Goal: Task Accomplishment & Management: Manage account settings

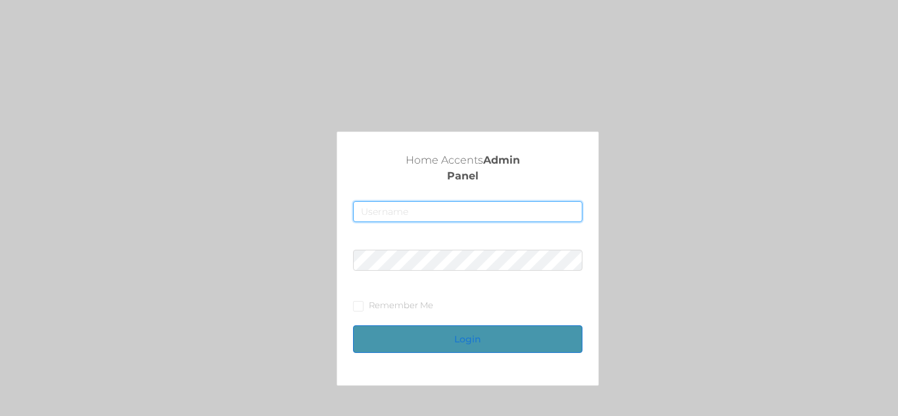
type input "fur1@accents.pw"
click at [493, 341] on button "Login" at bounding box center [467, 339] width 229 height 28
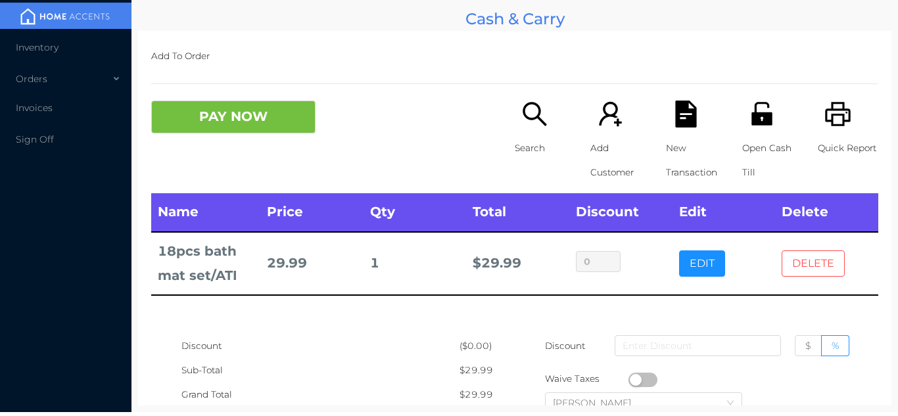
click at [820, 260] on button "DELETE" at bounding box center [813, 263] width 63 height 26
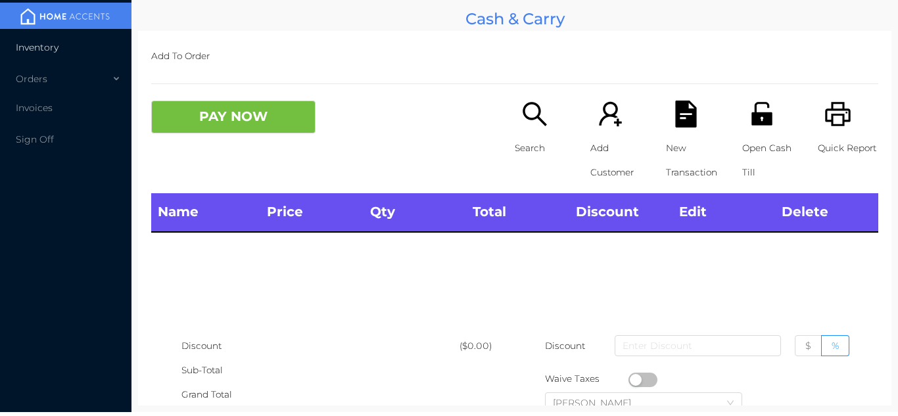
click at [81, 44] on li "Inventory" at bounding box center [65, 47] width 131 height 26
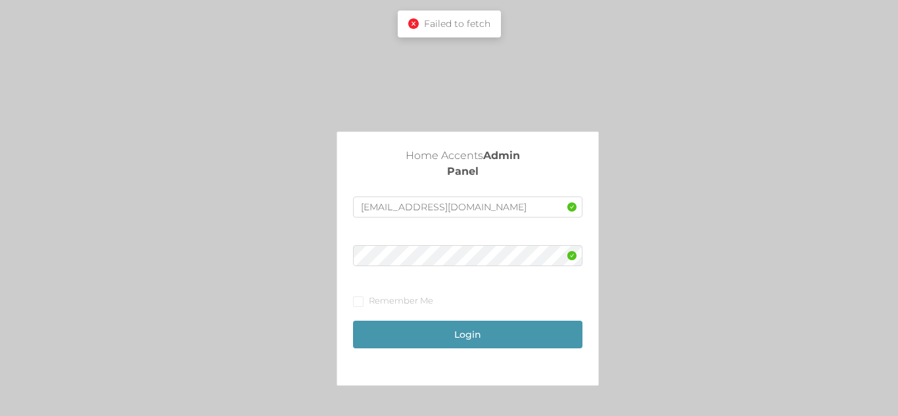
click at [417, 15] on div "Failed to fetch" at bounding box center [449, 24] width 103 height 27
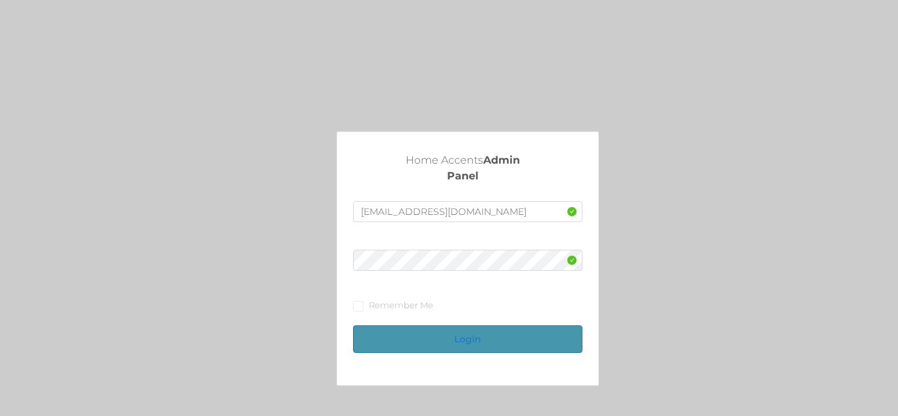
click at [469, 333] on button "Login" at bounding box center [467, 339] width 229 height 28
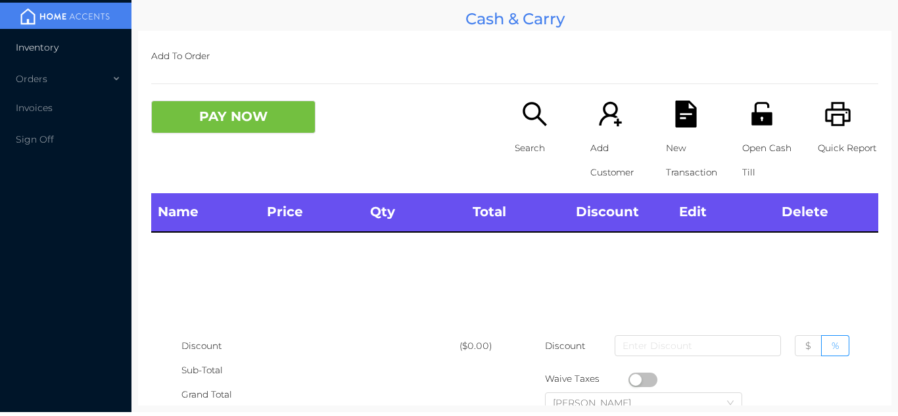
click at [88, 51] on li "Inventory" at bounding box center [65, 47] width 131 height 26
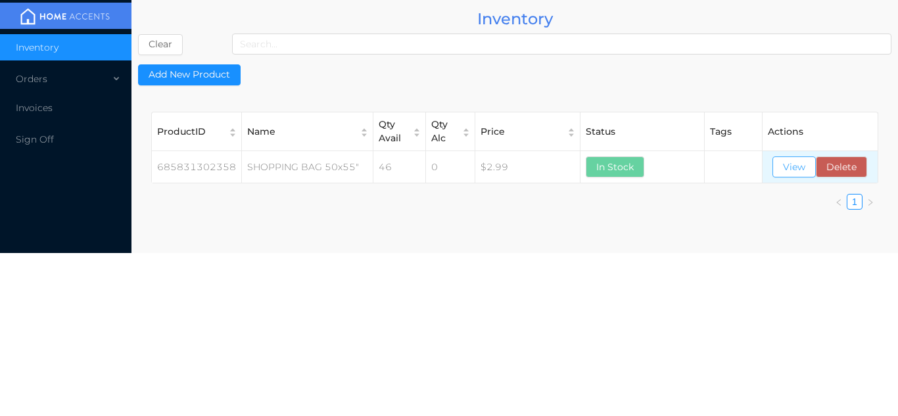
click at [792, 166] on button "View" at bounding box center [793, 166] width 43 height 21
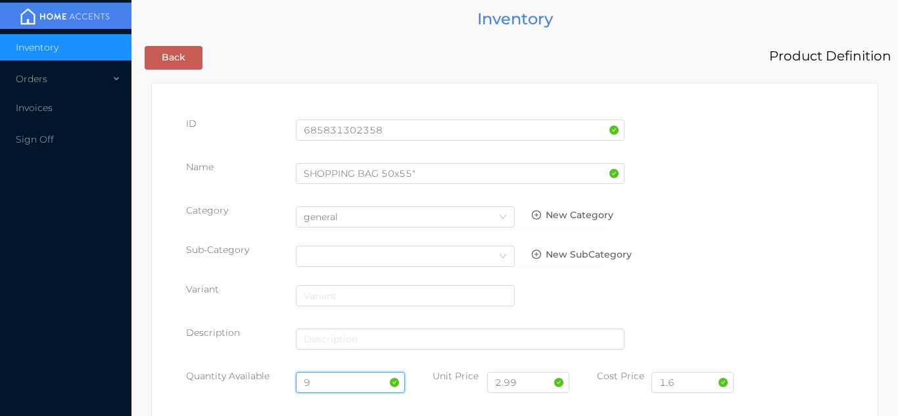
click at [339, 374] on input "9" at bounding box center [351, 382] width 110 height 21
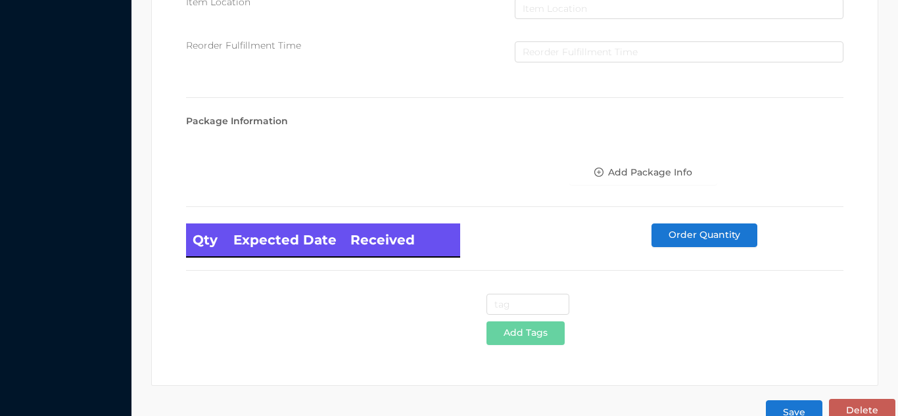
scroll to position [746, 0]
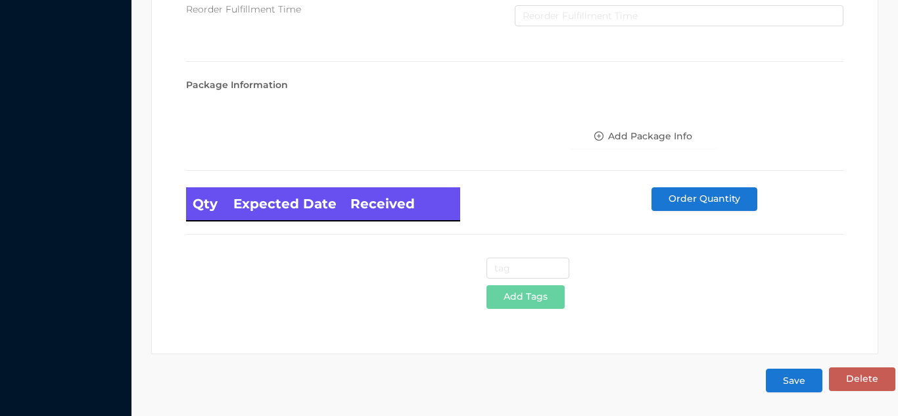
type input "33"
click at [792, 384] on button "Save" at bounding box center [794, 381] width 57 height 24
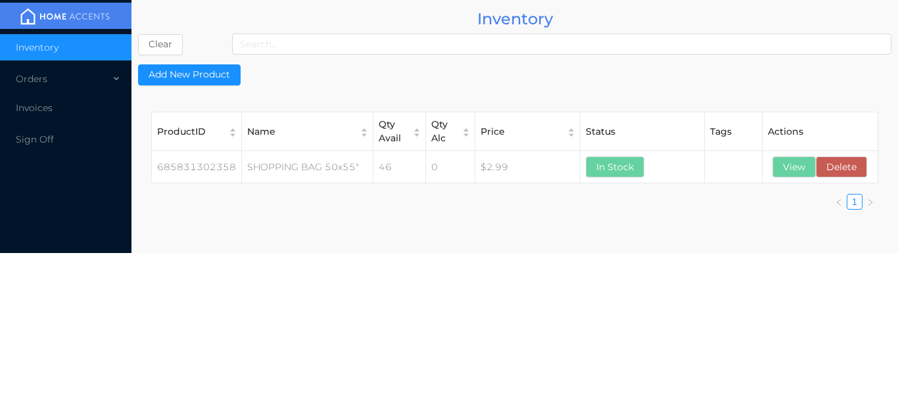
scroll to position [0, 0]
click at [79, 76] on div "Orders" at bounding box center [65, 79] width 131 height 26
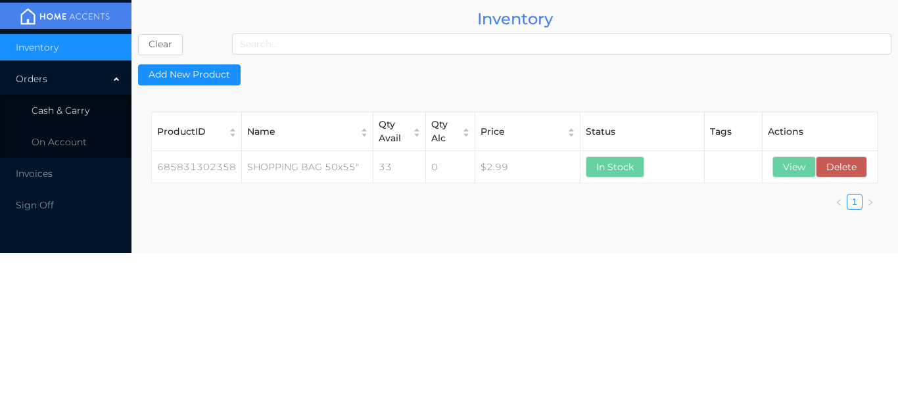
click at [101, 103] on li "Cash & Carry" at bounding box center [65, 110] width 131 height 26
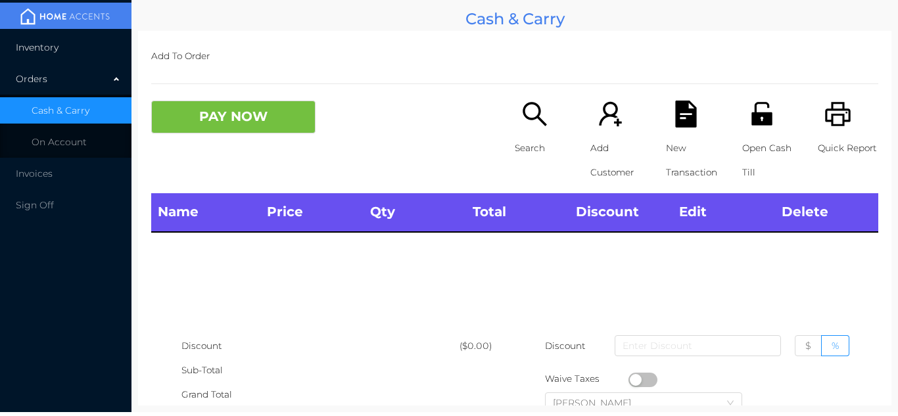
click at [93, 53] on li "Inventory" at bounding box center [65, 47] width 131 height 26
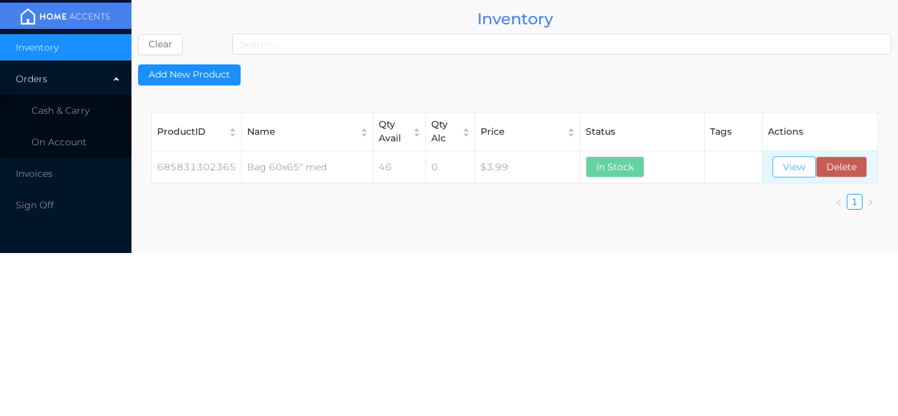
click at [784, 174] on button "View" at bounding box center [793, 166] width 43 height 21
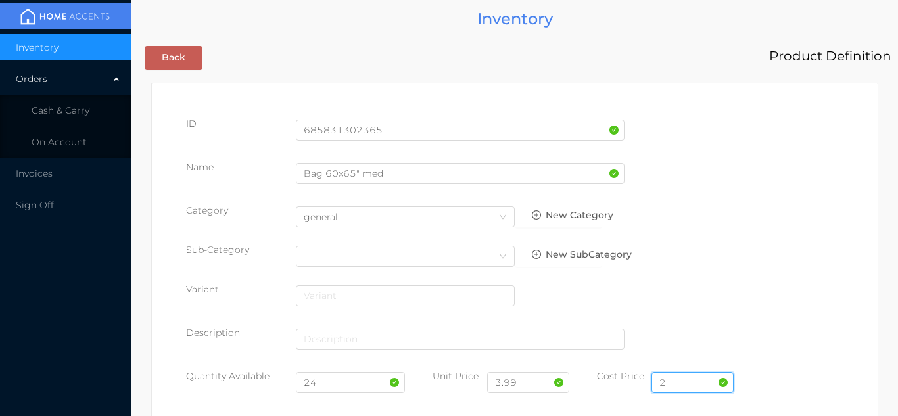
click at [676, 379] on input "2" at bounding box center [692, 382] width 82 height 21
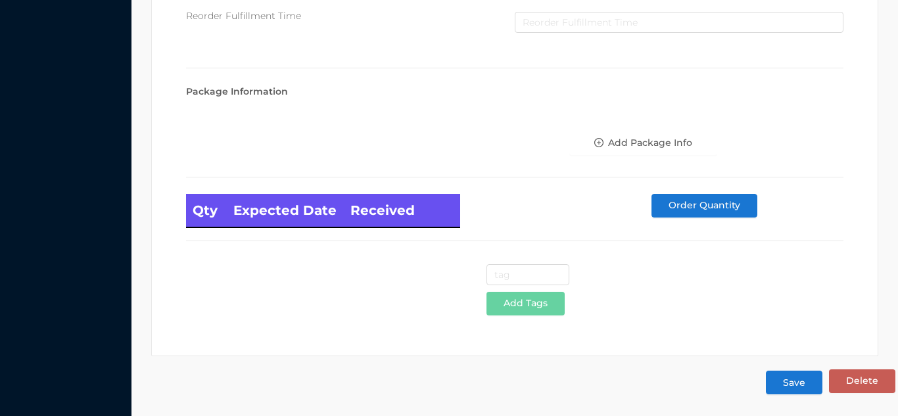
scroll to position [746, 0]
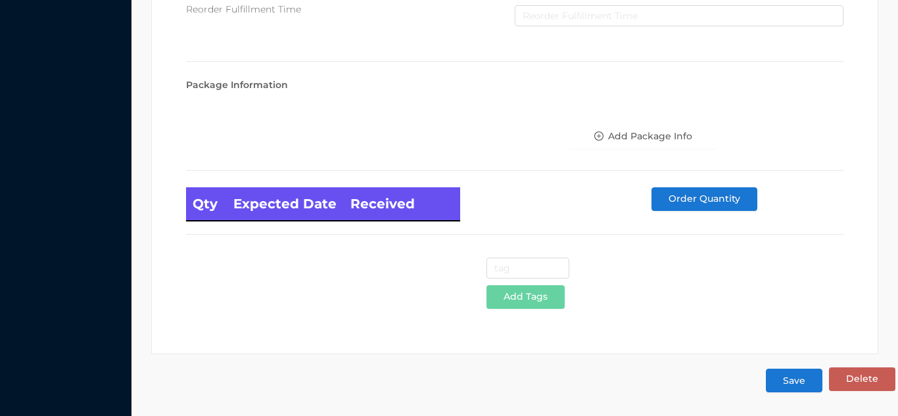
type input "2.00"
click at [800, 381] on button "Save" at bounding box center [794, 381] width 57 height 24
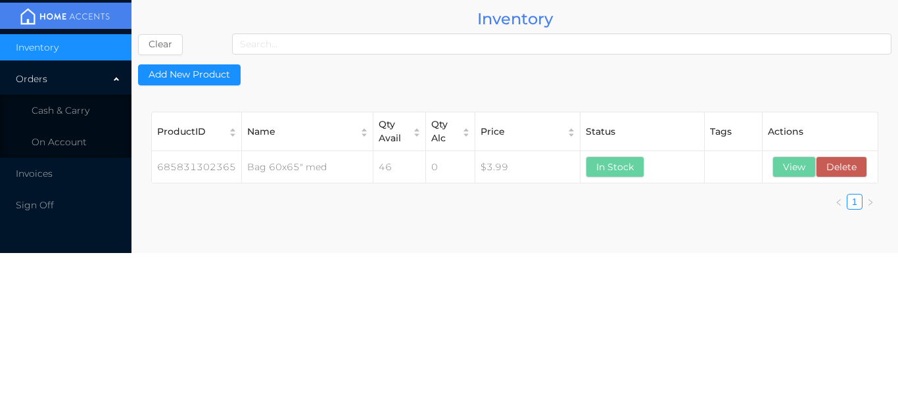
scroll to position [0, 0]
click at [104, 101] on li "Cash & Carry" at bounding box center [65, 110] width 131 height 26
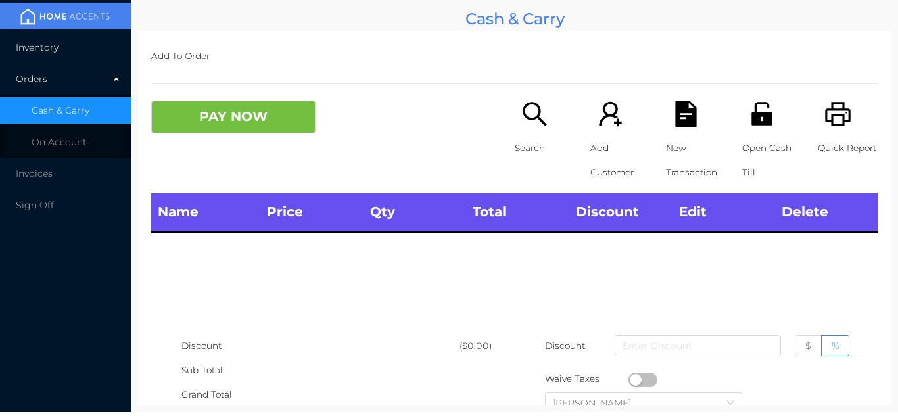
click at [85, 42] on li "Inventory" at bounding box center [65, 47] width 131 height 26
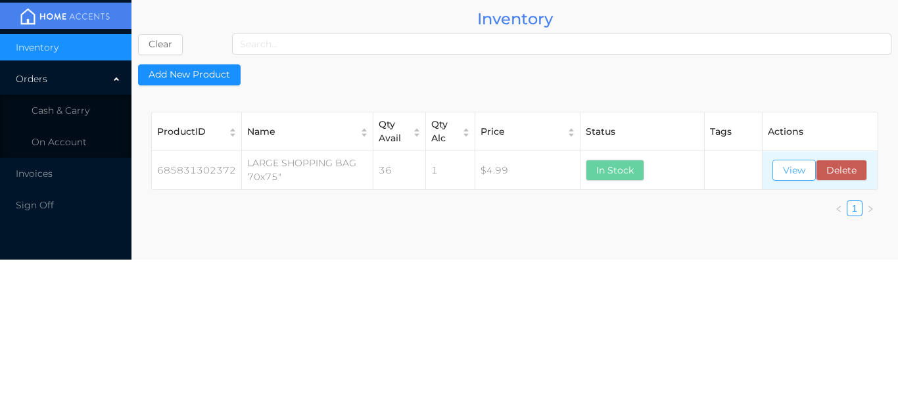
click at [791, 181] on button "View" at bounding box center [793, 170] width 43 height 21
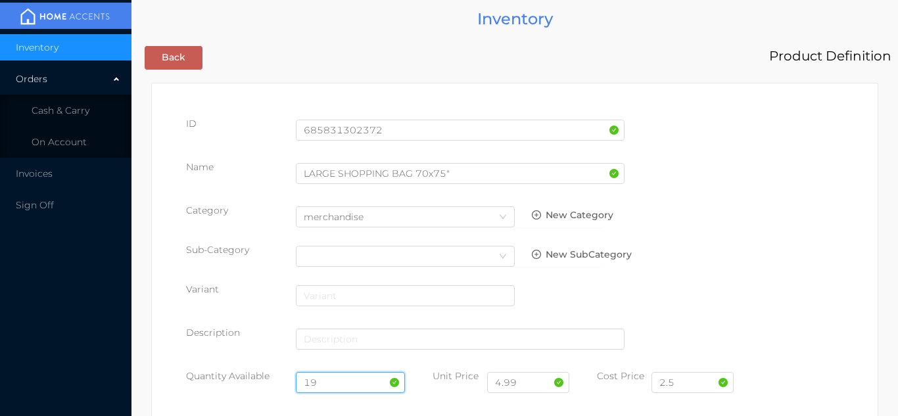
click at [335, 380] on input "19" at bounding box center [351, 382] width 110 height 21
type input "1"
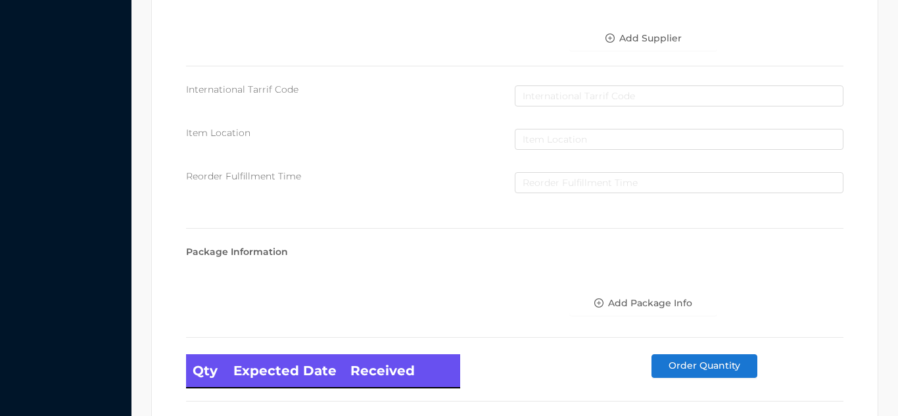
scroll to position [746, 0]
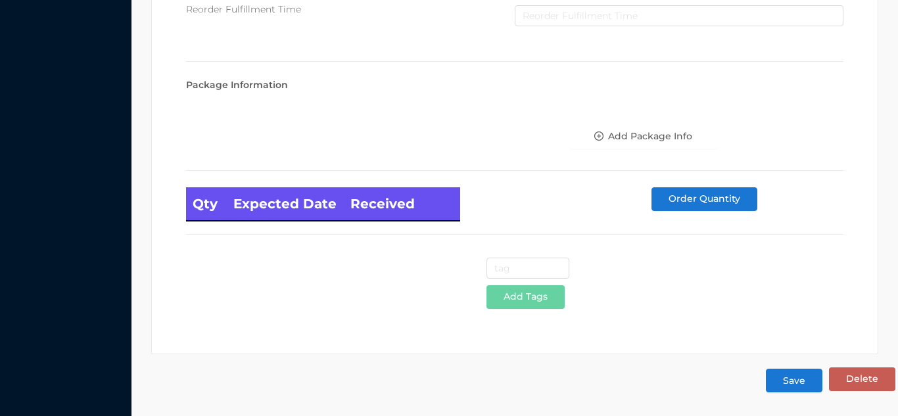
type input "43"
click at [793, 386] on button "Save" at bounding box center [794, 381] width 57 height 24
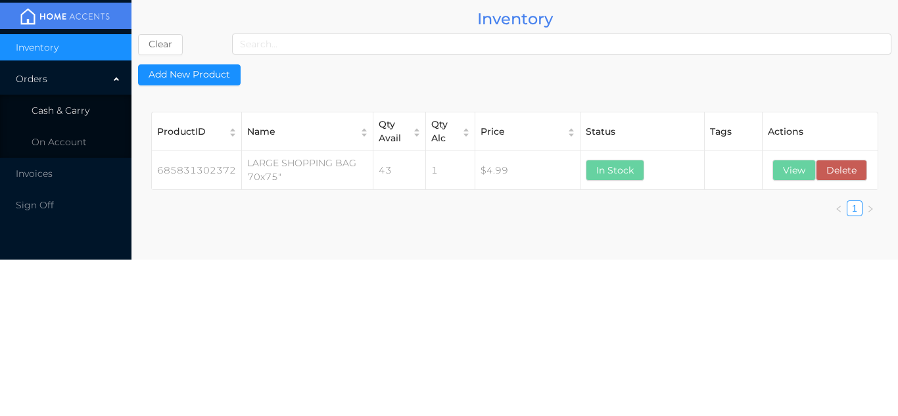
click at [82, 103] on li "Cash & Carry" at bounding box center [65, 110] width 131 height 26
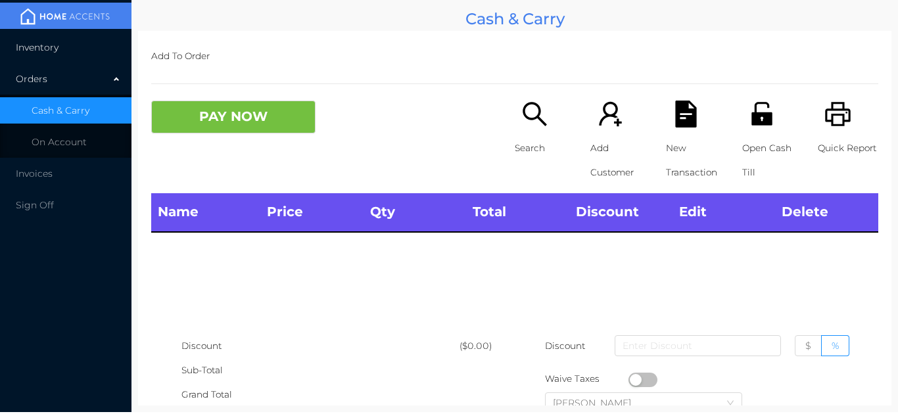
click at [67, 40] on li "Inventory" at bounding box center [65, 47] width 131 height 26
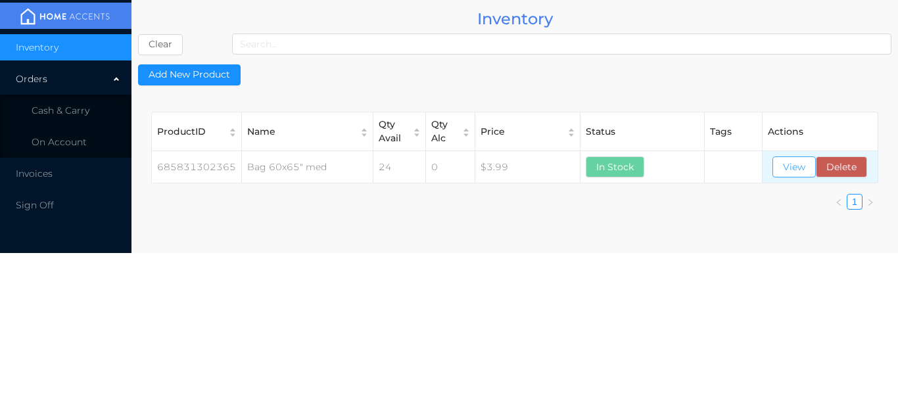
click at [790, 166] on button "View" at bounding box center [793, 166] width 43 height 21
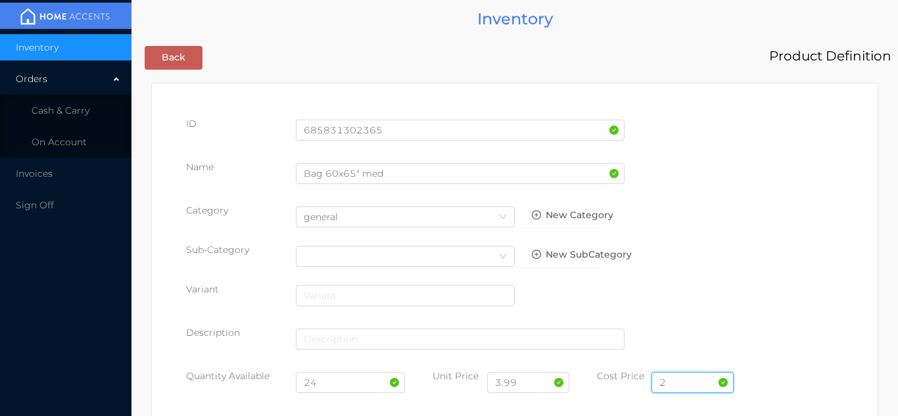
click at [677, 381] on input "2" at bounding box center [692, 382] width 82 height 21
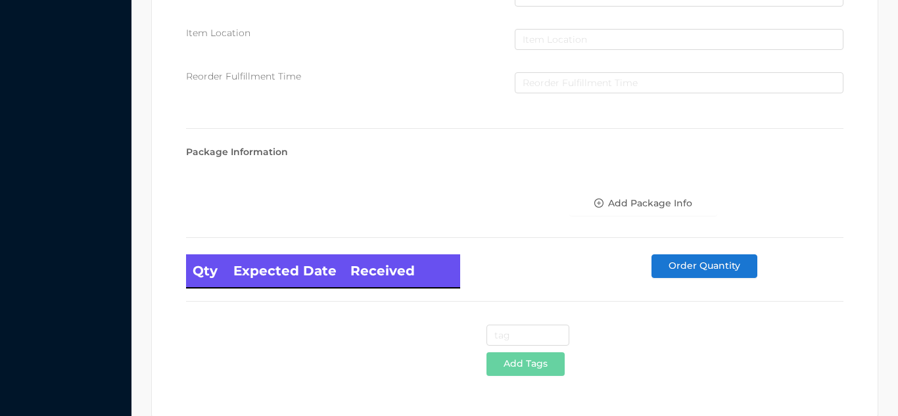
scroll to position [746, 0]
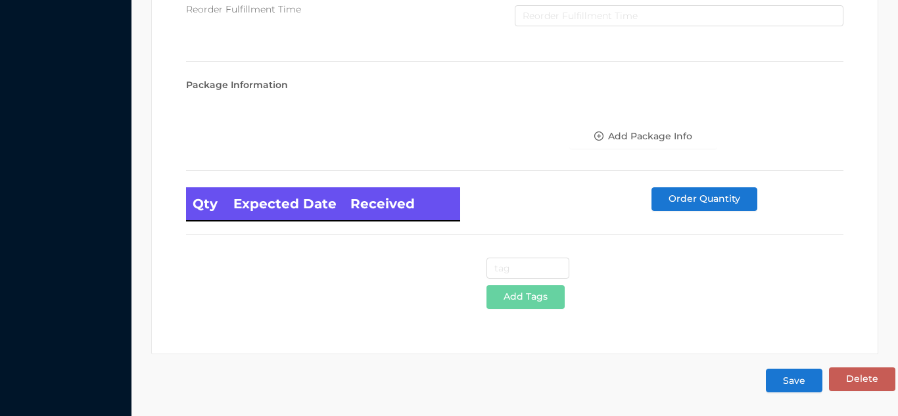
type input "2.00"
click at [782, 388] on button "Save" at bounding box center [794, 381] width 57 height 24
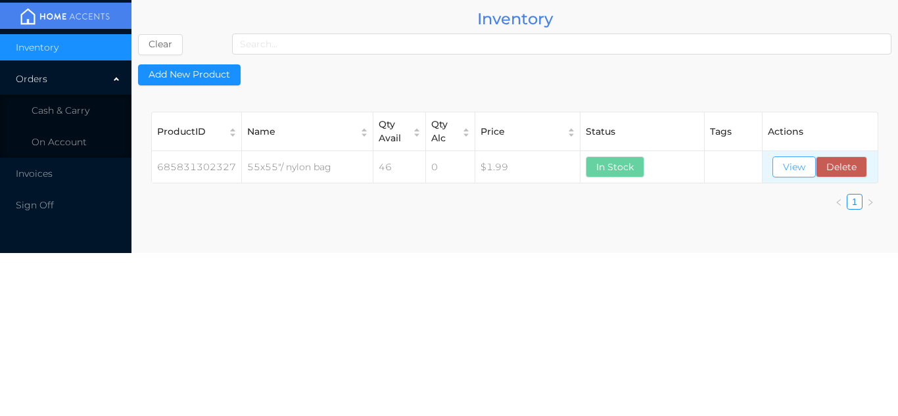
click at [791, 164] on button "View" at bounding box center [793, 166] width 43 height 21
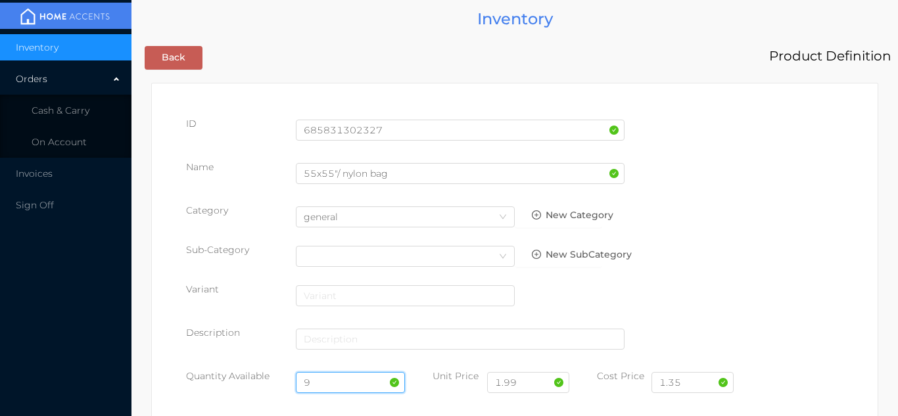
click at [328, 381] on input "9" at bounding box center [351, 382] width 110 height 21
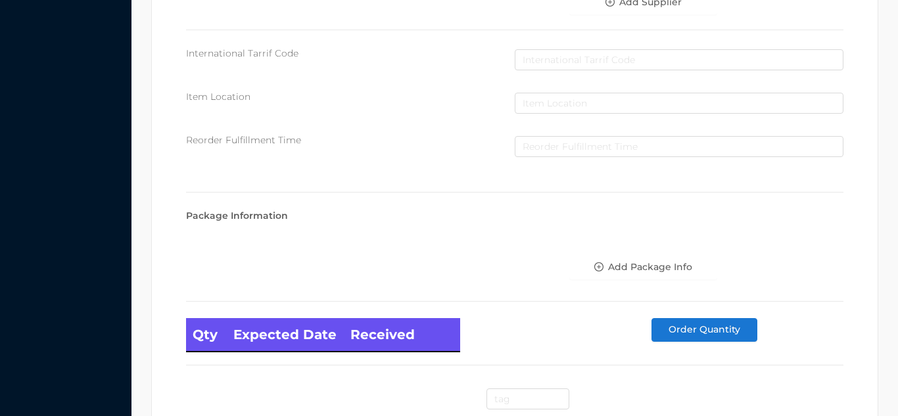
scroll to position [746, 0]
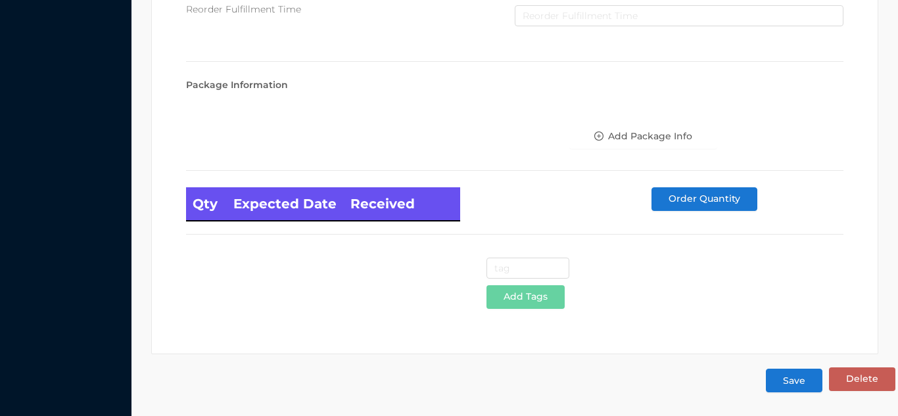
type input "33"
click at [798, 382] on button "Save" at bounding box center [794, 381] width 57 height 24
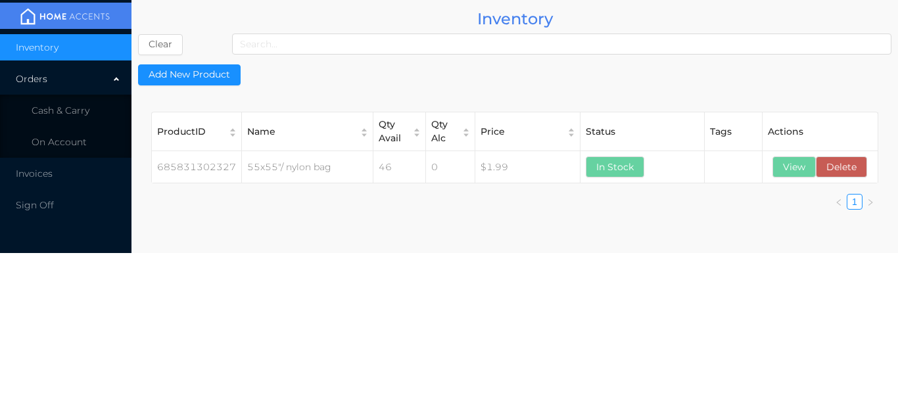
scroll to position [0, 0]
click at [107, 109] on li "Cash & Carry" at bounding box center [65, 110] width 131 height 26
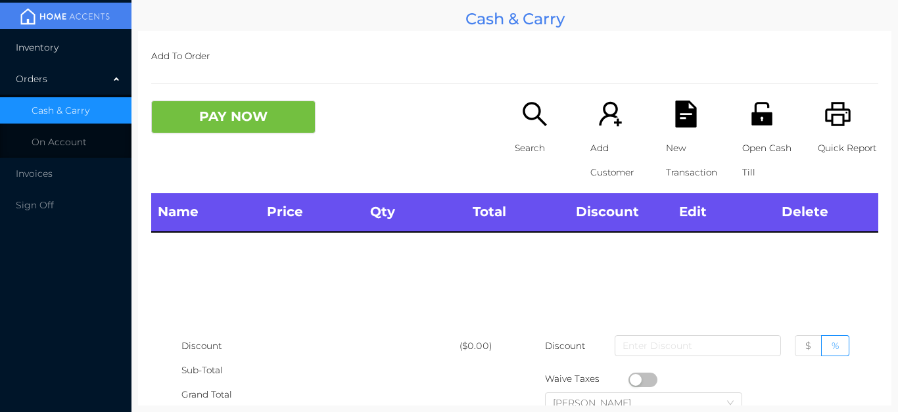
click at [93, 40] on li "Inventory" at bounding box center [65, 47] width 131 height 26
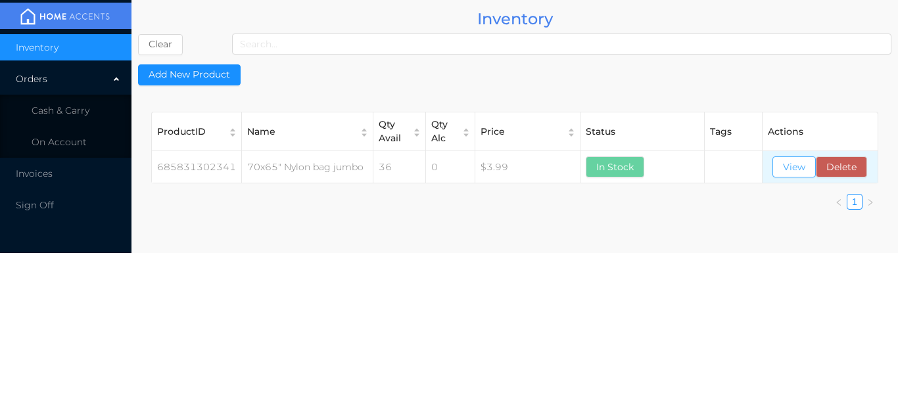
click at [791, 173] on button "View" at bounding box center [793, 166] width 43 height 21
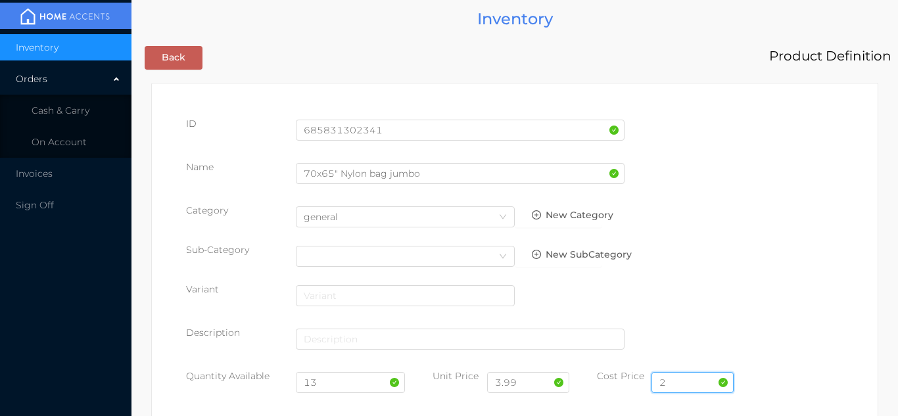
click at [680, 382] on input "2" at bounding box center [692, 382] width 82 height 21
type input "2.25"
click at [538, 385] on input "3.99" at bounding box center [528, 382] width 82 height 21
type input "3.99"
click at [335, 385] on input "13" at bounding box center [351, 382] width 110 height 21
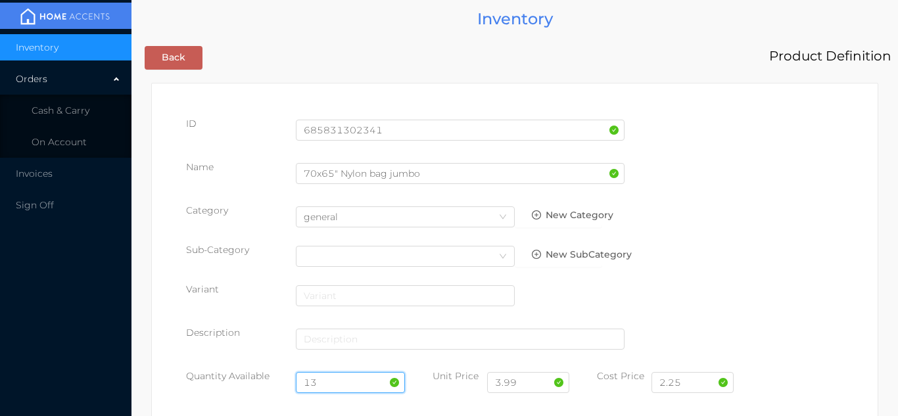
type input "1"
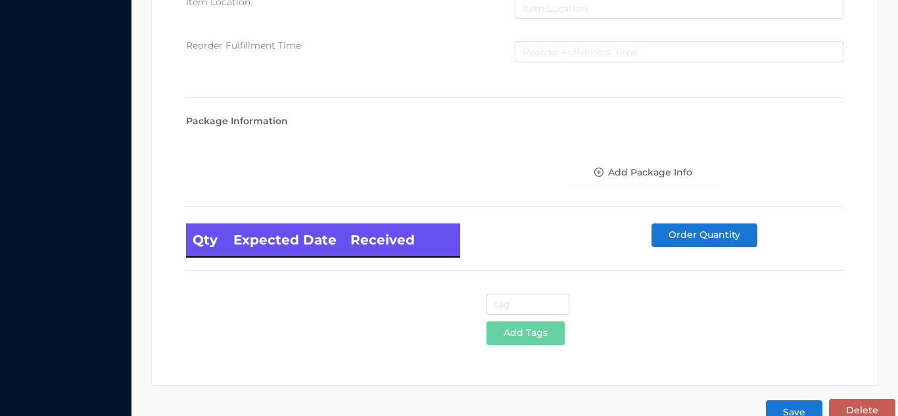
scroll to position [746, 0]
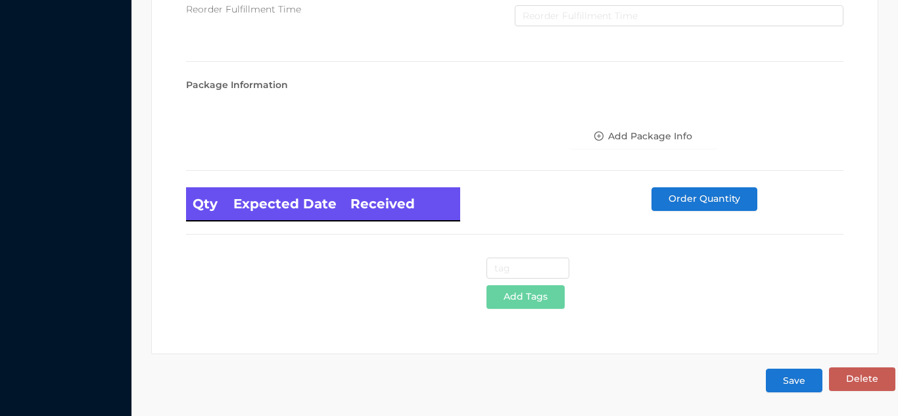
type input "37"
click at [795, 379] on button "Save" at bounding box center [794, 381] width 57 height 24
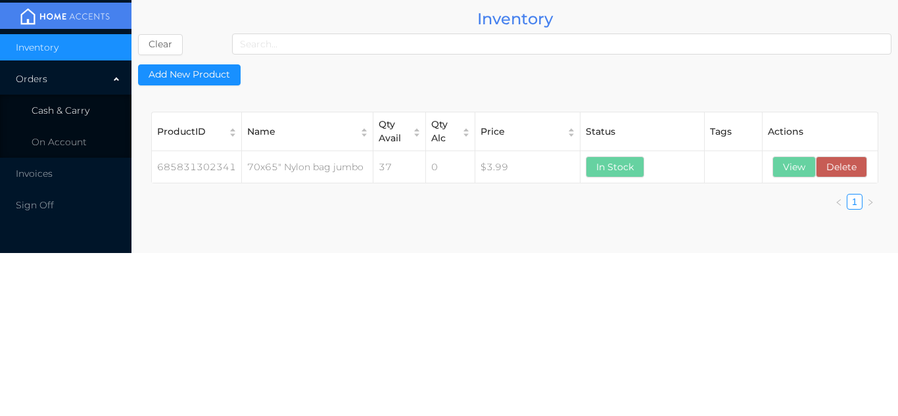
click at [88, 108] on span "Cash & Carry" at bounding box center [61, 111] width 58 height 12
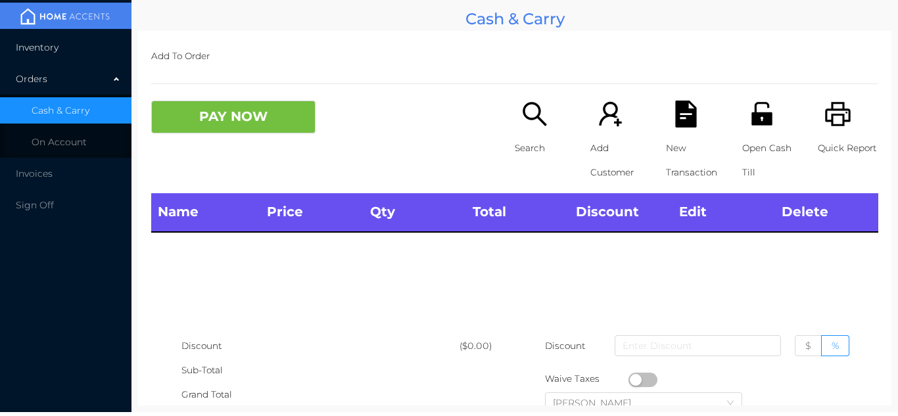
click at [82, 46] on li "Inventory" at bounding box center [65, 47] width 131 height 26
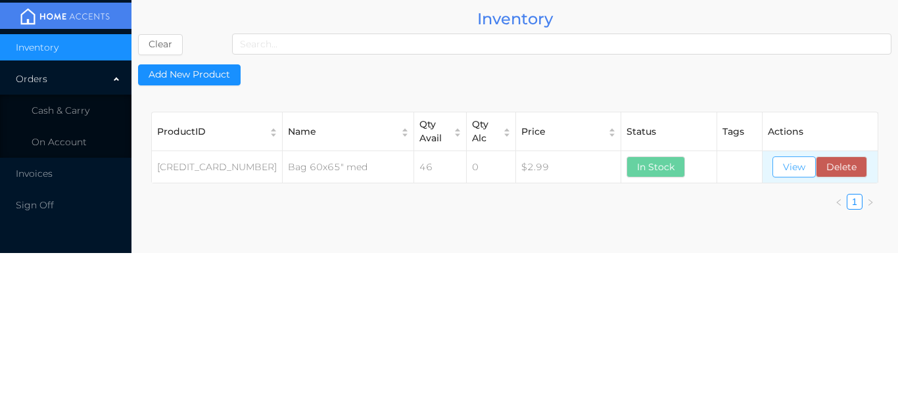
click at [783, 165] on button "View" at bounding box center [793, 166] width 43 height 21
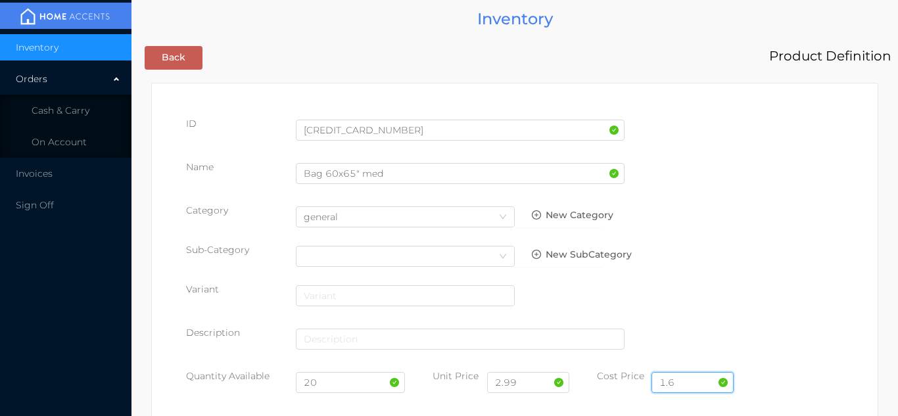
click at [695, 379] on input "1.6" at bounding box center [692, 382] width 82 height 21
click at [698, 383] on input "1.6" at bounding box center [692, 382] width 82 height 21
type input "1.75"
click at [532, 387] on input "2.99" at bounding box center [528, 382] width 82 height 21
type input "2"
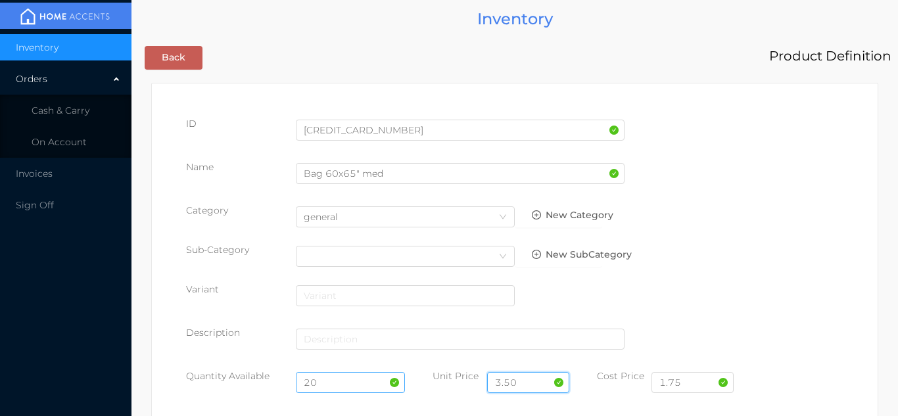
type input "3.50"
click at [335, 385] on input "20" at bounding box center [351, 382] width 110 height 21
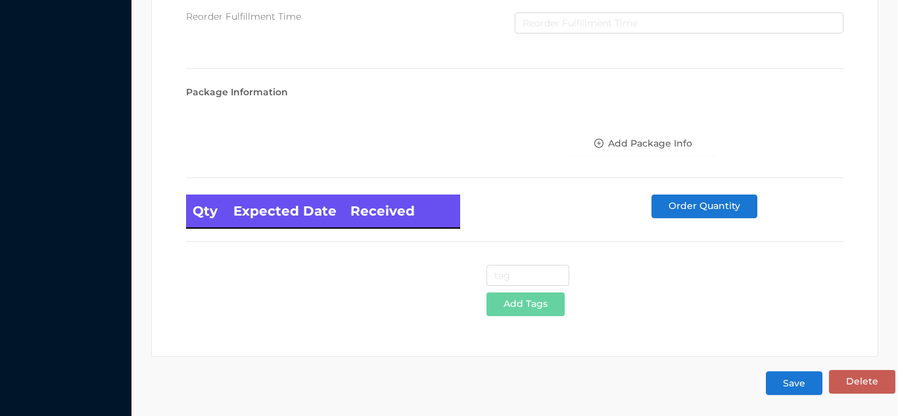
scroll to position [746, 0]
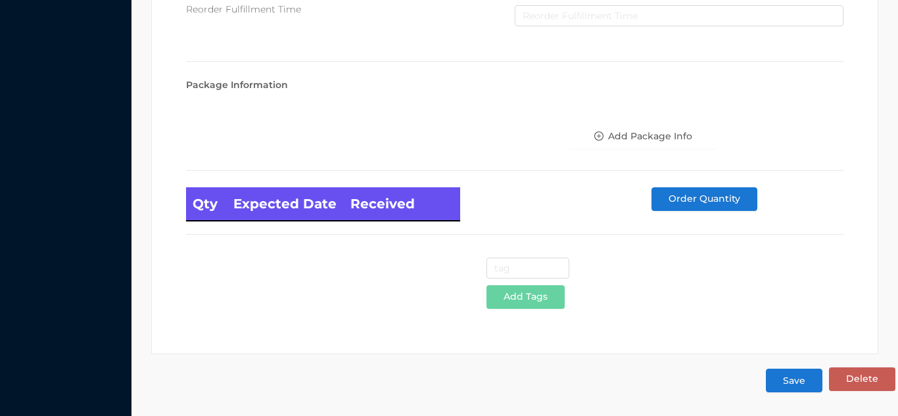
type input "24"
click at [803, 383] on button "Save" at bounding box center [794, 381] width 57 height 24
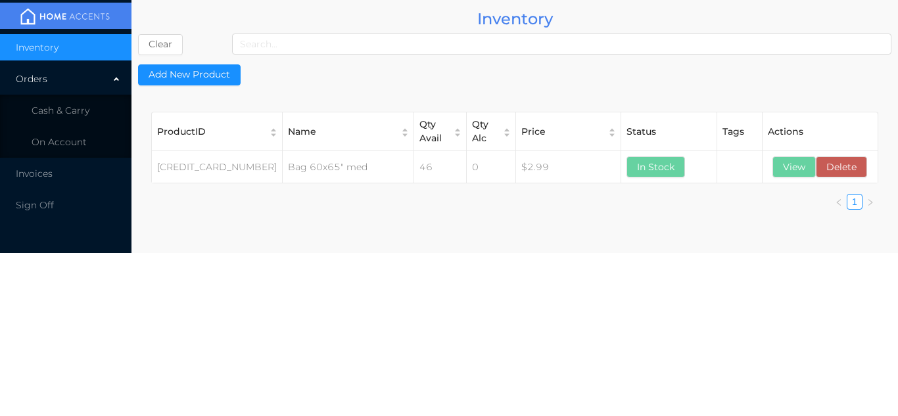
scroll to position [0, 0]
click at [790, 165] on button "View" at bounding box center [793, 166] width 43 height 21
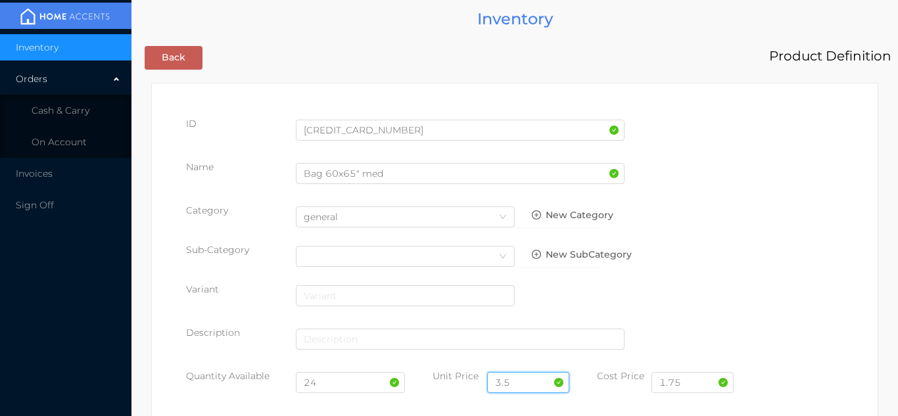
click at [525, 378] on input "3.5" at bounding box center [528, 382] width 82 height 21
type input "3"
type input "4"
type input "3"
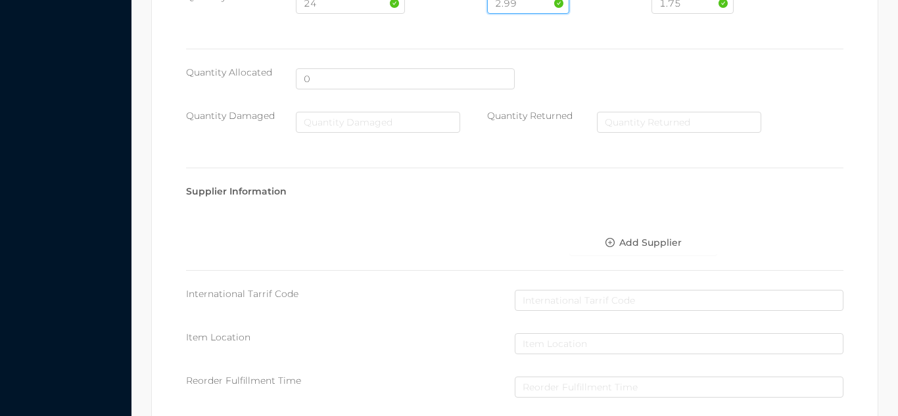
scroll to position [746, 0]
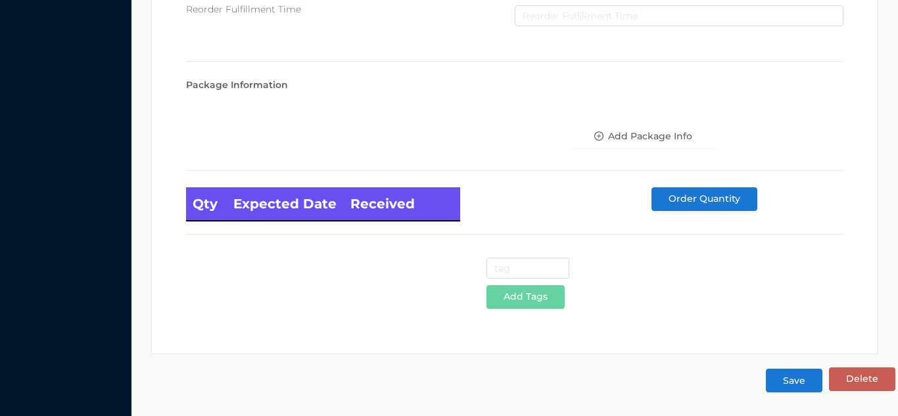
type input "2.99"
click at [794, 383] on button "Save" at bounding box center [794, 381] width 57 height 24
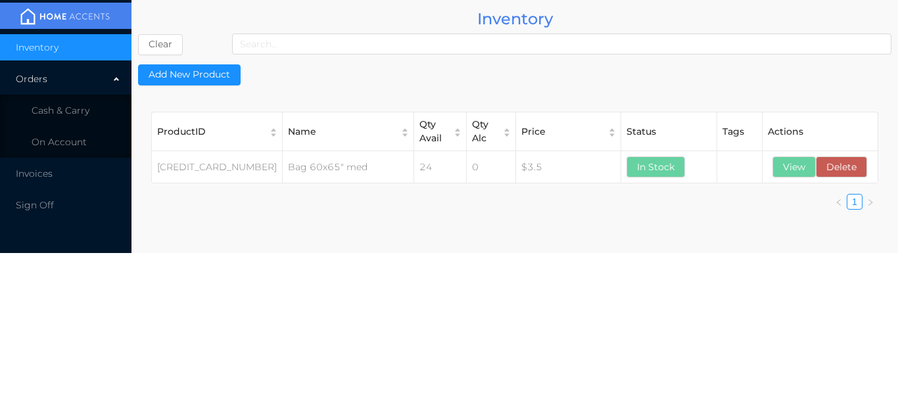
scroll to position [0, 0]
click at [96, 114] on li "Cash & Carry" at bounding box center [65, 110] width 131 height 26
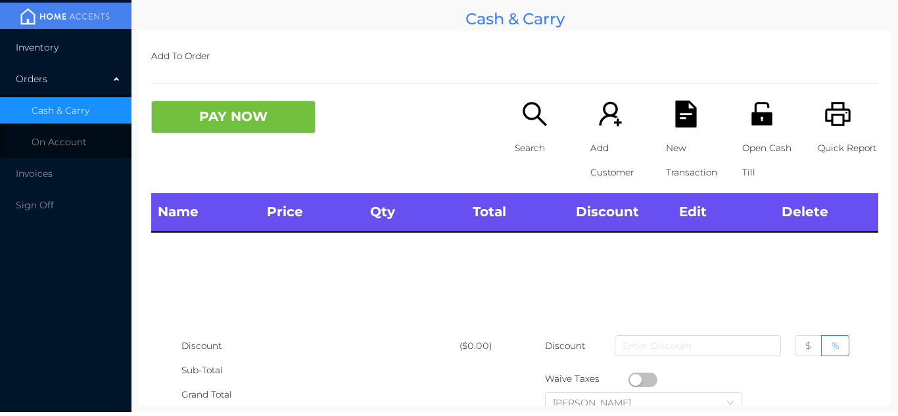
click at [93, 50] on li "Inventory" at bounding box center [65, 47] width 131 height 26
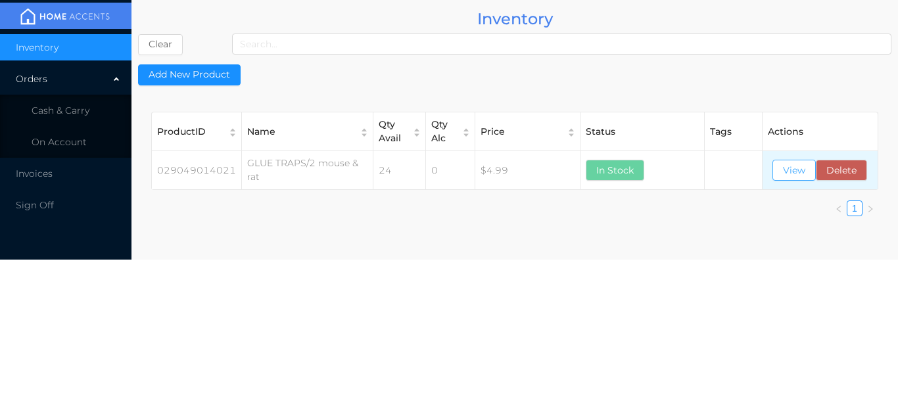
click at [801, 170] on button "View" at bounding box center [793, 170] width 43 height 21
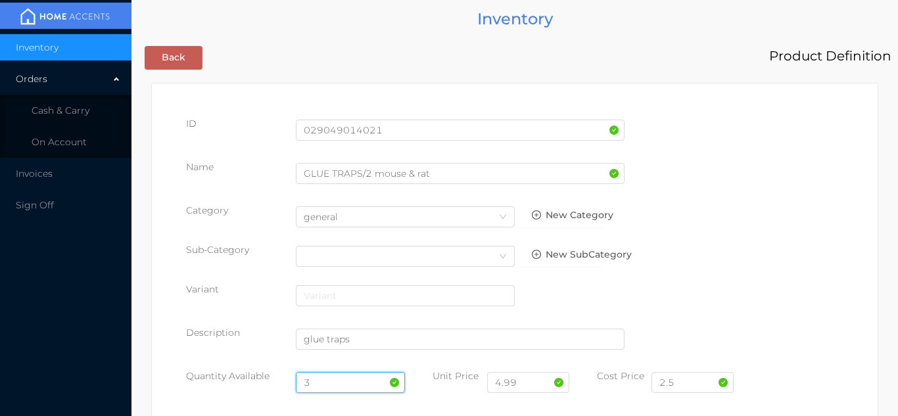
click at [343, 382] on input "3" at bounding box center [351, 382] width 110 height 21
type input "27"
click at [688, 378] on input "2.5" at bounding box center [692, 382] width 82 height 21
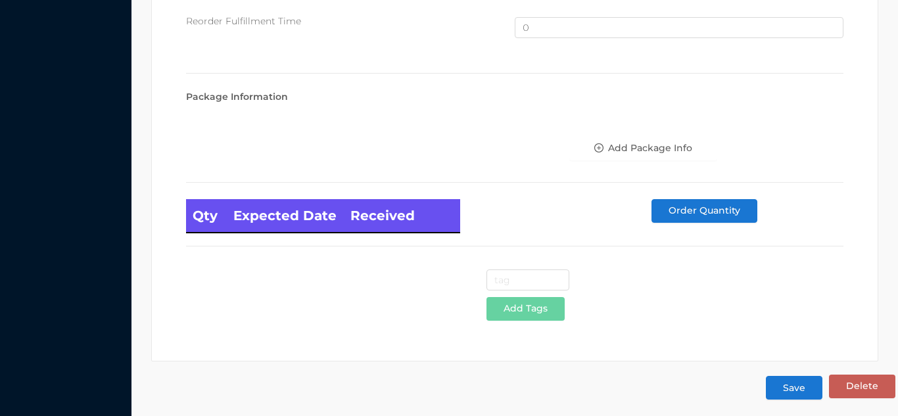
scroll to position [885, 0]
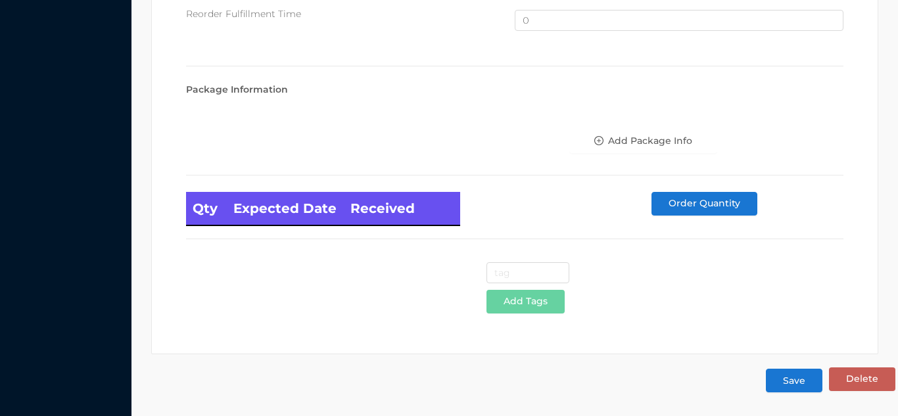
type input "2.75"
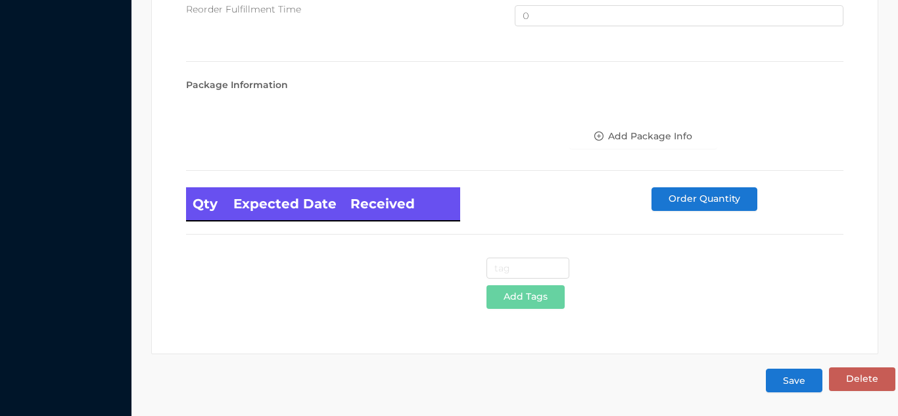
click at [791, 388] on button "Save" at bounding box center [794, 381] width 57 height 24
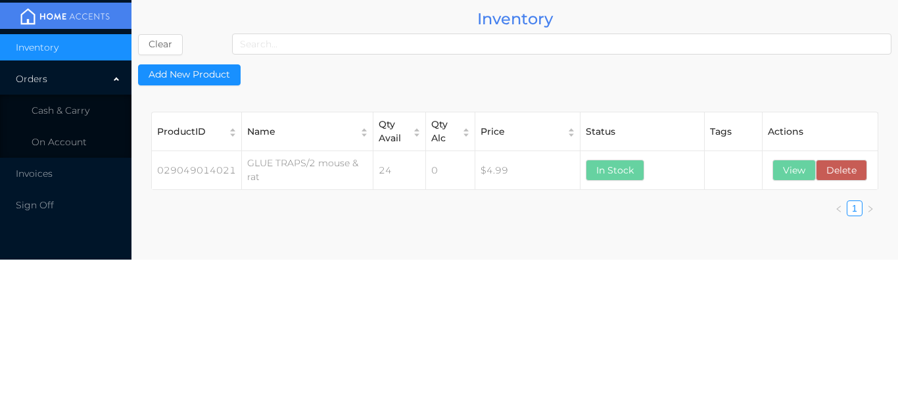
scroll to position [0, 0]
click at [97, 107] on li "Cash & Carry" at bounding box center [65, 110] width 131 height 26
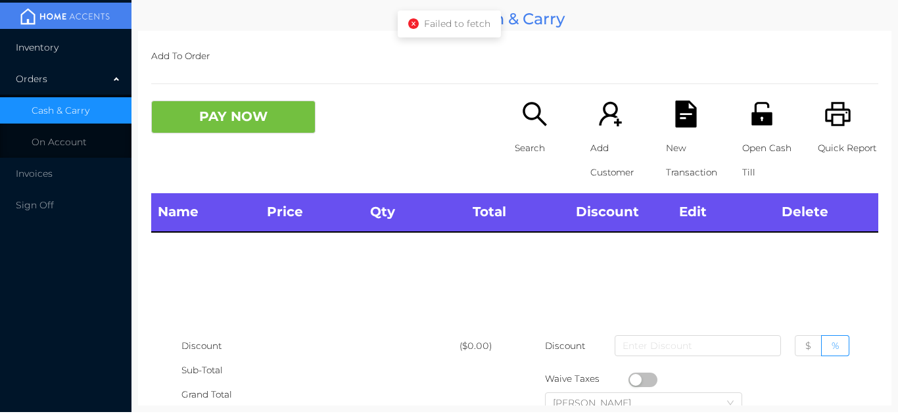
click at [99, 43] on li "Inventory" at bounding box center [65, 47] width 131 height 26
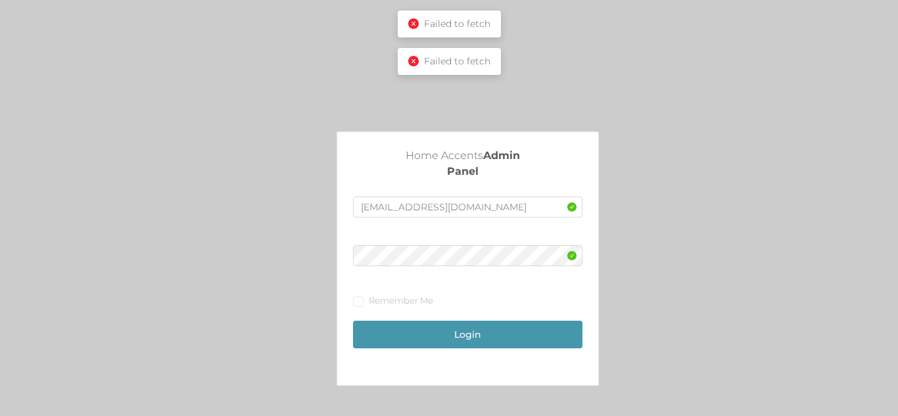
click at [405, 26] on div "Failed to fetch" at bounding box center [449, 24] width 103 height 27
click at [417, 16] on div "Failed to fetch" at bounding box center [449, 24] width 103 height 27
click at [427, 62] on span "Failed to fetch" at bounding box center [457, 61] width 66 height 12
click at [407, 25] on div "Failed to fetch" at bounding box center [449, 18] width 103 height 27
click at [421, 14] on div "Failed to fetch" at bounding box center [449, 24] width 103 height 27
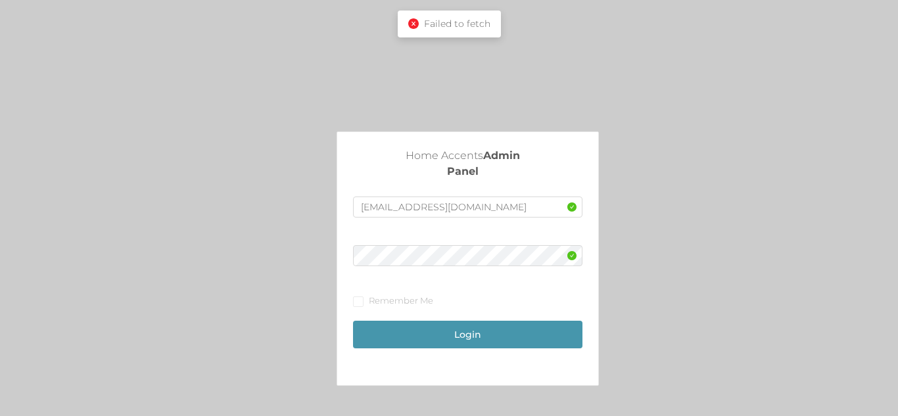
click at [418, 31] on div "Failed to fetch" at bounding box center [449, 24] width 103 height 27
click at [419, 26] on div "Failed to fetch" at bounding box center [449, 24] width 82 height 14
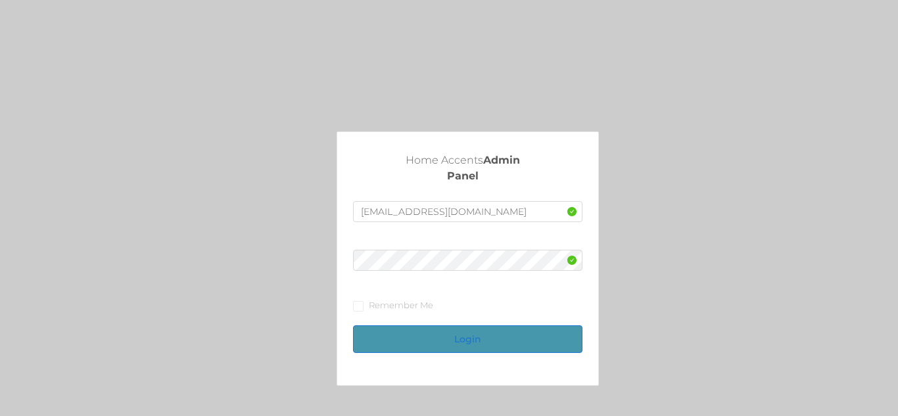
click at [463, 334] on button "Login" at bounding box center [467, 339] width 229 height 28
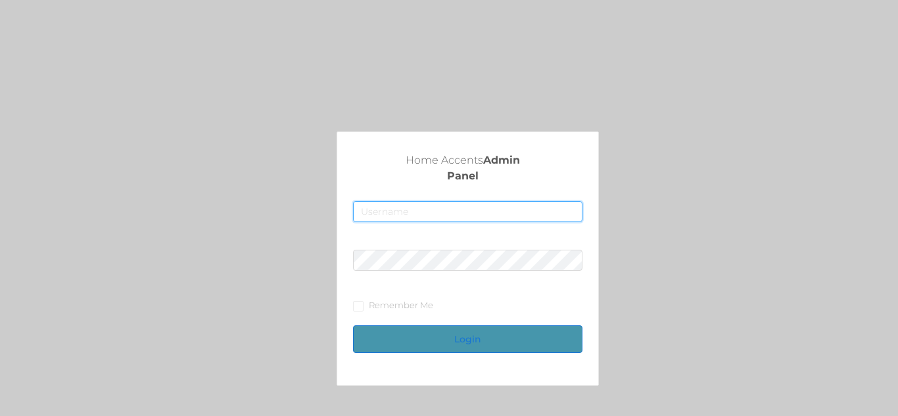
type input "[EMAIL_ADDRESS][DOMAIN_NAME]"
click at [453, 343] on button "Login" at bounding box center [467, 339] width 229 height 28
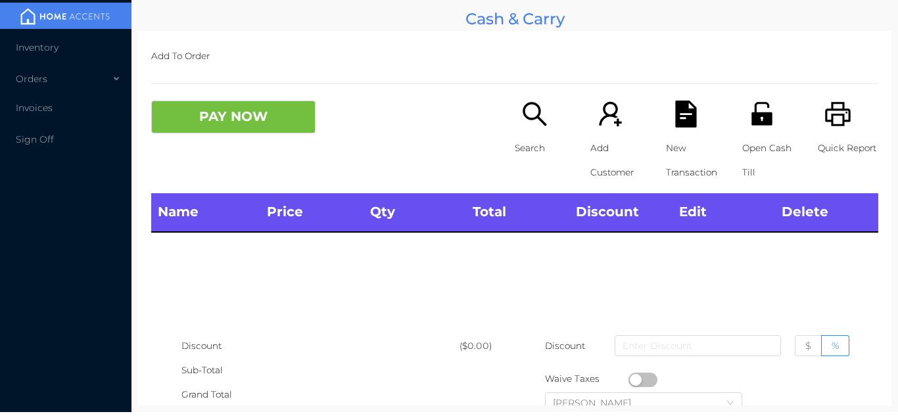
click at [555, 278] on div "Name Price Qty Total Discount Edit Delete" at bounding box center [514, 263] width 727 height 140
click at [49, 49] on span "Inventory" at bounding box center [37, 47] width 43 height 12
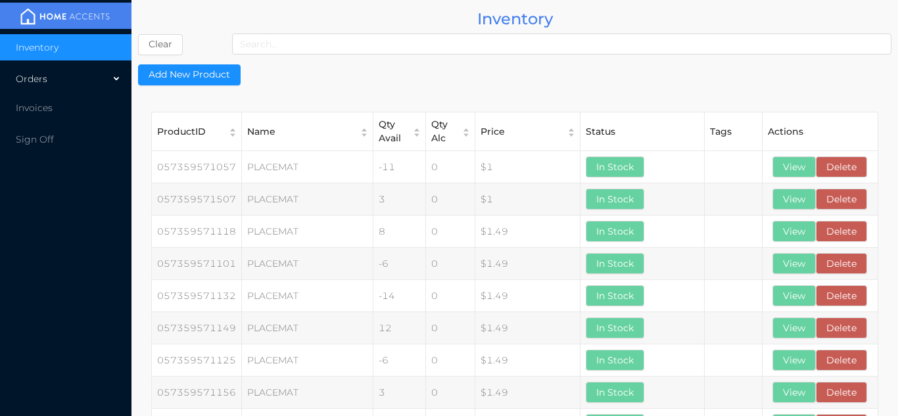
click at [87, 83] on div "Orders" at bounding box center [65, 79] width 131 height 26
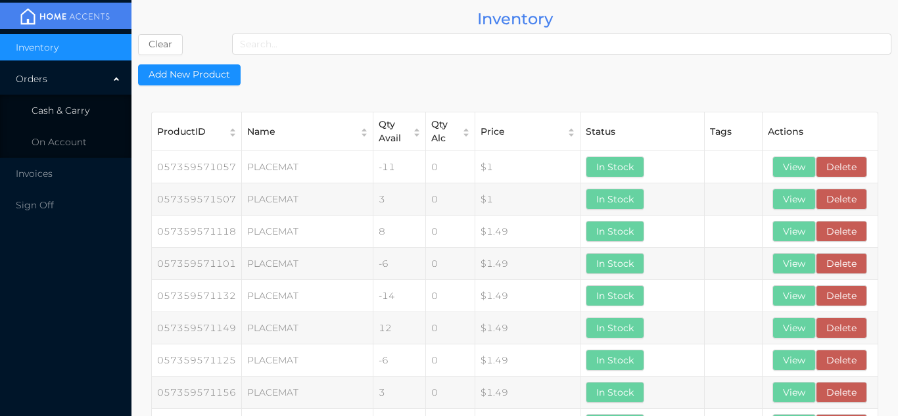
click at [89, 111] on li "Cash & Carry" at bounding box center [65, 110] width 131 height 26
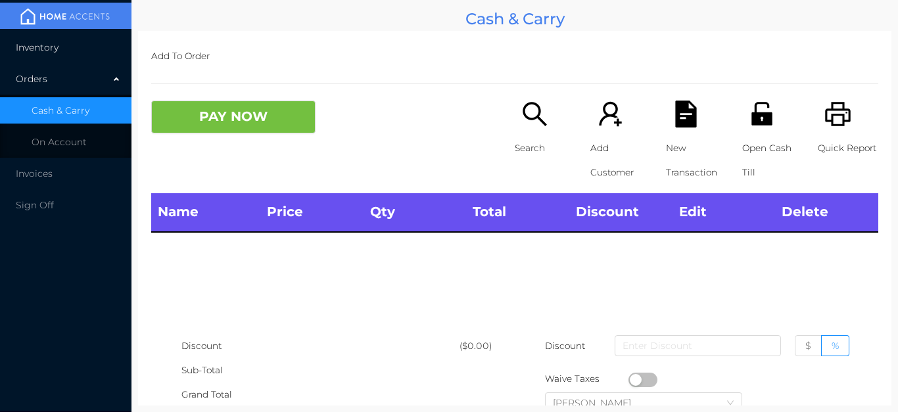
click at [80, 57] on li "Inventory" at bounding box center [65, 47] width 131 height 26
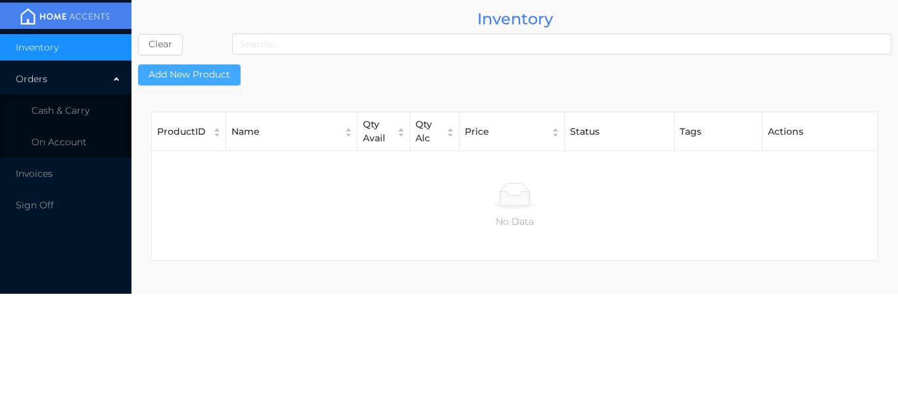
click at [197, 78] on button "Add New Product" at bounding box center [189, 74] width 103 height 21
click at [216, 80] on button "Add New Product" at bounding box center [189, 74] width 103 height 21
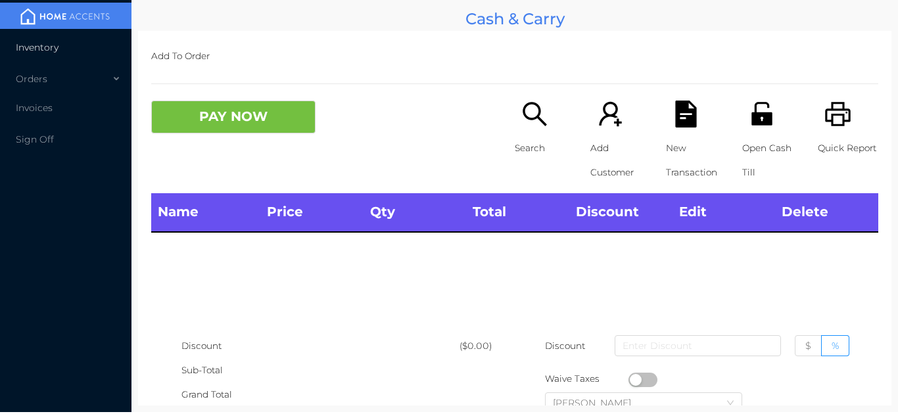
click at [70, 37] on li "Inventory" at bounding box center [65, 47] width 131 height 26
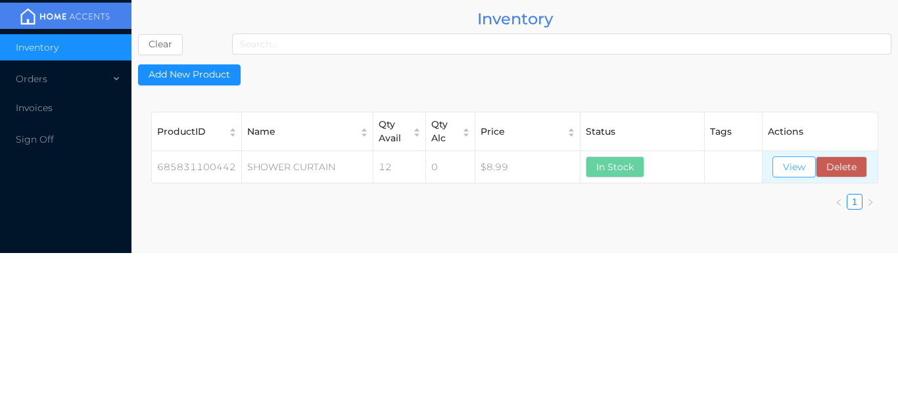
click at [788, 166] on button "View" at bounding box center [793, 166] width 43 height 21
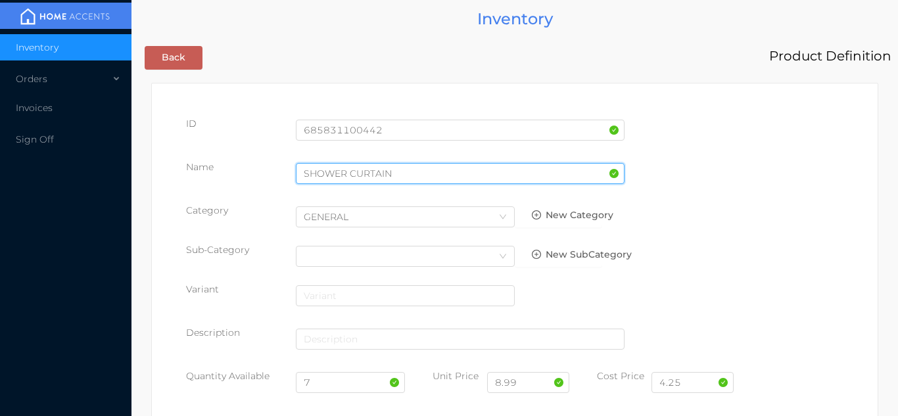
click at [402, 173] on input "SHOWER CURTAIN" at bounding box center [460, 173] width 329 height 21
type input "SHOWER CURTAIN /clear"
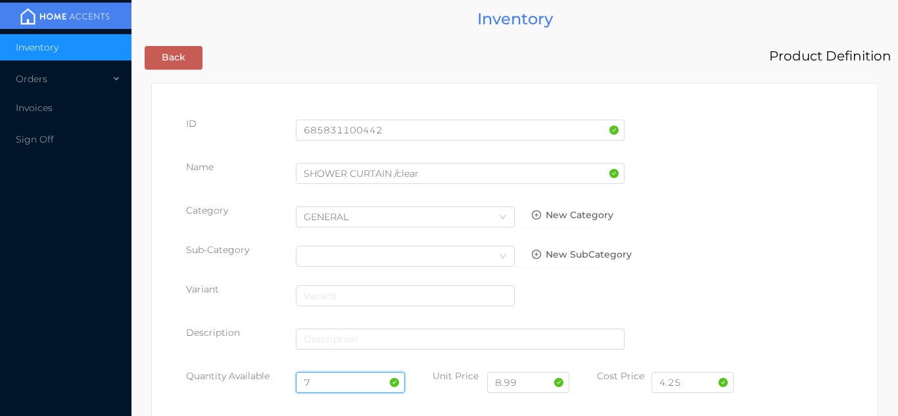
click at [329, 385] on input "7" at bounding box center [351, 382] width 110 height 21
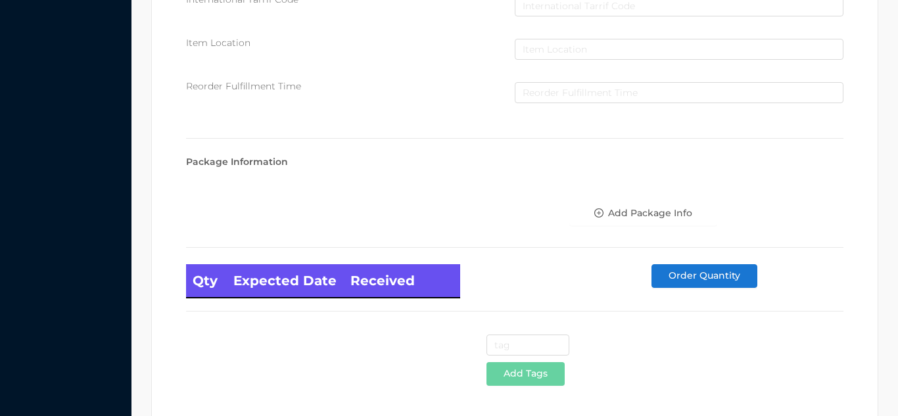
scroll to position [746, 0]
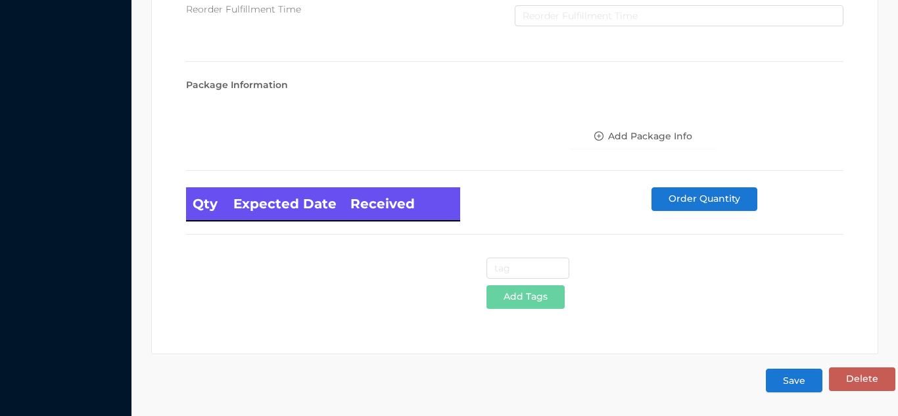
type input "12"
click at [795, 389] on button "Save" at bounding box center [794, 381] width 57 height 24
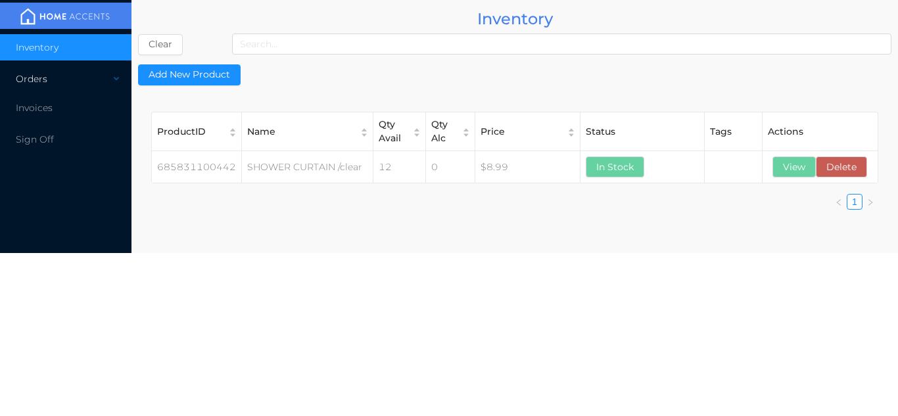
click at [103, 82] on div "Orders" at bounding box center [65, 79] width 131 height 26
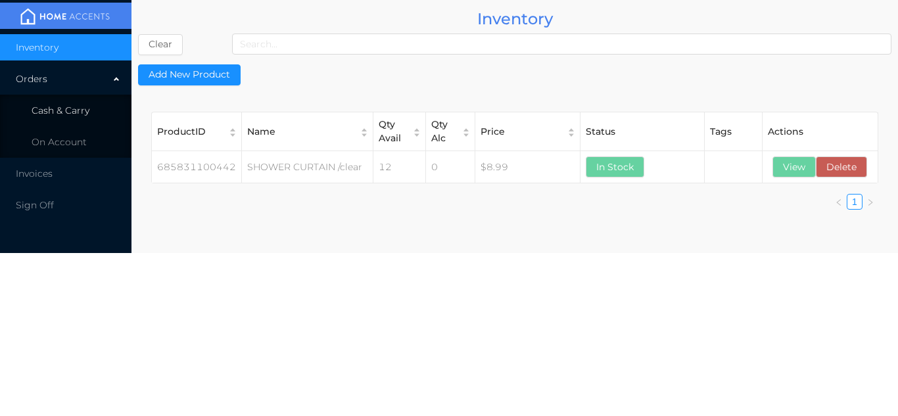
click at [99, 101] on li "Cash & Carry" at bounding box center [65, 110] width 131 height 26
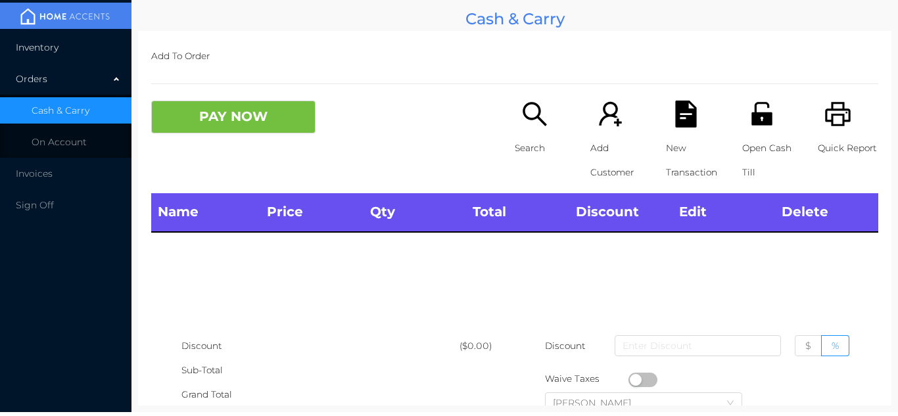
click at [103, 55] on li "Inventory" at bounding box center [65, 47] width 131 height 26
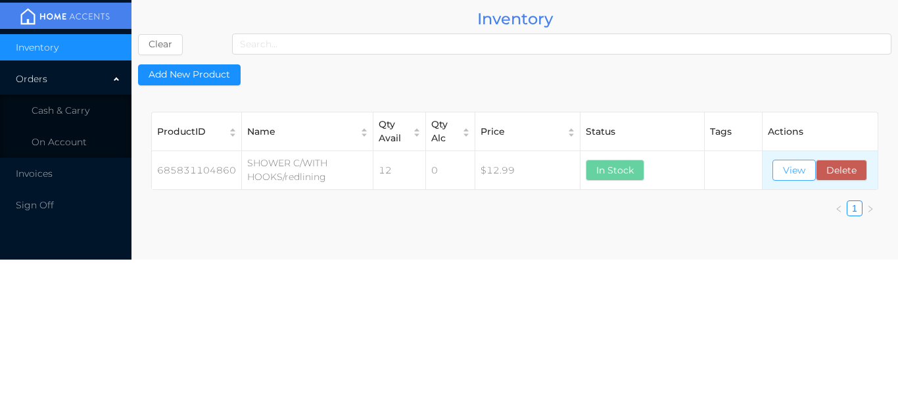
click at [790, 176] on button "View" at bounding box center [793, 170] width 43 height 21
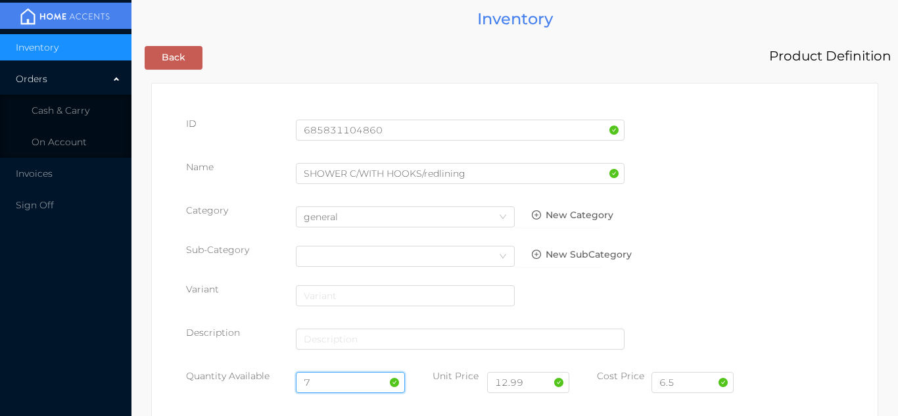
click at [306, 375] on input "7" at bounding box center [351, 382] width 110 height 21
click at [326, 376] on input "7" at bounding box center [351, 382] width 110 height 21
type input "1"
type input "7"
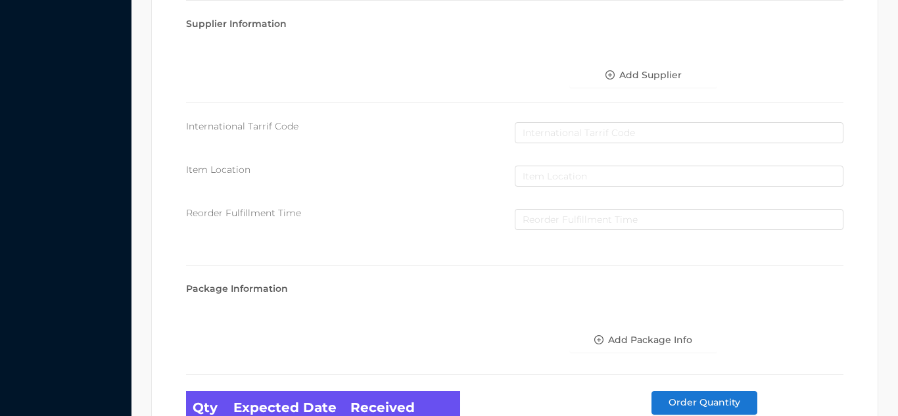
scroll to position [746, 0]
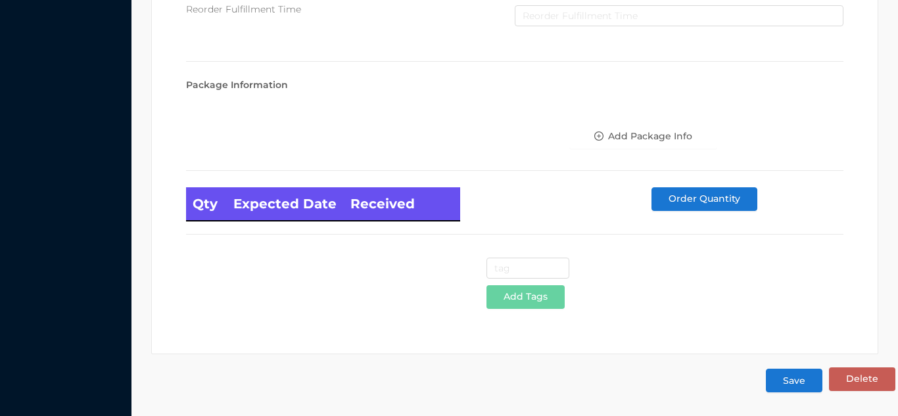
click at [795, 382] on button "Save" at bounding box center [794, 381] width 57 height 24
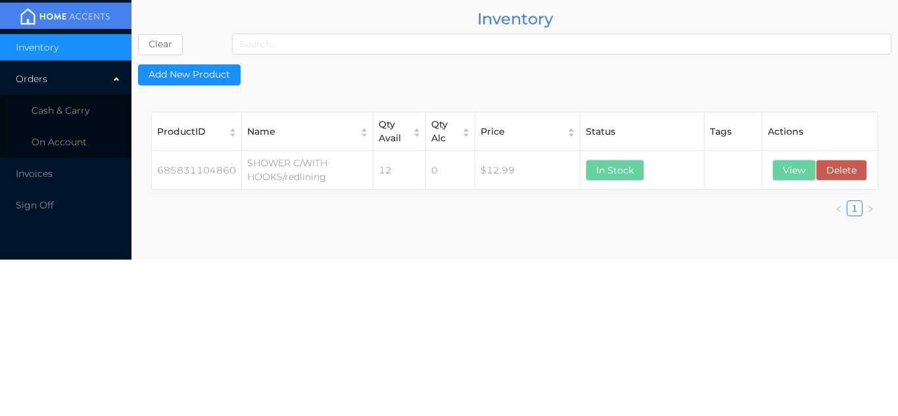
scroll to position [0, 0]
click at [95, 107] on li "Cash & Carry" at bounding box center [65, 110] width 131 height 26
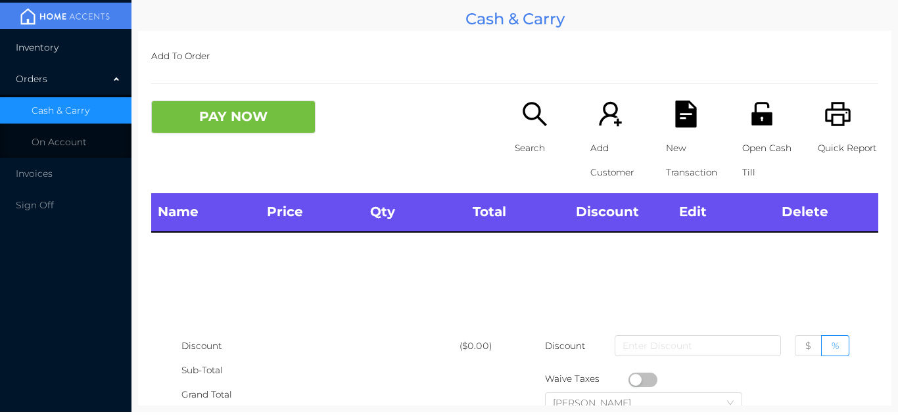
click at [90, 55] on li "Inventory" at bounding box center [65, 47] width 131 height 26
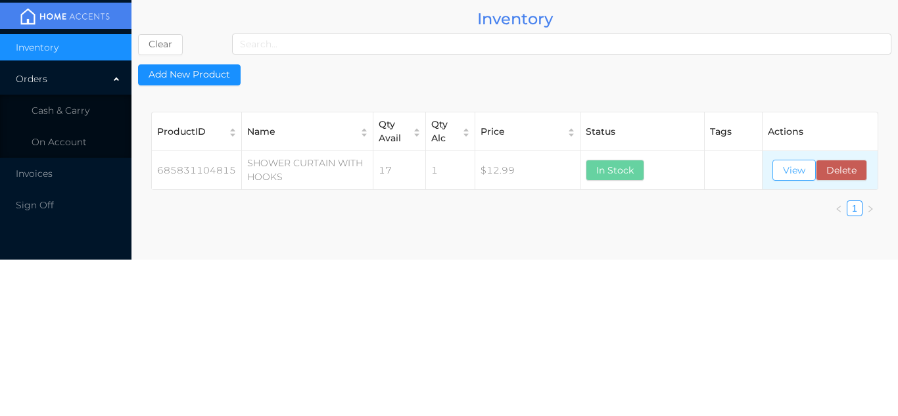
click at [795, 170] on button "View" at bounding box center [793, 170] width 43 height 21
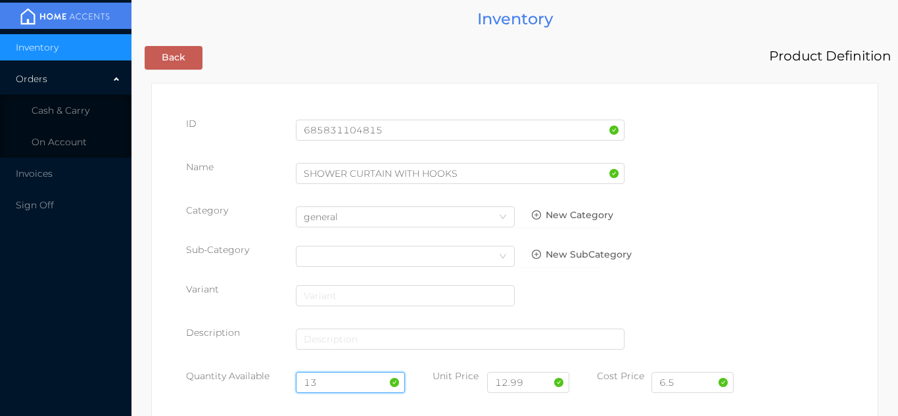
click at [337, 381] on input "13" at bounding box center [351, 382] width 110 height 21
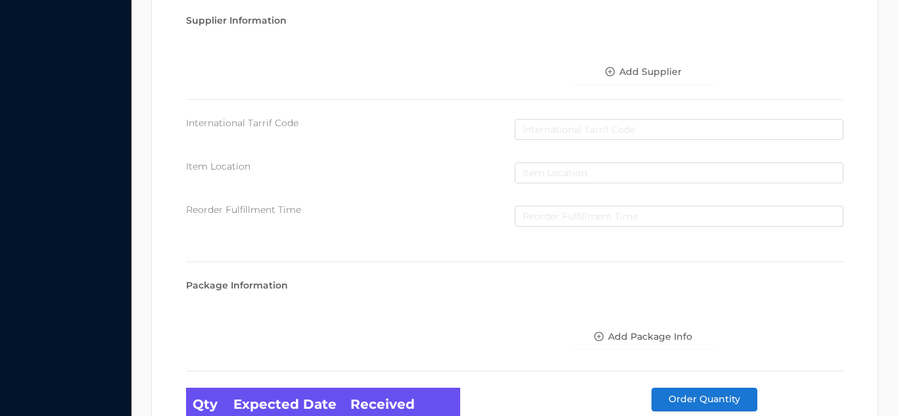
scroll to position [746, 0]
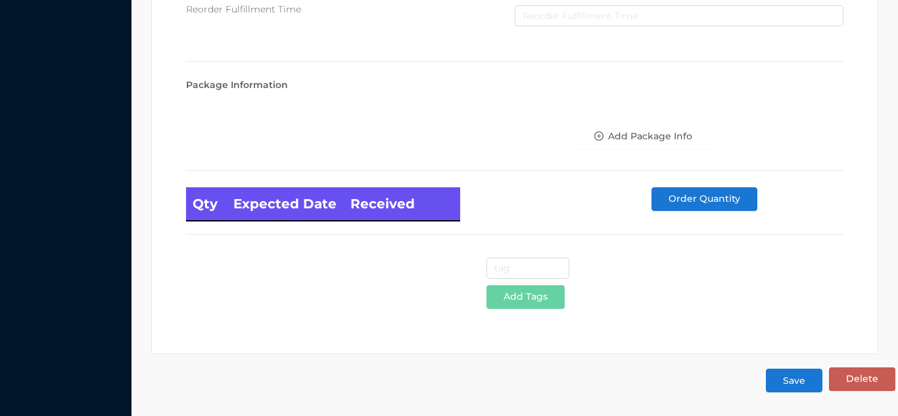
click at [797, 383] on button "Save" at bounding box center [794, 381] width 57 height 24
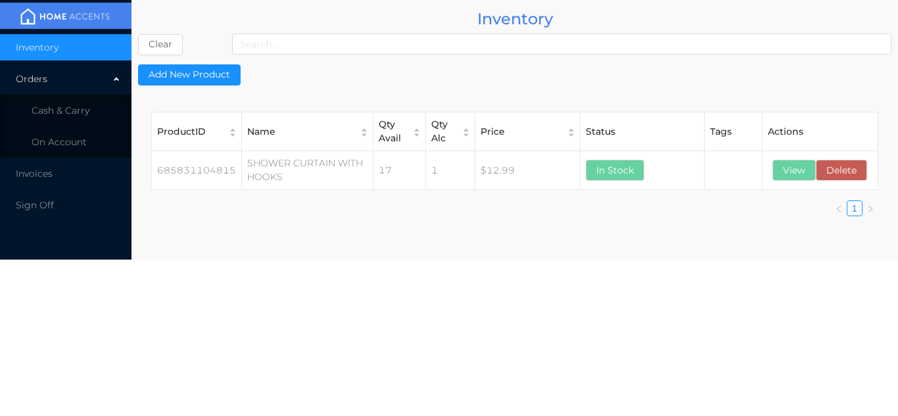
scroll to position [0, 0]
click at [89, 106] on li "Cash & Carry" at bounding box center [65, 110] width 131 height 26
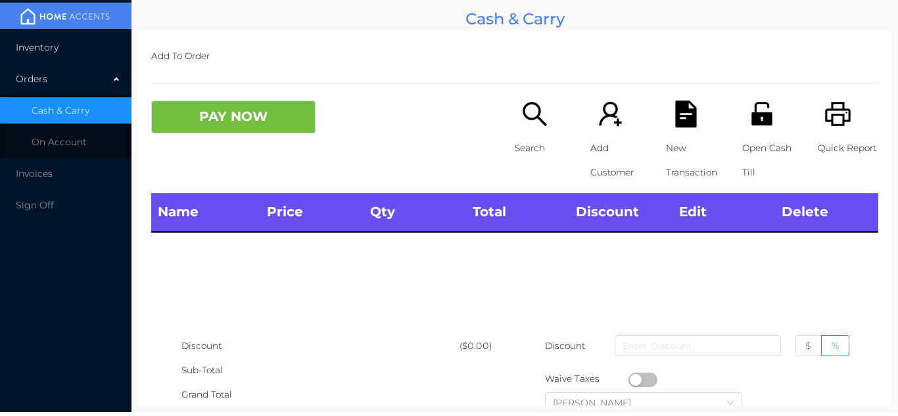
click at [85, 53] on li "Inventory" at bounding box center [65, 47] width 131 height 26
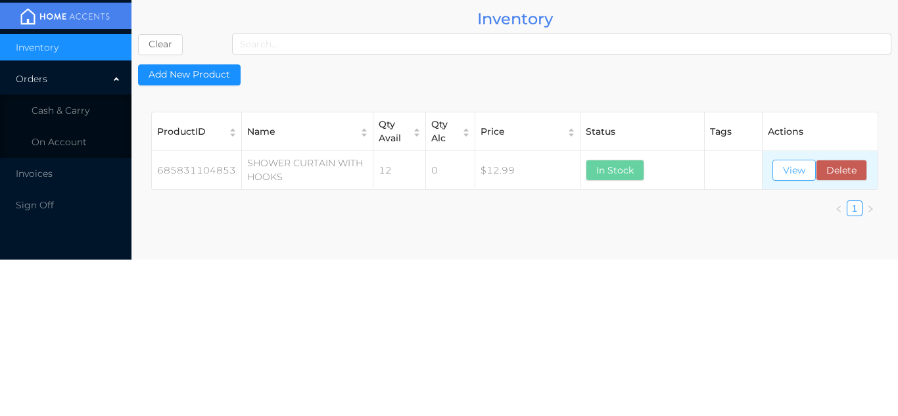
click at [792, 180] on button "View" at bounding box center [793, 170] width 43 height 21
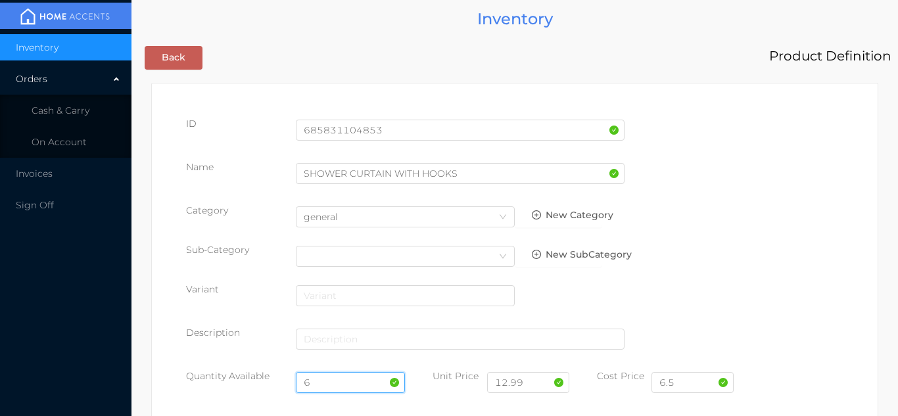
click at [345, 375] on input "6" at bounding box center [351, 382] width 110 height 21
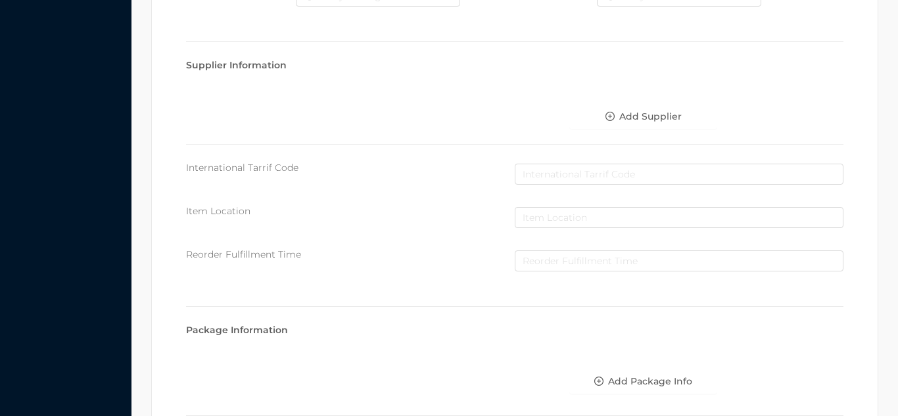
scroll to position [746, 0]
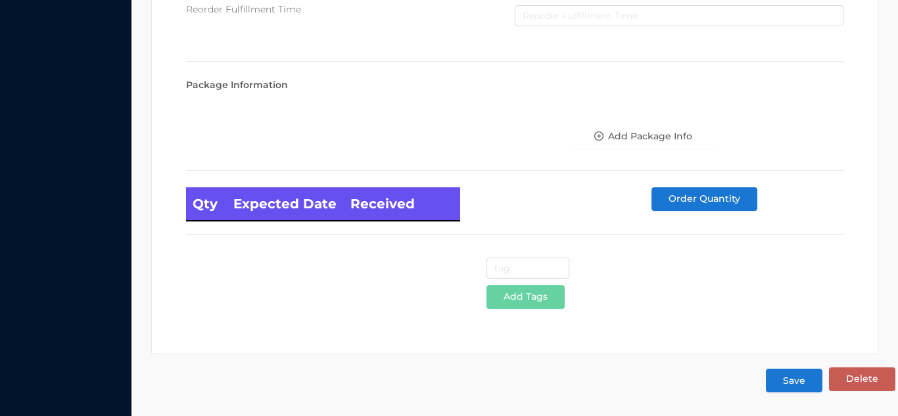
click at [793, 389] on button "Save" at bounding box center [794, 381] width 57 height 24
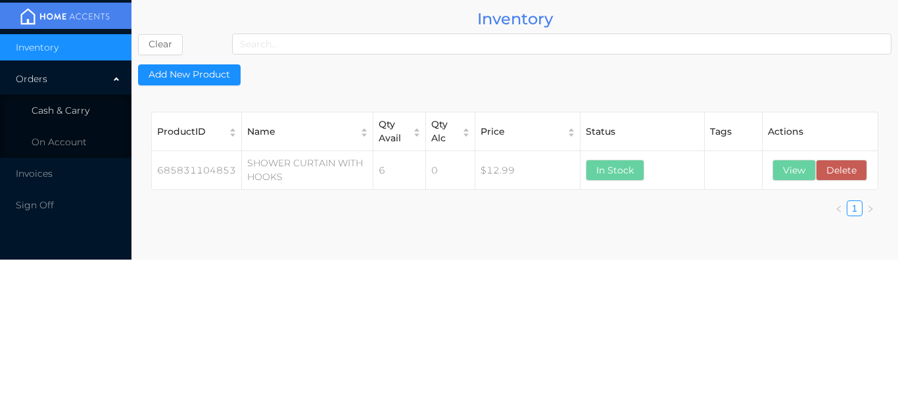
click at [105, 111] on li "Cash & Carry" at bounding box center [65, 110] width 131 height 26
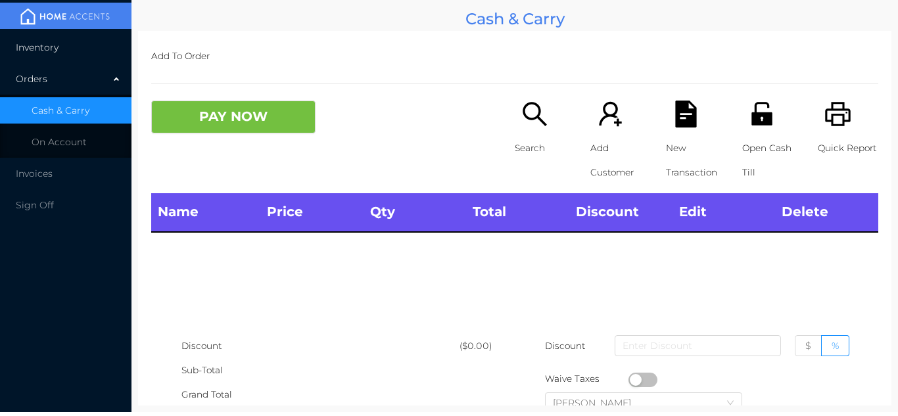
click at [97, 53] on li "Inventory" at bounding box center [65, 47] width 131 height 26
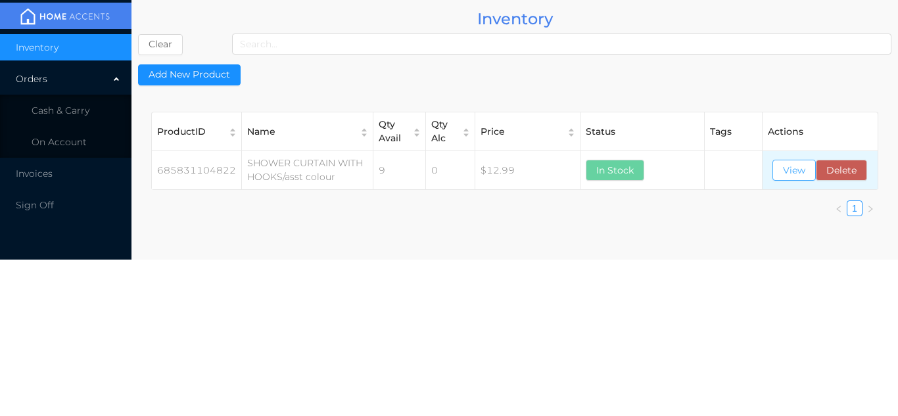
click at [786, 164] on button "View" at bounding box center [793, 170] width 43 height 21
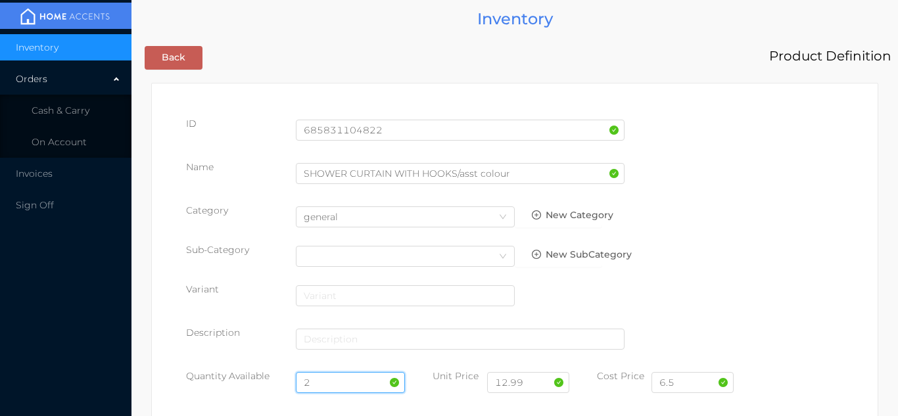
click at [347, 383] on input "2" at bounding box center [351, 382] width 110 height 21
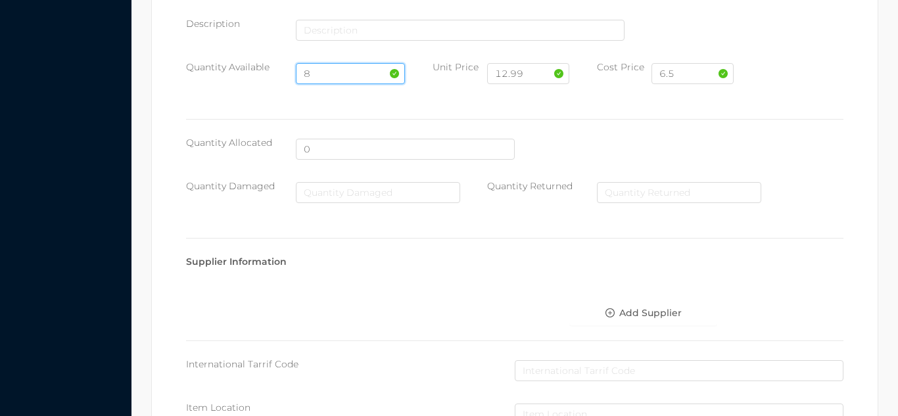
scroll to position [746, 0]
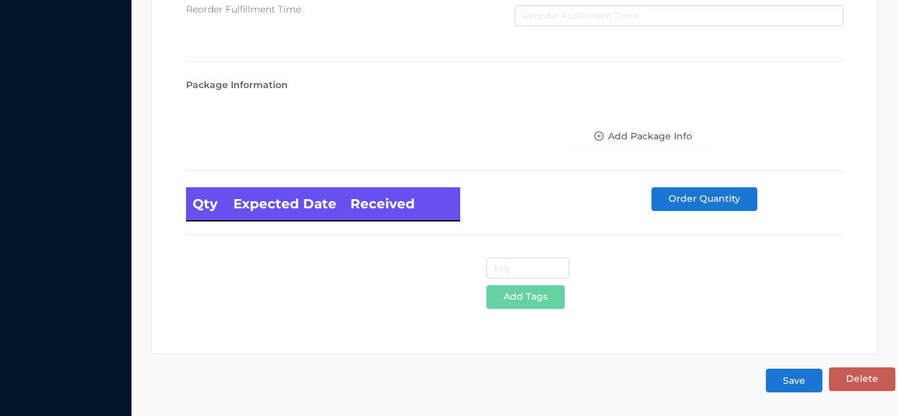
type input "8"
click at [805, 383] on button "Save" at bounding box center [794, 381] width 57 height 24
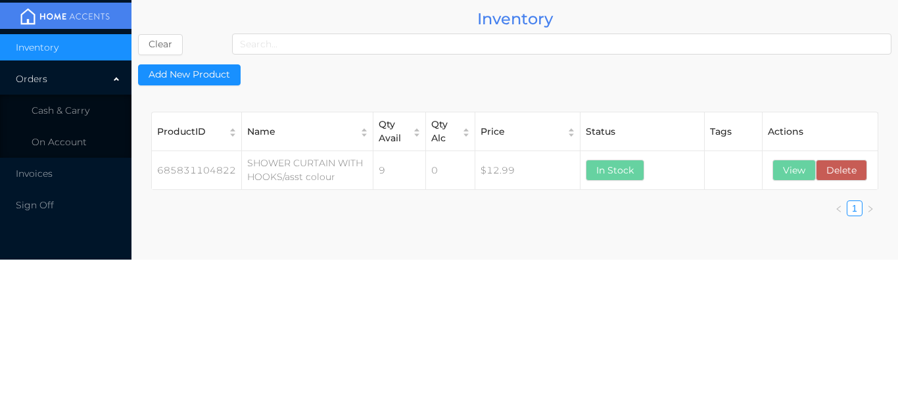
scroll to position [0, 0]
click at [89, 106] on li "Cash & Carry" at bounding box center [65, 110] width 131 height 26
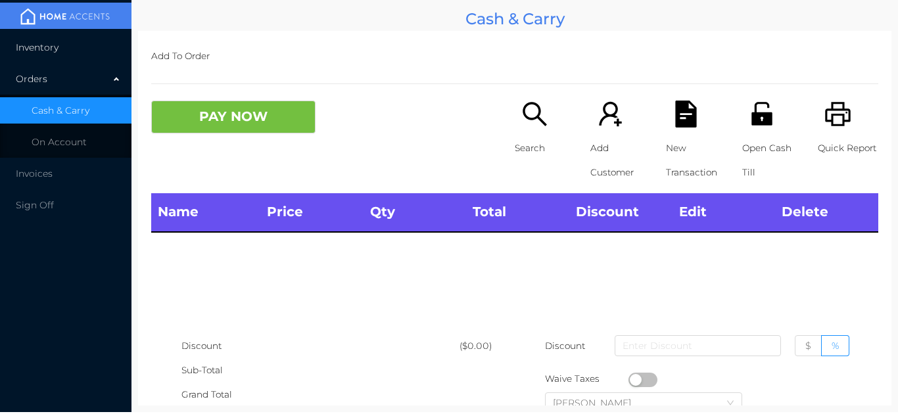
click at [81, 39] on li "Inventory" at bounding box center [65, 47] width 131 height 26
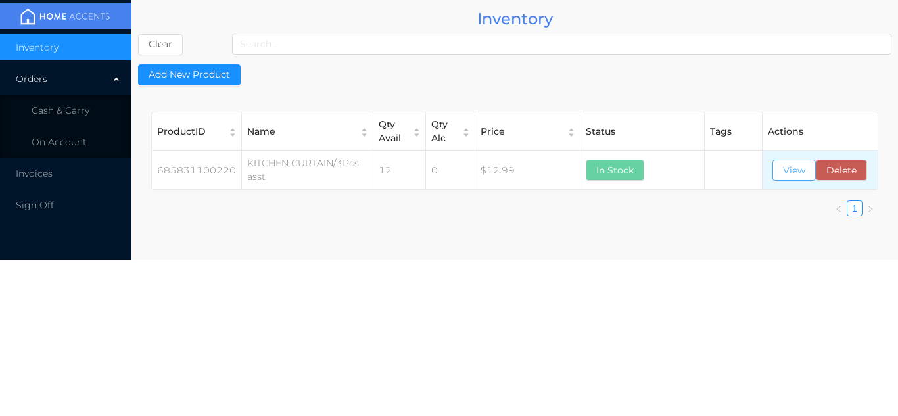
click at [786, 176] on button "View" at bounding box center [793, 170] width 43 height 21
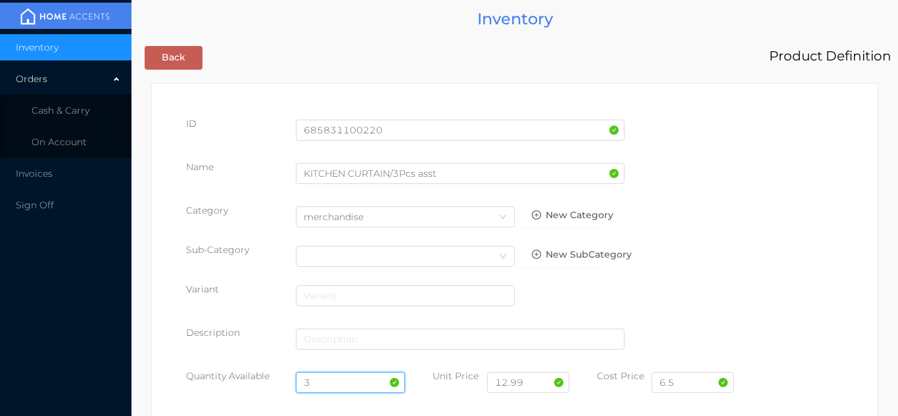
click at [329, 375] on input "3" at bounding box center [351, 382] width 110 height 21
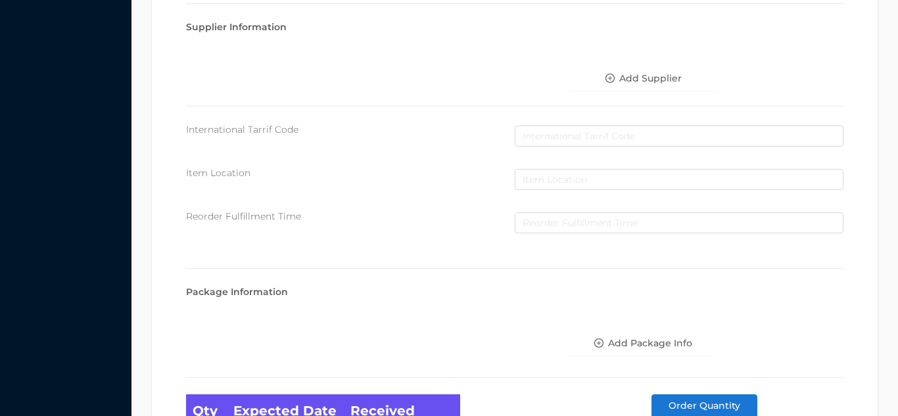
scroll to position [746, 0]
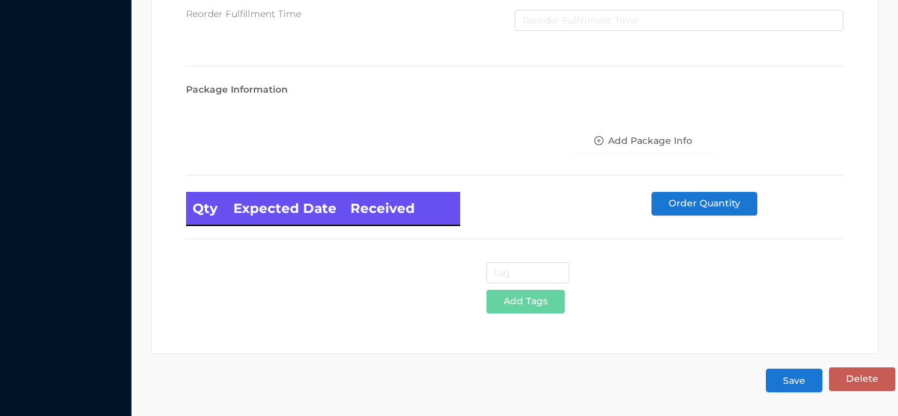
type input "24"
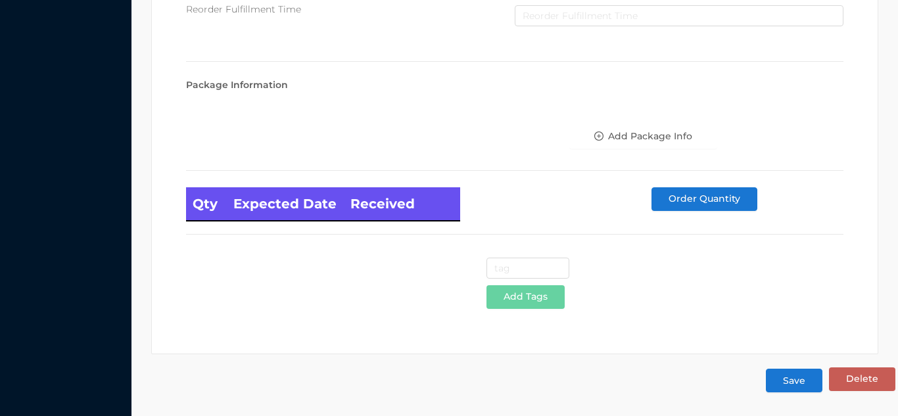
click at [793, 382] on button "Save" at bounding box center [794, 381] width 57 height 24
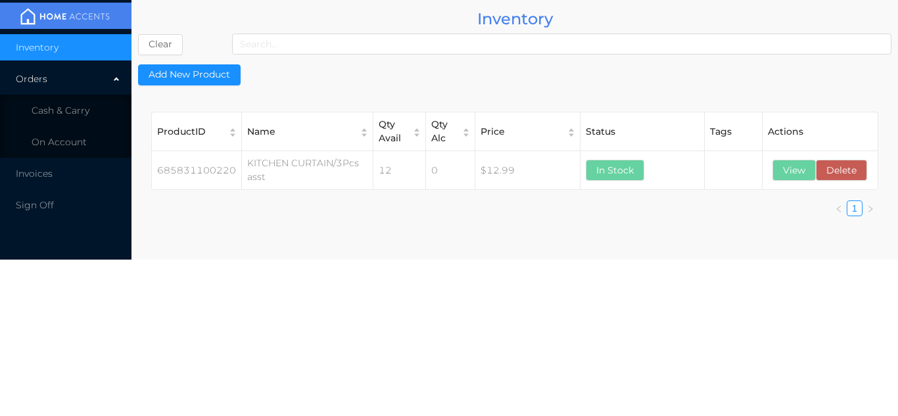
scroll to position [0, 0]
click at [90, 104] on li "Cash & Carry" at bounding box center [65, 110] width 131 height 26
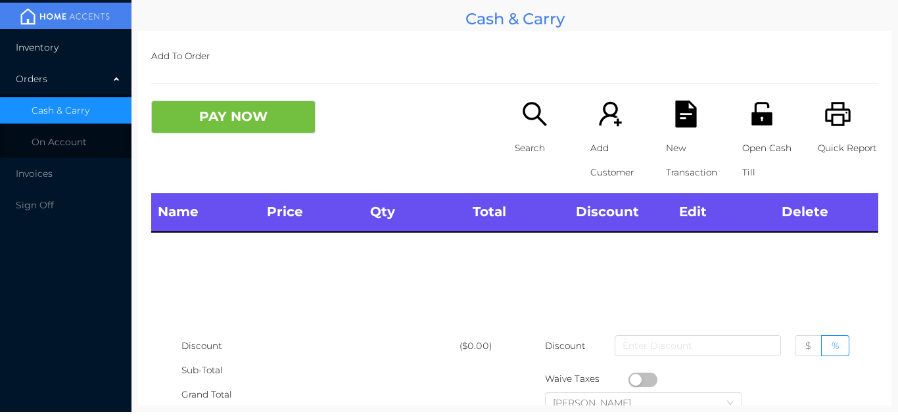
click at [90, 50] on li "Inventory" at bounding box center [65, 47] width 131 height 26
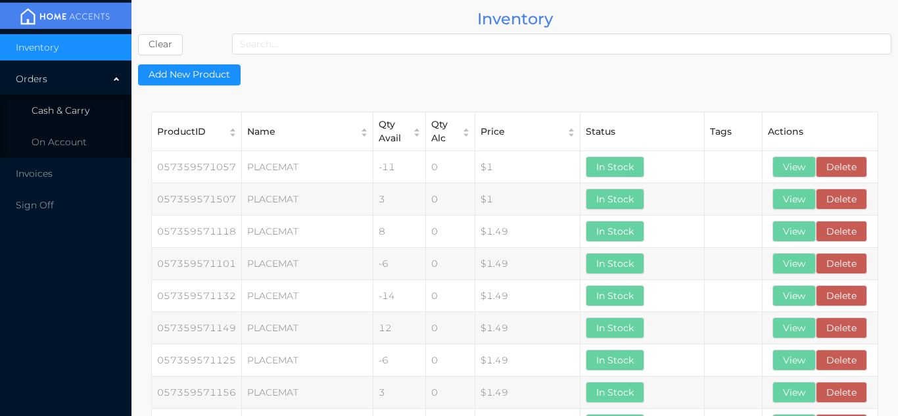
click at [98, 106] on li "Cash & Carry" at bounding box center [65, 110] width 131 height 26
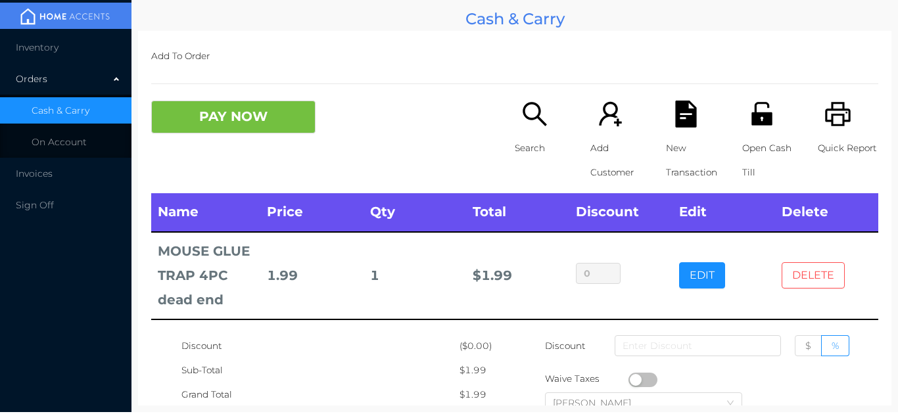
click at [815, 287] on button "DELETE" at bounding box center [813, 275] width 63 height 26
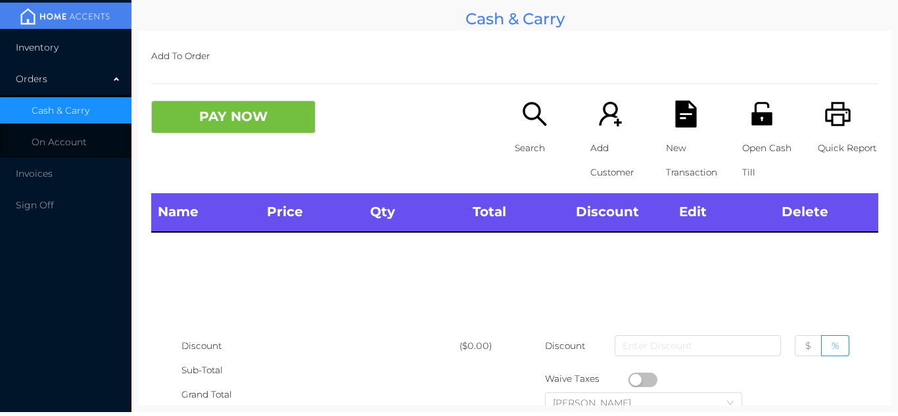
click at [73, 55] on li "Inventory" at bounding box center [65, 47] width 131 height 26
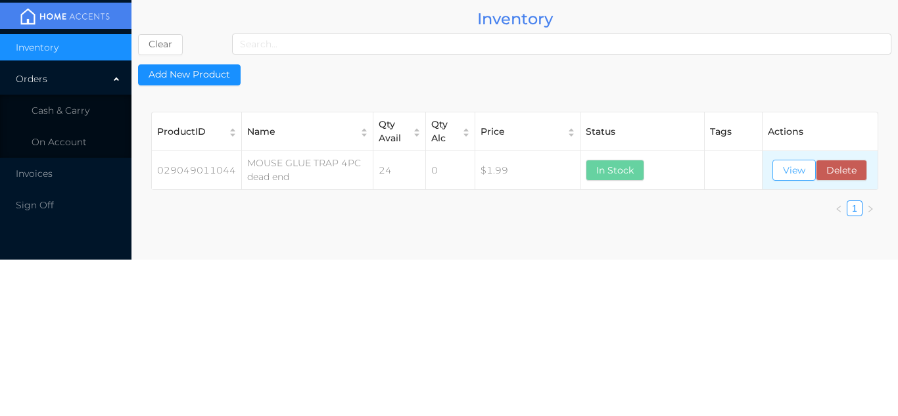
click at [789, 168] on button "View" at bounding box center [793, 170] width 43 height 21
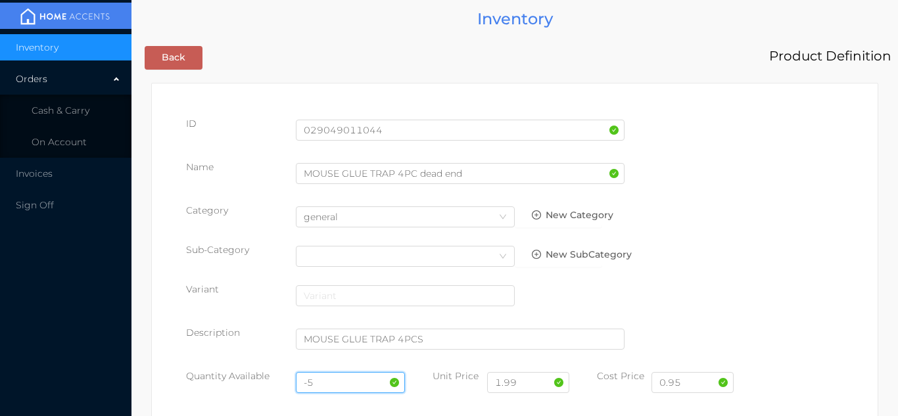
click at [335, 381] on input "-5" at bounding box center [351, 382] width 110 height 21
type input "-"
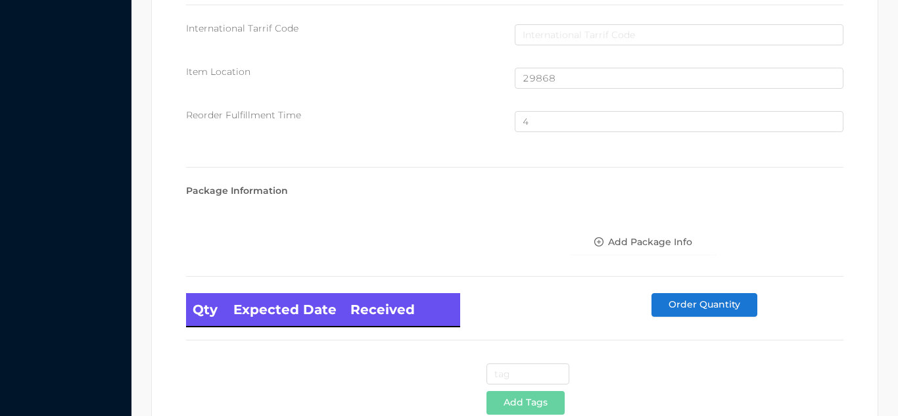
scroll to position [885, 0]
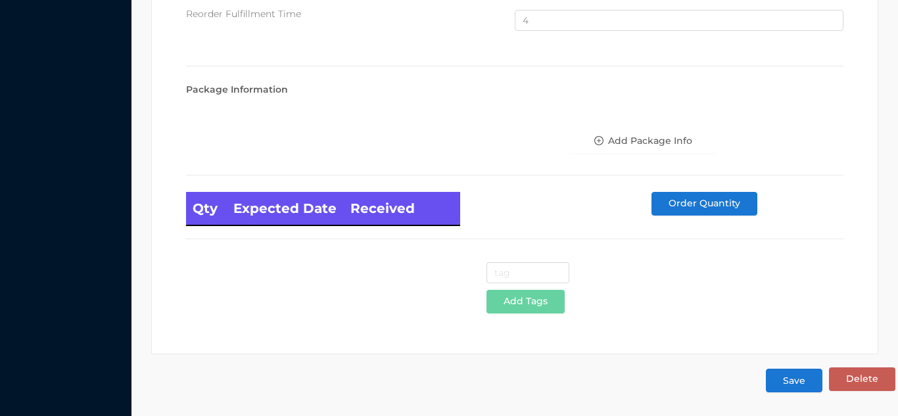
type input "48"
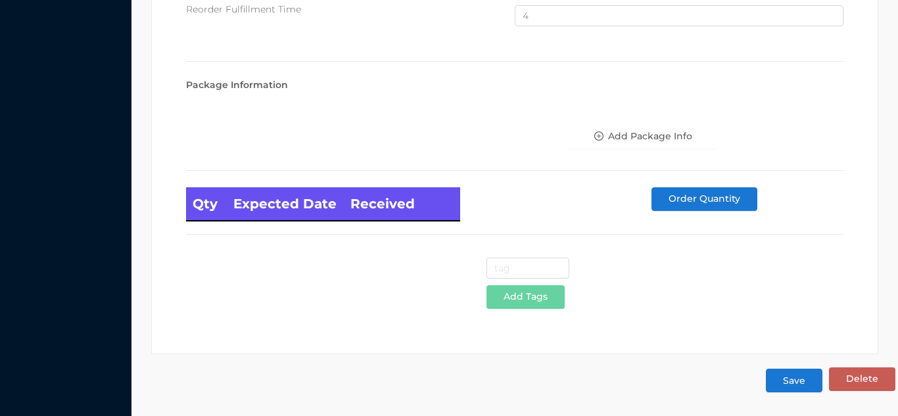
click at [799, 389] on button "Save" at bounding box center [794, 381] width 57 height 24
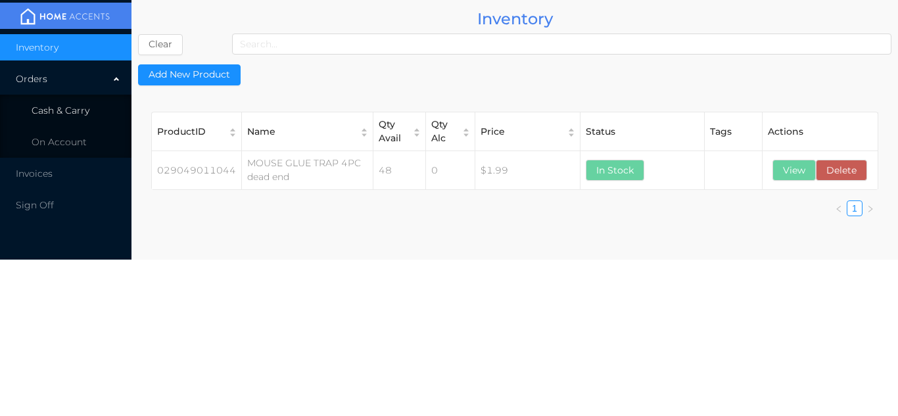
click at [89, 110] on li "Cash & Carry" at bounding box center [65, 110] width 131 height 26
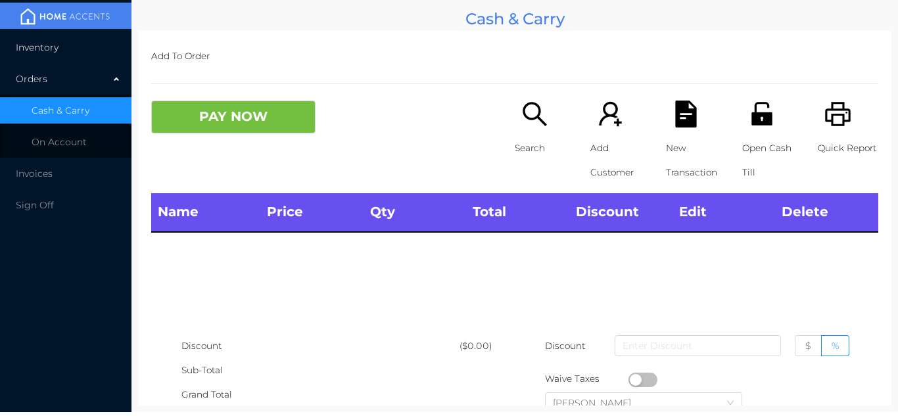
click at [77, 52] on li "Inventory" at bounding box center [65, 47] width 131 height 26
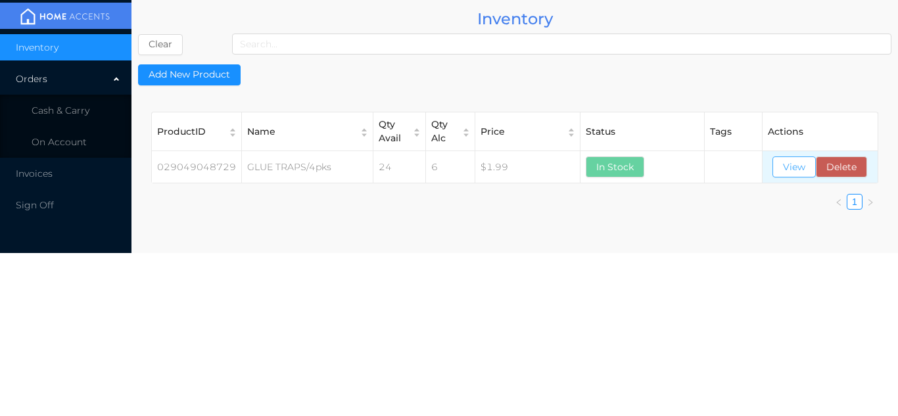
click at [795, 174] on button "View" at bounding box center [793, 166] width 43 height 21
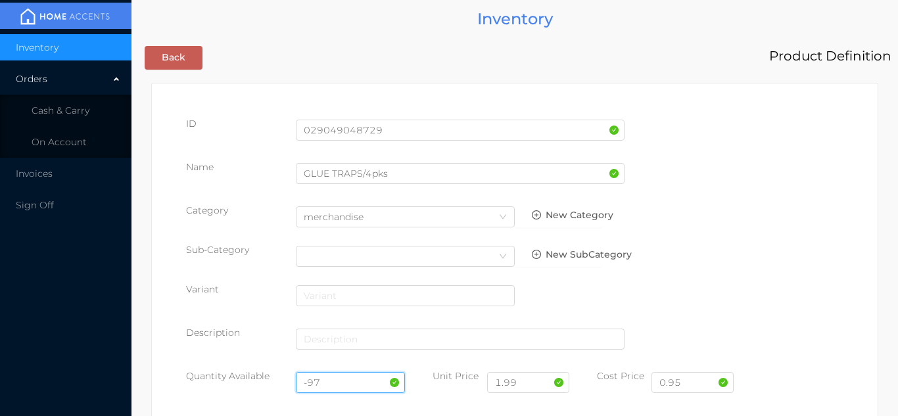
click at [339, 379] on input "-97" at bounding box center [351, 382] width 110 height 21
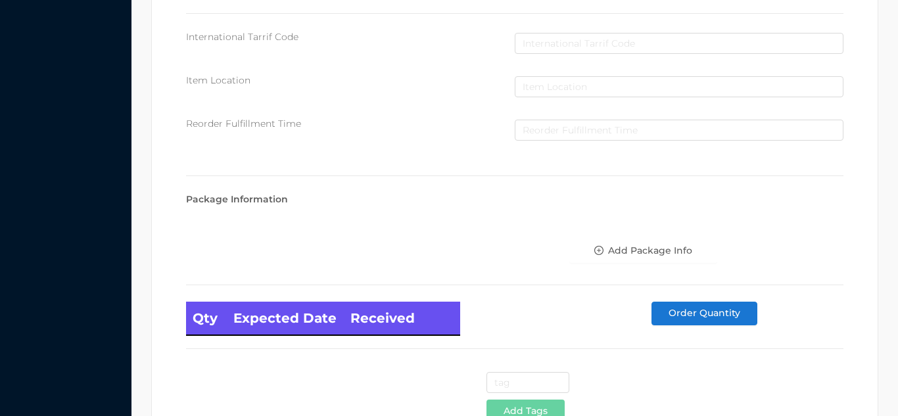
scroll to position [746, 0]
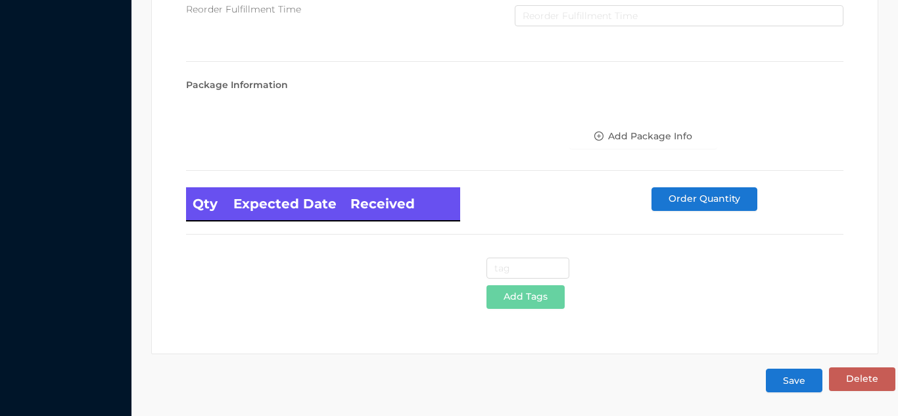
click at [788, 386] on button "Save" at bounding box center [794, 381] width 57 height 24
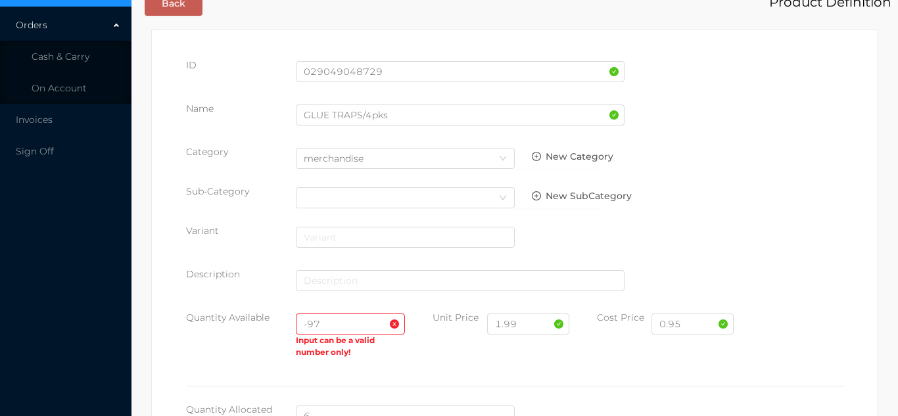
scroll to position [0, 0]
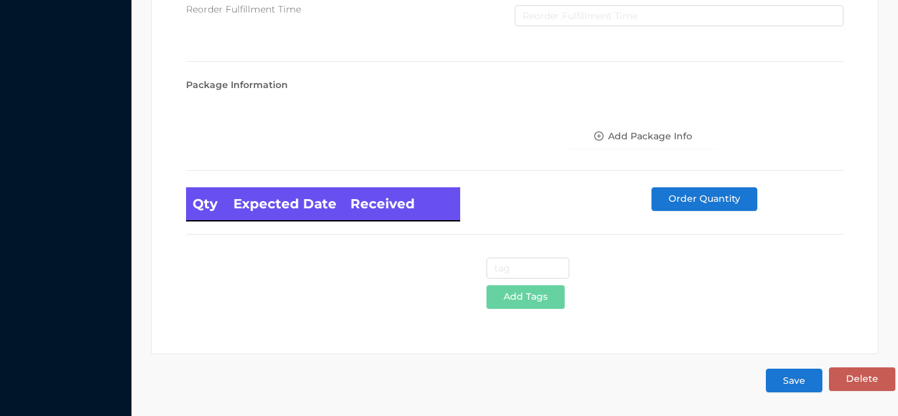
click at [795, 389] on button "Save" at bounding box center [794, 381] width 57 height 24
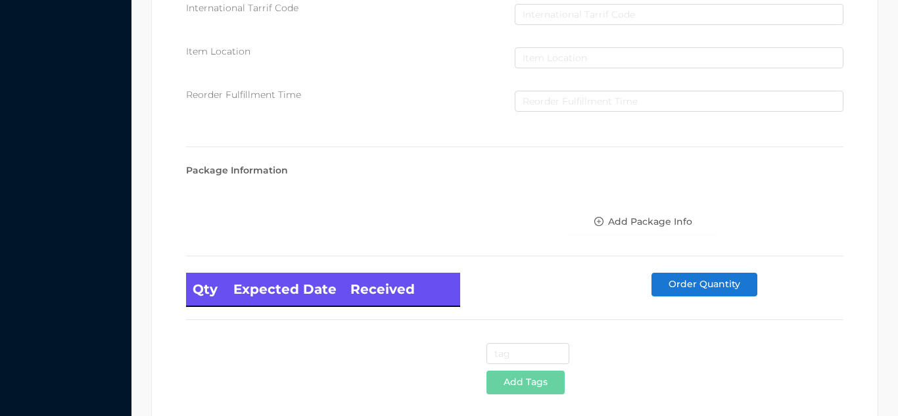
scroll to position [763, 0]
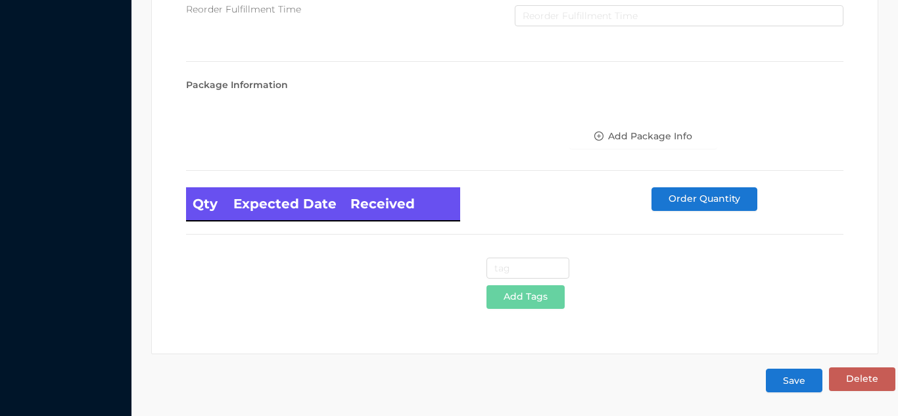
click at [798, 384] on button "Save" at bounding box center [794, 381] width 57 height 24
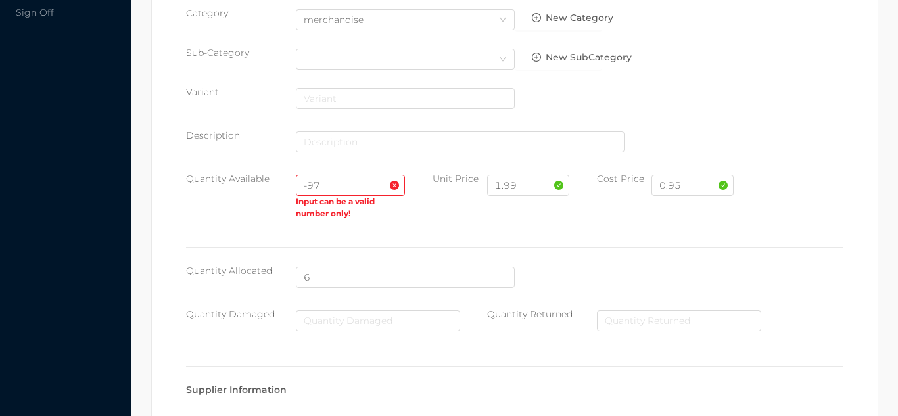
scroll to position [0, 0]
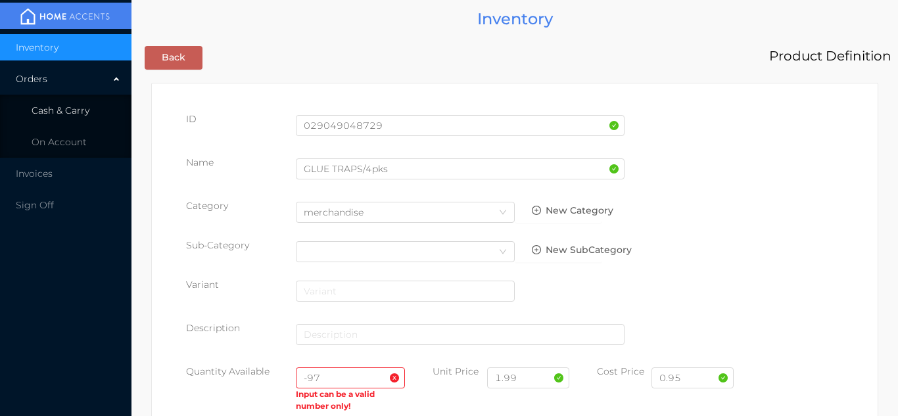
click at [99, 106] on li "Cash & Carry" at bounding box center [65, 110] width 131 height 26
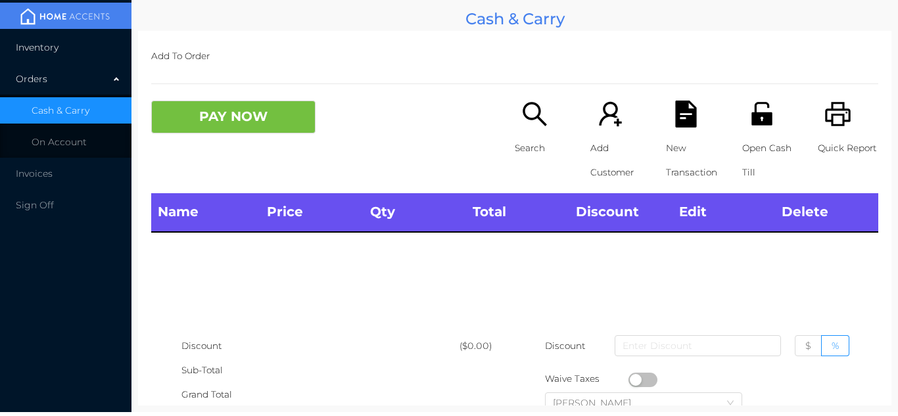
click at [88, 49] on li "Inventory" at bounding box center [65, 47] width 131 height 26
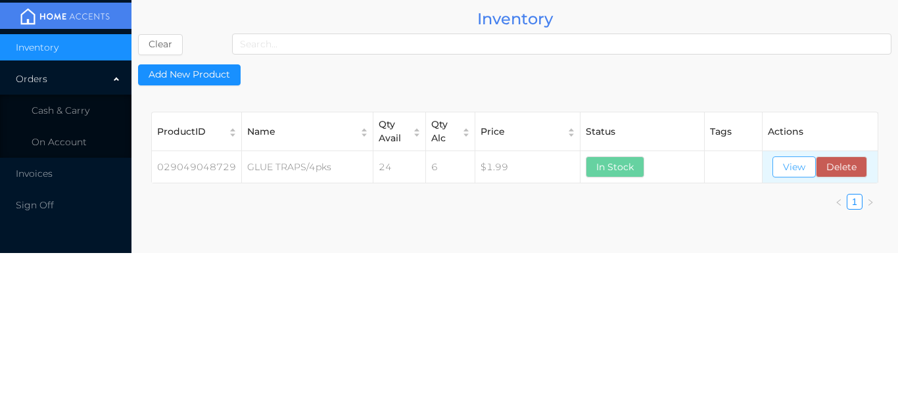
click at [790, 167] on button "View" at bounding box center [793, 166] width 43 height 21
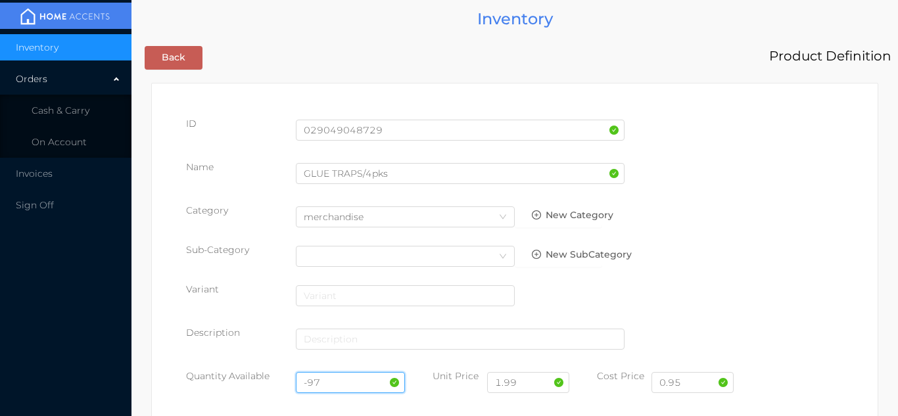
click at [343, 375] on input "-97" at bounding box center [351, 382] width 110 height 21
type input "-"
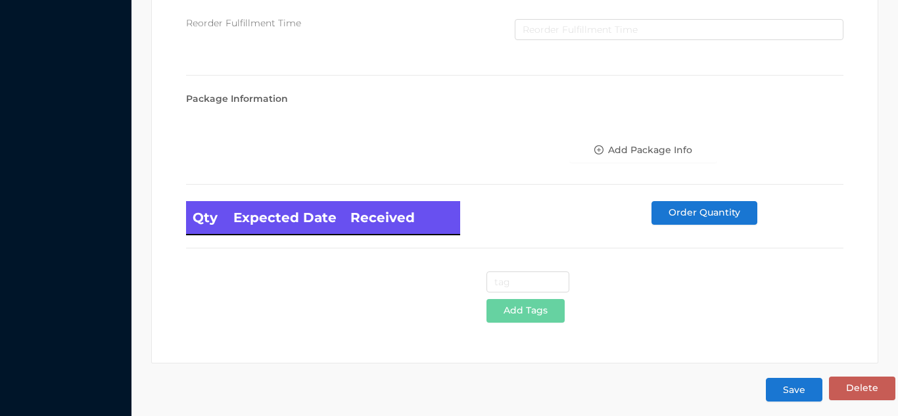
scroll to position [746, 0]
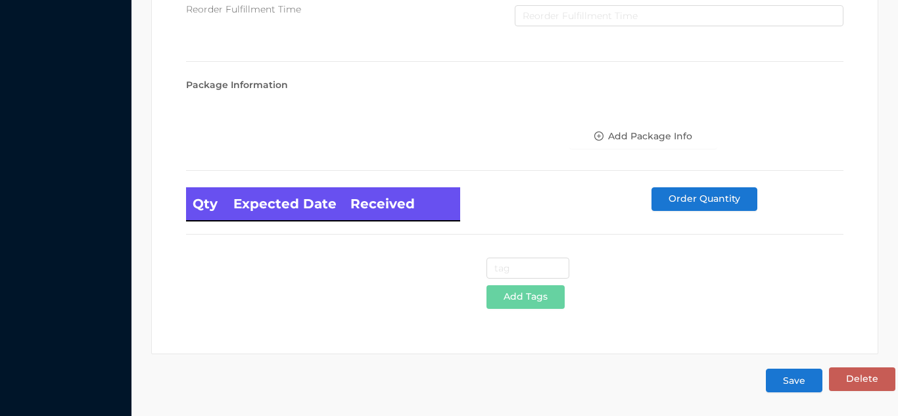
type input "97"
click at [790, 387] on button "Save" at bounding box center [794, 381] width 57 height 24
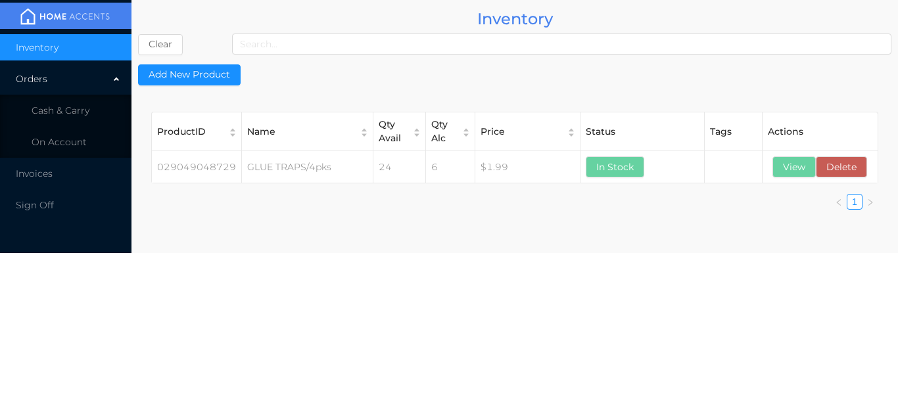
scroll to position [0, 0]
click at [91, 105] on li "Cash & Carry" at bounding box center [65, 110] width 131 height 26
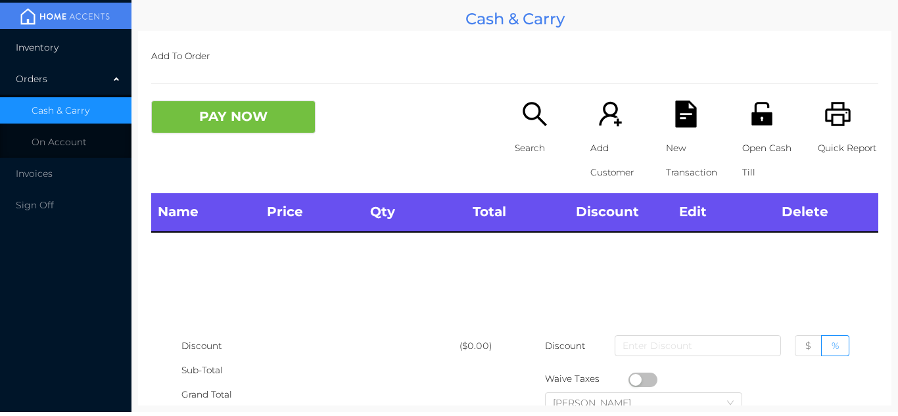
click at [75, 43] on li "Inventory" at bounding box center [65, 47] width 131 height 26
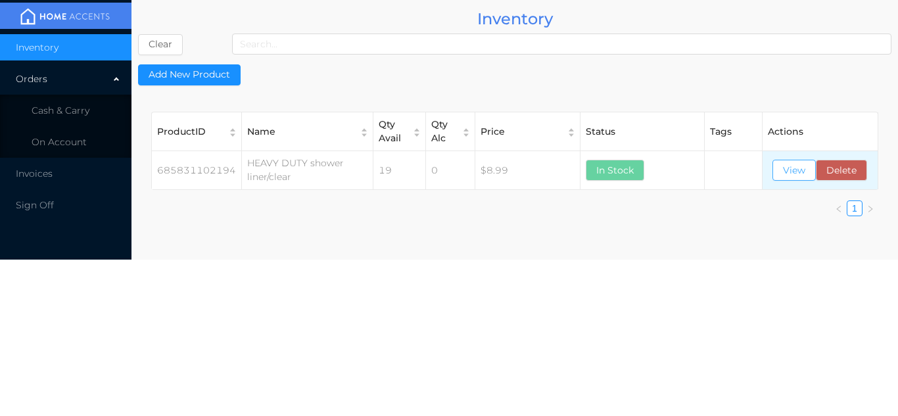
click at [787, 171] on button "View" at bounding box center [793, 170] width 43 height 21
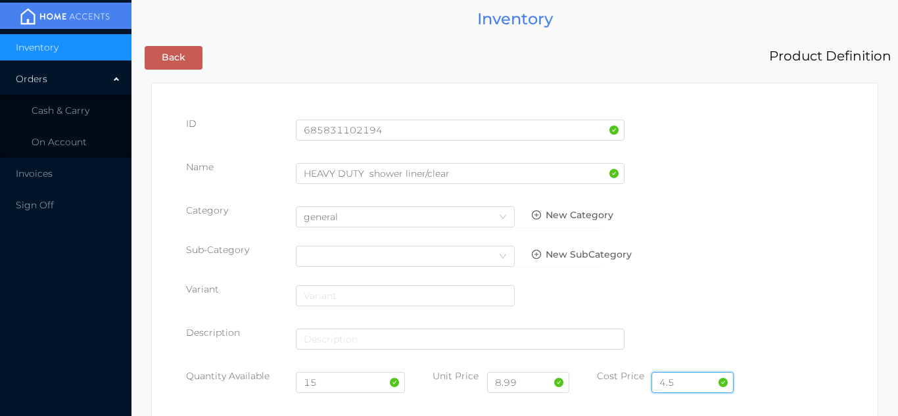
click at [695, 381] on input "4.5" at bounding box center [692, 382] width 82 height 21
type input "4.25"
click at [348, 388] on input "15" at bounding box center [351, 382] width 110 height 21
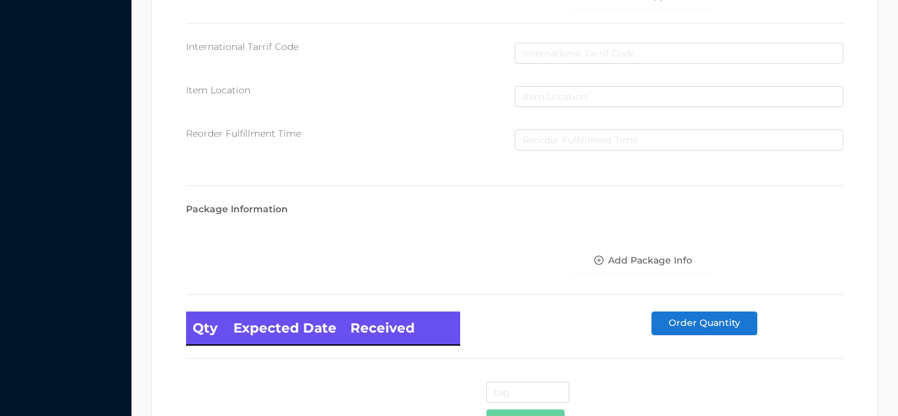
scroll to position [746, 0]
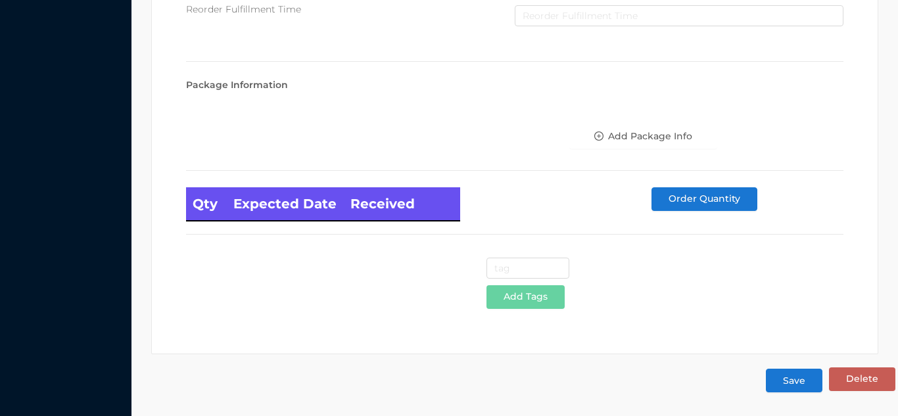
click at [793, 377] on button "Save" at bounding box center [794, 381] width 57 height 24
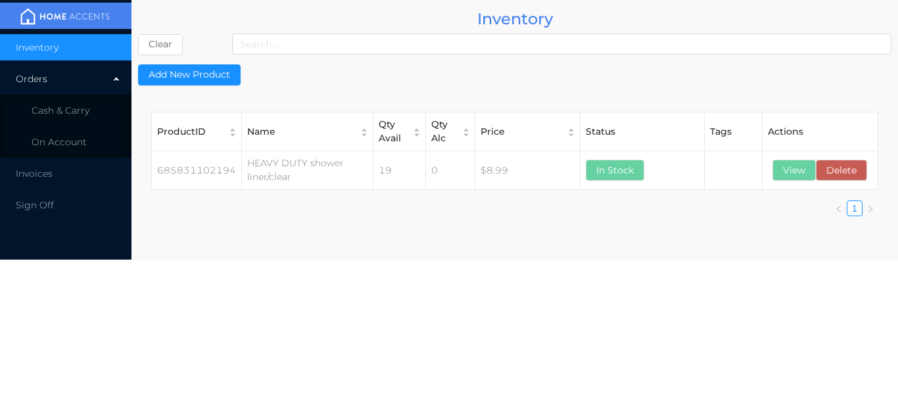
scroll to position [0, 0]
click at [92, 104] on li "Cash & Carry" at bounding box center [65, 110] width 131 height 26
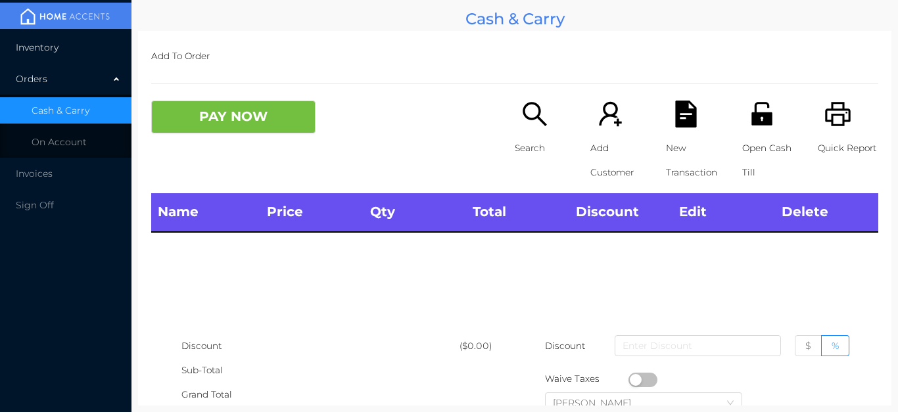
click at [93, 47] on li "Inventory" at bounding box center [65, 47] width 131 height 26
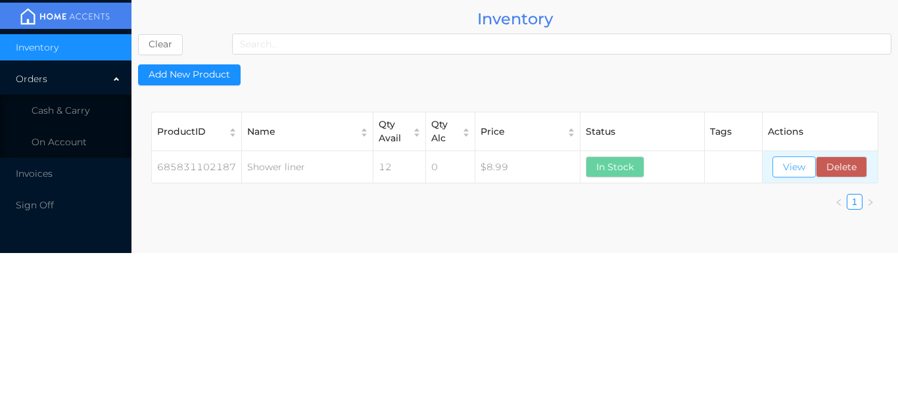
click at [790, 162] on button "View" at bounding box center [793, 166] width 43 height 21
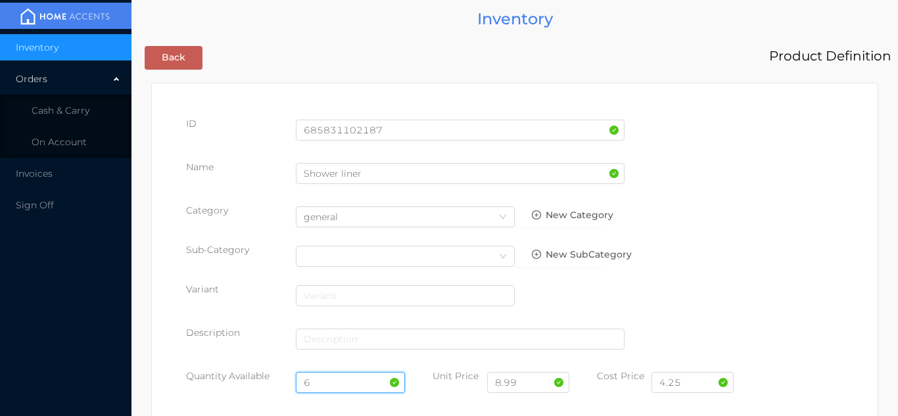
click at [365, 377] on input "6" at bounding box center [351, 382] width 110 height 21
type input "12"
click at [695, 388] on input "4.25" at bounding box center [692, 382] width 82 height 21
click at [707, 385] on input "4.00" at bounding box center [692, 382] width 82 height 21
type input "4.25"
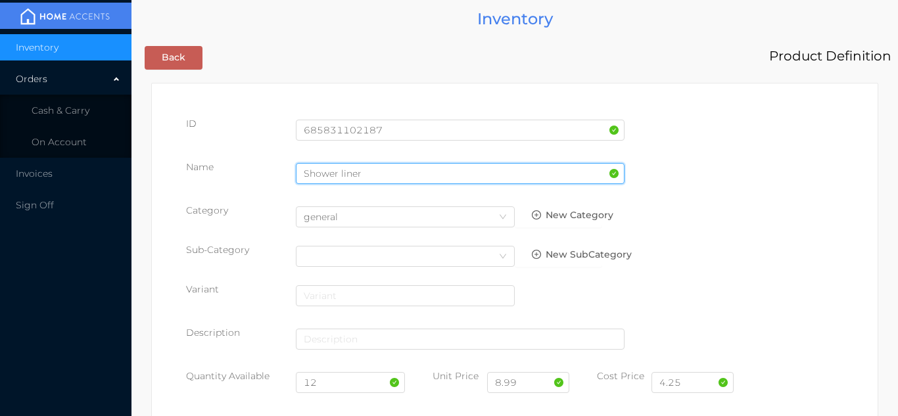
click at [367, 174] on input "Shower liner" at bounding box center [460, 173] width 329 height 21
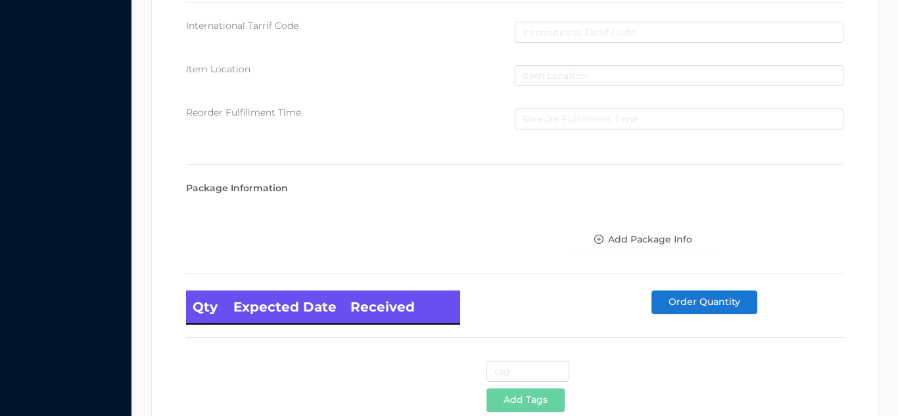
scroll to position [746, 0]
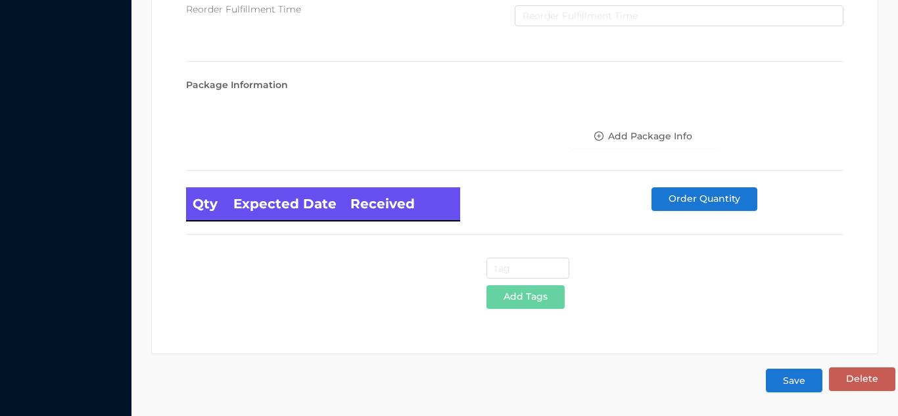
type input "Shower liner/gray"
click at [793, 376] on button "Save" at bounding box center [794, 381] width 57 height 24
click at [787, 389] on button "Save" at bounding box center [794, 381] width 57 height 24
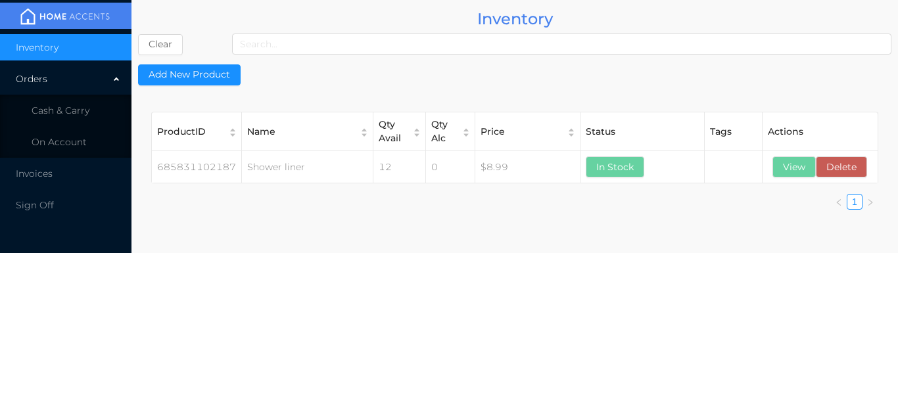
scroll to position [0, 0]
click at [93, 103] on li "Cash & Carry" at bounding box center [65, 110] width 131 height 26
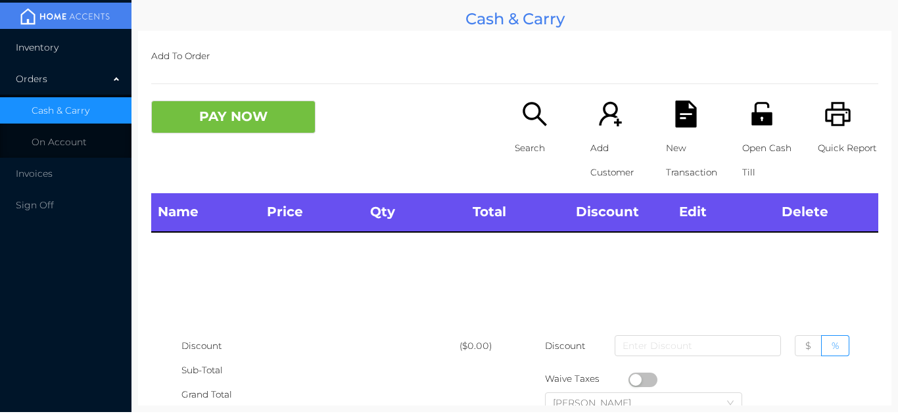
click at [78, 45] on li "Inventory" at bounding box center [65, 47] width 131 height 26
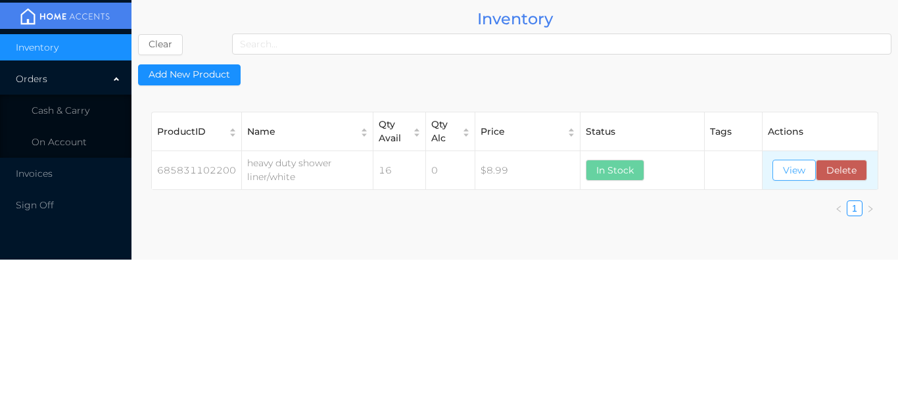
click at [789, 177] on button "View" at bounding box center [793, 170] width 43 height 21
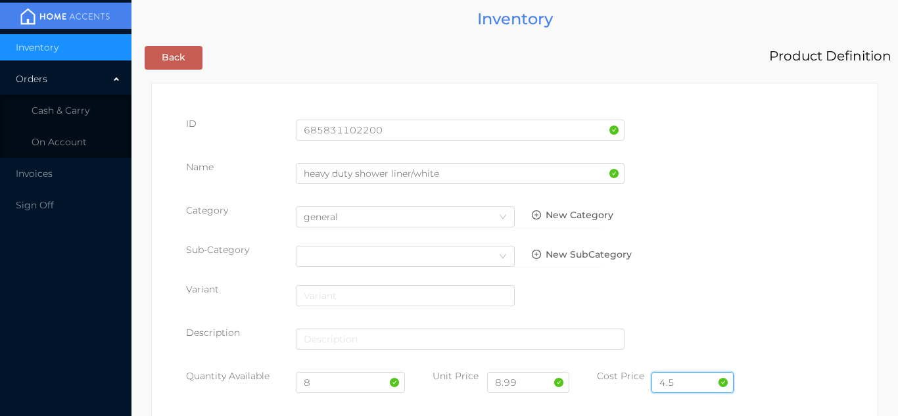
click at [685, 374] on input "4.5" at bounding box center [692, 382] width 82 height 21
type input "4.25"
click at [335, 386] on input "8" at bounding box center [351, 382] width 110 height 21
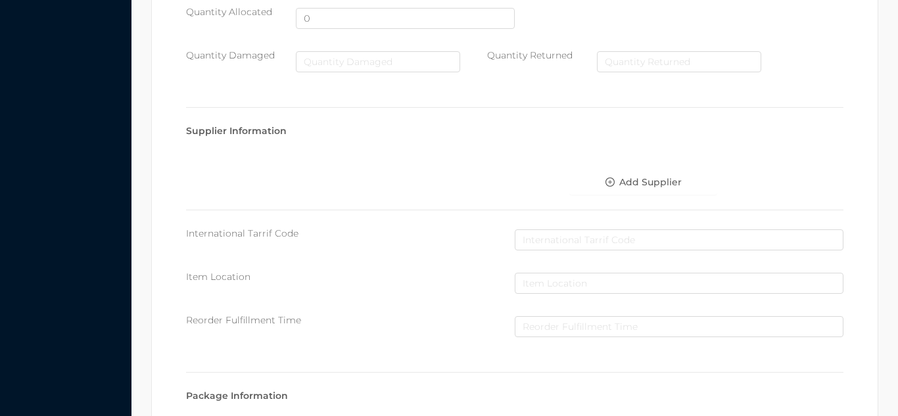
scroll to position [746, 0]
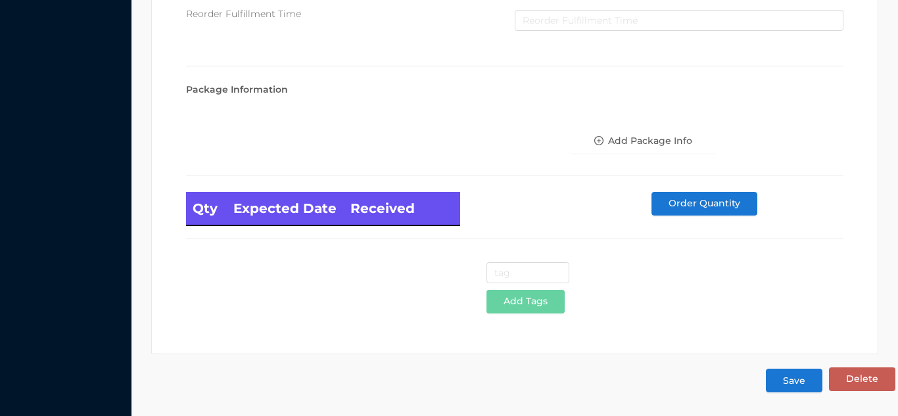
type input "20"
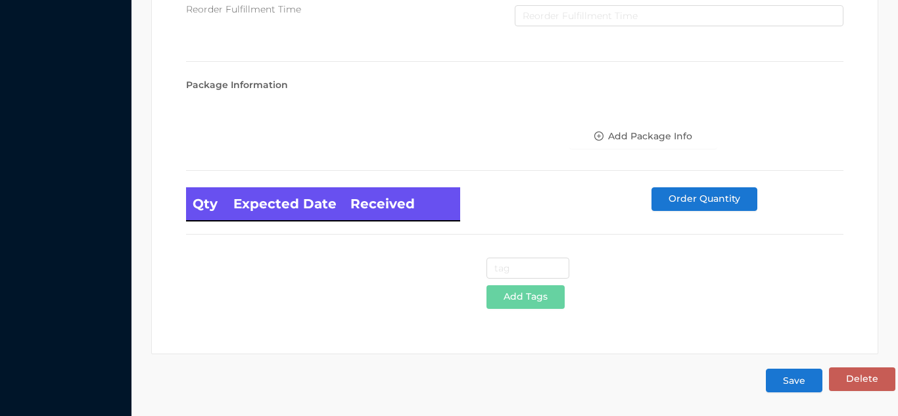
click at [801, 387] on button "Save" at bounding box center [794, 381] width 57 height 24
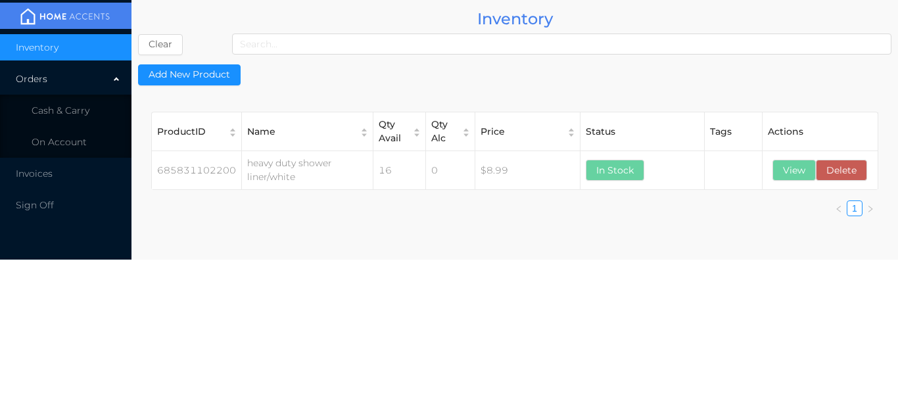
scroll to position [0, 0]
click at [785, 164] on button "View" at bounding box center [793, 170] width 43 height 21
click at [787, 170] on button "View" at bounding box center [793, 170] width 43 height 21
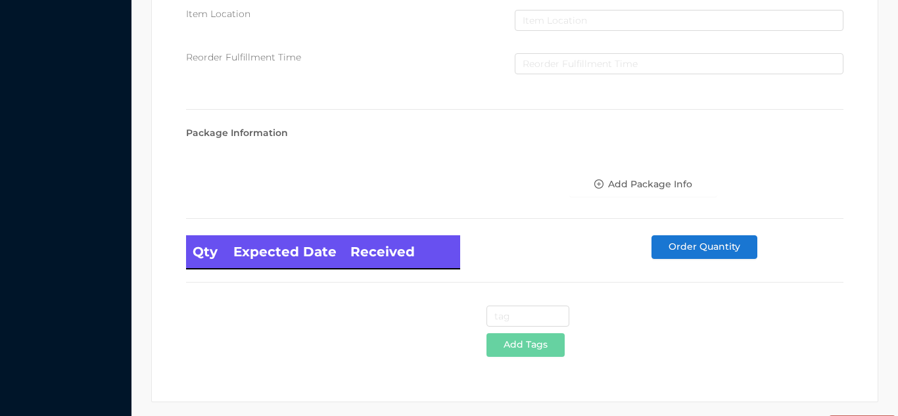
scroll to position [746, 0]
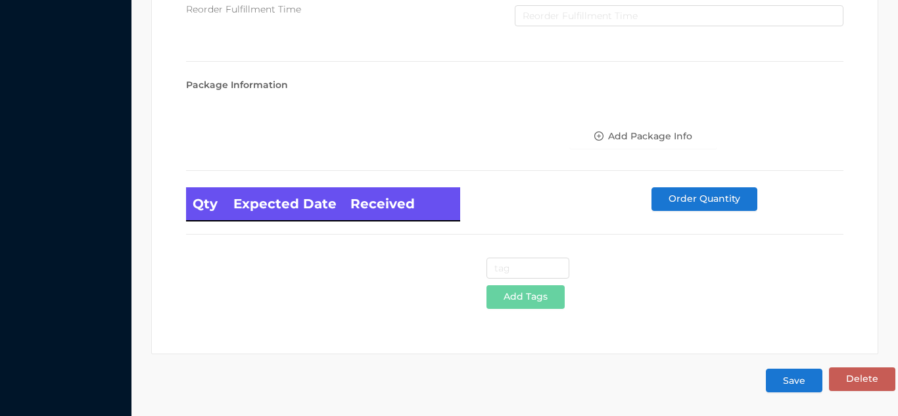
click at [795, 387] on button "Save" at bounding box center [794, 381] width 57 height 24
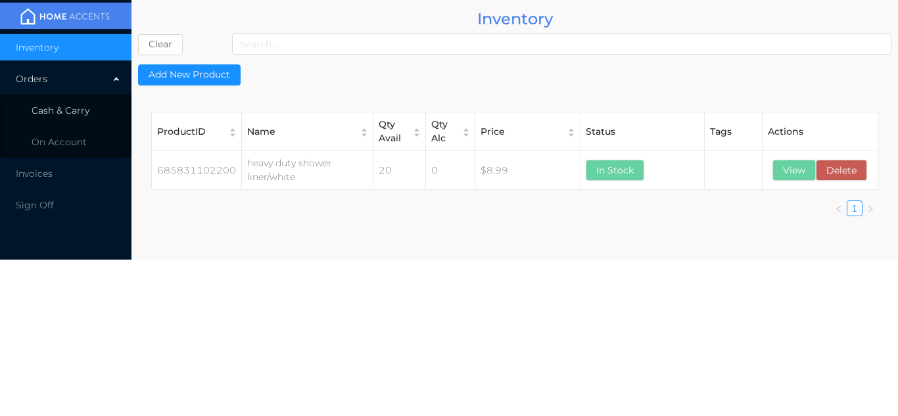
click at [95, 120] on li "Cash & Carry" at bounding box center [65, 110] width 131 height 26
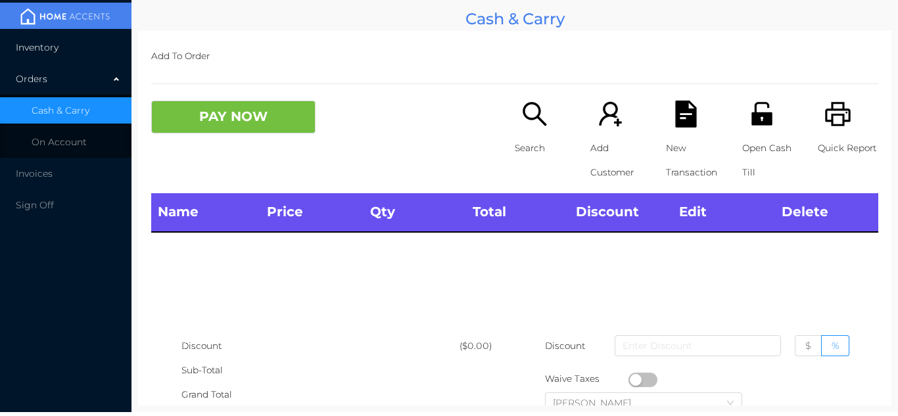
click at [80, 53] on li "Inventory" at bounding box center [65, 47] width 131 height 26
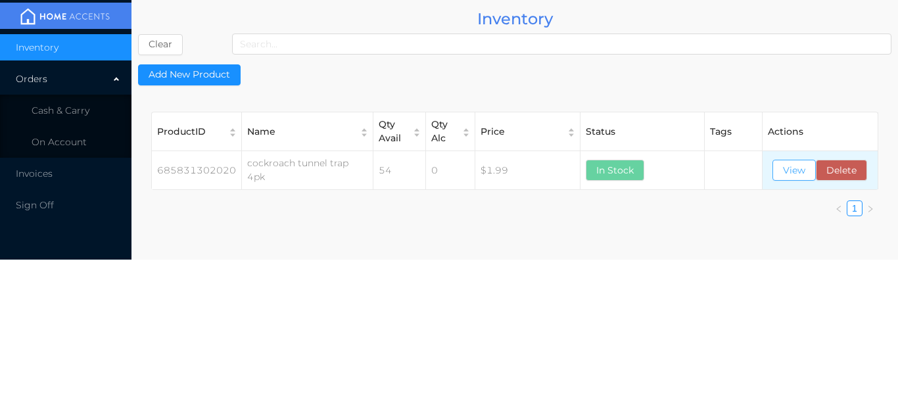
click at [795, 172] on button "View" at bounding box center [793, 170] width 43 height 21
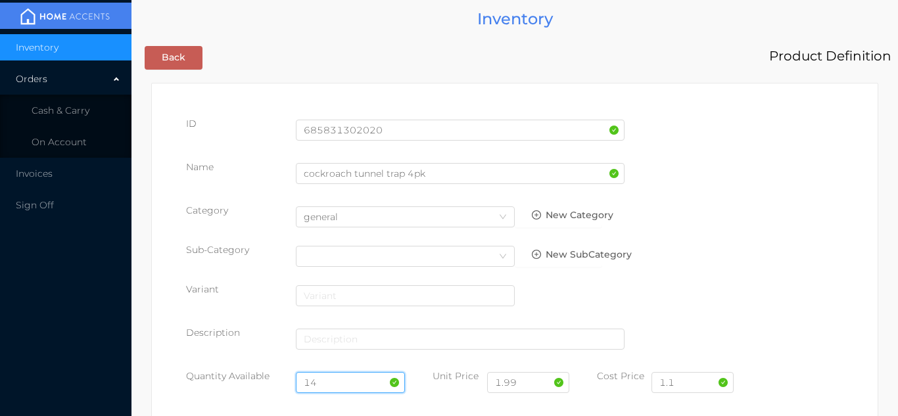
click at [343, 379] on input "14" at bounding box center [351, 382] width 110 height 21
type input "1"
type input "24"
click at [693, 386] on input "1.1" at bounding box center [692, 382] width 82 height 21
type input "1"
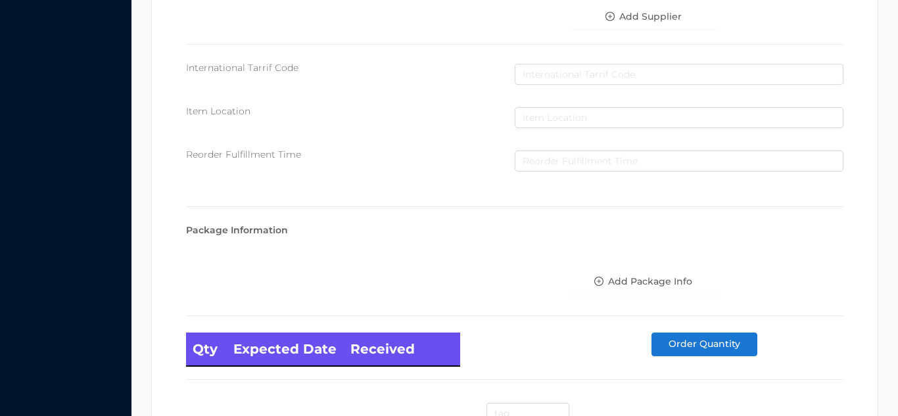
scroll to position [746, 0]
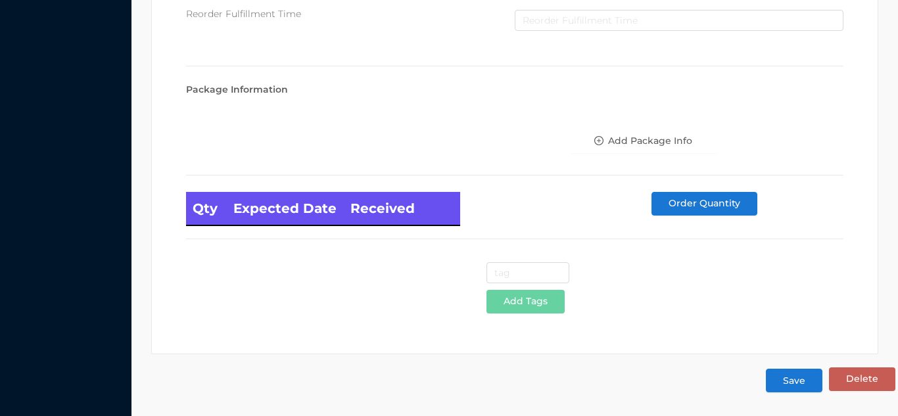
type input "0.95"
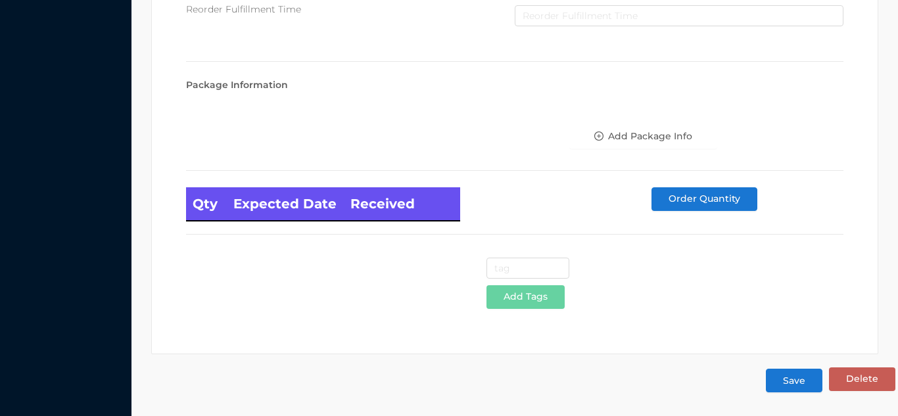
click at [797, 387] on button "Save" at bounding box center [794, 381] width 57 height 24
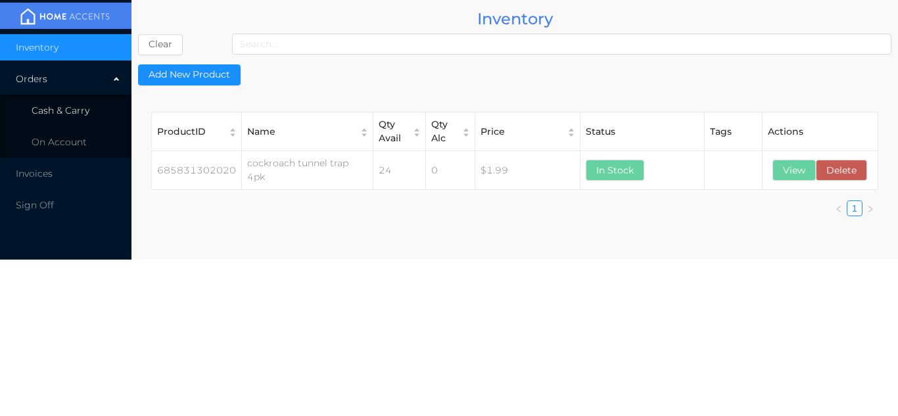
click at [91, 122] on li "Cash & Carry" at bounding box center [65, 110] width 131 height 26
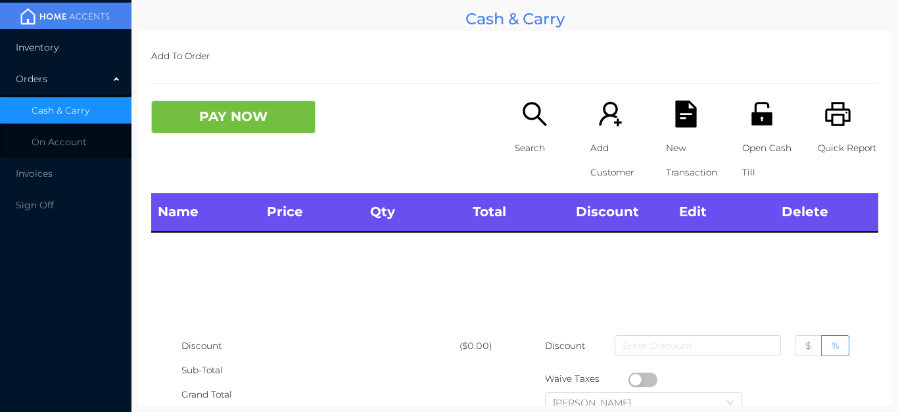
click at [78, 58] on li "Inventory" at bounding box center [65, 47] width 131 height 26
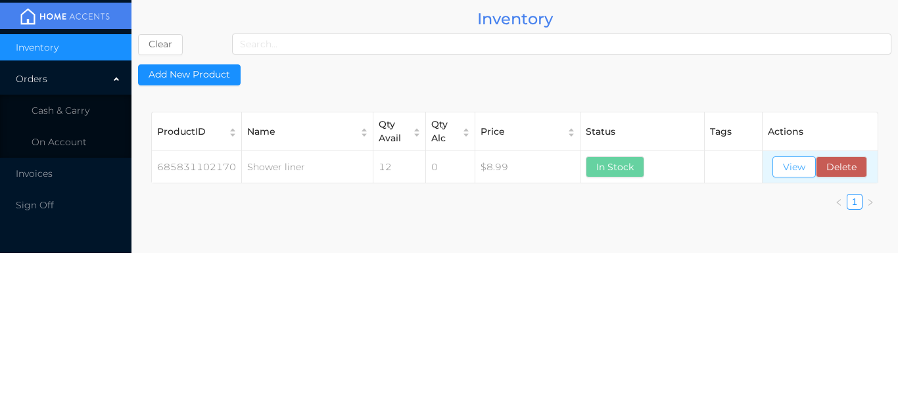
click at [791, 171] on button "View" at bounding box center [793, 166] width 43 height 21
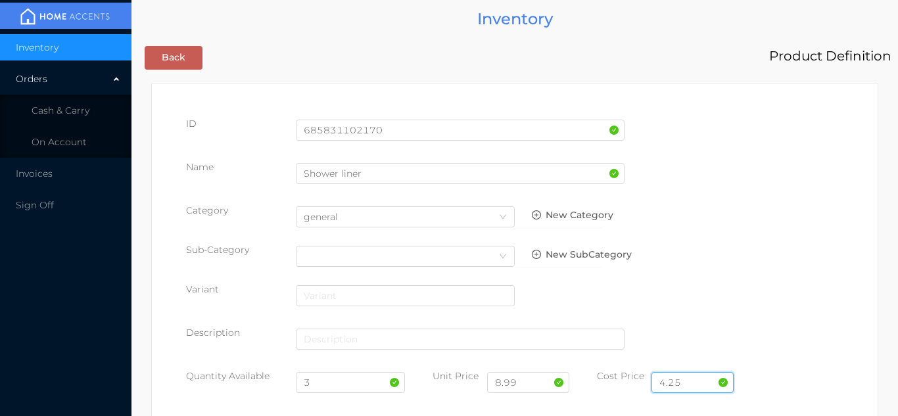
click at [698, 374] on input "4.25" at bounding box center [692, 382] width 82 height 21
type input "4.00"
click at [534, 386] on input "8.99" at bounding box center [528, 382] width 82 height 21
type input "8"
type input "7.99"
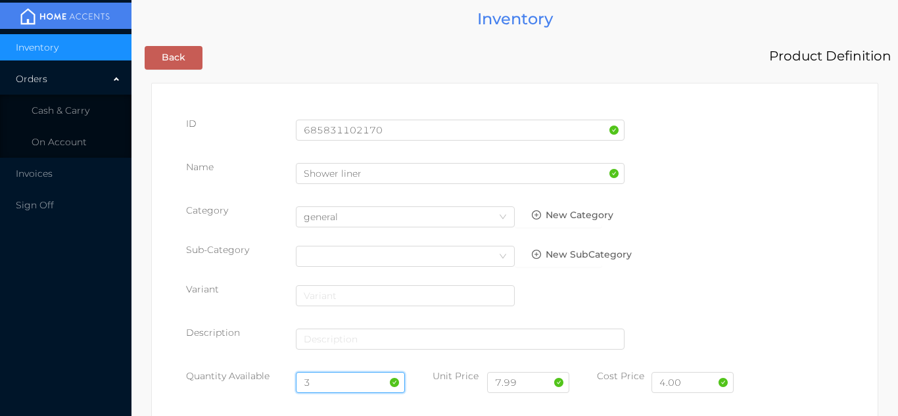
click at [335, 387] on input "3" at bounding box center [351, 382] width 110 height 21
type input "12"
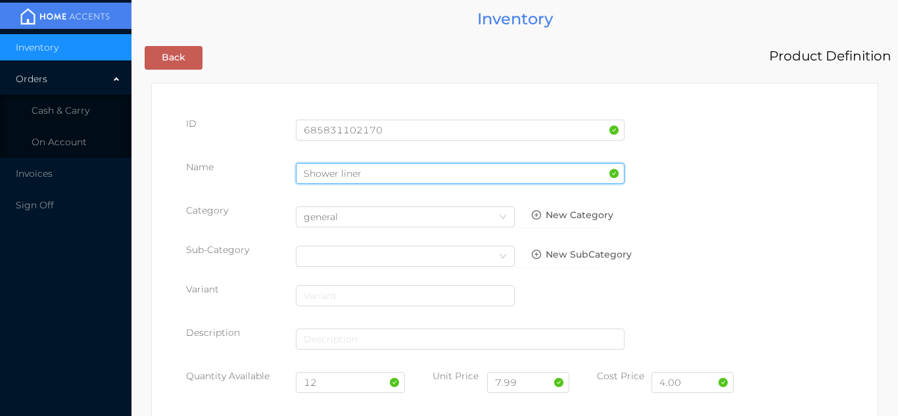
click at [366, 177] on input "Shower liner" at bounding box center [460, 173] width 329 height 21
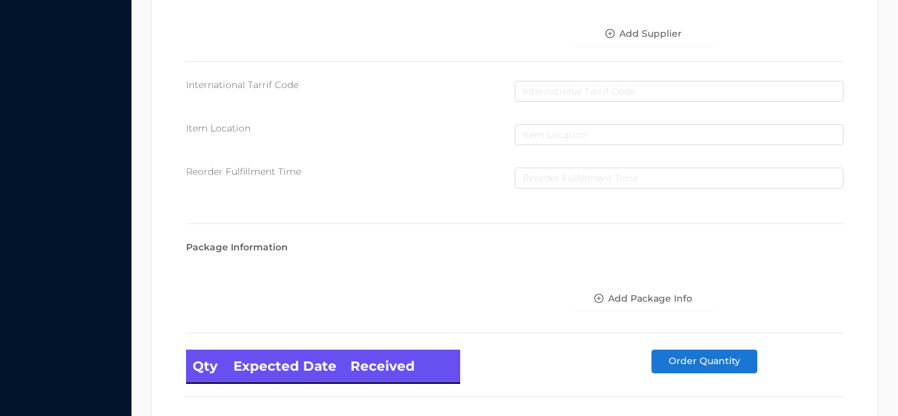
scroll to position [746, 0]
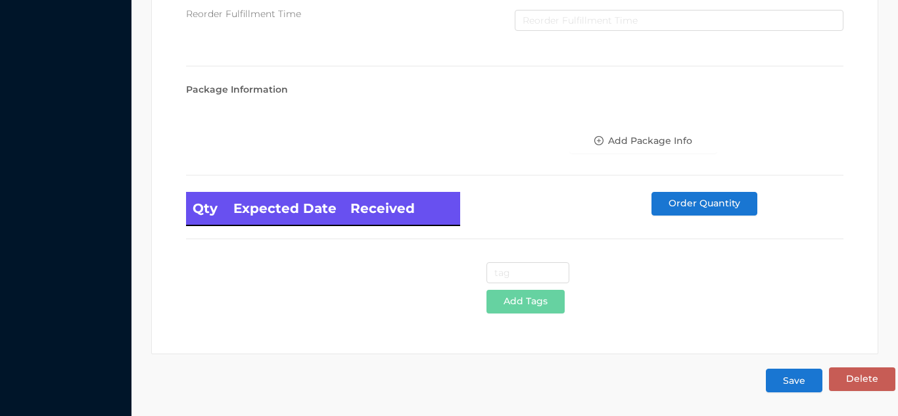
type input "Shower liner /white"
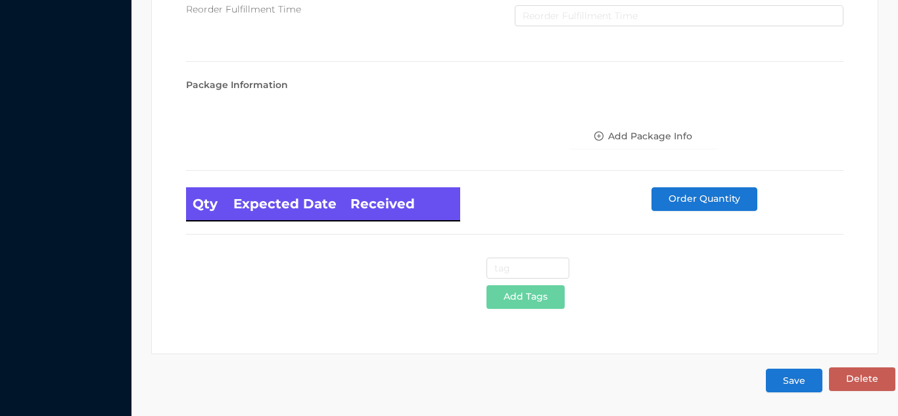
click at [801, 379] on button "Save" at bounding box center [794, 381] width 57 height 24
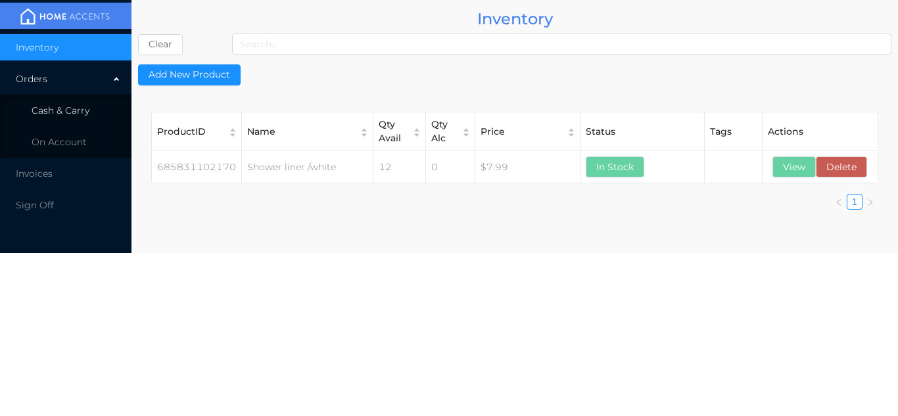
click at [72, 101] on li "Cash & Carry" at bounding box center [65, 110] width 131 height 26
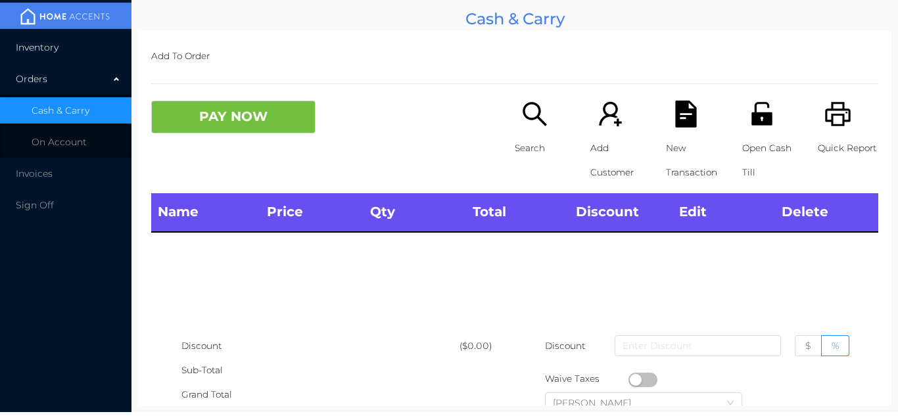
click at [67, 51] on li "Inventory" at bounding box center [65, 47] width 131 height 26
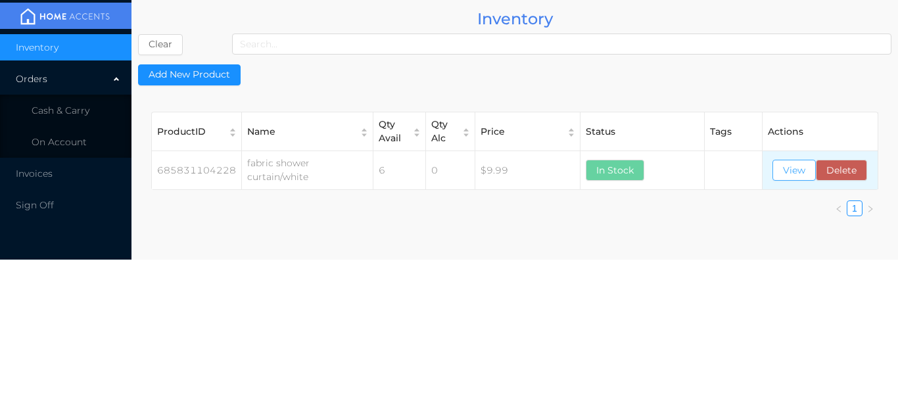
click at [780, 162] on button "View" at bounding box center [793, 170] width 43 height 21
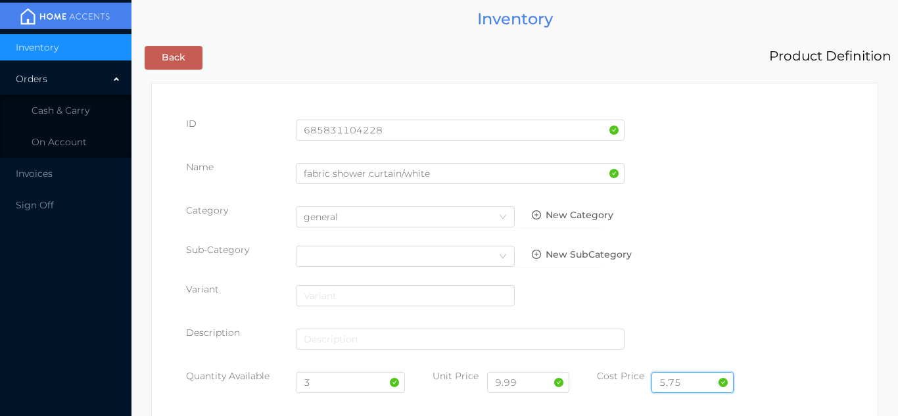
click at [699, 375] on input "5.75" at bounding box center [692, 382] width 82 height 21
click at [531, 379] on input "9.99" at bounding box center [528, 382] width 82 height 21
click at [321, 385] on input "3" at bounding box center [351, 382] width 110 height 21
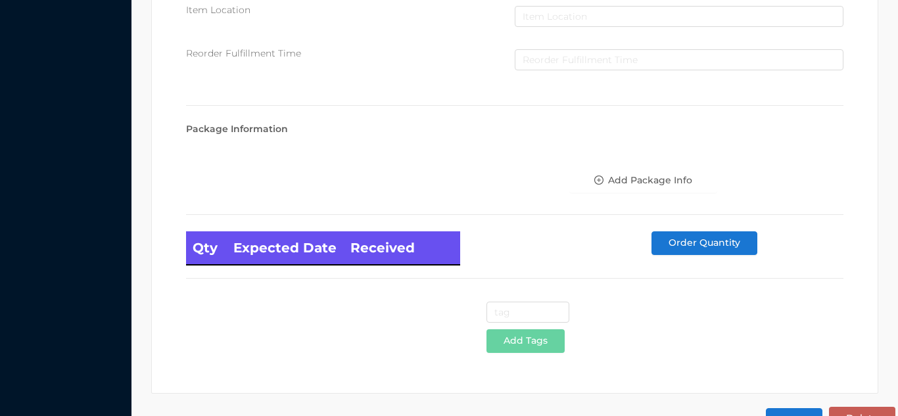
scroll to position [746, 0]
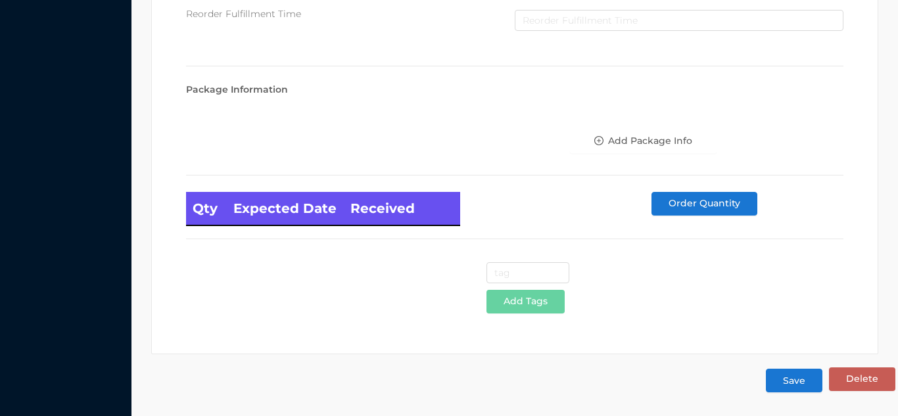
type input "6"
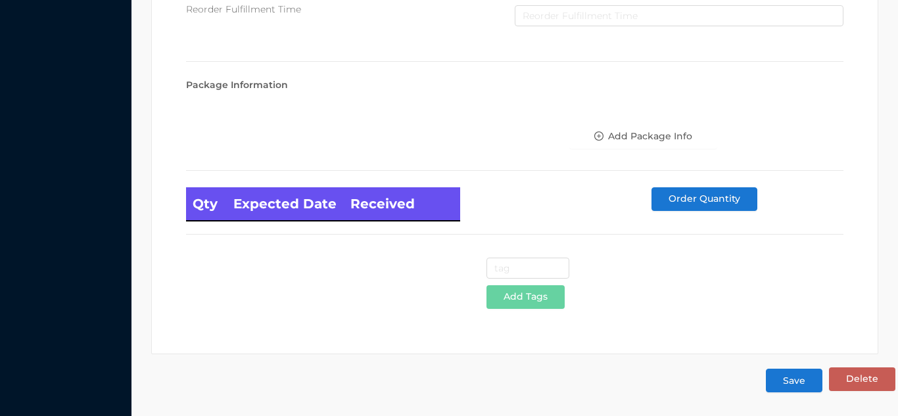
click at [793, 387] on button "Save" at bounding box center [794, 381] width 57 height 24
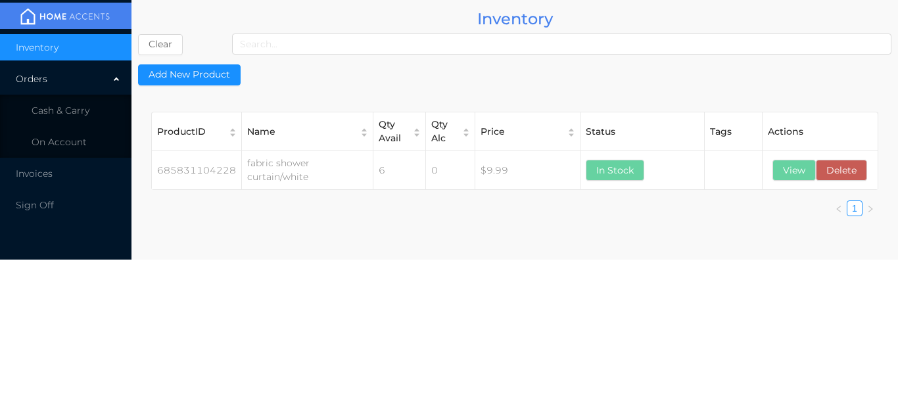
scroll to position [0, 0]
click at [95, 108] on li "Cash & Carry" at bounding box center [65, 110] width 131 height 26
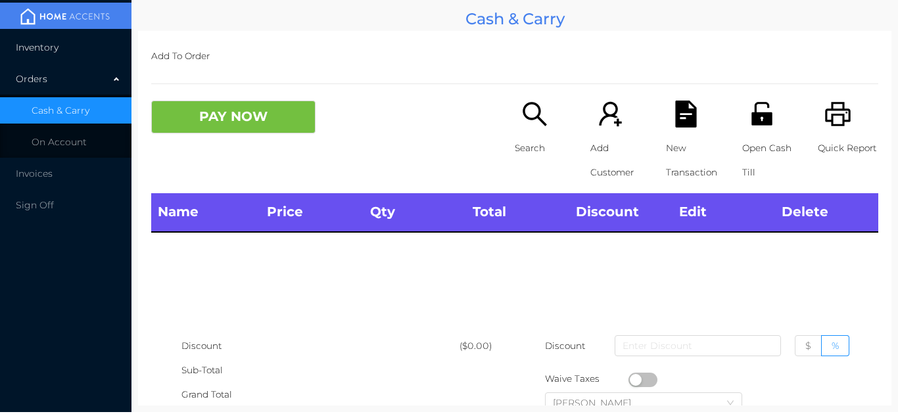
click at [93, 50] on li "Inventory" at bounding box center [65, 47] width 131 height 26
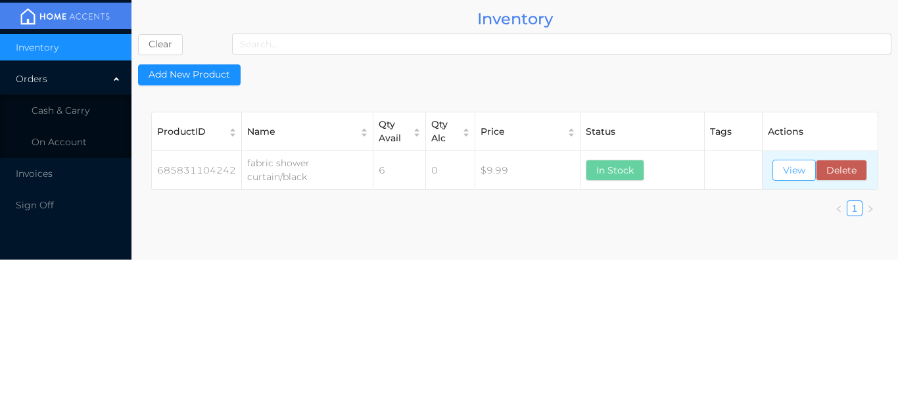
click at [790, 175] on button "View" at bounding box center [793, 170] width 43 height 21
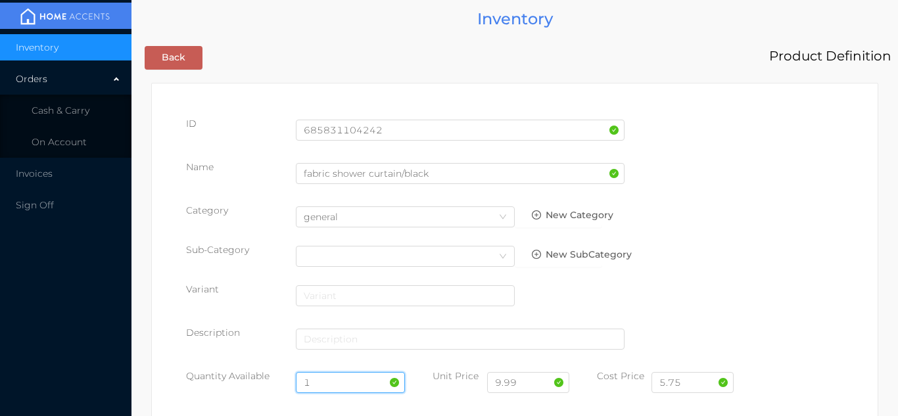
click at [339, 375] on input "1" at bounding box center [351, 382] width 110 height 21
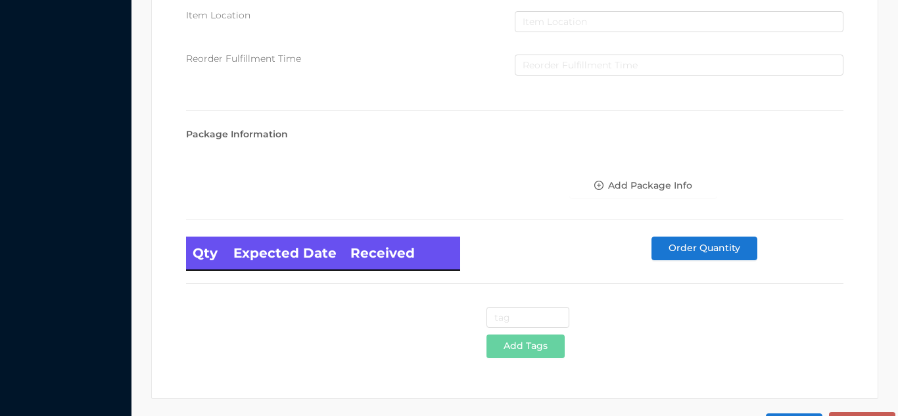
scroll to position [746, 0]
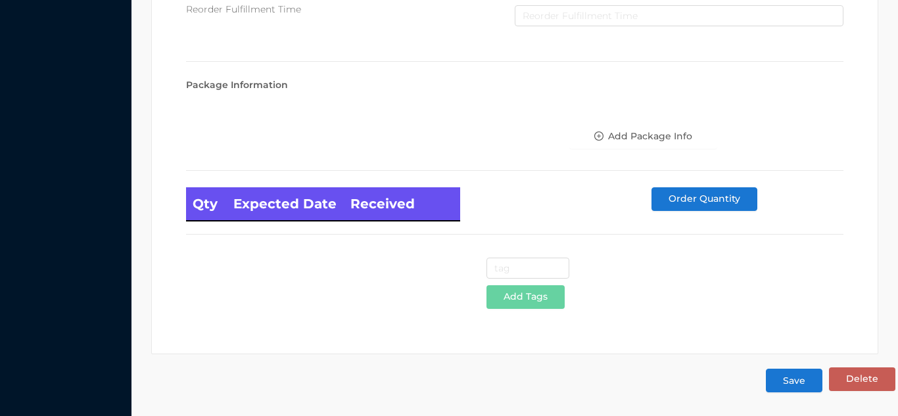
type input "6"
click at [791, 388] on button "Save" at bounding box center [794, 381] width 57 height 24
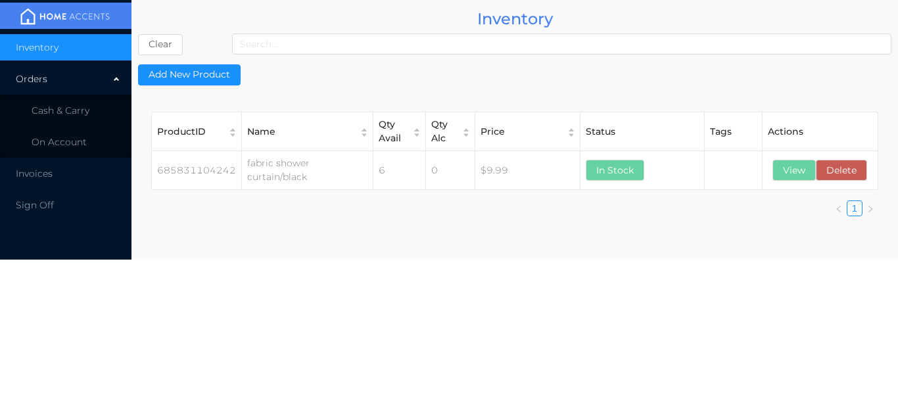
scroll to position [0, 0]
click at [91, 108] on li "Cash & Carry" at bounding box center [65, 110] width 131 height 26
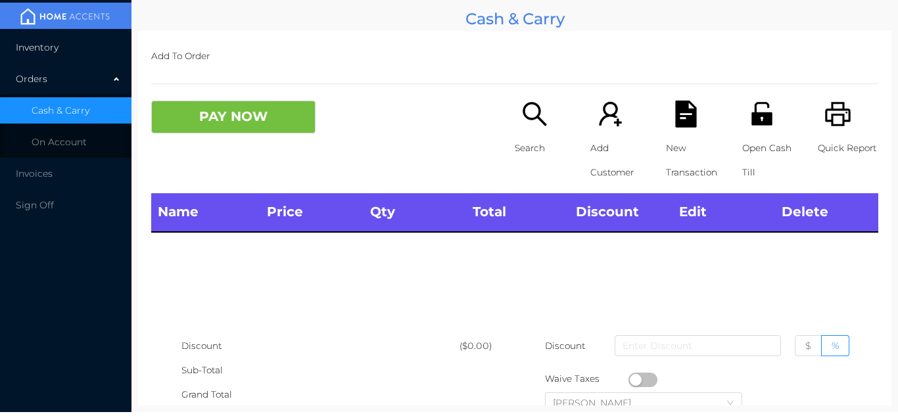
click at [70, 51] on li "Inventory" at bounding box center [65, 47] width 131 height 26
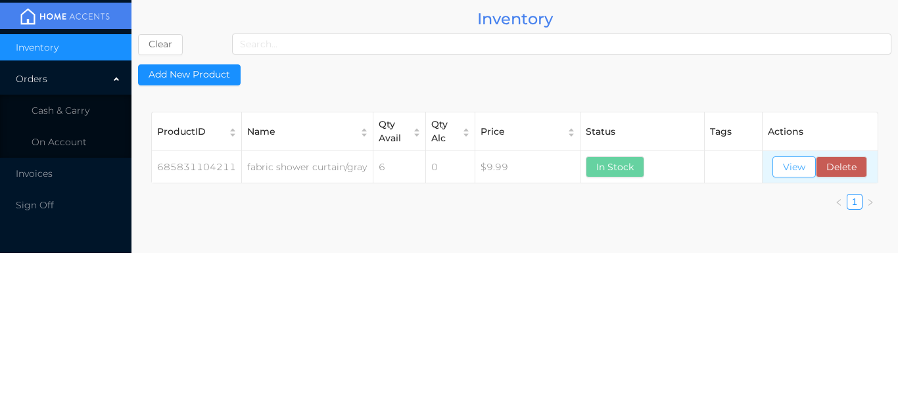
click at [793, 162] on button "View" at bounding box center [793, 166] width 43 height 21
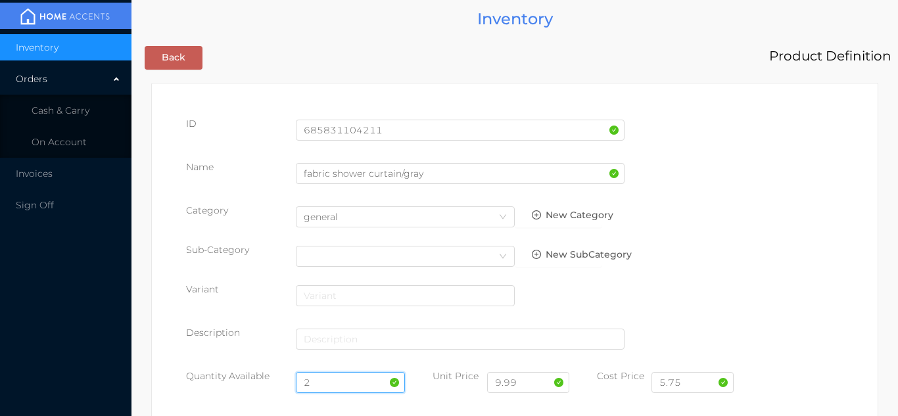
click at [344, 376] on input "2" at bounding box center [351, 382] width 110 height 21
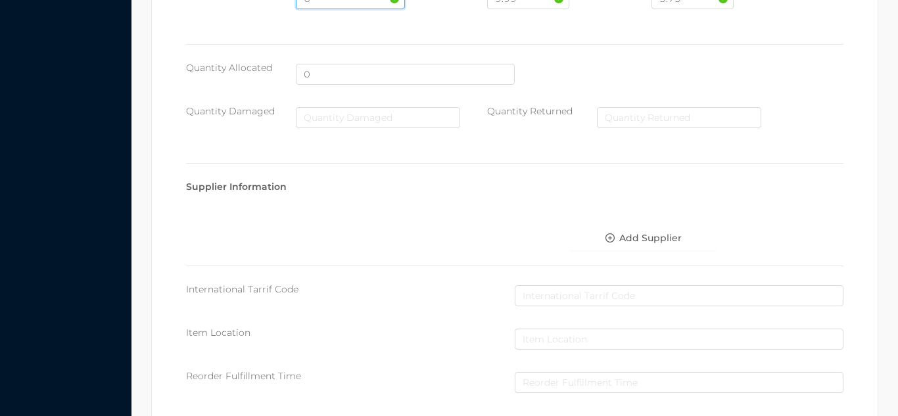
scroll to position [746, 0]
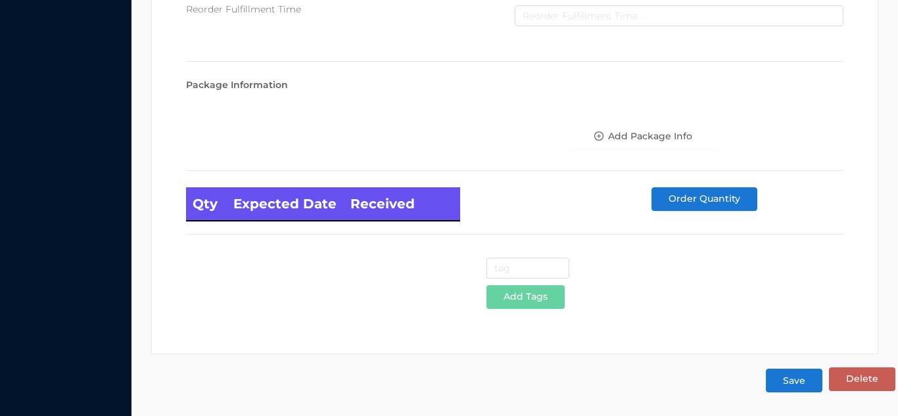
type input "6"
click at [797, 384] on button "Save" at bounding box center [794, 381] width 57 height 24
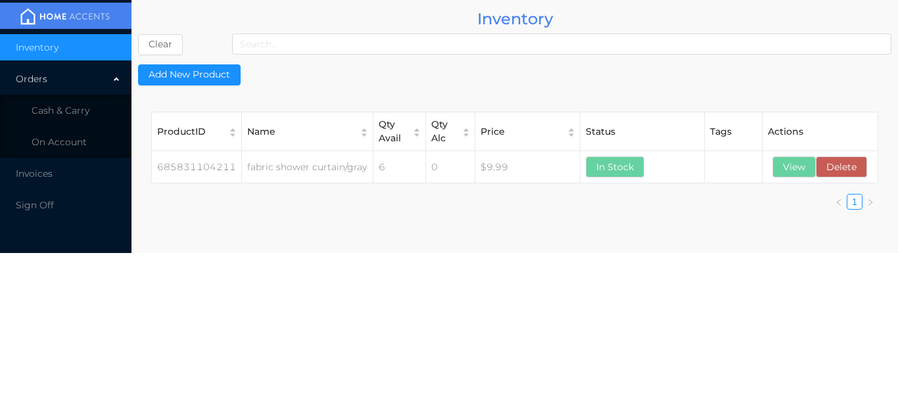
scroll to position [0, 0]
click at [96, 111] on li "Cash & Carry" at bounding box center [65, 110] width 131 height 26
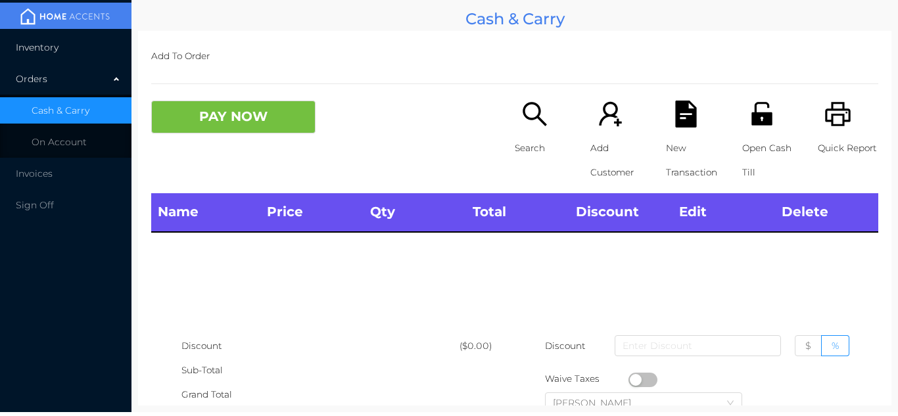
click at [80, 43] on li "Inventory" at bounding box center [65, 47] width 131 height 26
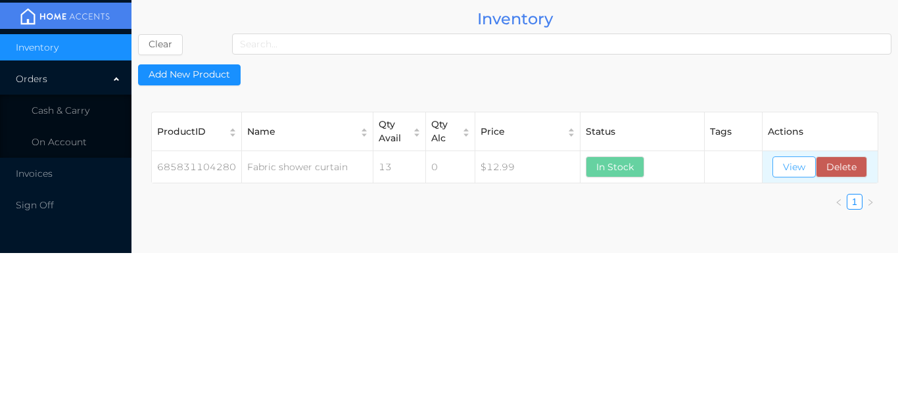
click at [797, 168] on button "View" at bounding box center [793, 166] width 43 height 21
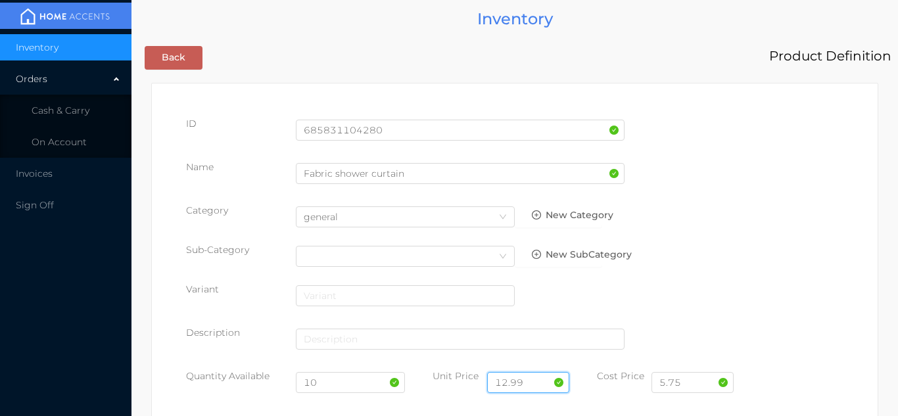
click at [538, 382] on input "12.99" at bounding box center [528, 382] width 82 height 21
type input "1"
type input "9.99"
click at [350, 381] on input "10" at bounding box center [351, 382] width 110 height 21
type input "1"
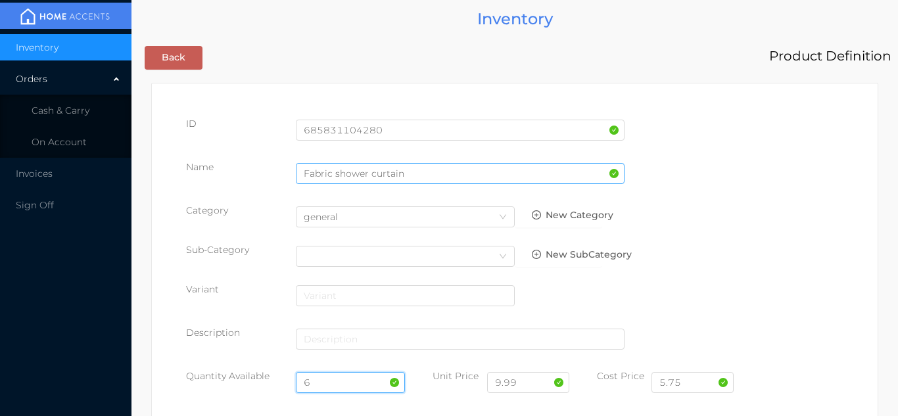
type input "6"
click at [410, 176] on input "Fabric shower curtain" at bounding box center [460, 173] width 329 height 21
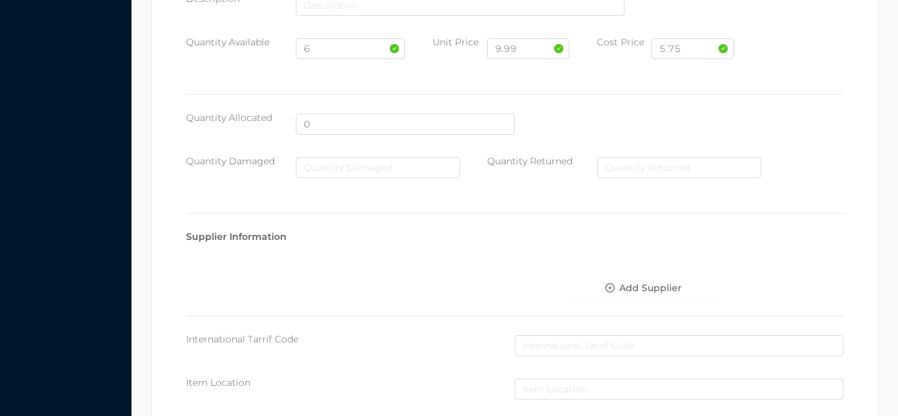
scroll to position [746, 0]
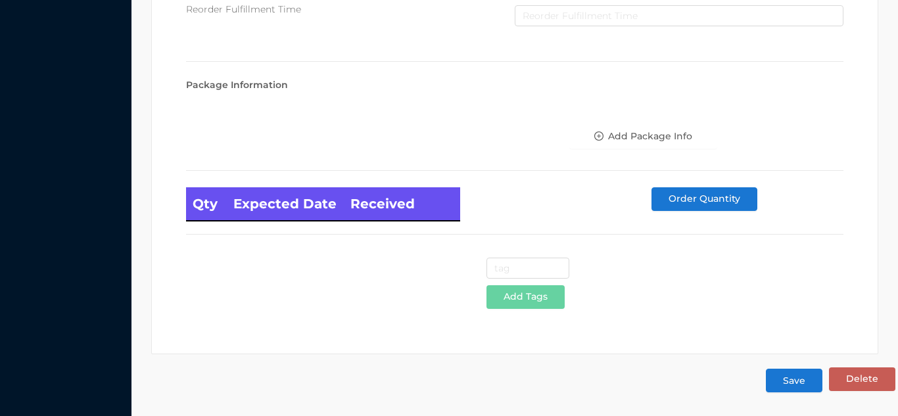
type input "Fabric shower curtain /burgandy"
click at [798, 392] on button "Save" at bounding box center [794, 381] width 57 height 24
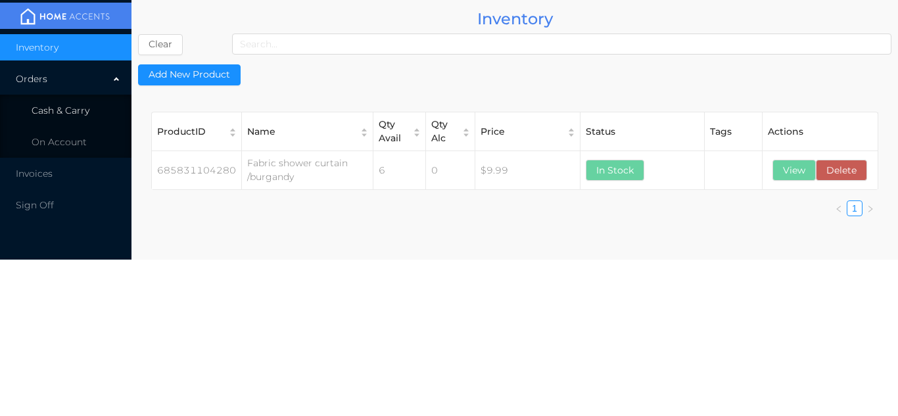
click at [97, 110] on li "Cash & Carry" at bounding box center [65, 110] width 131 height 26
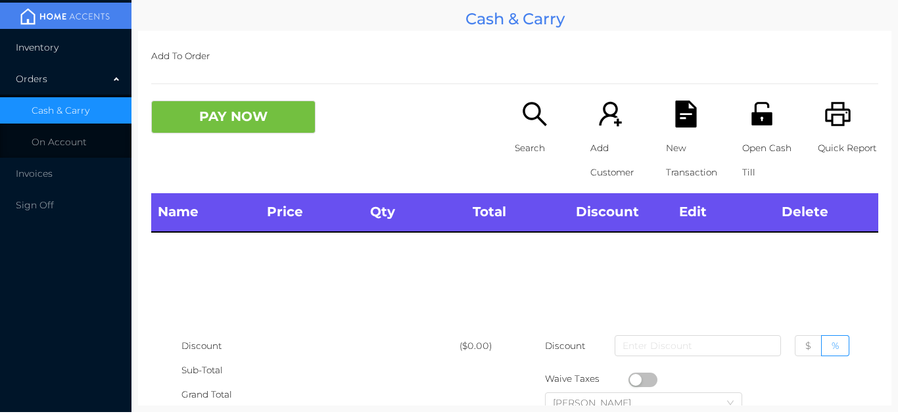
click at [85, 57] on li "Inventory" at bounding box center [65, 47] width 131 height 26
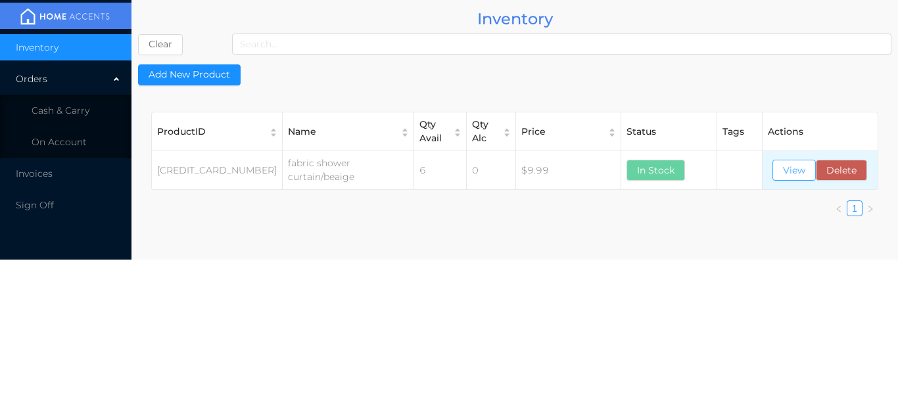
click at [790, 166] on button "View" at bounding box center [793, 170] width 43 height 21
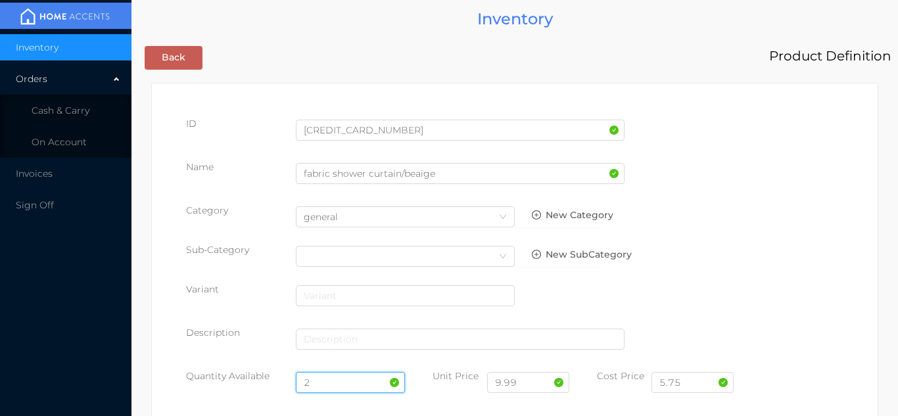
click at [327, 372] on input "2" at bounding box center [351, 382] width 110 height 21
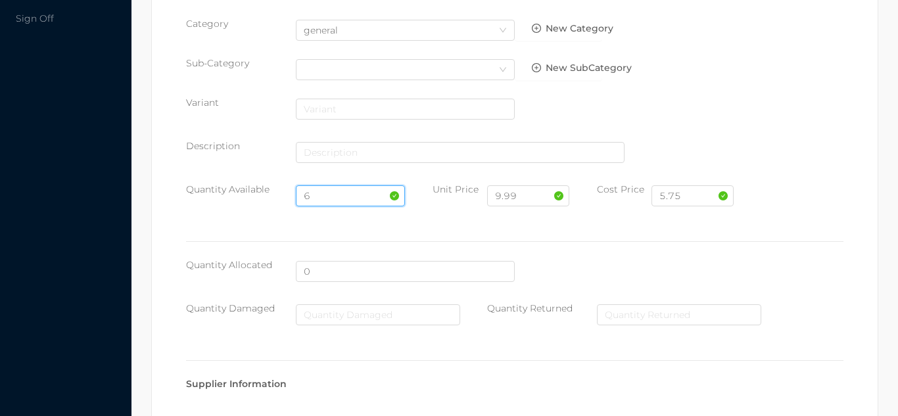
scroll to position [746, 0]
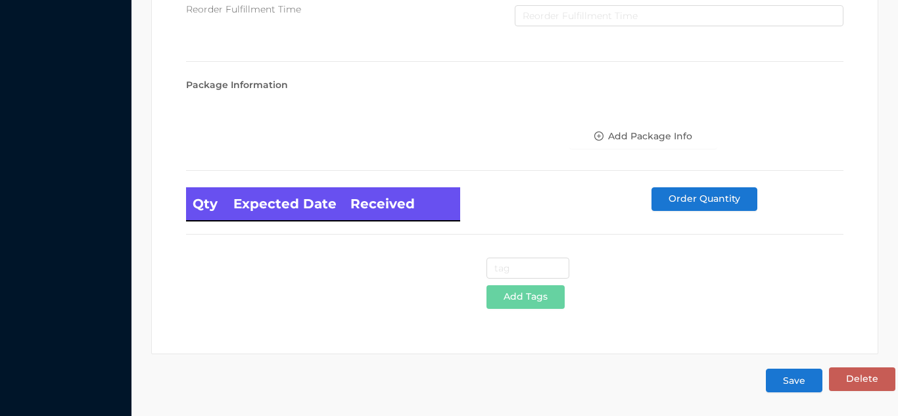
type input "6"
click at [797, 383] on button "Save" at bounding box center [794, 381] width 57 height 24
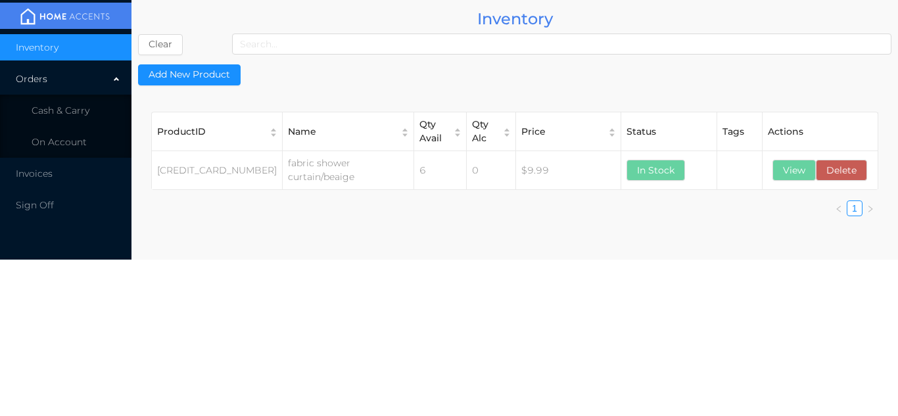
scroll to position [0, 0]
click at [112, 106] on li "Cash & Carry" at bounding box center [65, 110] width 131 height 26
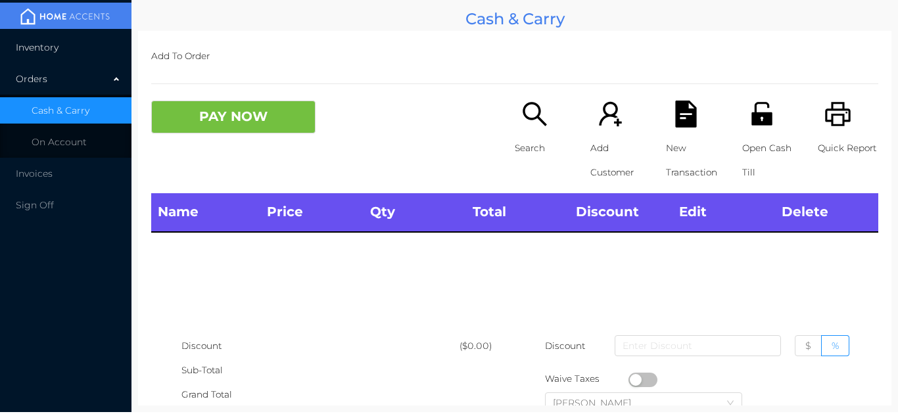
click at [101, 41] on li "Inventory" at bounding box center [65, 47] width 131 height 26
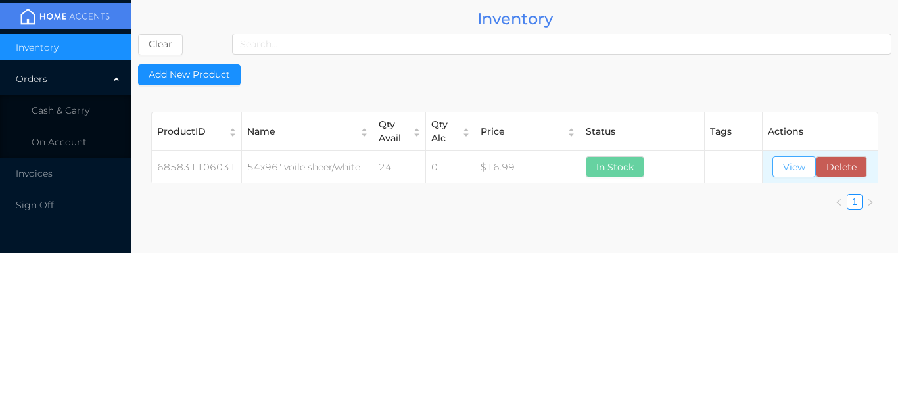
click at [789, 168] on button "View" at bounding box center [793, 166] width 43 height 21
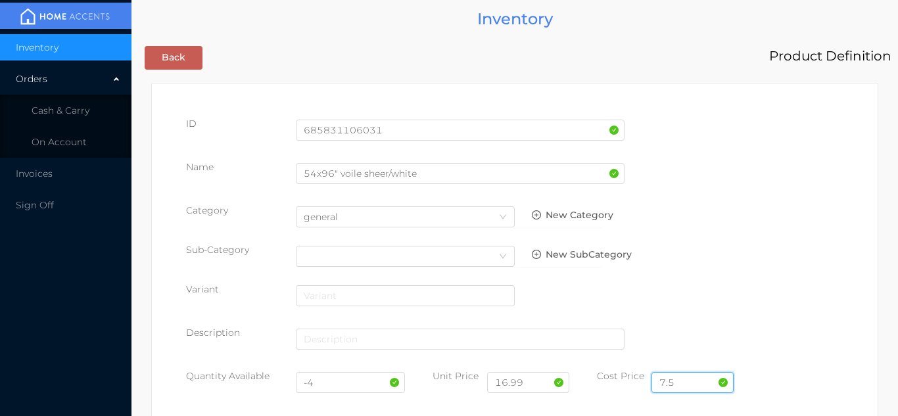
click at [674, 379] on input "7.5" at bounding box center [692, 382] width 82 height 21
type input "7"
type input "6.50"
click at [544, 385] on input "16.99" at bounding box center [528, 382] width 82 height 21
type input "1"
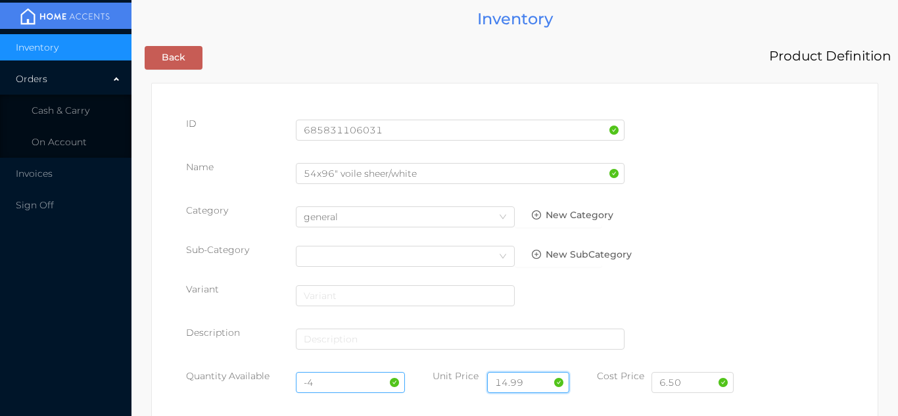
type input "14.99"
click at [333, 387] on input "-4" at bounding box center [351, 382] width 110 height 21
type input "-"
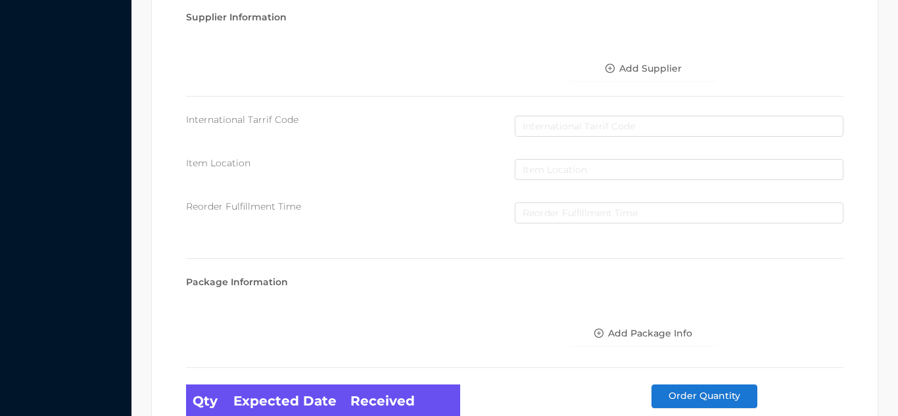
scroll to position [746, 0]
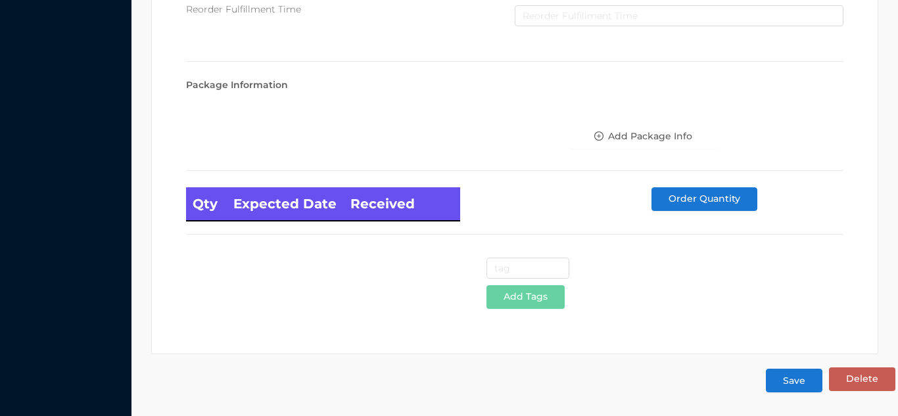
type input "48"
click at [792, 381] on button "Save" at bounding box center [794, 381] width 57 height 24
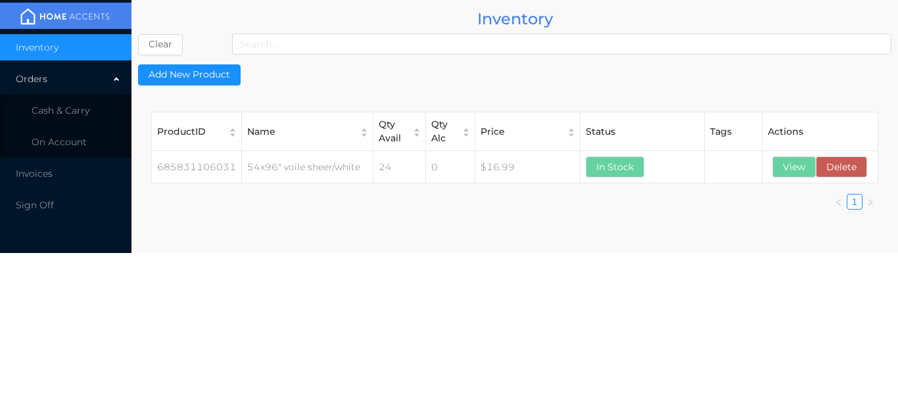
scroll to position [0, 0]
click at [81, 118] on li "Cash & Carry" at bounding box center [65, 110] width 131 height 26
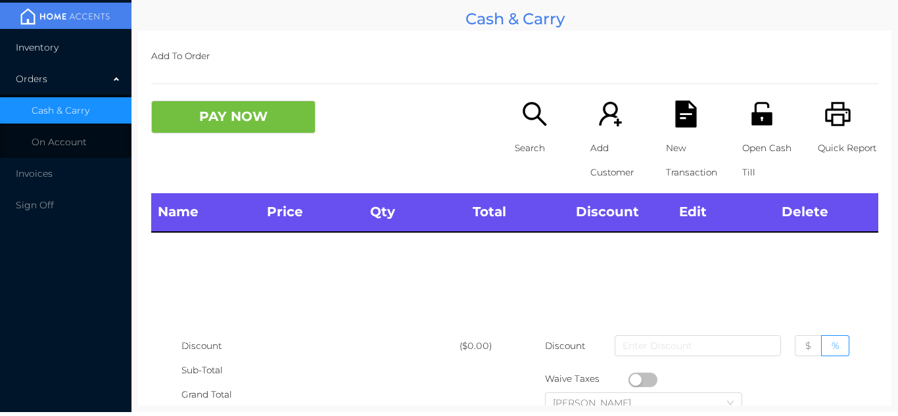
click at [78, 51] on li "Inventory" at bounding box center [65, 47] width 131 height 26
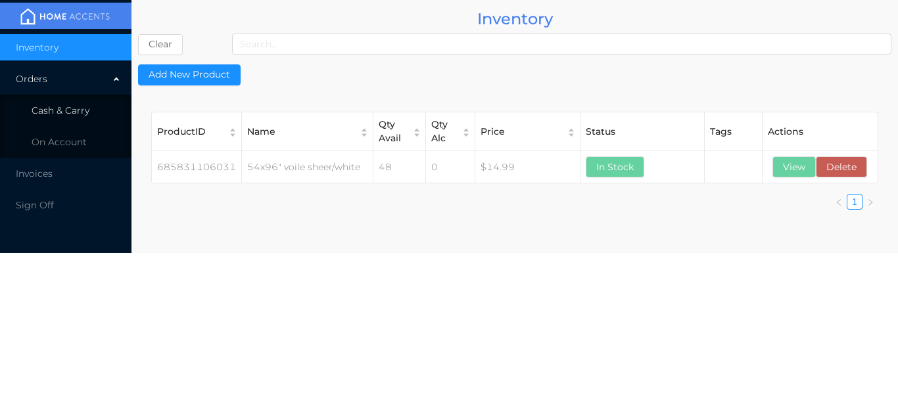
click at [99, 113] on li "Cash & Carry" at bounding box center [65, 110] width 131 height 26
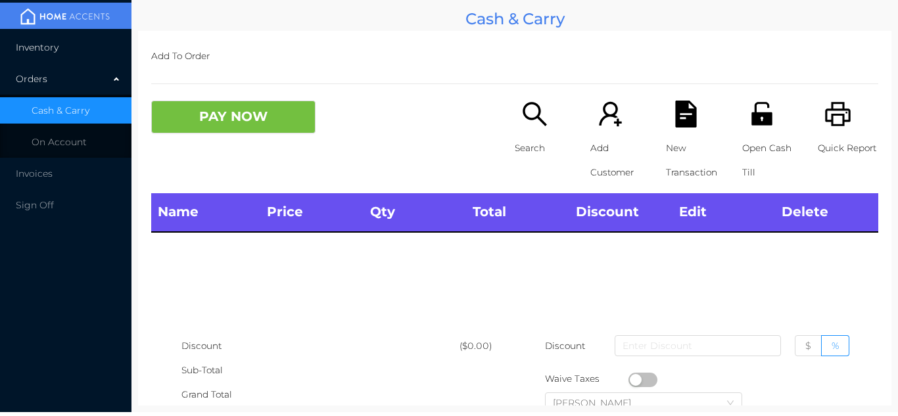
click at [91, 47] on li "Inventory" at bounding box center [65, 47] width 131 height 26
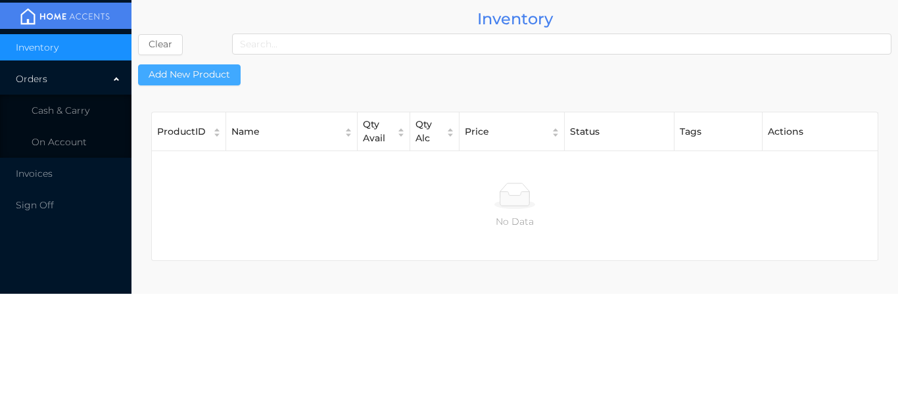
click at [199, 64] on button "Add New Product" at bounding box center [189, 74] width 103 height 21
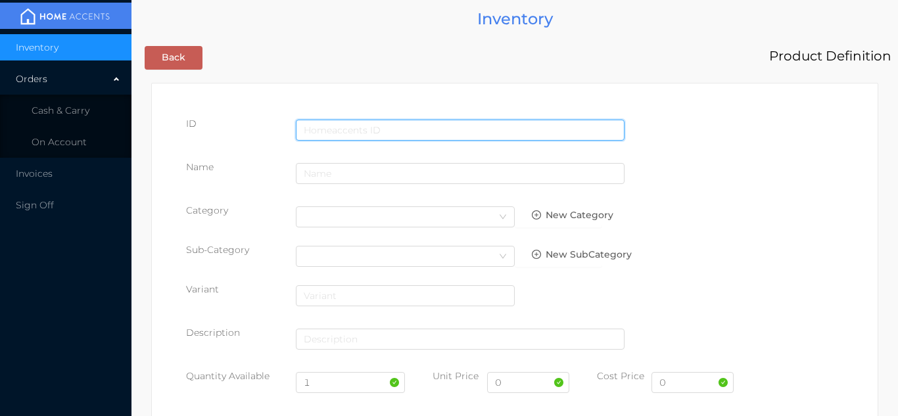
click at [337, 128] on input "text" at bounding box center [460, 130] width 329 height 21
type input "685831106024"
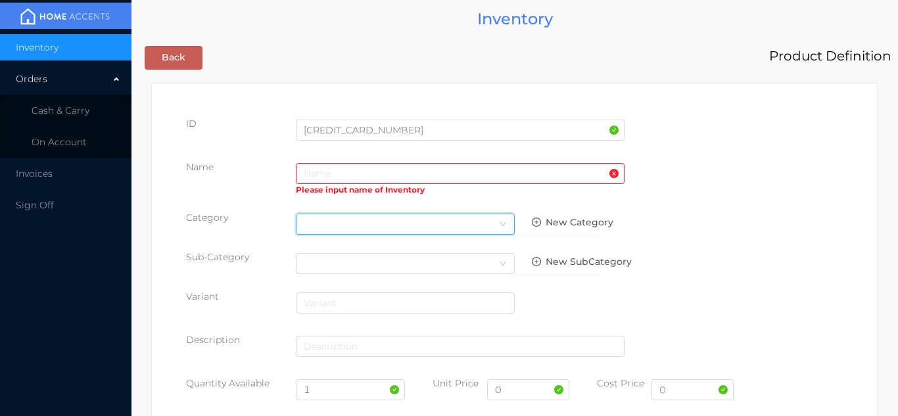
click at [329, 226] on div "Select Category" at bounding box center [405, 224] width 203 height 20
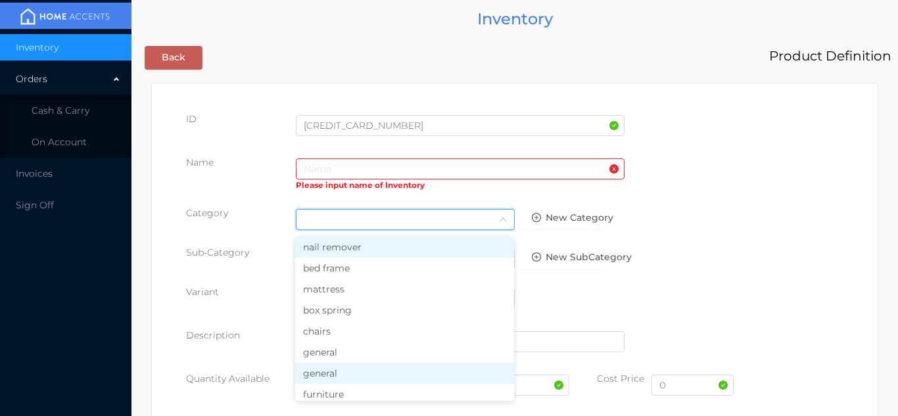
click at [337, 370] on li "general" at bounding box center [404, 373] width 219 height 21
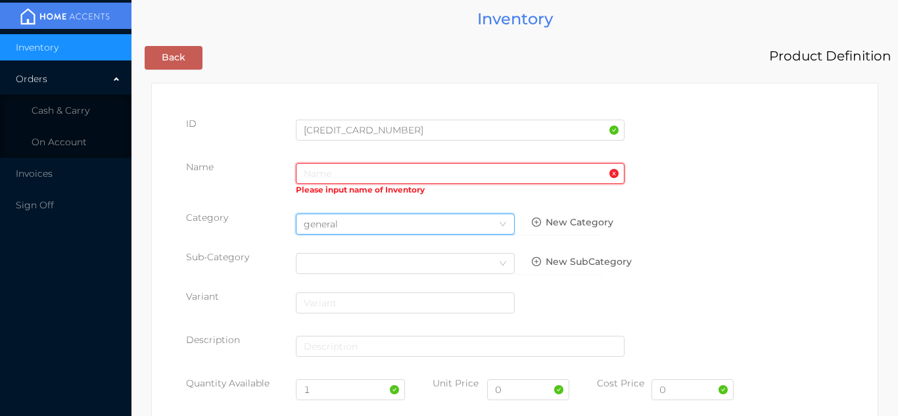
click at [319, 164] on input "text" at bounding box center [460, 173] width 329 height 21
type input "2"
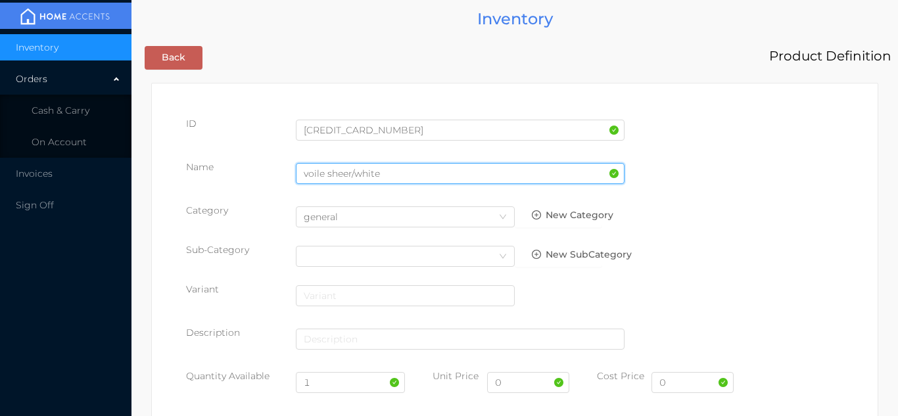
click at [333, 177] on input "voile sheer/white" at bounding box center [460, 173] width 329 height 21
type input "voile Sheer/white"
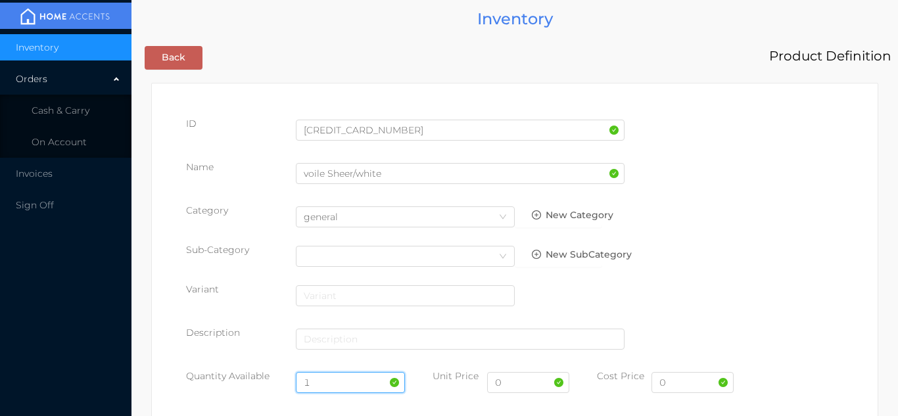
click at [347, 388] on input "1" at bounding box center [351, 382] width 110 height 21
type input "24"
click at [695, 384] on input "0" at bounding box center [692, 382] width 82 height 21
type input "6.00"
click at [511, 384] on input "0" at bounding box center [528, 382] width 82 height 21
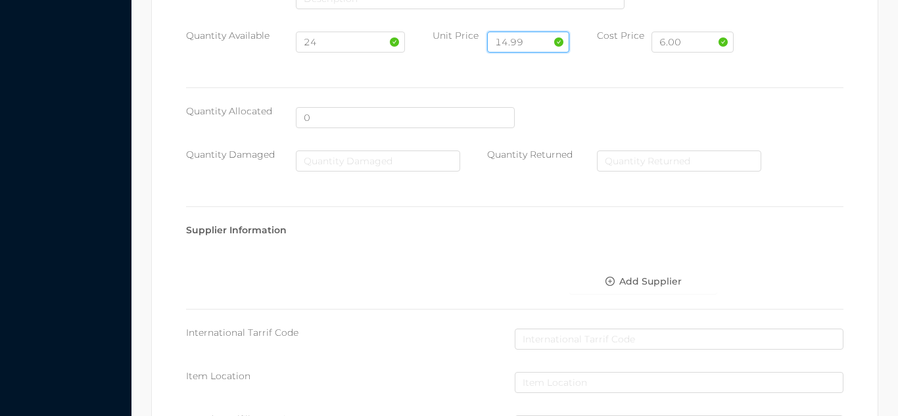
scroll to position [676, 0]
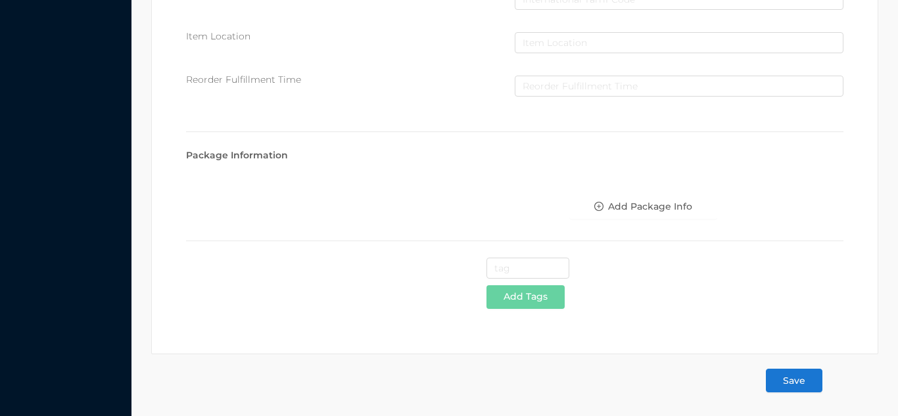
type input "14.99"
click at [802, 379] on button "Save" at bounding box center [794, 381] width 57 height 24
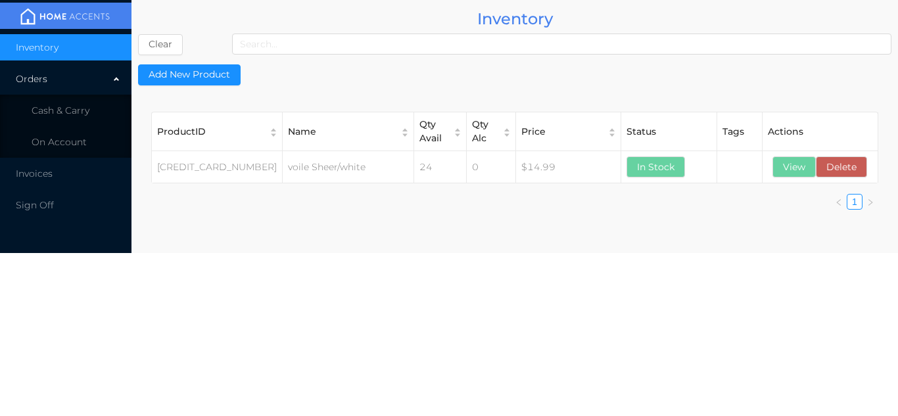
scroll to position [0, 0]
click at [87, 110] on span "Cash & Carry" at bounding box center [61, 111] width 58 height 12
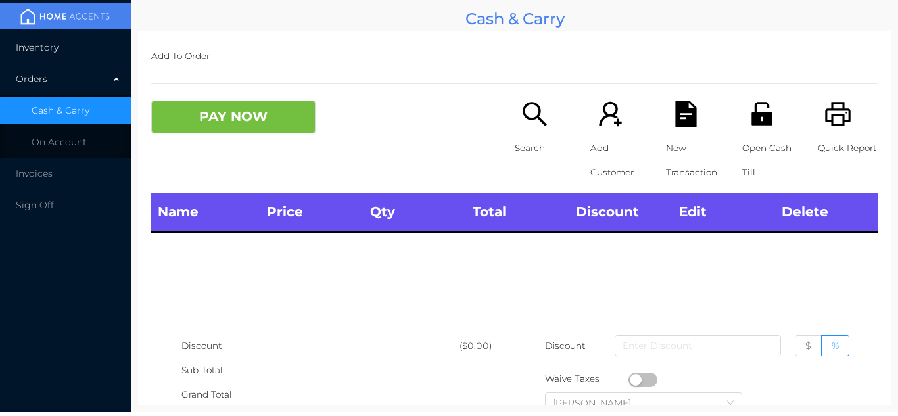
click at [103, 49] on li "Inventory" at bounding box center [65, 47] width 131 height 26
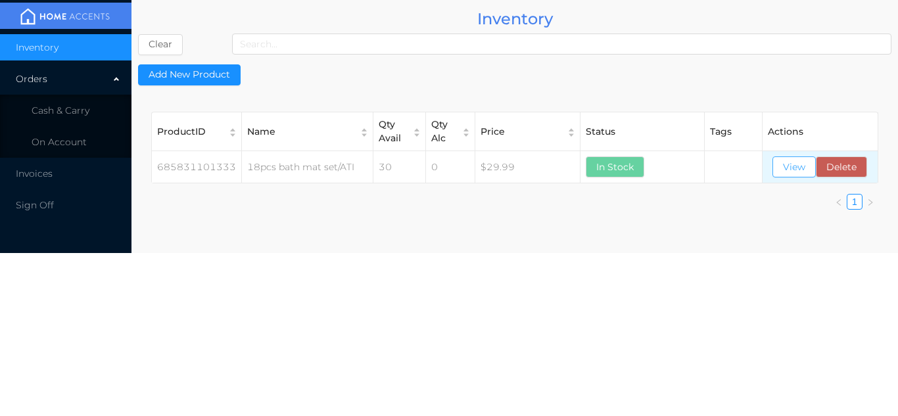
click at [791, 172] on button "View" at bounding box center [793, 166] width 43 height 21
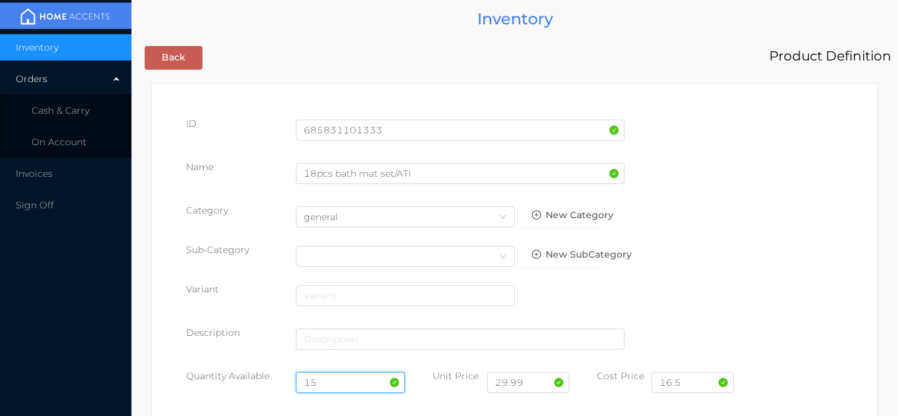
click at [335, 377] on input "15" at bounding box center [351, 382] width 110 height 21
click at [692, 386] on input "16.5" at bounding box center [692, 382] width 82 height 21
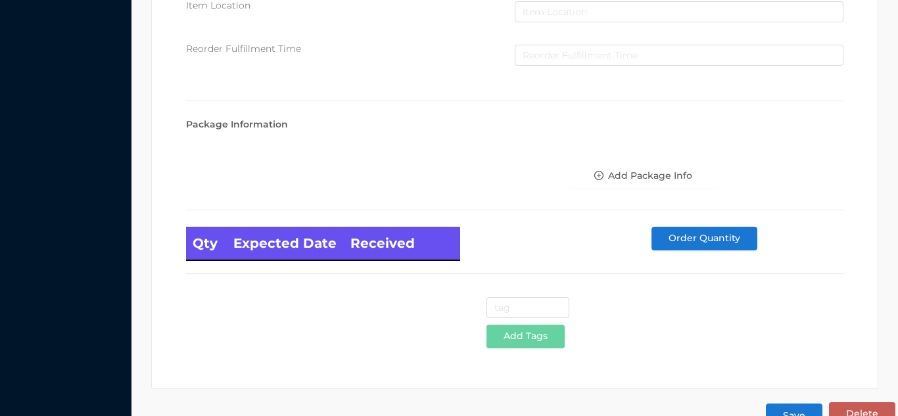
scroll to position [746, 0]
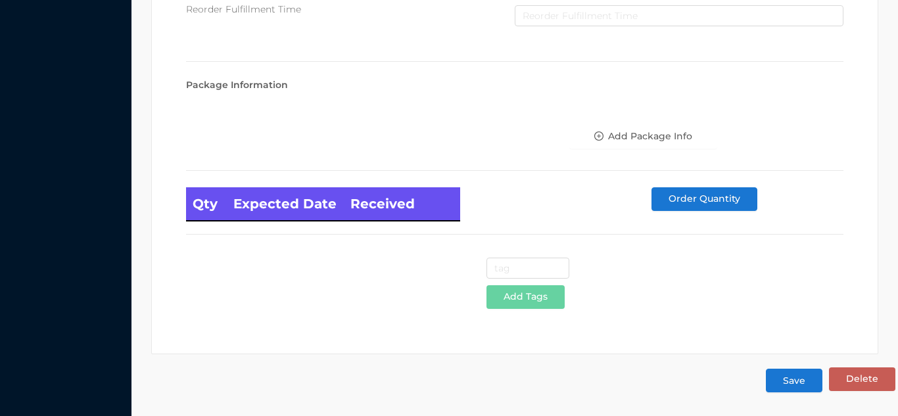
type input "16.50"
click at [795, 385] on button "Save" at bounding box center [794, 381] width 57 height 24
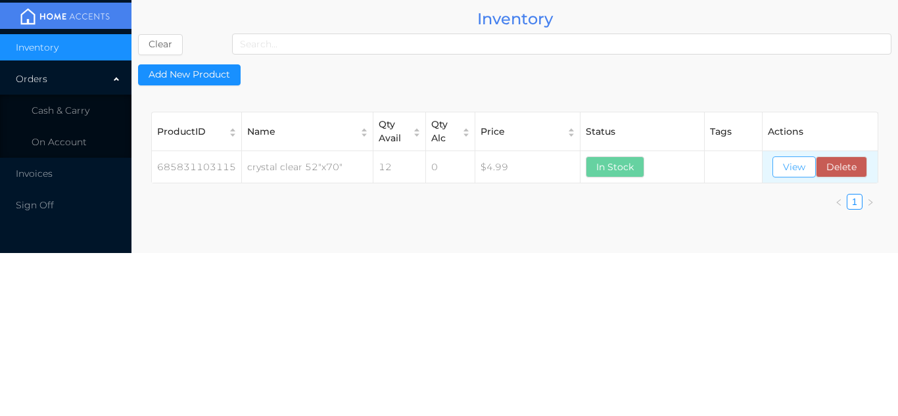
click at [795, 166] on button "View" at bounding box center [793, 166] width 43 height 21
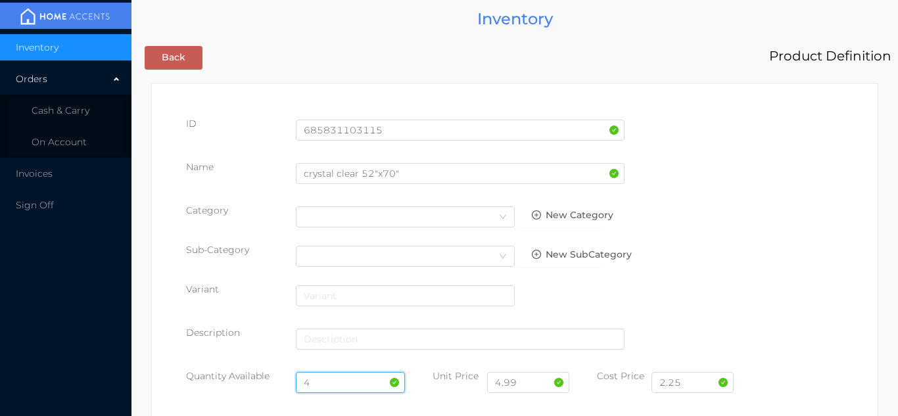
click at [335, 381] on input "4" at bounding box center [351, 382] width 110 height 21
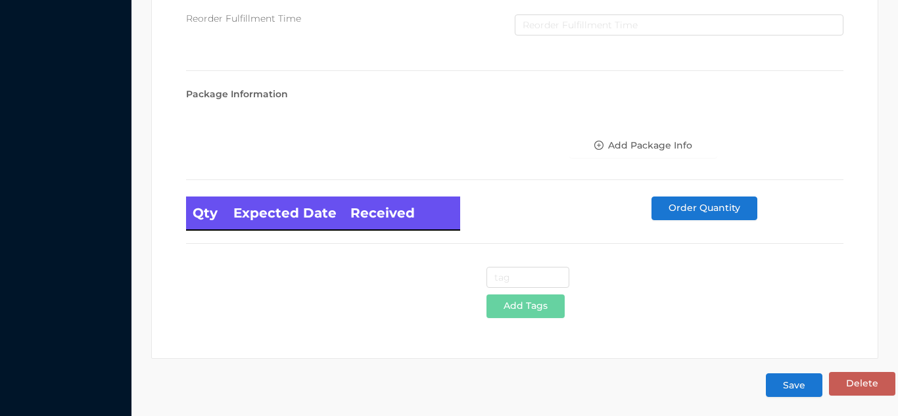
scroll to position [746, 0]
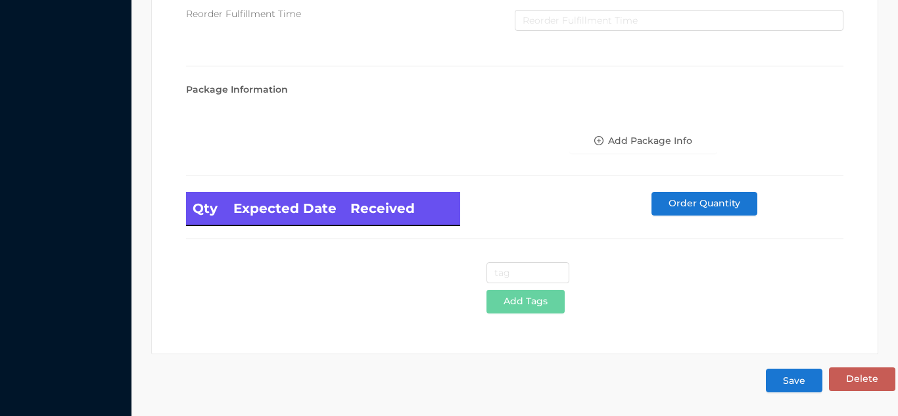
type input "12"
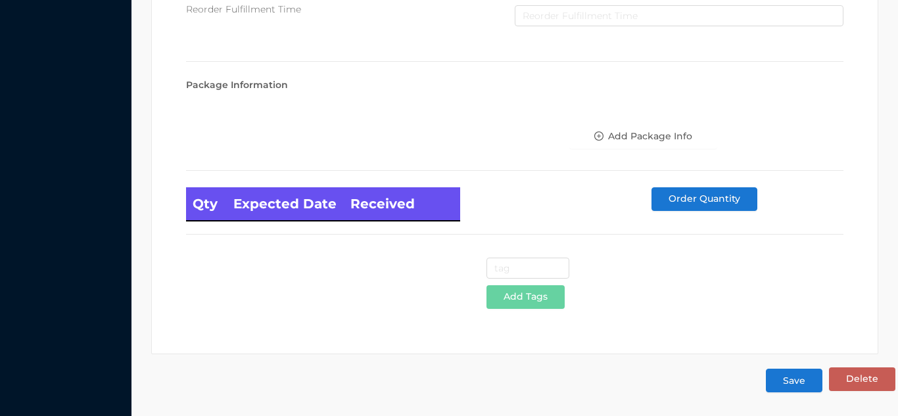
click at [807, 379] on button "Save" at bounding box center [794, 381] width 57 height 24
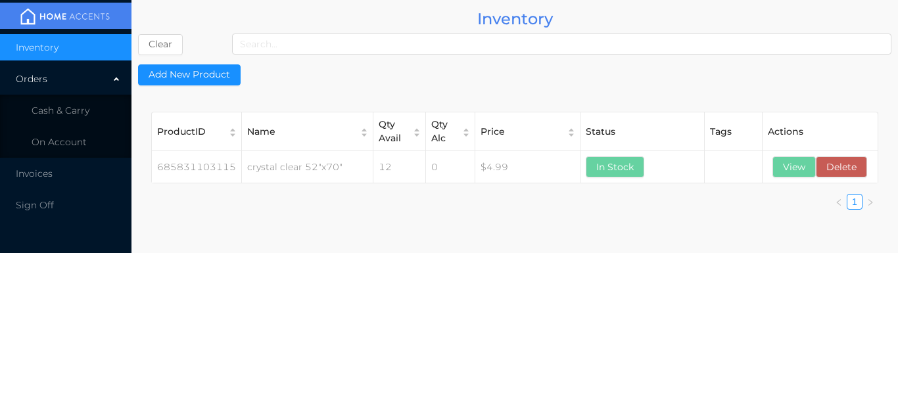
scroll to position [0, 0]
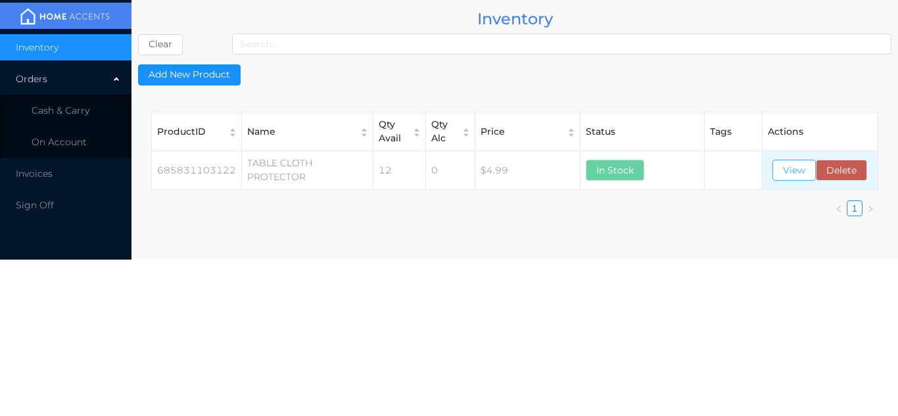
click at [796, 176] on button "View" at bounding box center [793, 170] width 43 height 21
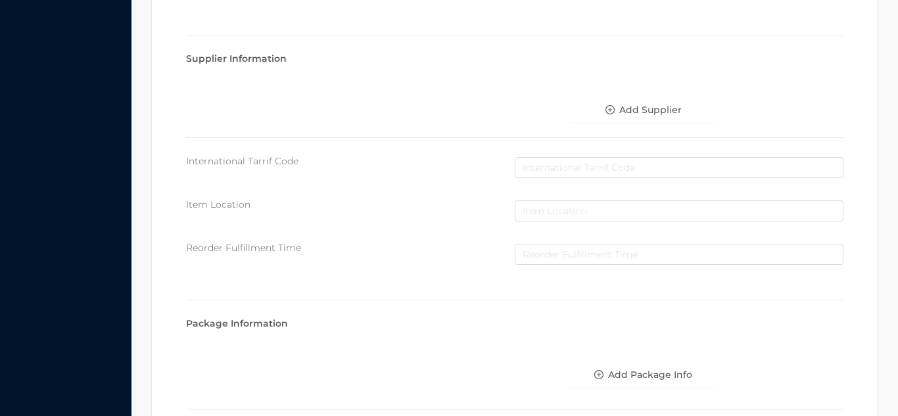
scroll to position [746, 0]
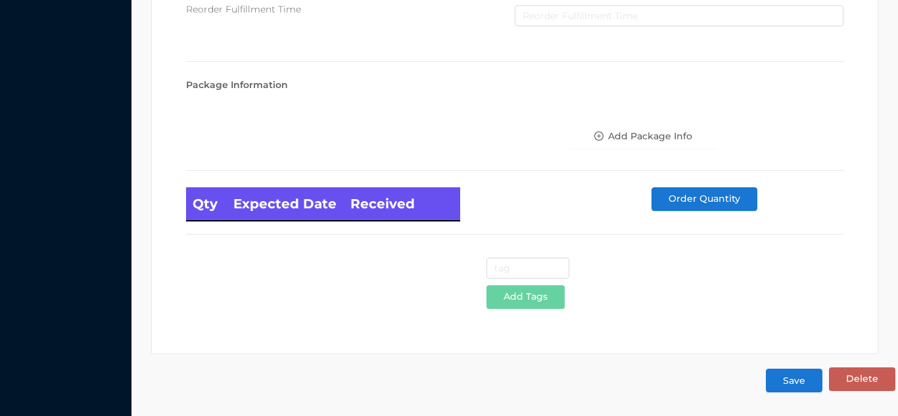
click at [795, 389] on button "Save" at bounding box center [794, 381] width 57 height 24
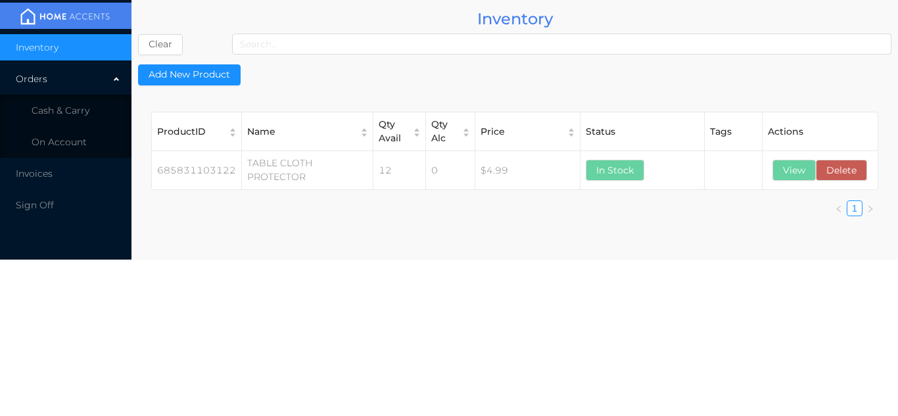
scroll to position [0, 0]
click at [781, 174] on button "View" at bounding box center [793, 170] width 43 height 21
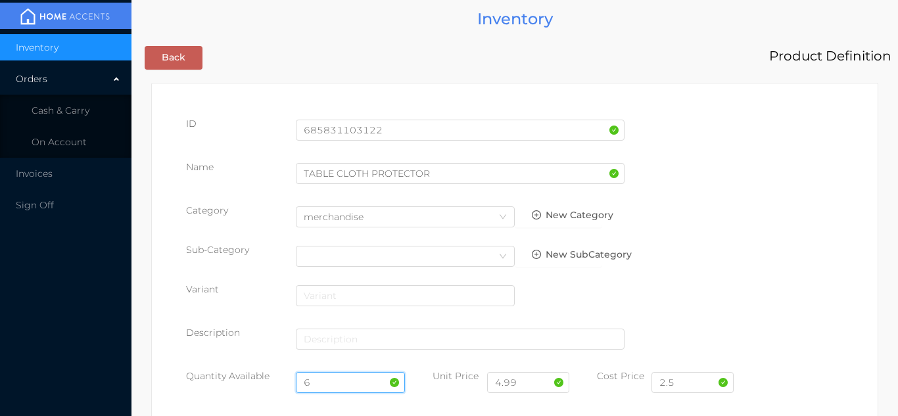
click at [331, 379] on input "6" at bounding box center [351, 382] width 110 height 21
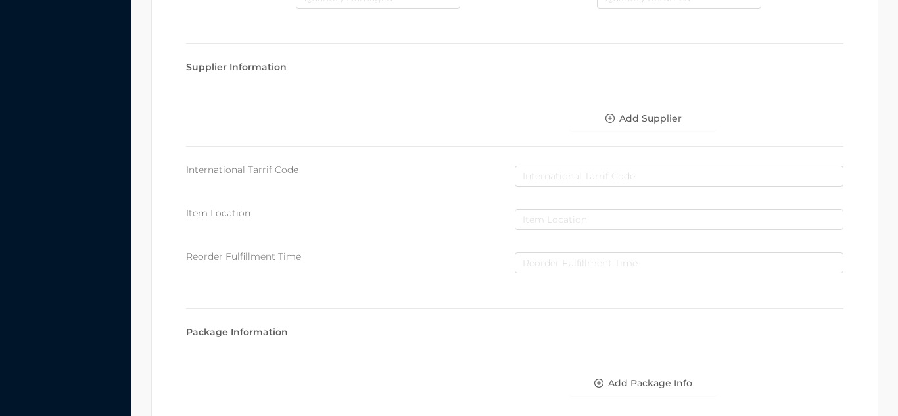
scroll to position [746, 0]
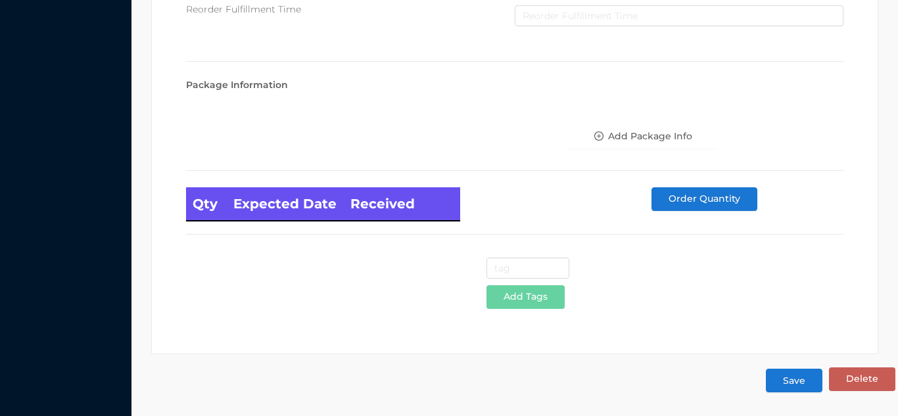
type input "12"
click at [793, 386] on button "Save" at bounding box center [794, 381] width 57 height 24
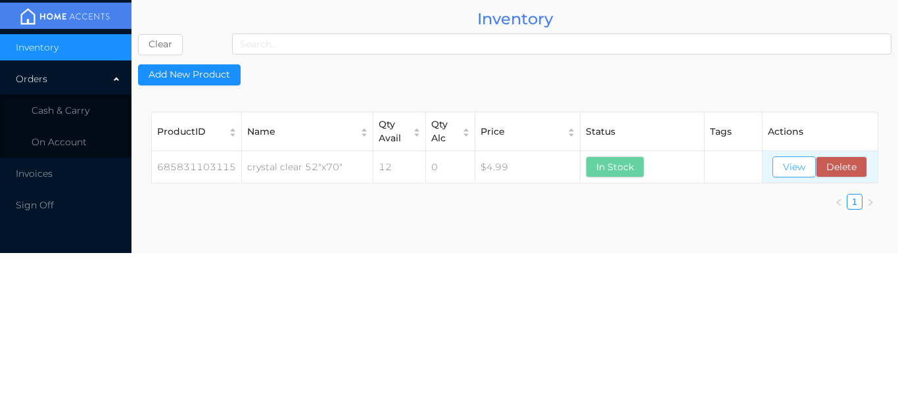
click at [787, 168] on button "View" at bounding box center [793, 166] width 43 height 21
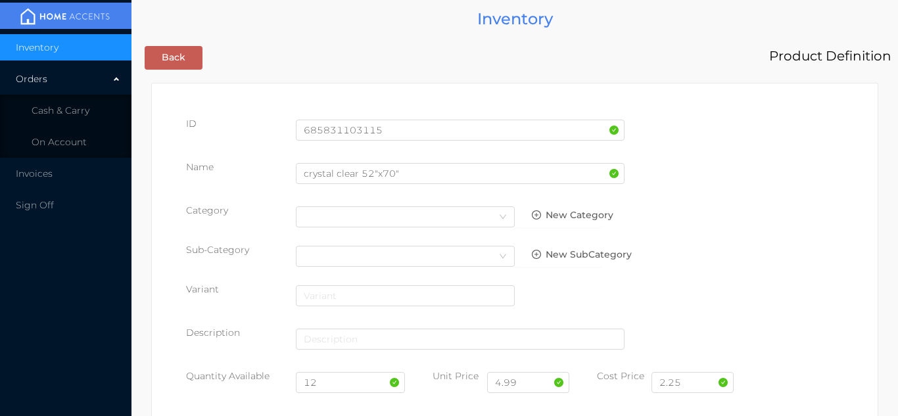
click at [795, 172] on div "Name crystal clear 52"x70"" at bounding box center [514, 178] width 657 height 37
click at [357, 379] on input "12" at bounding box center [351, 382] width 110 height 21
click at [538, 388] on input "4.99" at bounding box center [528, 382] width 82 height 21
type input "4"
type input "3.99"
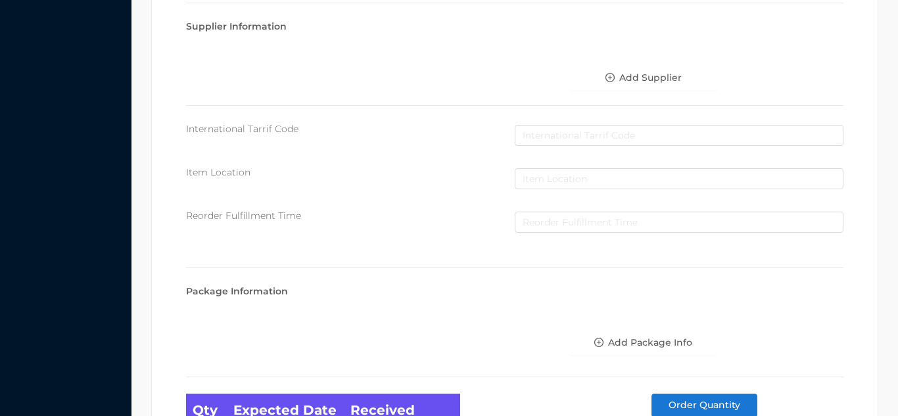
scroll to position [746, 0]
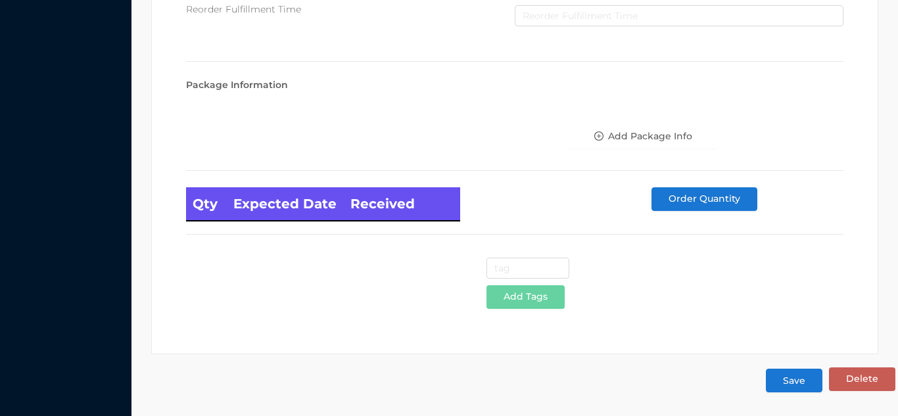
click at [777, 387] on button "Save" at bounding box center [794, 381] width 57 height 24
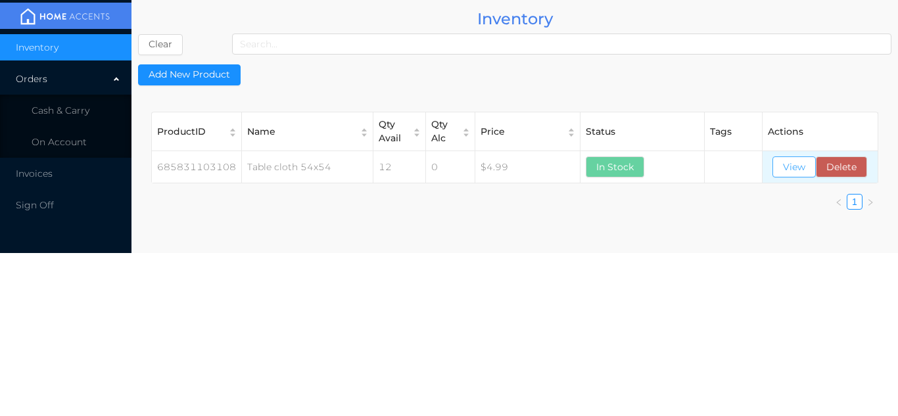
click at [792, 166] on button "View" at bounding box center [793, 166] width 43 height 21
click at [784, 176] on button "View" at bounding box center [793, 166] width 43 height 21
click at [720, 298] on body "Inventory Orders Cash & Carry On Account Invoices Sign Off Inventory Clear Add …" at bounding box center [449, 208] width 898 height 416
click at [84, 102] on li "Cash & Carry" at bounding box center [65, 110] width 131 height 26
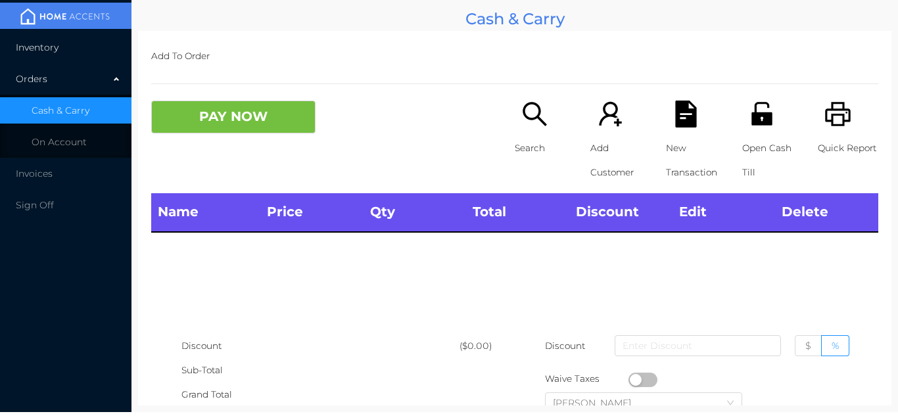
click at [74, 52] on li "Inventory" at bounding box center [65, 47] width 131 height 26
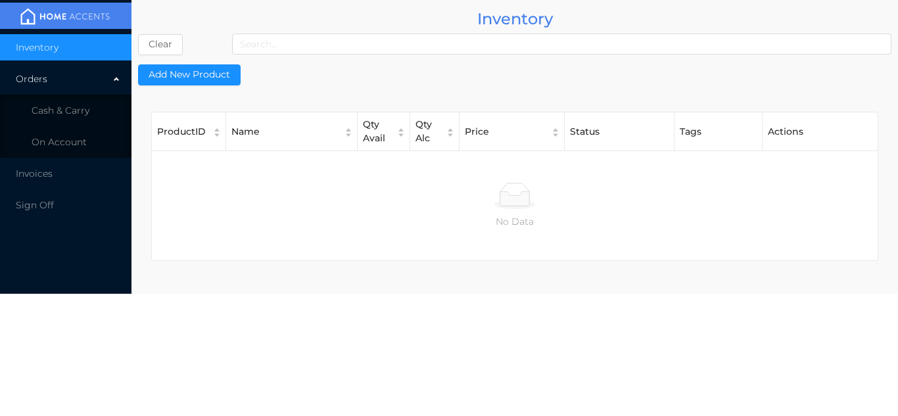
click at [358, 333] on body "Inventory Orders Cash & Carry On Account Invoices Sign Off Inventory Clear Add …" at bounding box center [449, 208] width 898 height 416
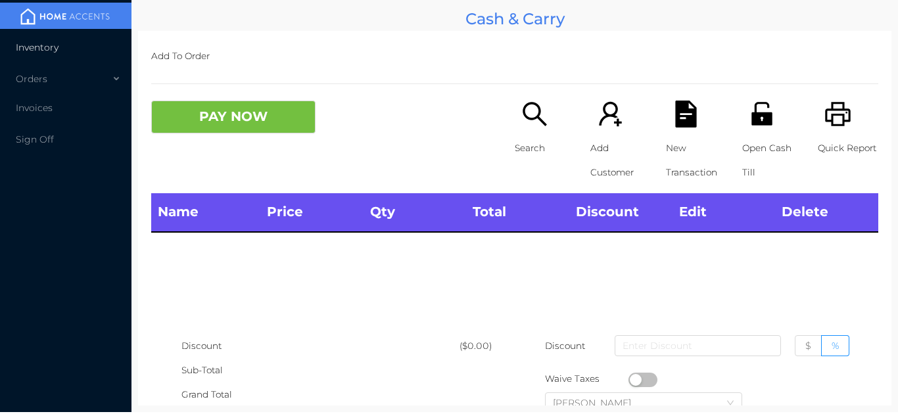
click at [75, 39] on li "Inventory" at bounding box center [65, 47] width 131 height 26
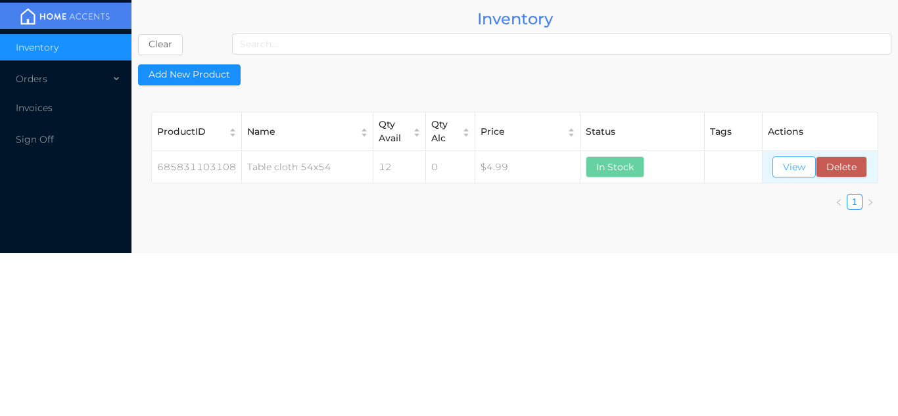
click at [797, 158] on button "View" at bounding box center [793, 166] width 43 height 21
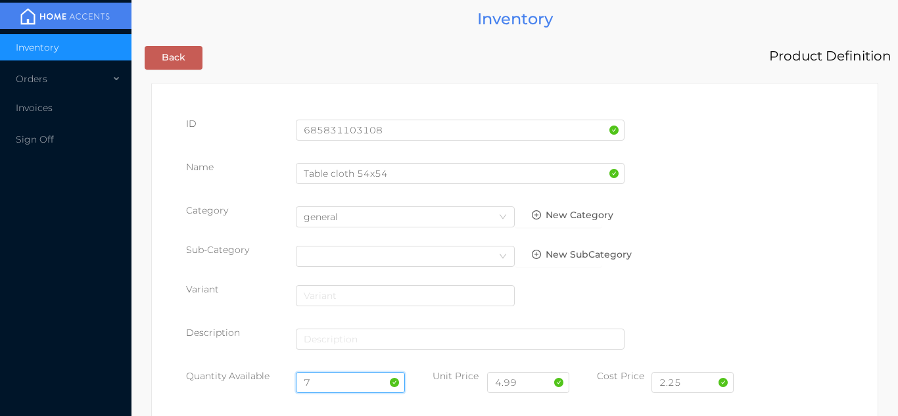
click at [344, 381] on input "7" at bounding box center [351, 382] width 110 height 21
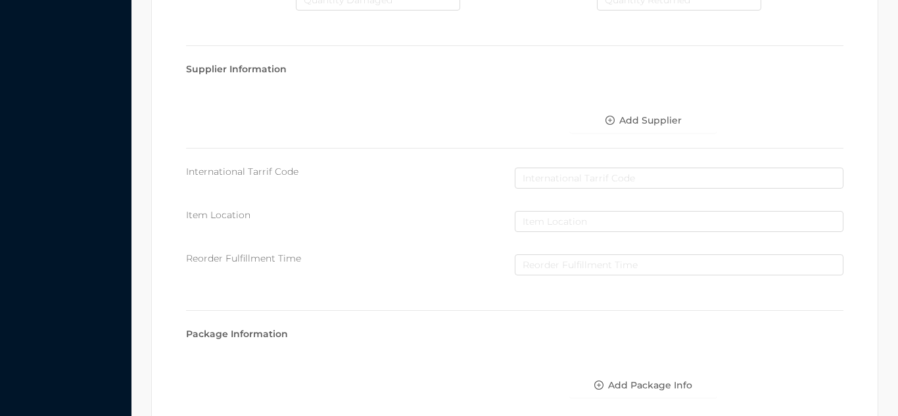
scroll to position [746, 0]
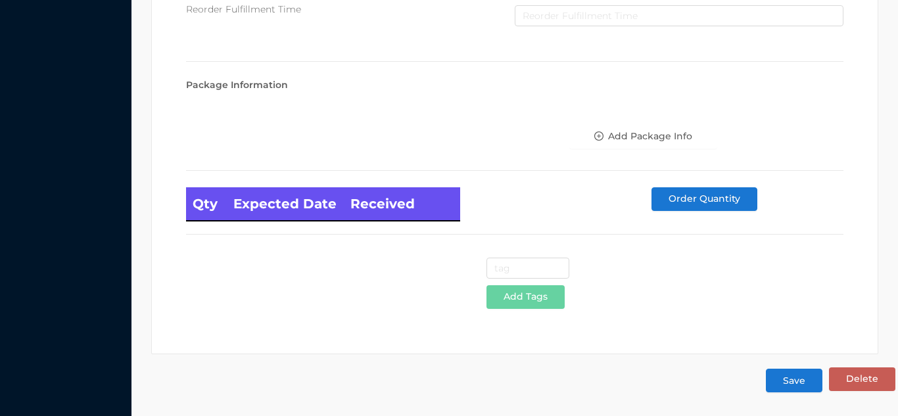
type input "12"
click at [808, 382] on button "Save" at bounding box center [794, 381] width 57 height 24
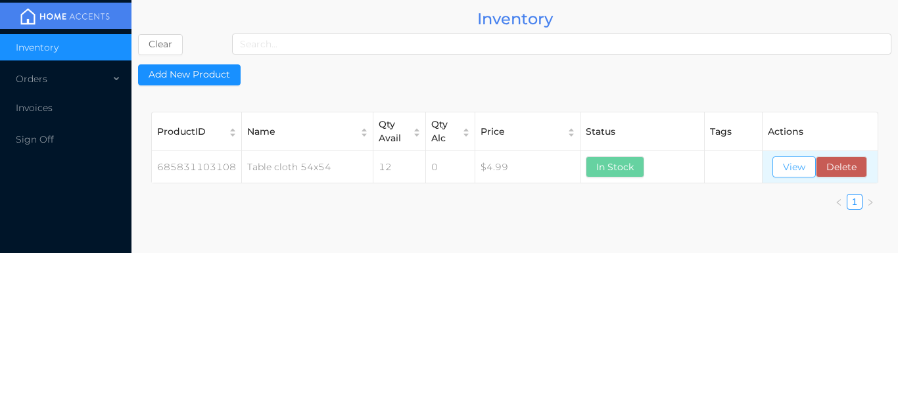
click at [793, 170] on button "View" at bounding box center [793, 166] width 43 height 21
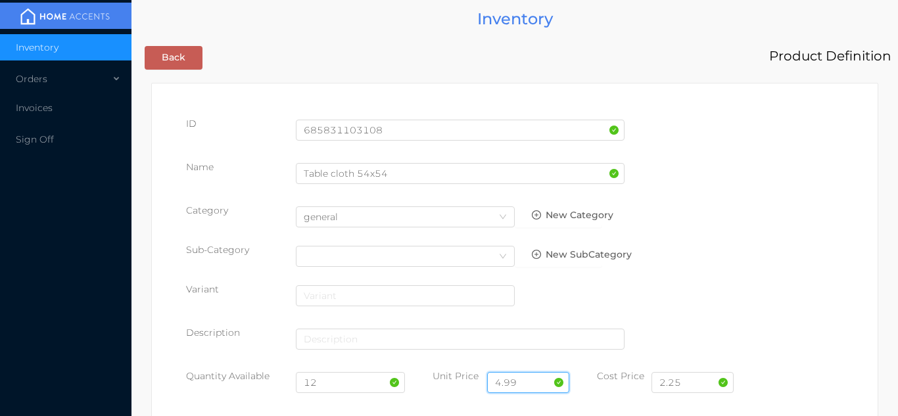
click at [538, 376] on input "4.99" at bounding box center [528, 382] width 82 height 21
type input "4"
type input "3.99"
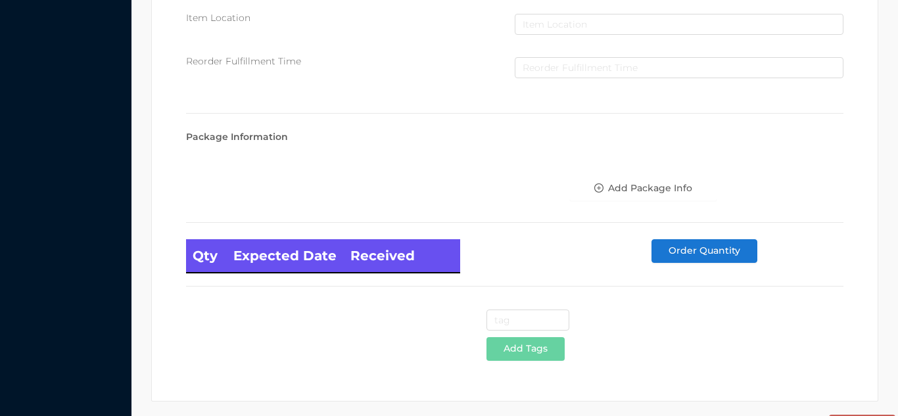
scroll to position [746, 0]
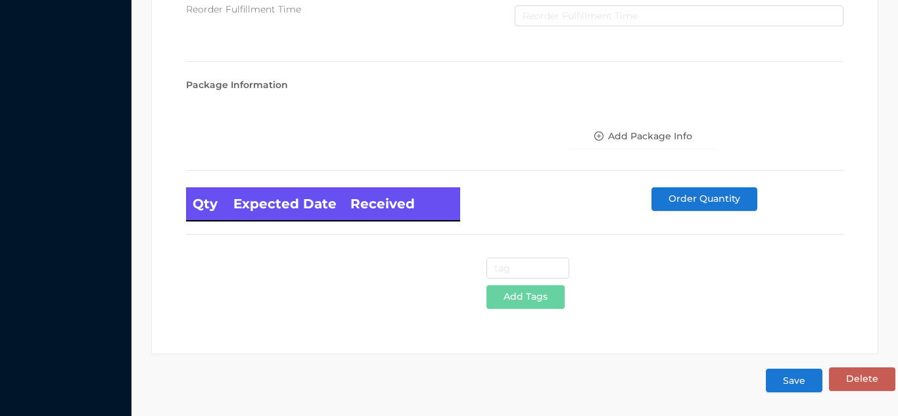
click at [790, 392] on button "Save" at bounding box center [794, 381] width 57 height 24
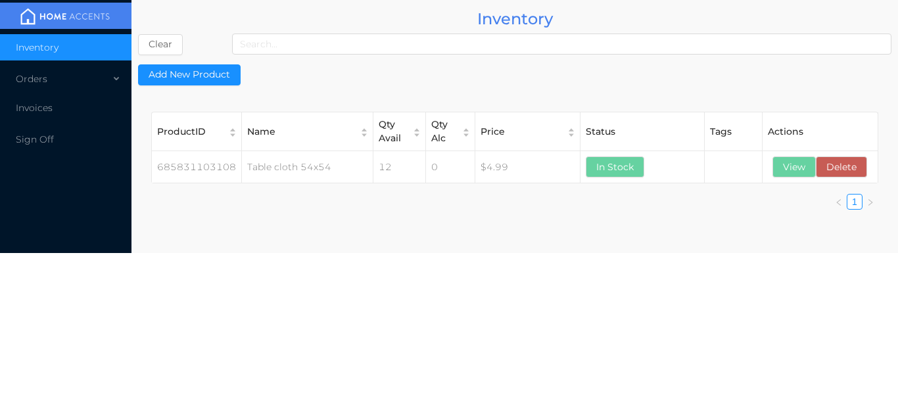
scroll to position [0, 0]
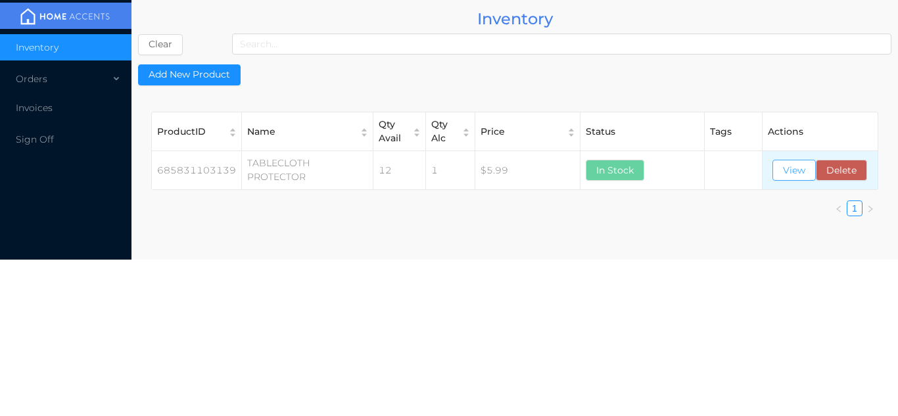
click at [791, 174] on button "View" at bounding box center [793, 170] width 43 height 21
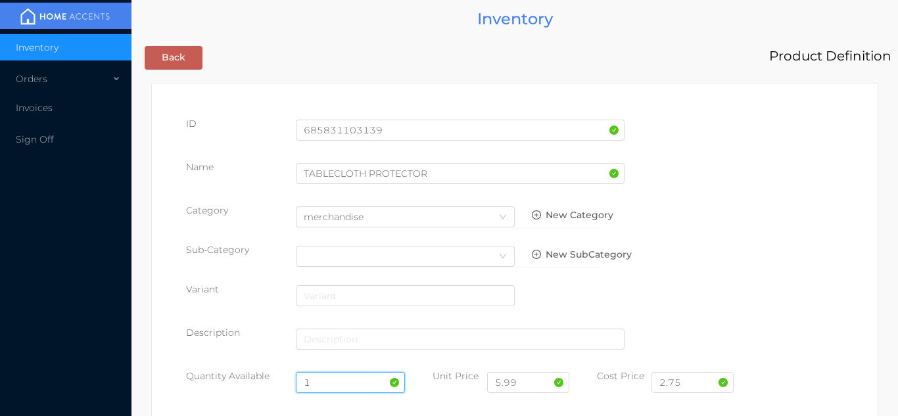
click at [345, 381] on input "1" at bounding box center [351, 382] width 110 height 21
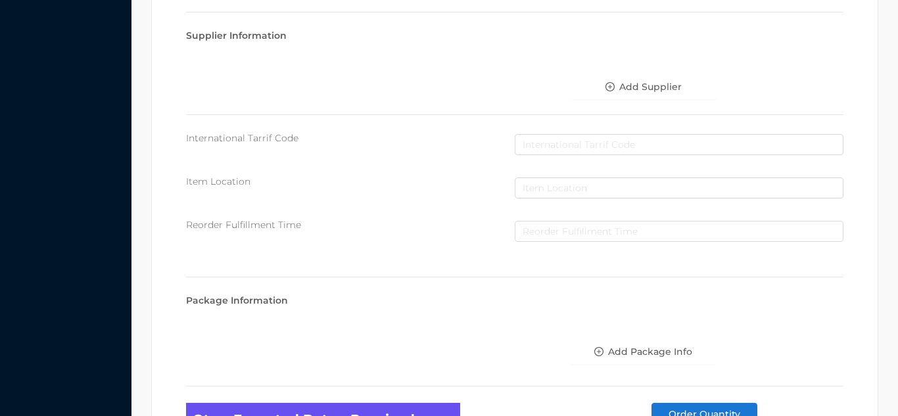
scroll to position [746, 0]
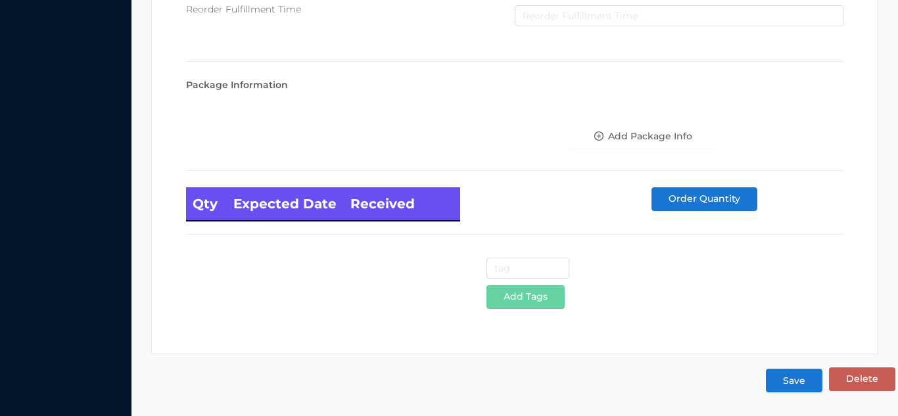
type input "12"
click at [788, 390] on button "Save" at bounding box center [794, 381] width 57 height 24
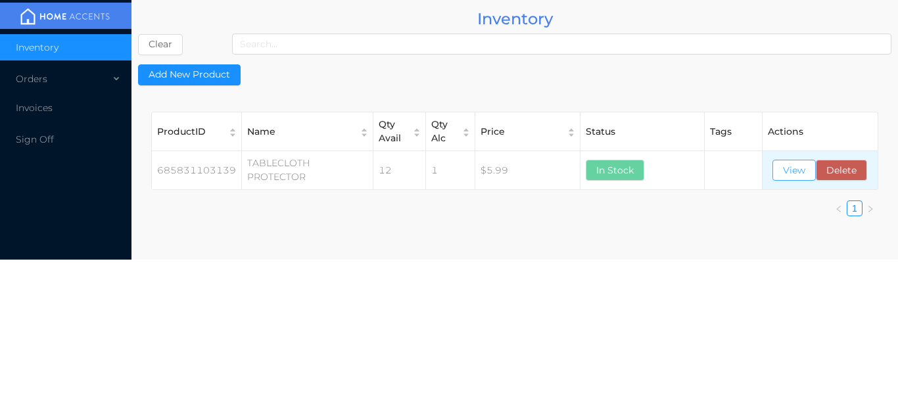
click at [793, 170] on button "View" at bounding box center [793, 170] width 43 height 21
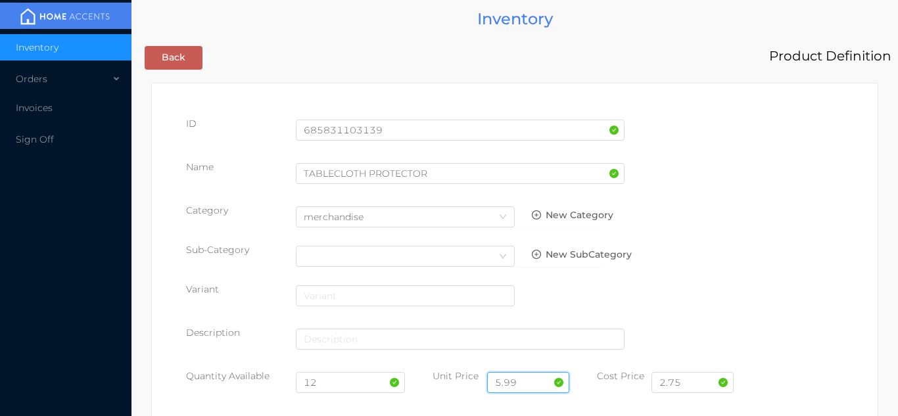
click at [539, 373] on input "5.99" at bounding box center [528, 382] width 82 height 21
type input "5"
type input "4.99"
click at [708, 387] on input "2.75" at bounding box center [692, 382] width 82 height 21
type input "2.50"
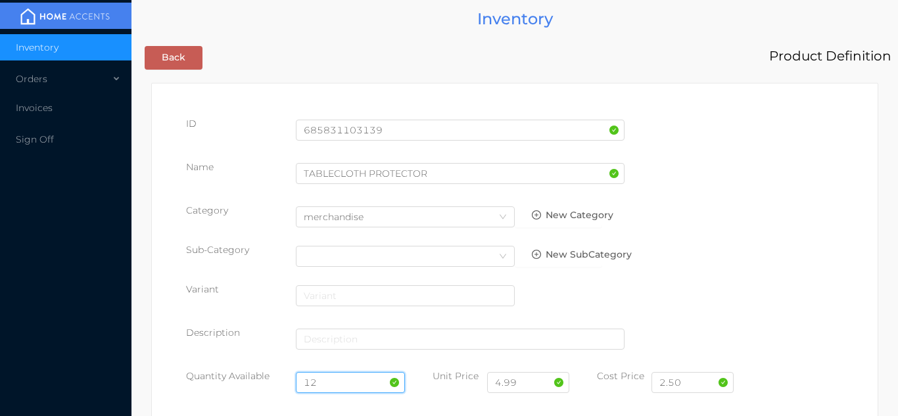
click at [352, 387] on input "12" at bounding box center [351, 382] width 110 height 21
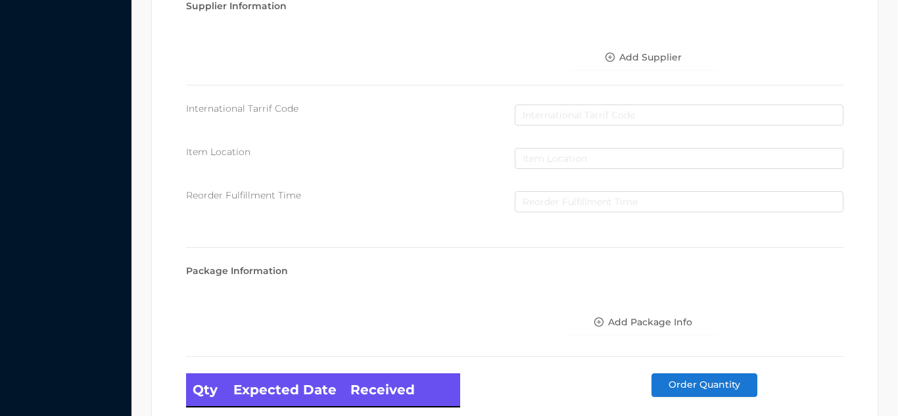
scroll to position [746, 0]
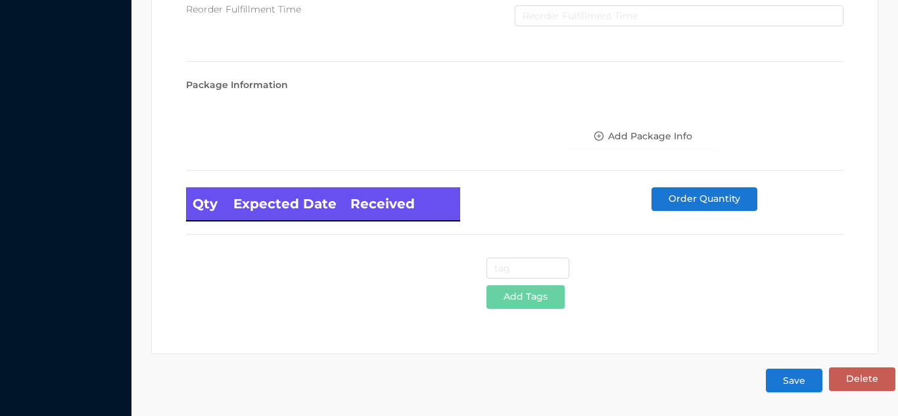
click at [792, 390] on button "Save" at bounding box center [794, 381] width 57 height 24
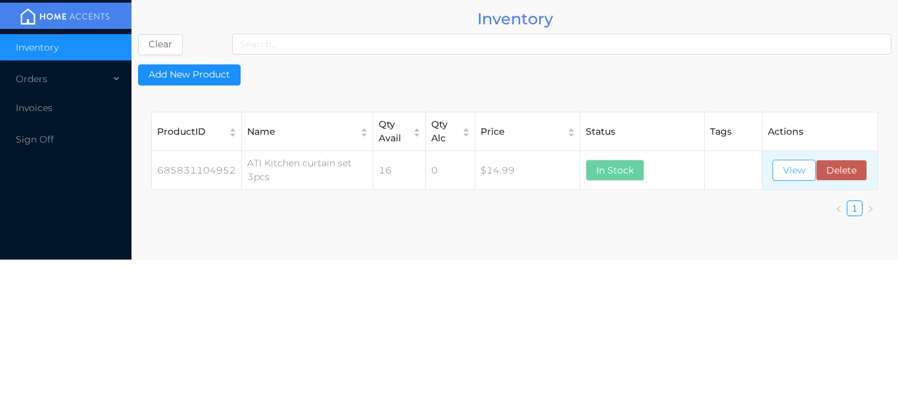
click at [795, 179] on button "View" at bounding box center [793, 170] width 43 height 21
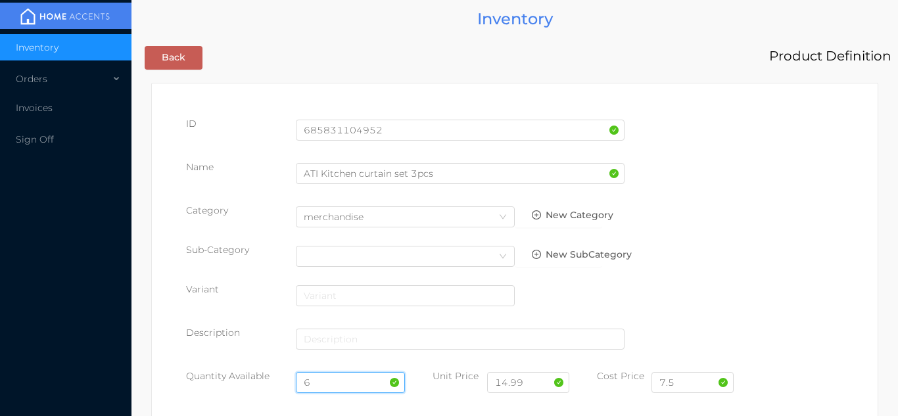
click at [345, 383] on input "6" at bounding box center [351, 382] width 110 height 21
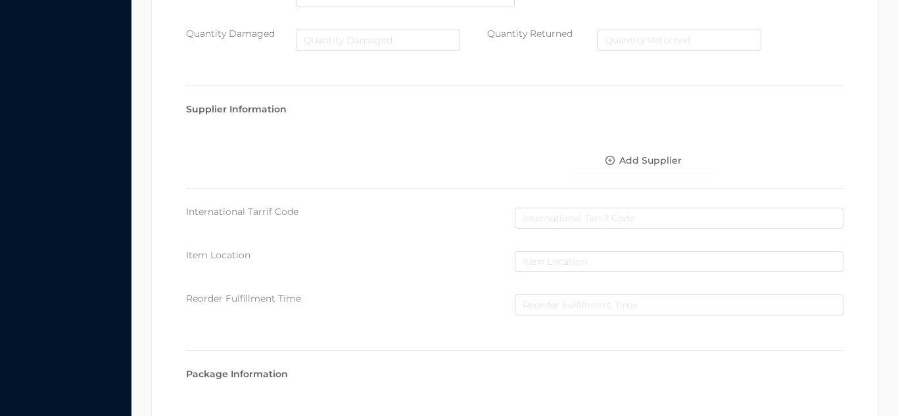
scroll to position [746, 0]
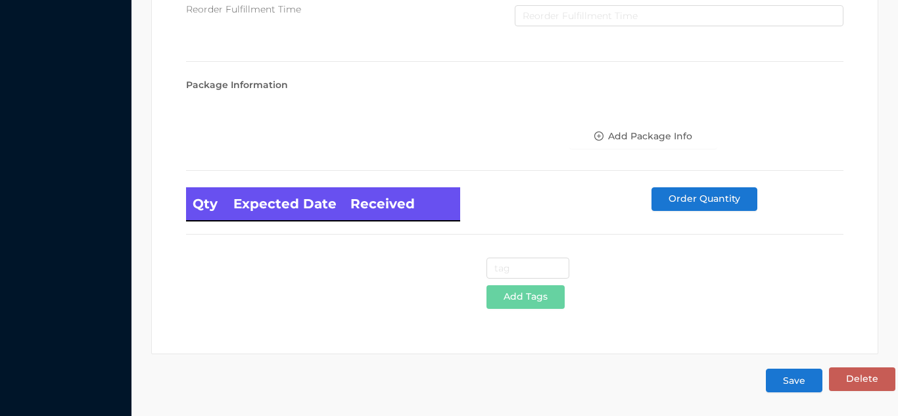
type input "12"
click at [807, 373] on button "Save" at bounding box center [794, 381] width 57 height 24
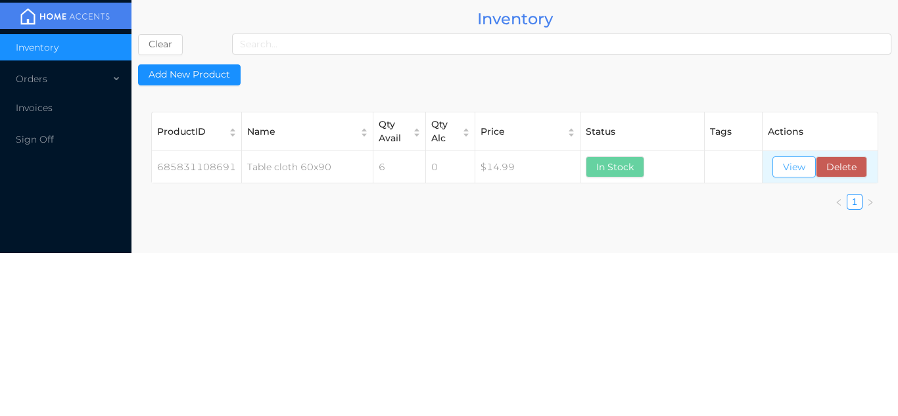
click at [801, 164] on button "View" at bounding box center [793, 166] width 43 height 21
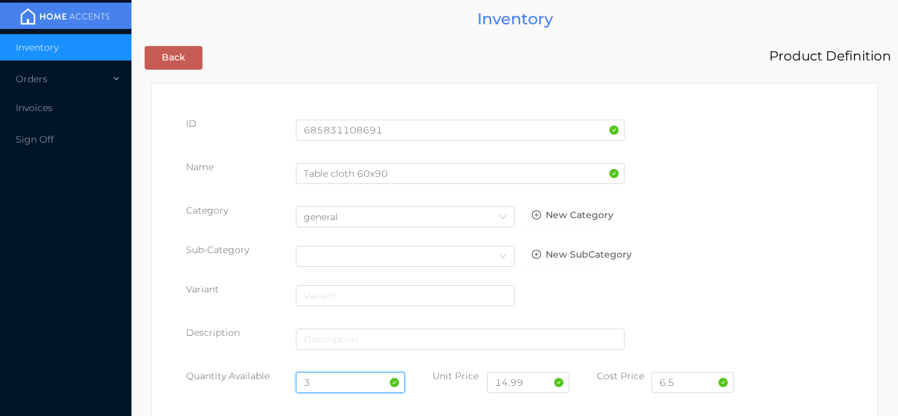
click at [331, 382] on input "3" at bounding box center [351, 382] width 110 height 21
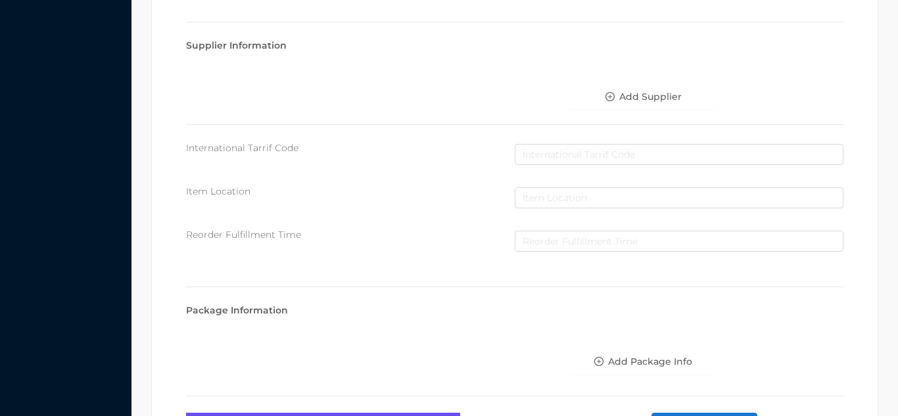
scroll to position [746, 0]
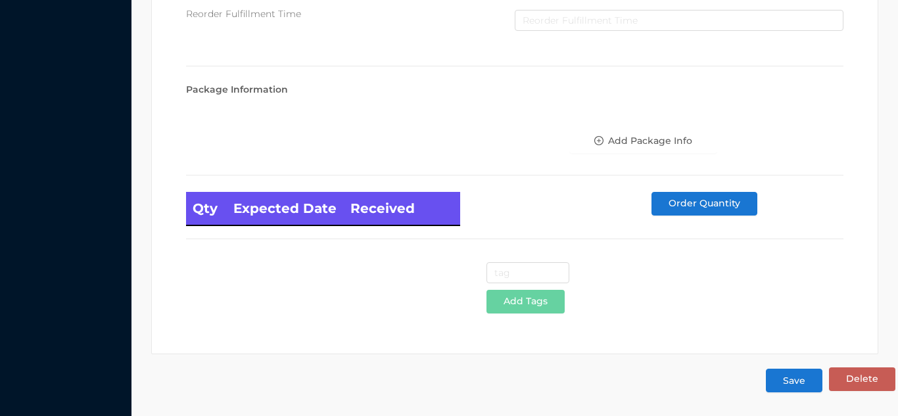
type input "6"
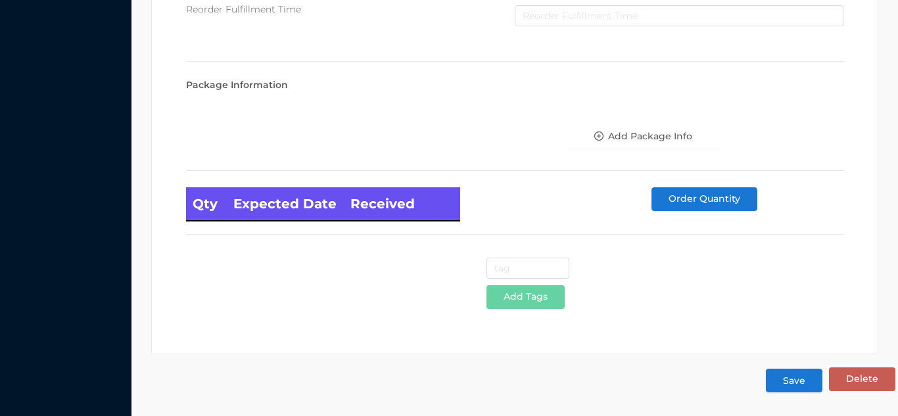
click at [789, 383] on button "Save" at bounding box center [794, 381] width 57 height 24
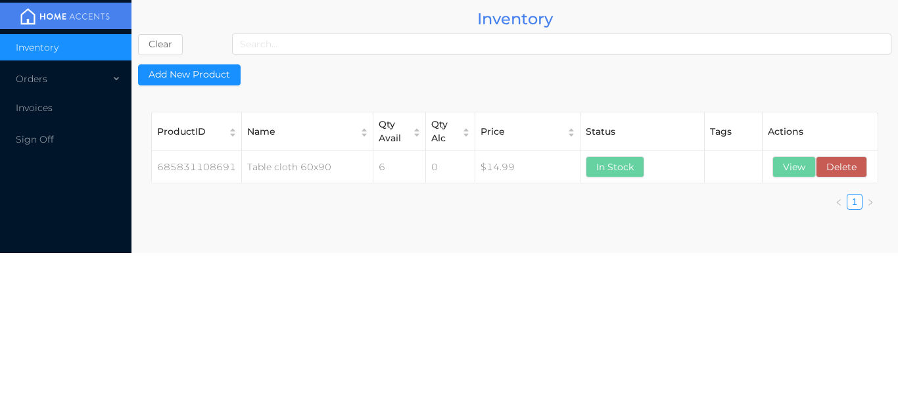
scroll to position [0, 0]
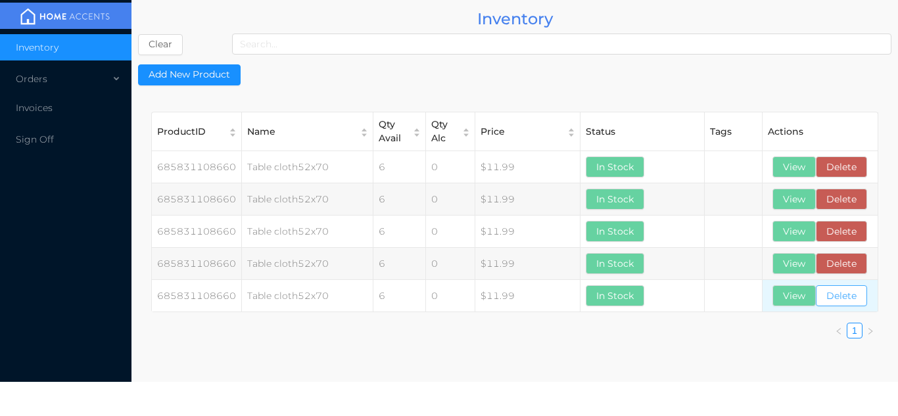
click at [857, 292] on button "Delete" at bounding box center [841, 295] width 51 height 21
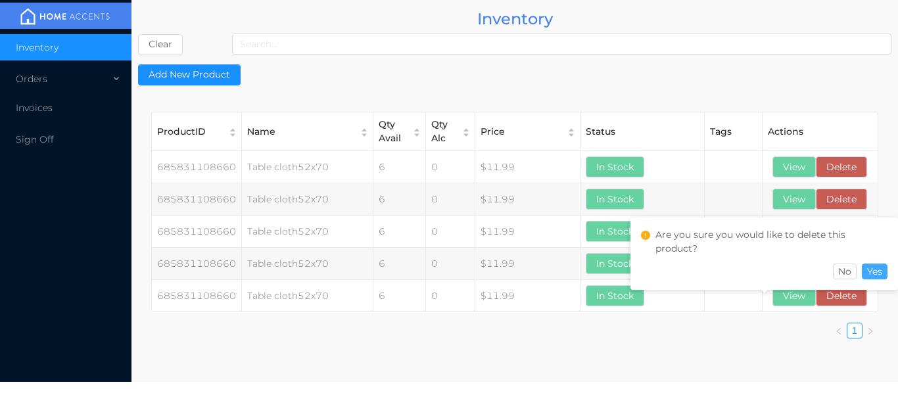
click at [884, 272] on button "Yes" at bounding box center [875, 272] width 26 height 16
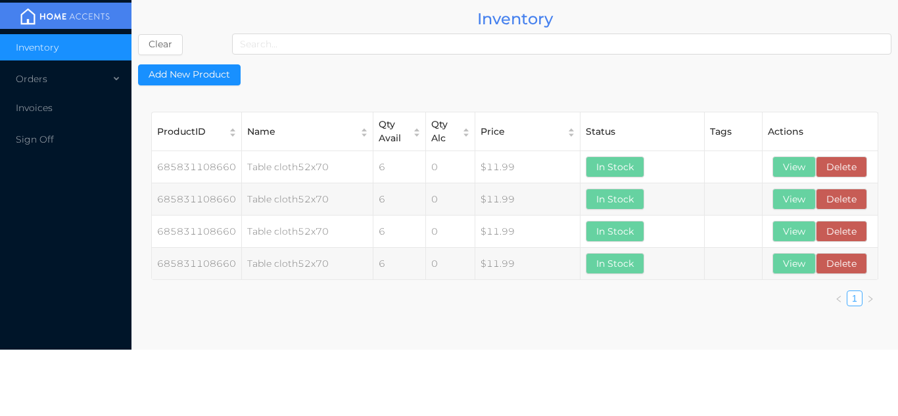
click at [857, 300] on link "1" at bounding box center [854, 298] width 5 height 11
click at [852, 265] on button "Delete" at bounding box center [841, 263] width 51 height 21
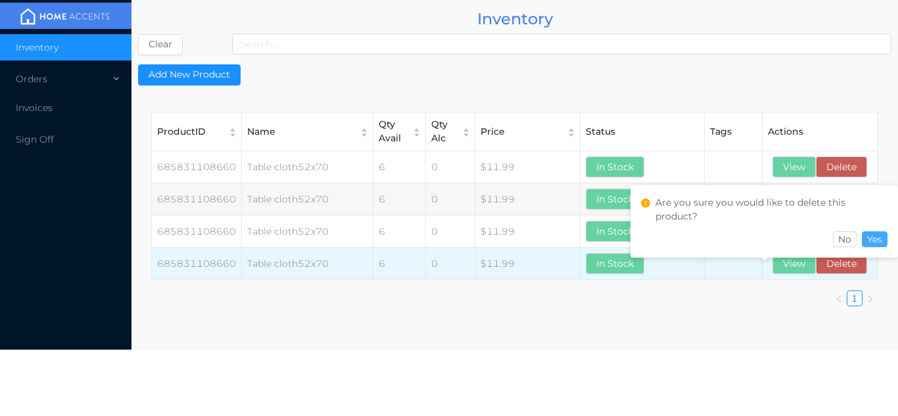
click at [883, 243] on button "Yes" at bounding box center [875, 239] width 26 height 16
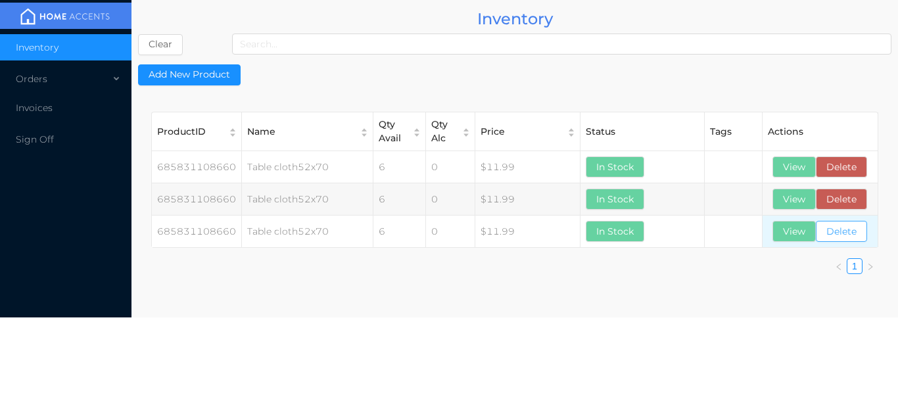
click at [850, 237] on button "Delete" at bounding box center [841, 231] width 51 height 21
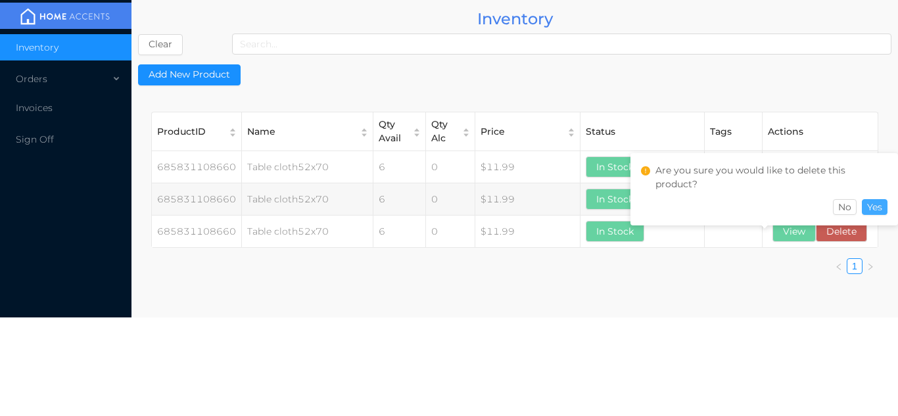
click at [882, 210] on button "Yes" at bounding box center [875, 207] width 26 height 16
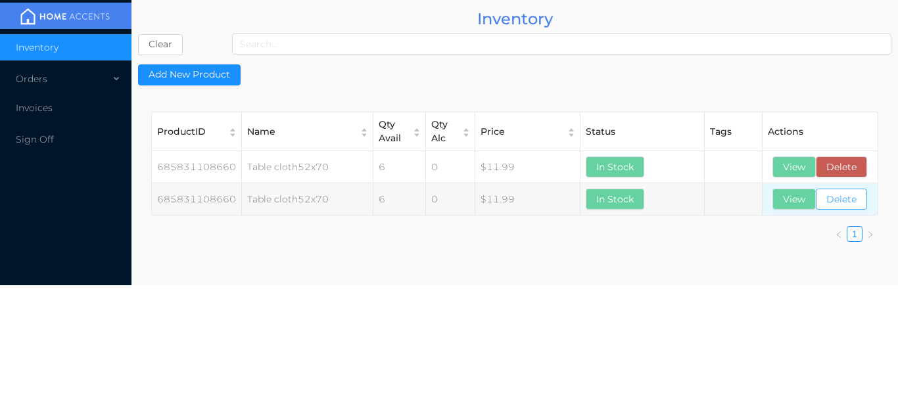
click at [842, 204] on button "Delete" at bounding box center [841, 199] width 51 height 21
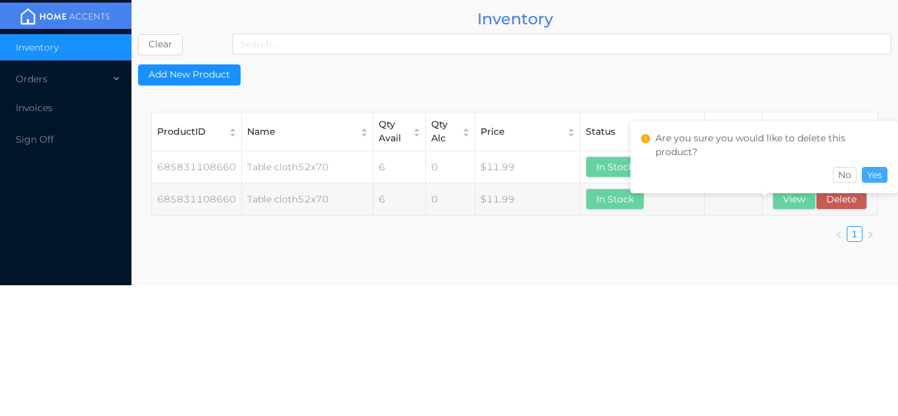
click at [874, 175] on button "Yes" at bounding box center [875, 175] width 26 height 16
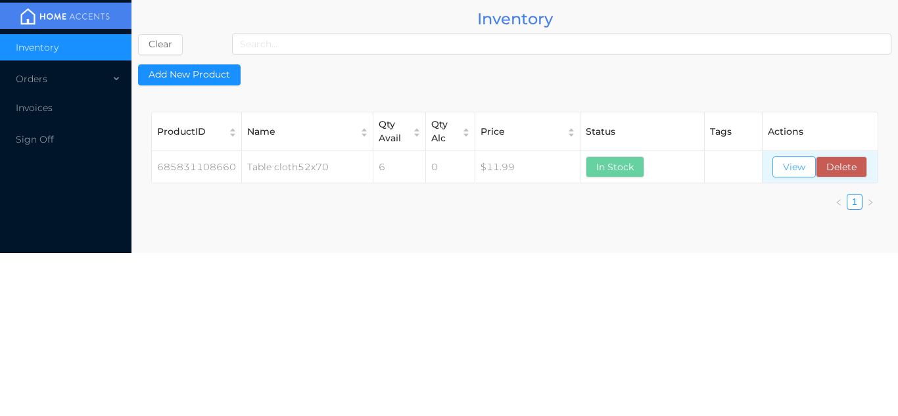
click at [795, 177] on button "View" at bounding box center [793, 166] width 43 height 21
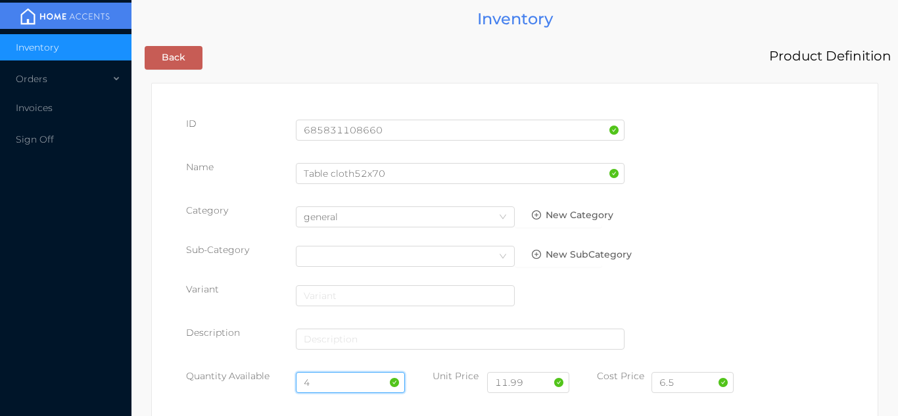
click at [333, 381] on input "4" at bounding box center [351, 382] width 110 height 21
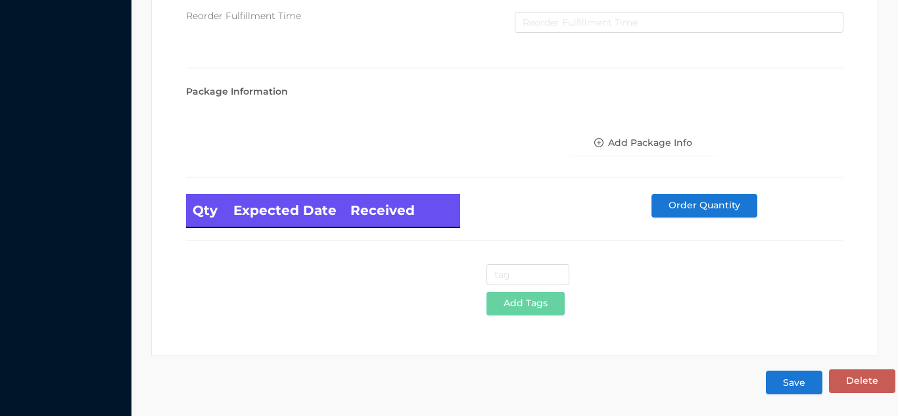
scroll to position [746, 0]
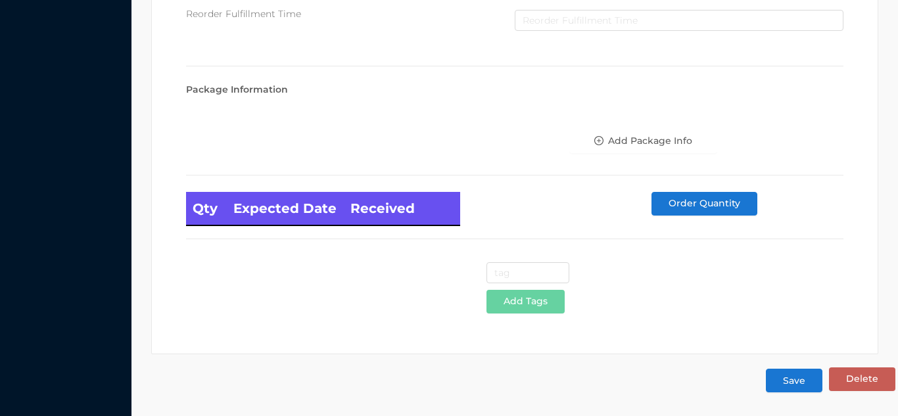
type input "6"
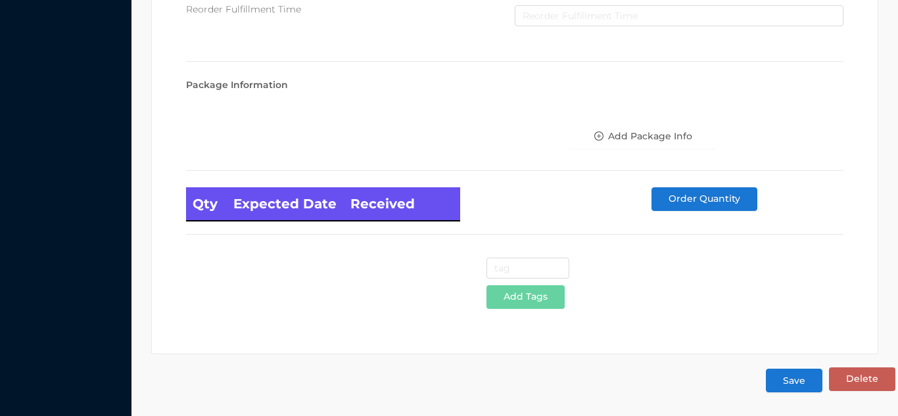
click at [807, 377] on button "Save" at bounding box center [794, 381] width 57 height 24
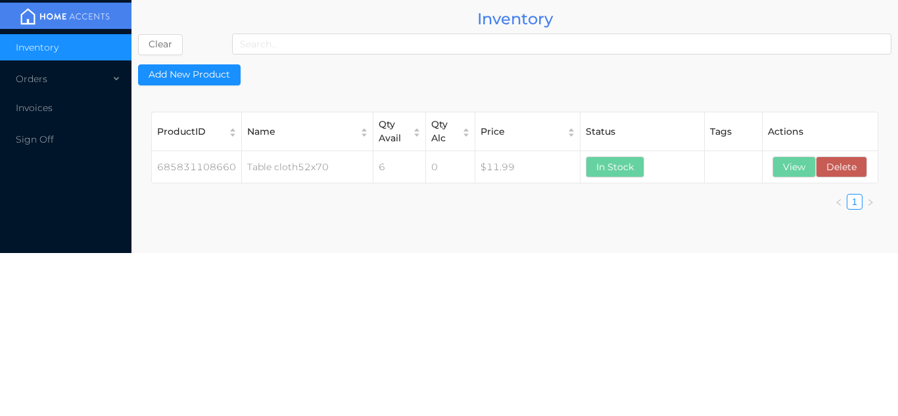
scroll to position [0, 0]
click at [794, 175] on button "View" at bounding box center [793, 166] width 43 height 21
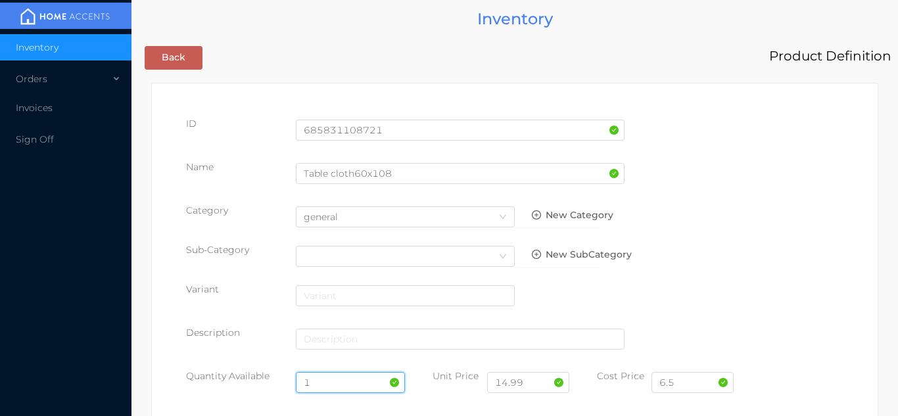
click at [332, 383] on input "1" at bounding box center [351, 382] width 110 height 21
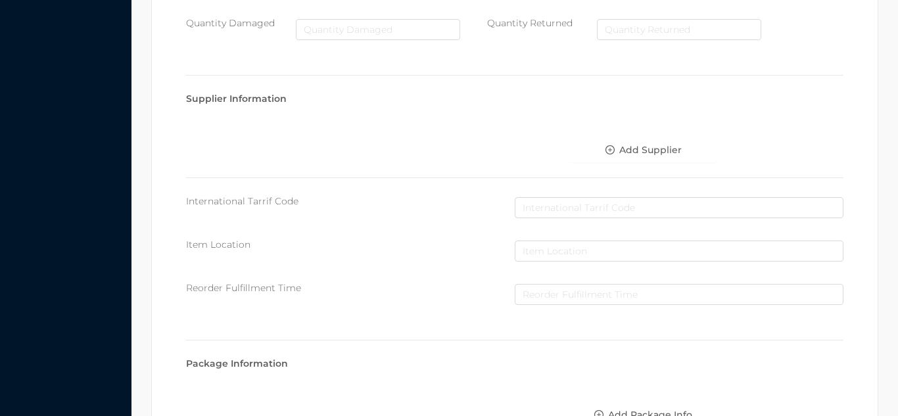
scroll to position [746, 0]
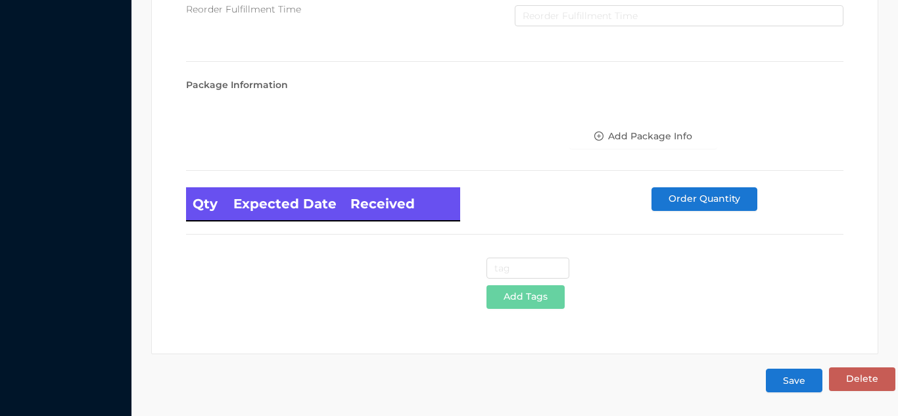
type input "6"
click at [804, 386] on button "Save" at bounding box center [794, 381] width 57 height 24
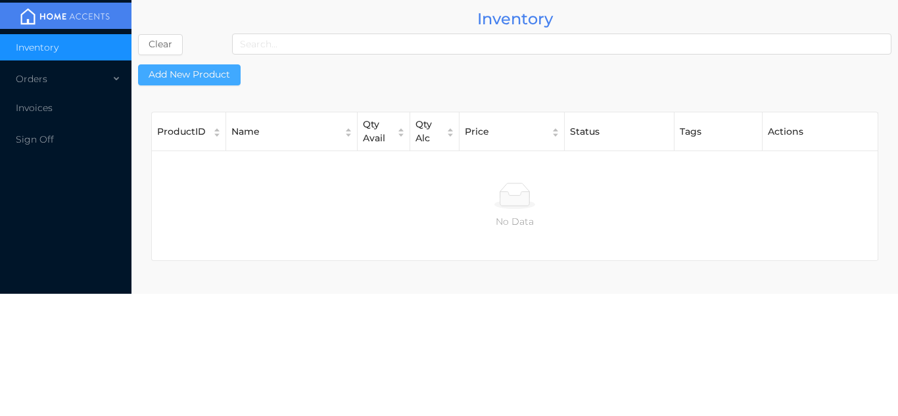
click at [199, 76] on button "Add New Product" at bounding box center [189, 74] width 103 height 21
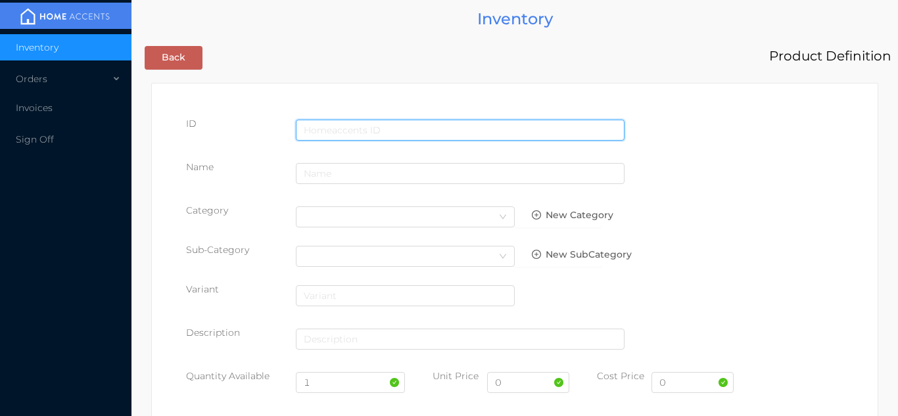
click at [336, 124] on input "text" at bounding box center [460, 130] width 329 height 21
type input "685831108646"
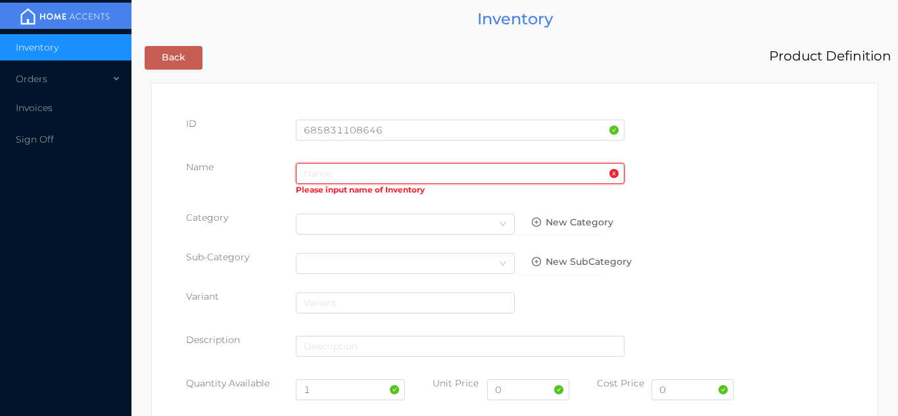
click at [350, 170] on input "text" at bounding box center [460, 173] width 329 height 21
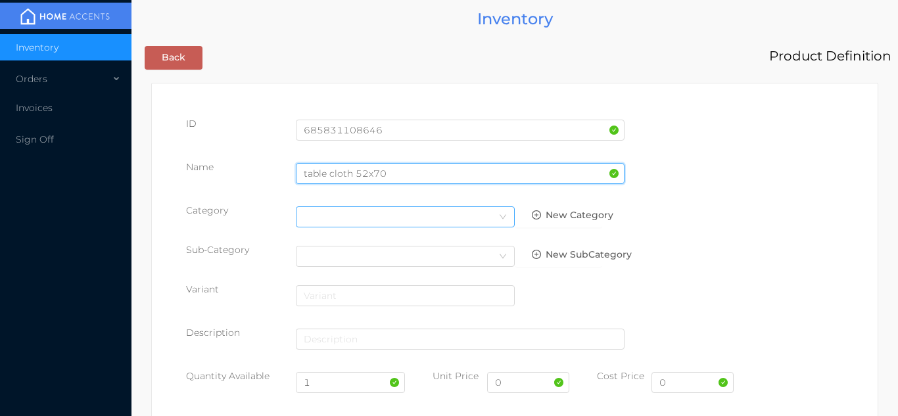
type input "table cloth 52x70"
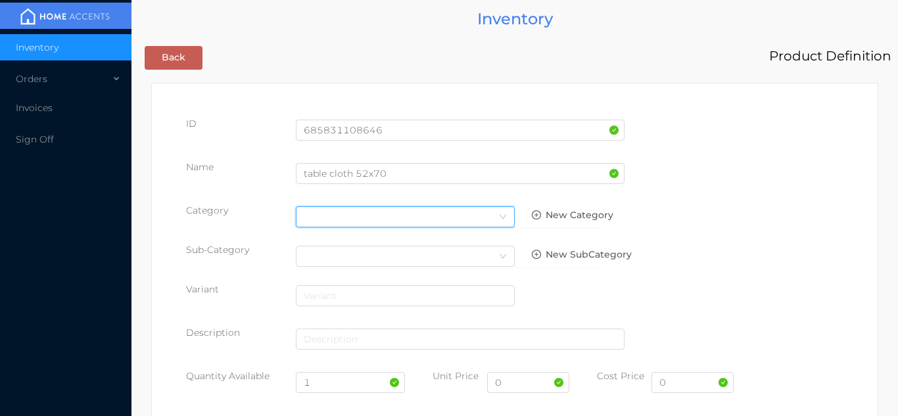
click at [506, 217] on icon "icon: down" at bounding box center [503, 217] width 8 height 8
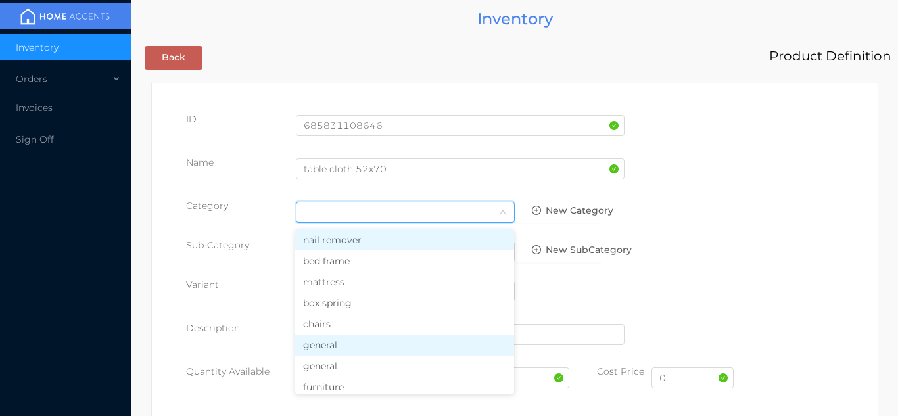
click at [389, 345] on li "general" at bounding box center [404, 345] width 219 height 21
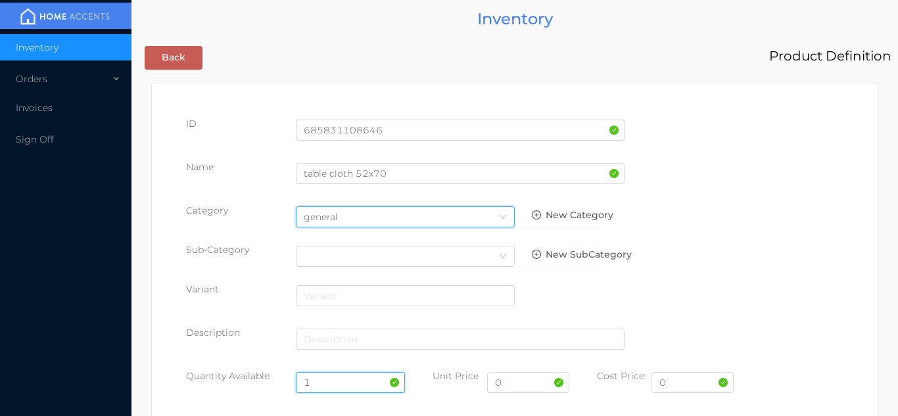
click at [341, 381] on input "1" at bounding box center [351, 382] width 110 height 21
type input "6"
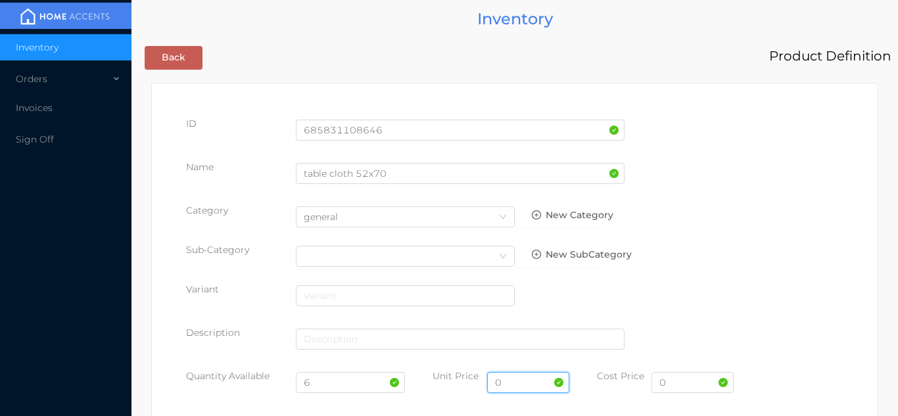
click at [522, 383] on input "0" at bounding box center [528, 382] width 82 height 21
type input "11.99"
click at [695, 383] on input "0" at bounding box center [692, 382] width 82 height 21
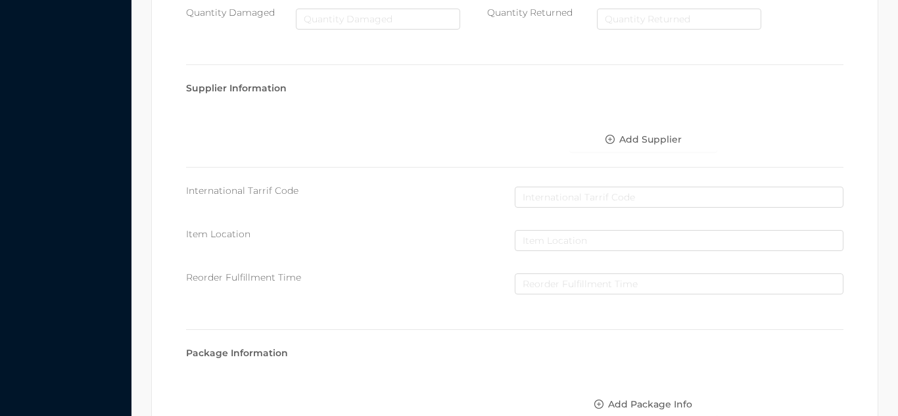
scroll to position [676, 0]
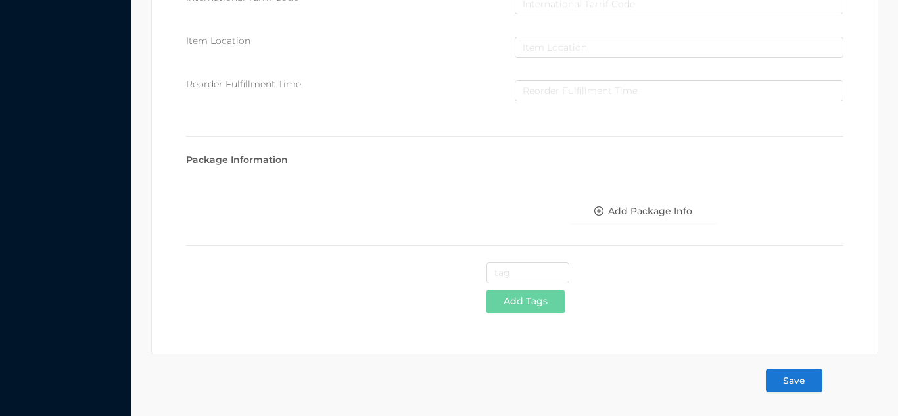
type input "6.50"
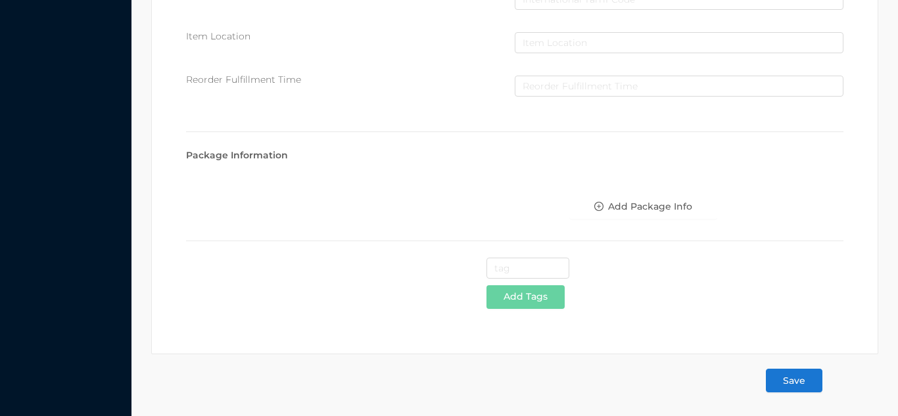
click at [799, 379] on button "Save" at bounding box center [794, 381] width 57 height 24
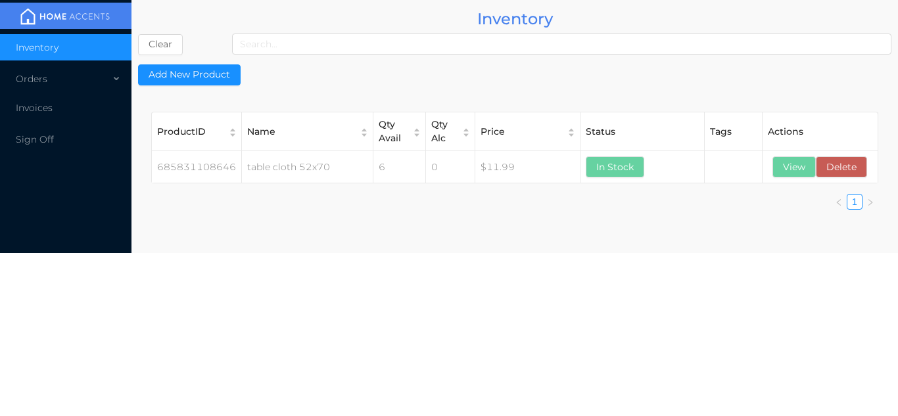
scroll to position [0, 0]
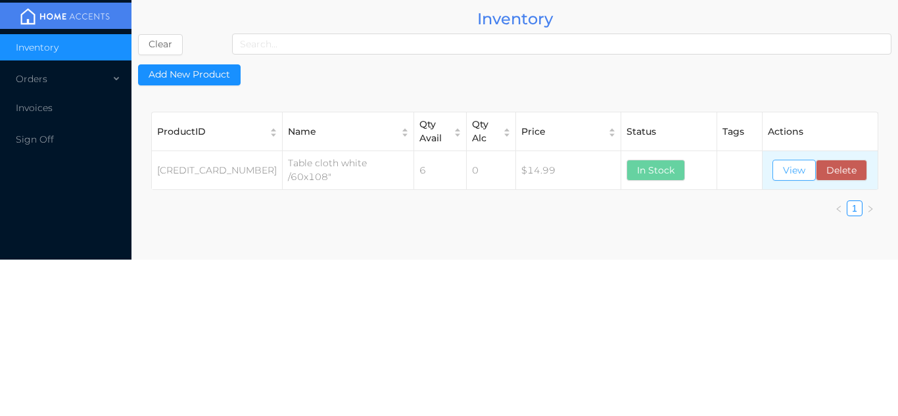
click at [795, 179] on button "View" at bounding box center [793, 170] width 43 height 21
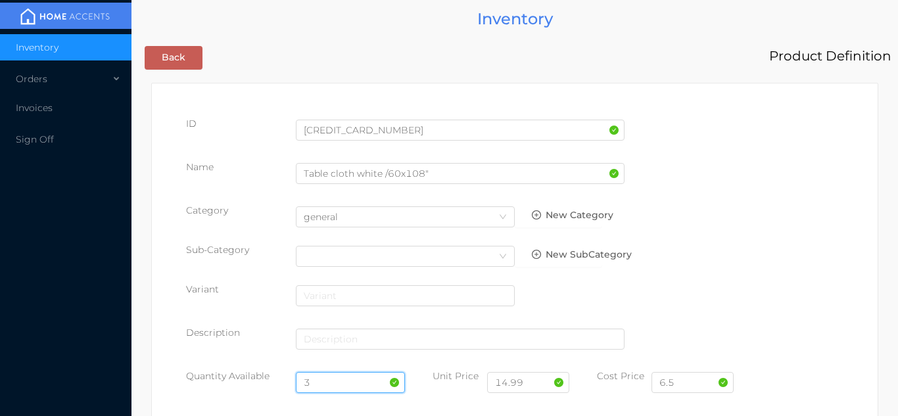
click at [339, 380] on input "3" at bounding box center [351, 382] width 110 height 21
click at [330, 378] on input "6" at bounding box center [351, 382] width 110 height 21
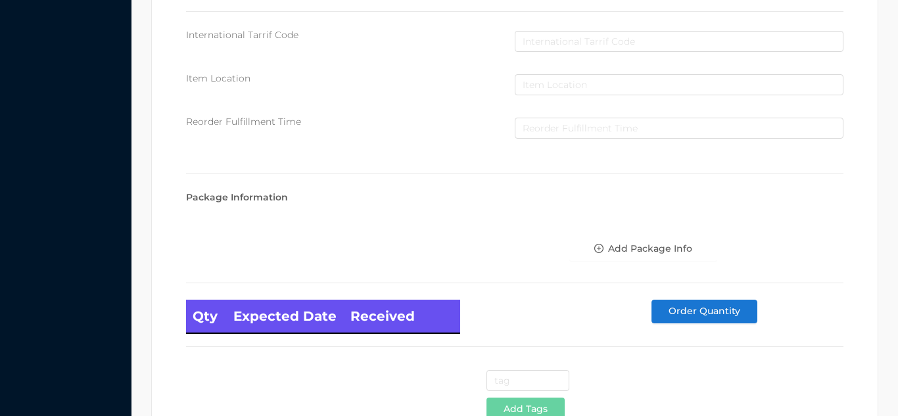
scroll to position [746, 0]
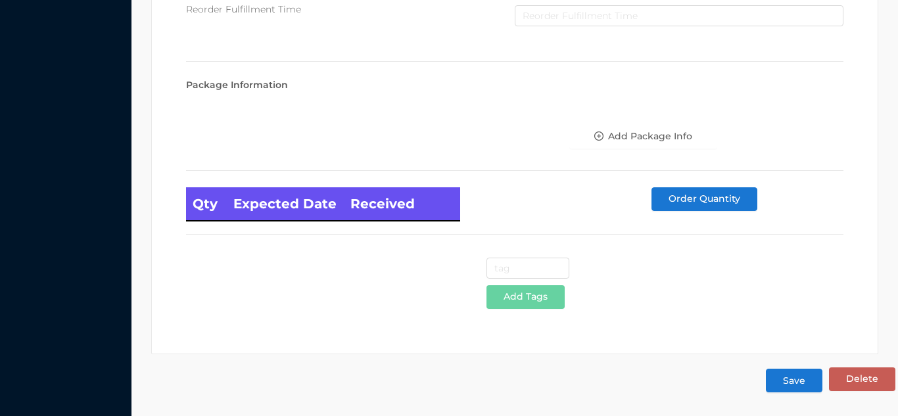
type input "6"
click at [803, 386] on button "Save" at bounding box center [794, 381] width 57 height 24
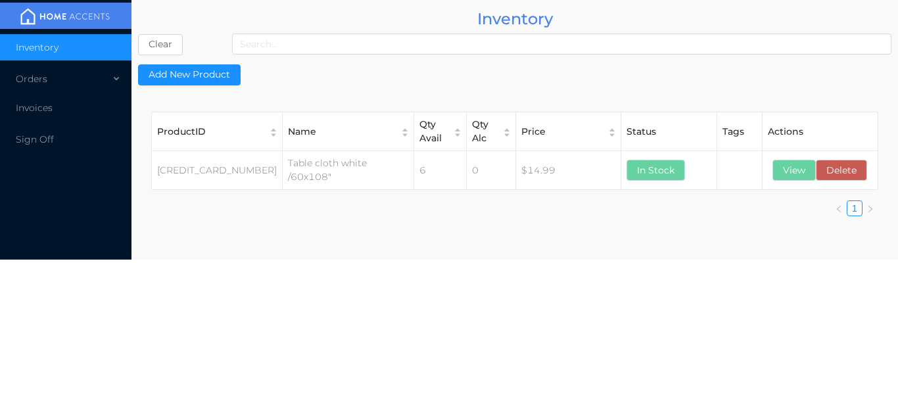
scroll to position [0, 0]
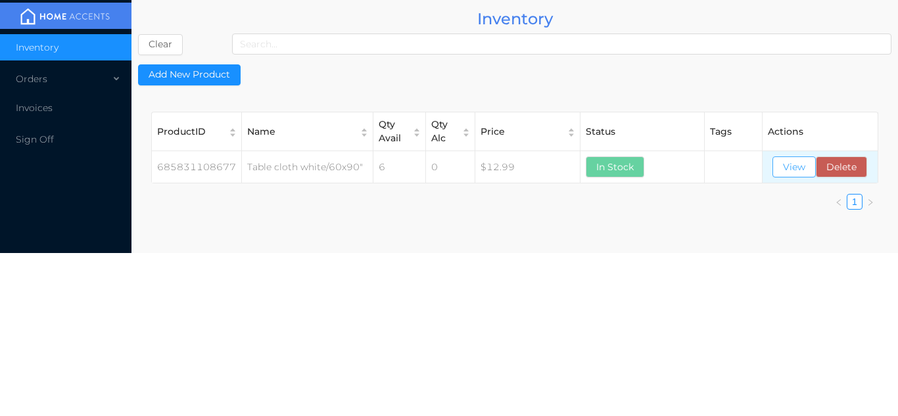
click at [796, 158] on button "View" at bounding box center [793, 166] width 43 height 21
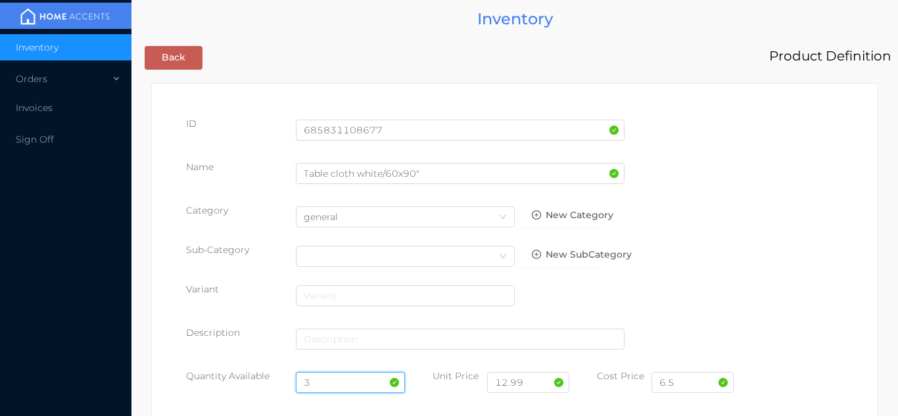
click at [331, 380] on input "3" at bounding box center [351, 382] width 110 height 21
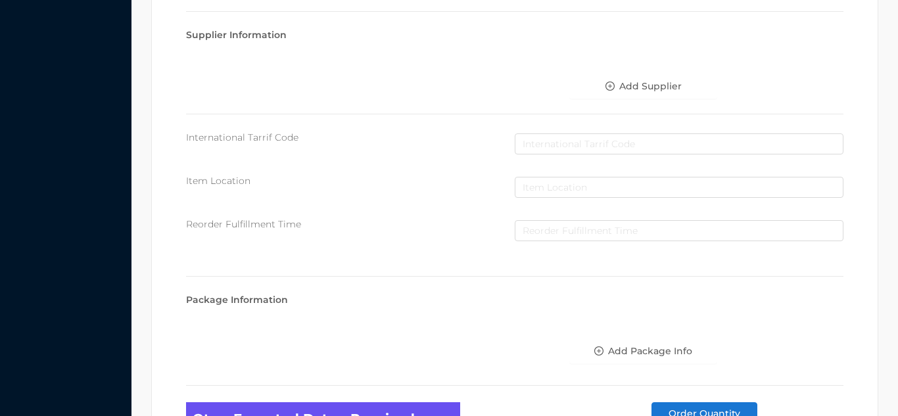
scroll to position [746, 0]
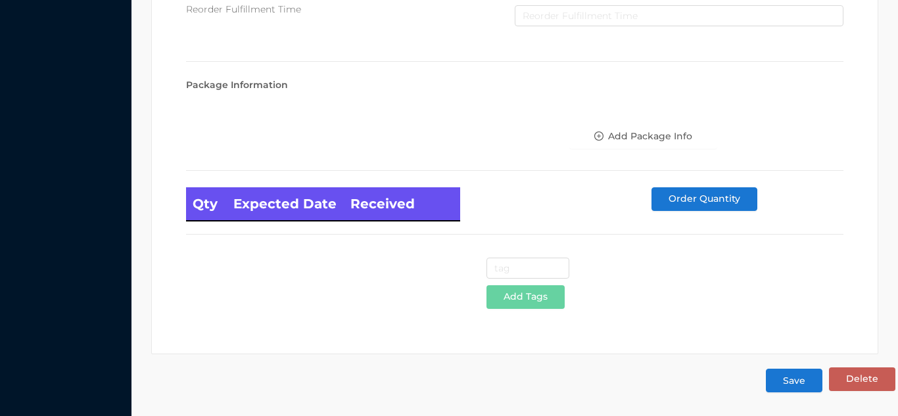
type input "6"
click at [805, 377] on button "Save" at bounding box center [794, 381] width 57 height 24
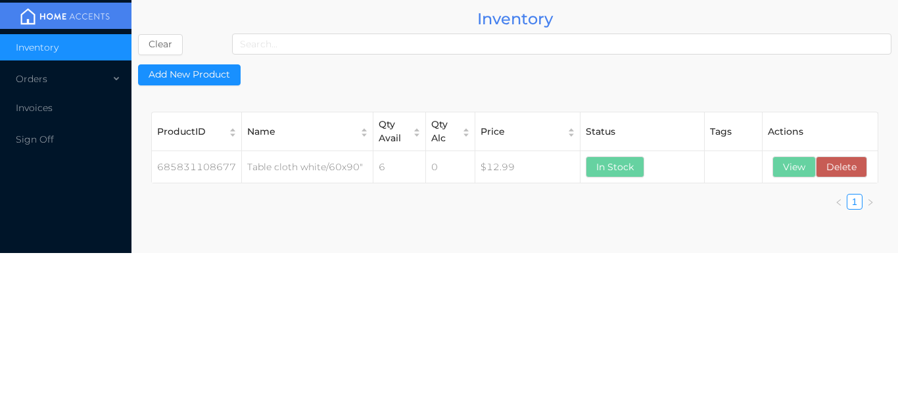
scroll to position [0, 0]
click at [793, 163] on button "View" at bounding box center [793, 166] width 43 height 21
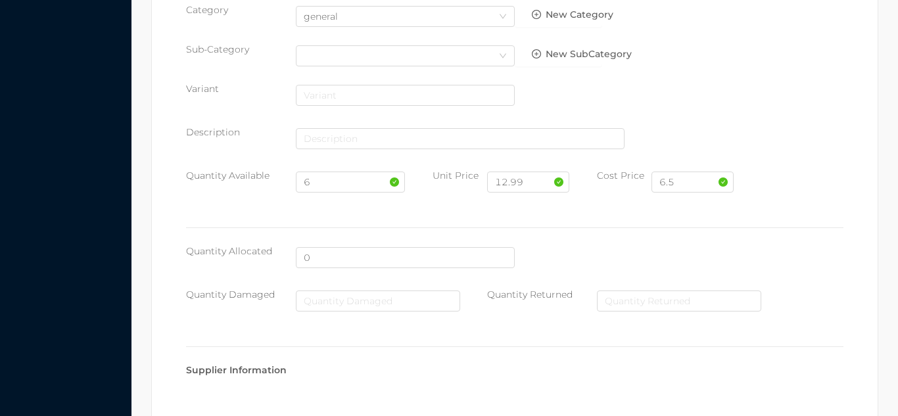
scroll to position [746, 0]
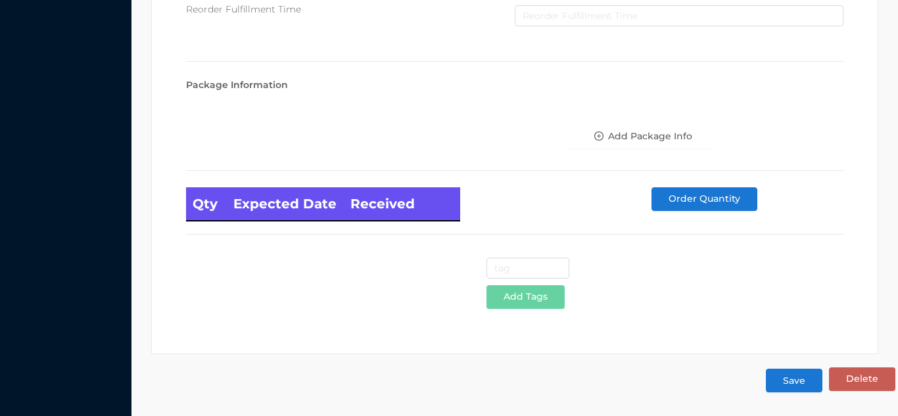
click at [791, 388] on button "Save" at bounding box center [794, 381] width 57 height 24
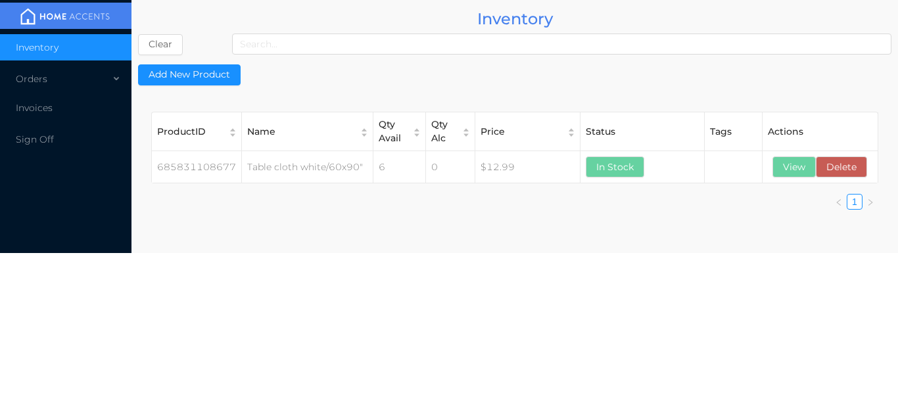
scroll to position [0, 0]
click at [793, 159] on button "View" at bounding box center [793, 166] width 43 height 21
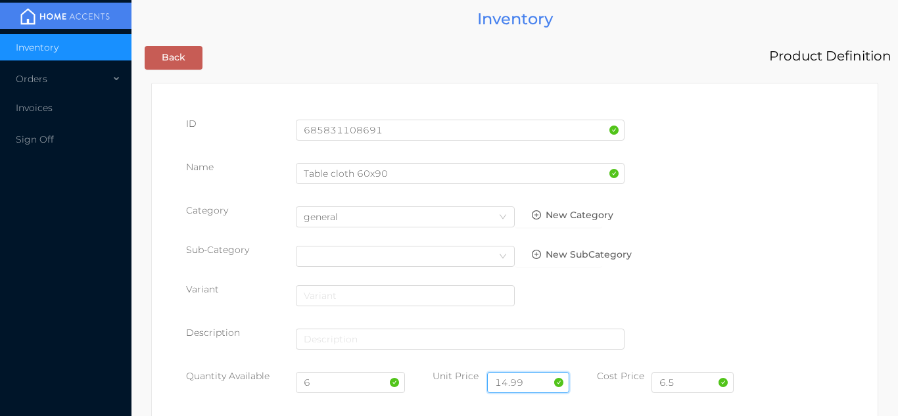
click at [548, 380] on input "14.99" at bounding box center [528, 382] width 82 height 21
type input "1"
type input "12.99"
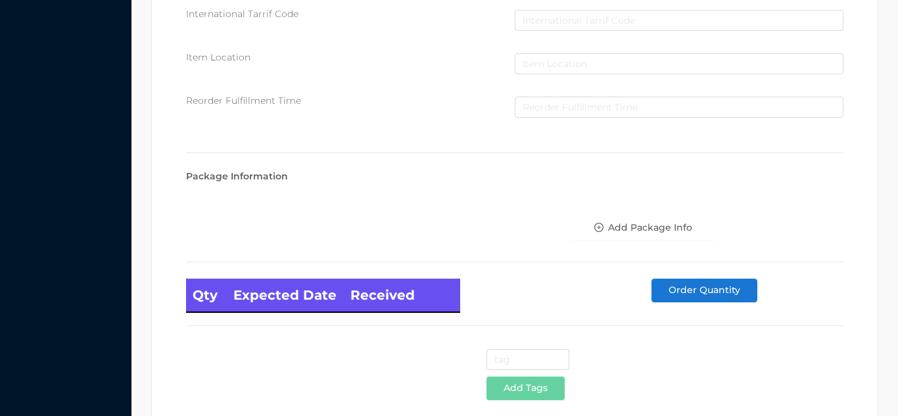
scroll to position [746, 0]
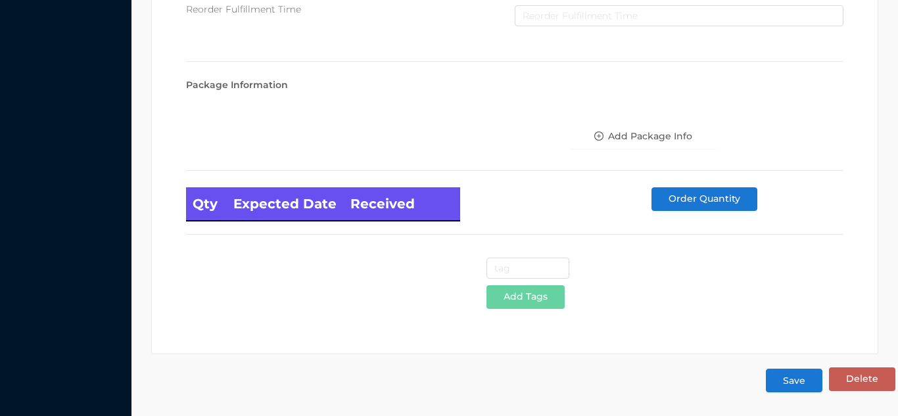
click at [791, 389] on button "Save" at bounding box center [794, 381] width 57 height 24
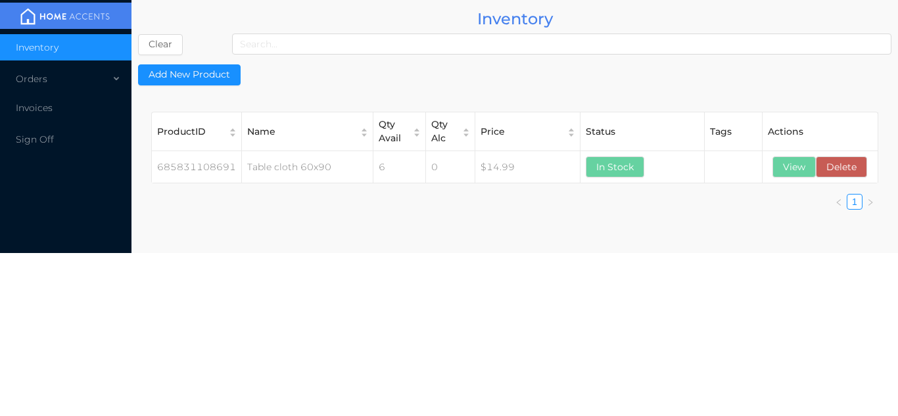
scroll to position [0, 0]
click at [799, 166] on button "View" at bounding box center [793, 166] width 43 height 21
click at [47, 82] on div "Orders" at bounding box center [65, 79] width 131 height 26
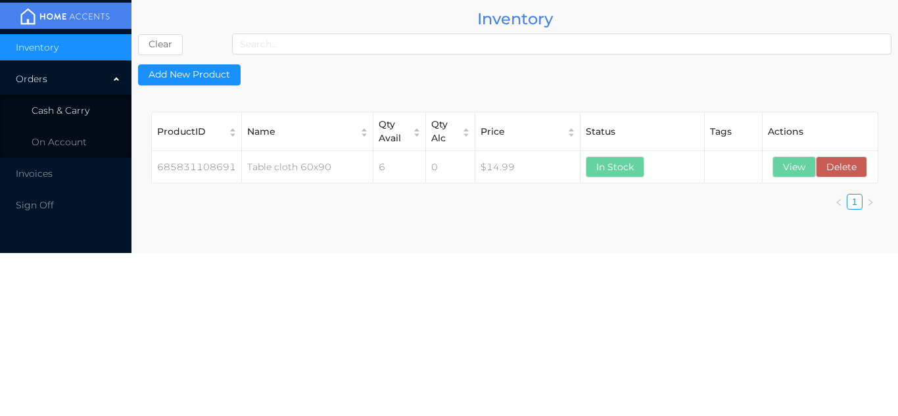
click at [76, 116] on li "Cash & Carry" at bounding box center [65, 110] width 131 height 26
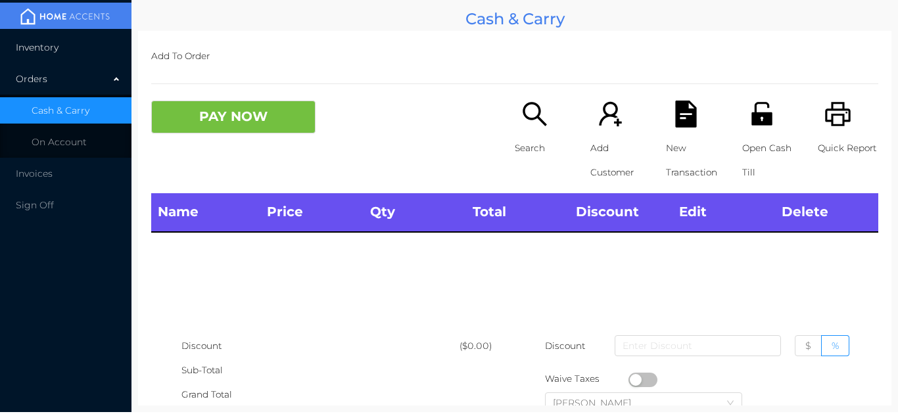
click at [70, 47] on li "Inventory" at bounding box center [65, 47] width 131 height 26
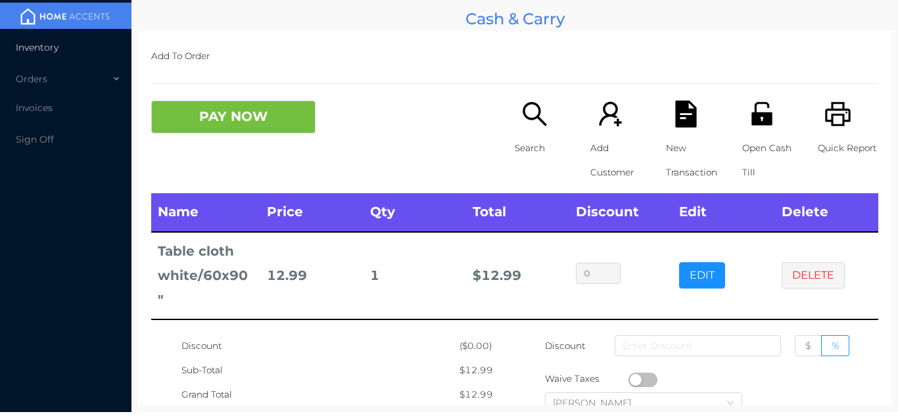
click at [62, 44] on li "Inventory" at bounding box center [65, 47] width 131 height 26
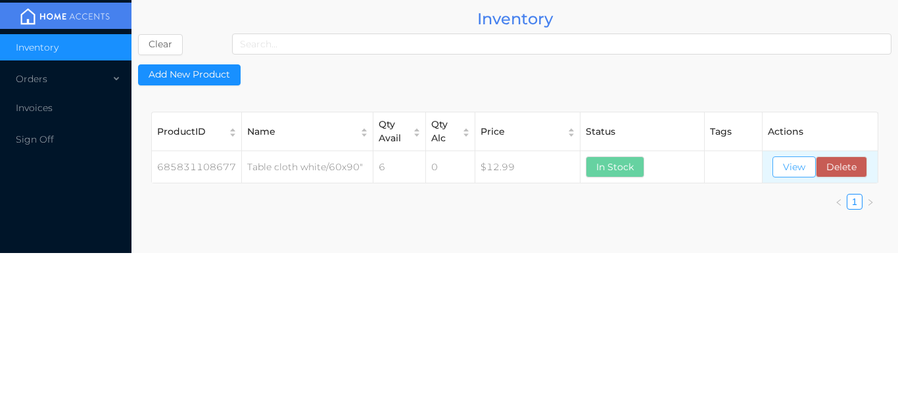
click at [792, 170] on button "View" at bounding box center [793, 166] width 43 height 21
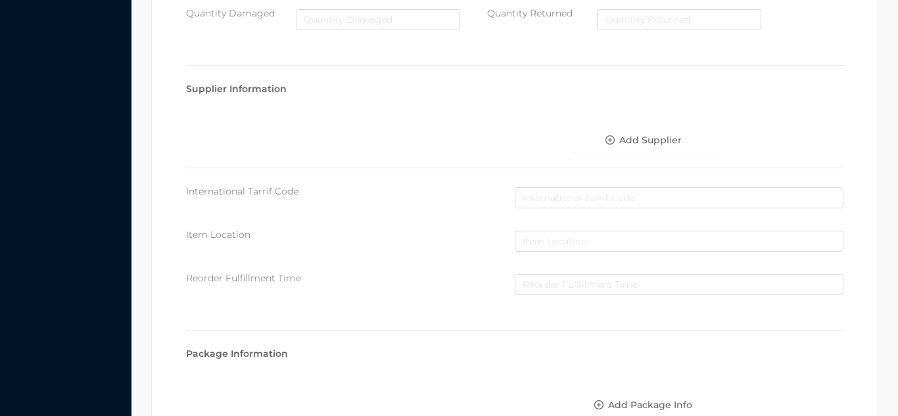
scroll to position [746, 0]
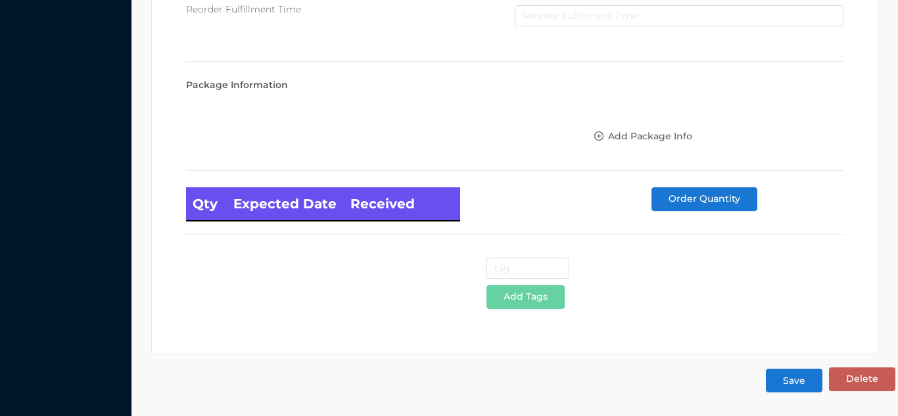
click at [808, 390] on button "Save" at bounding box center [794, 381] width 57 height 24
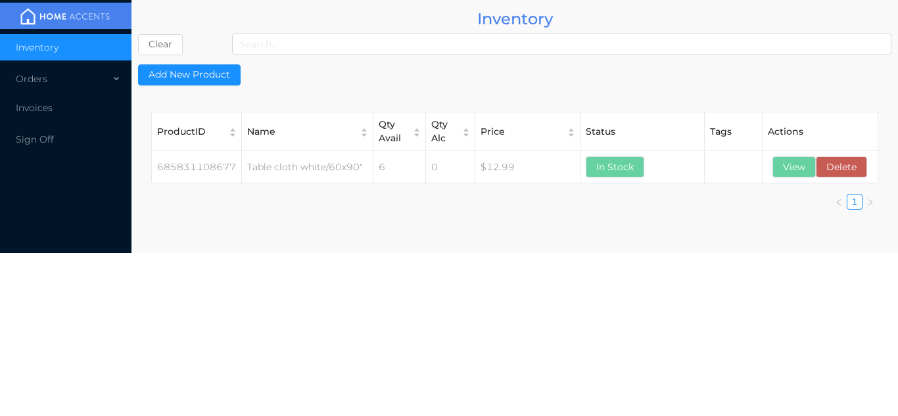
scroll to position [0, 0]
click at [790, 164] on button "View" at bounding box center [793, 166] width 43 height 21
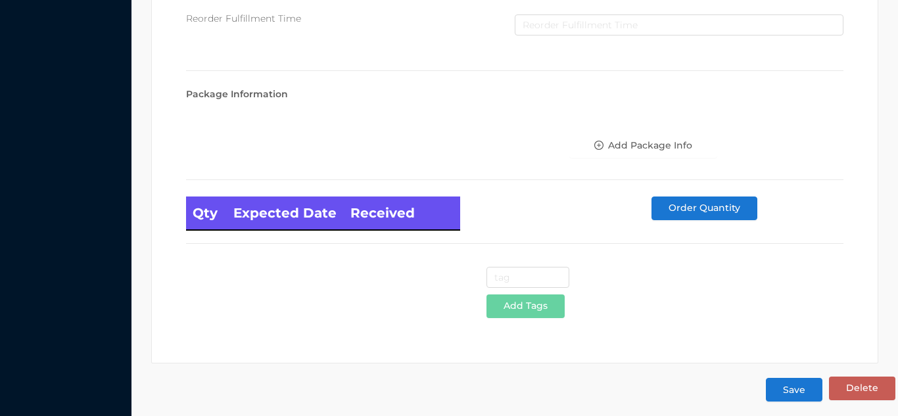
scroll to position [746, 0]
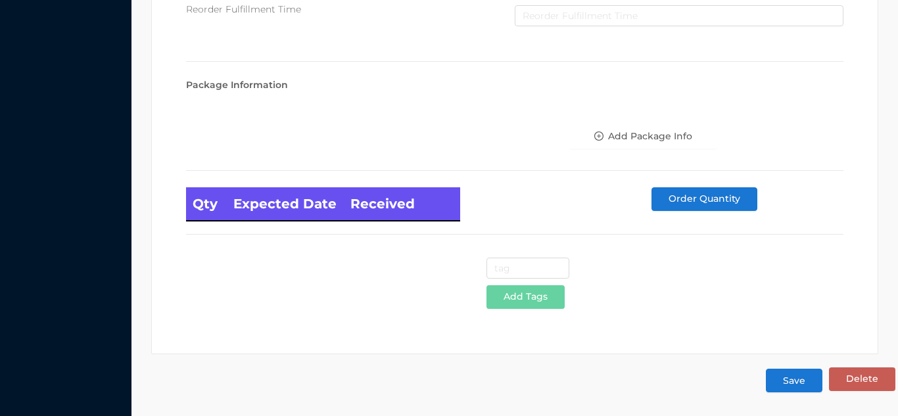
click at [801, 389] on button "Save" at bounding box center [794, 381] width 57 height 24
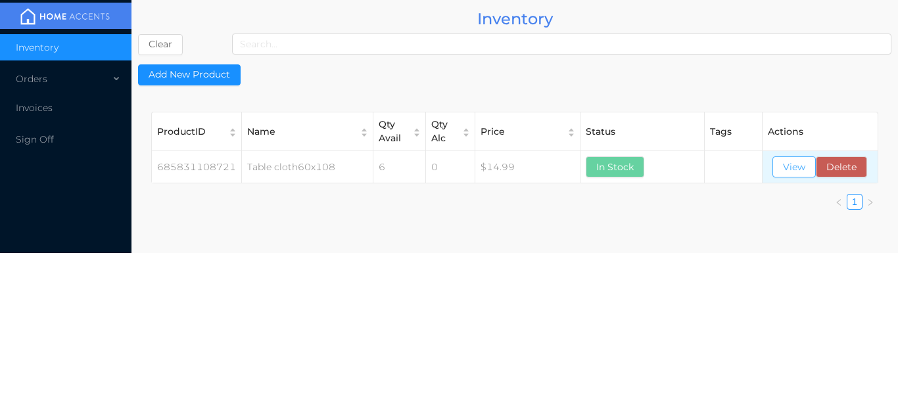
click at [790, 164] on button "View" at bounding box center [793, 166] width 43 height 21
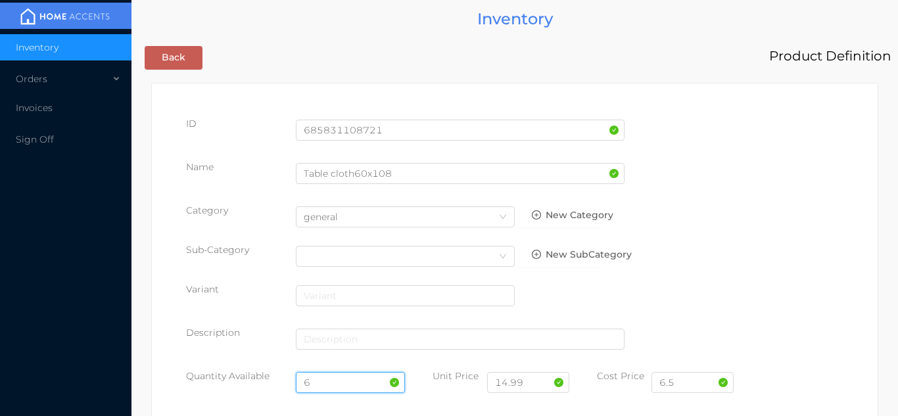
click at [344, 378] on input "6" at bounding box center [351, 382] width 110 height 21
click at [830, 312] on div "Variant" at bounding box center [514, 301] width 657 height 37
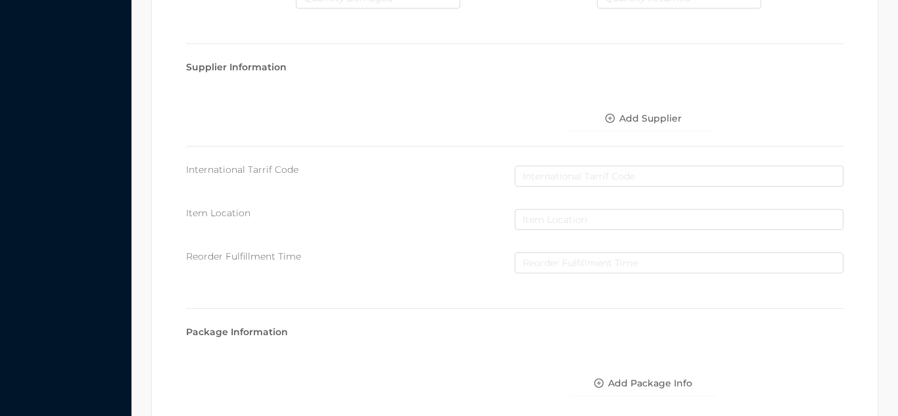
scroll to position [746, 0]
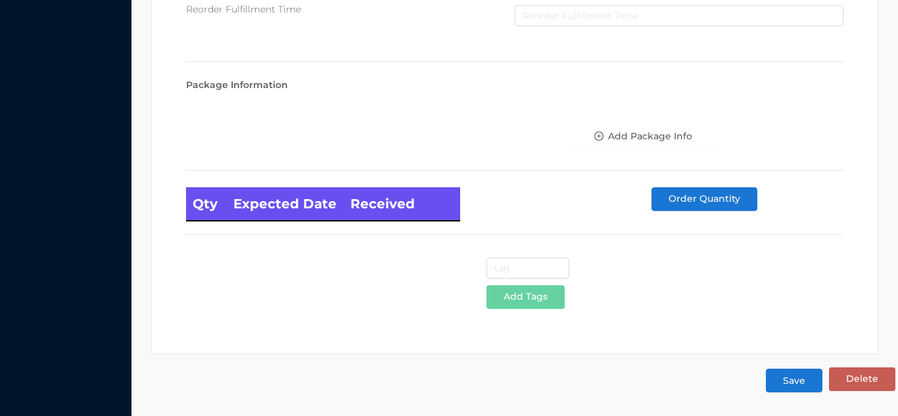
click at [793, 381] on button "Save" at bounding box center [794, 381] width 57 height 24
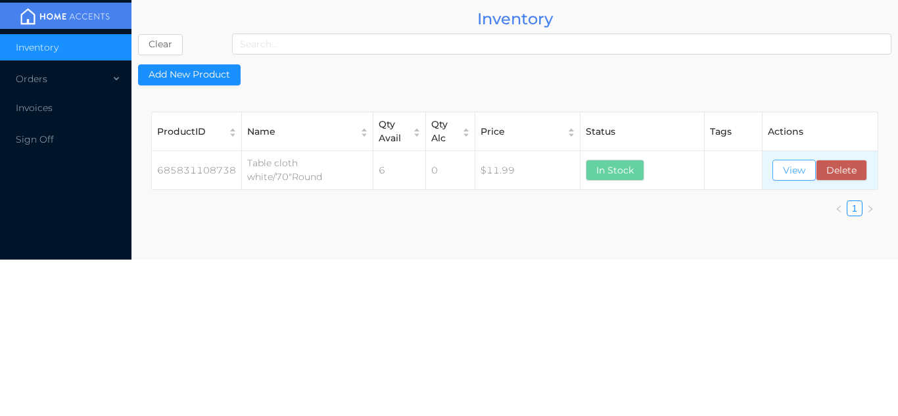
click at [784, 163] on button "View" at bounding box center [793, 170] width 43 height 21
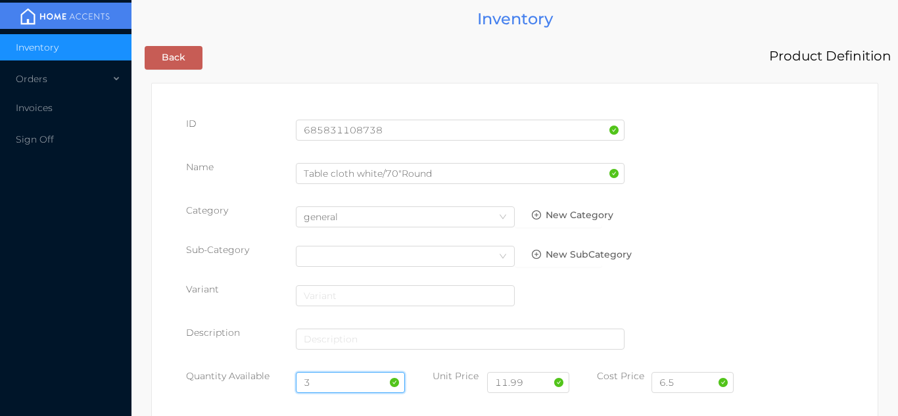
click at [339, 377] on input "3" at bounding box center [351, 382] width 110 height 21
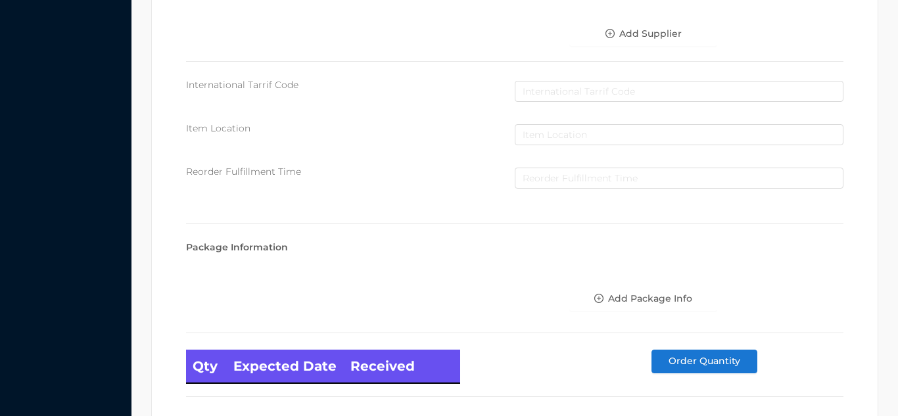
scroll to position [746, 0]
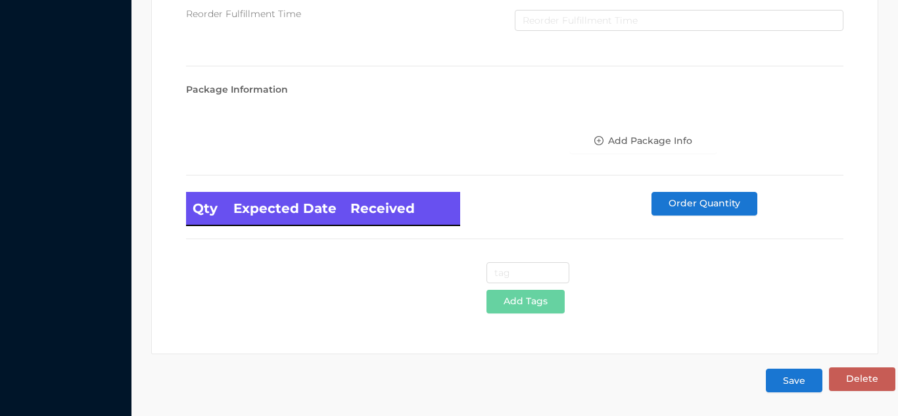
type input "6"
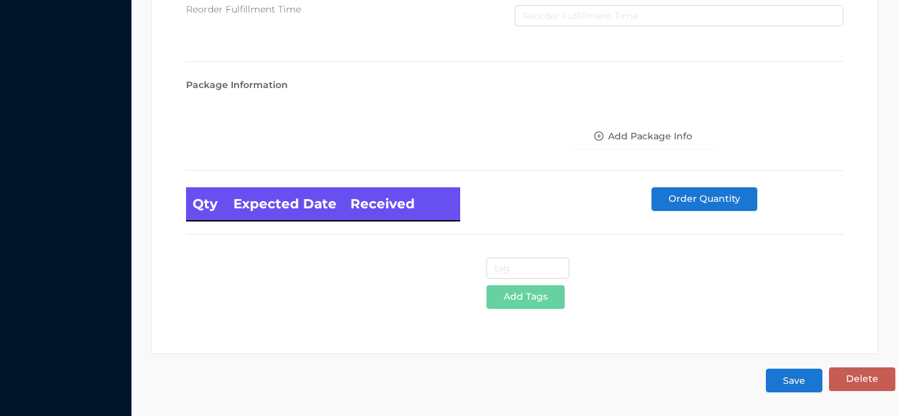
click at [804, 382] on button "Save" at bounding box center [794, 381] width 57 height 24
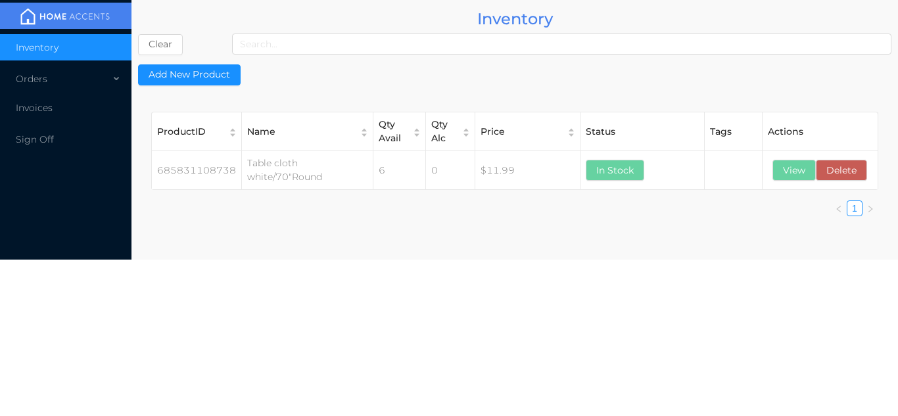
scroll to position [0, 0]
click at [787, 164] on button "View" at bounding box center [793, 166] width 43 height 21
click at [797, 166] on button "View" at bounding box center [793, 166] width 43 height 21
click at [82, 87] on div "Orders" at bounding box center [65, 79] width 131 height 26
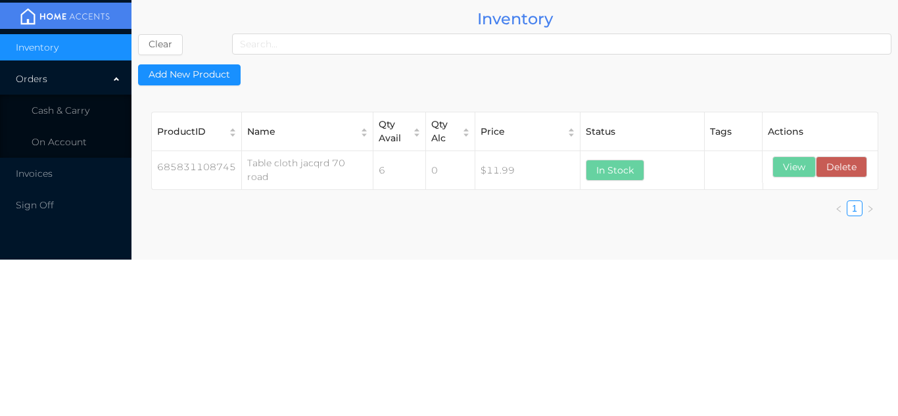
click at [77, 42] on li "Inventory" at bounding box center [65, 47] width 131 height 26
click at [59, 118] on li "Cash & Carry" at bounding box center [65, 110] width 131 height 26
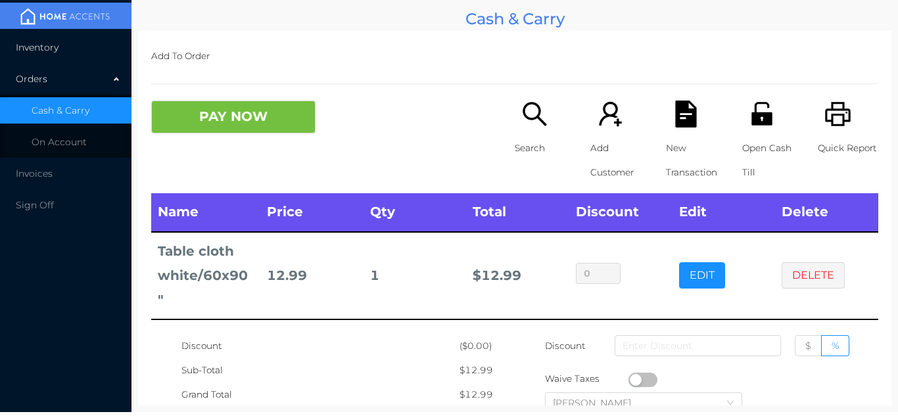
click at [57, 41] on li "Inventory" at bounding box center [65, 47] width 131 height 26
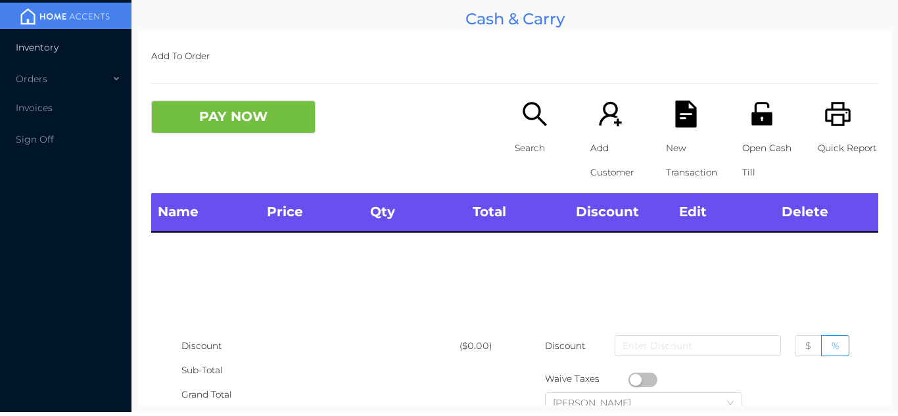
click at [48, 42] on span "Inventory" at bounding box center [37, 47] width 43 height 12
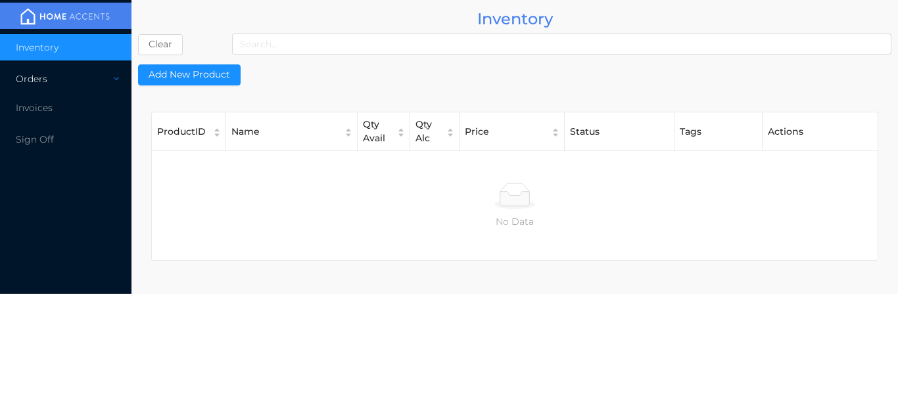
click at [56, 69] on div "Orders" at bounding box center [65, 79] width 131 height 26
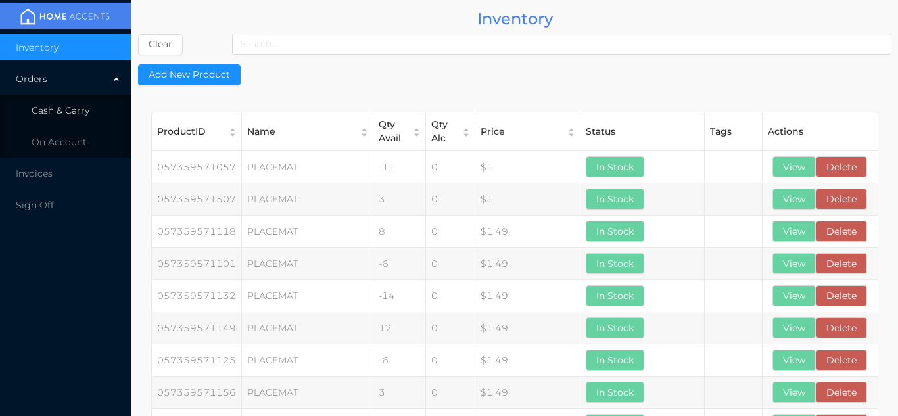
click at [65, 114] on span "Cash & Carry" at bounding box center [61, 111] width 58 height 12
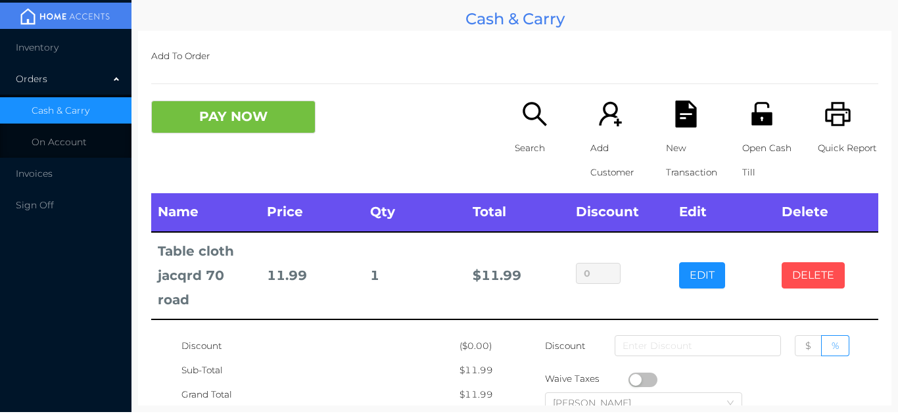
click at [824, 270] on button "DELETE" at bounding box center [813, 275] width 63 height 26
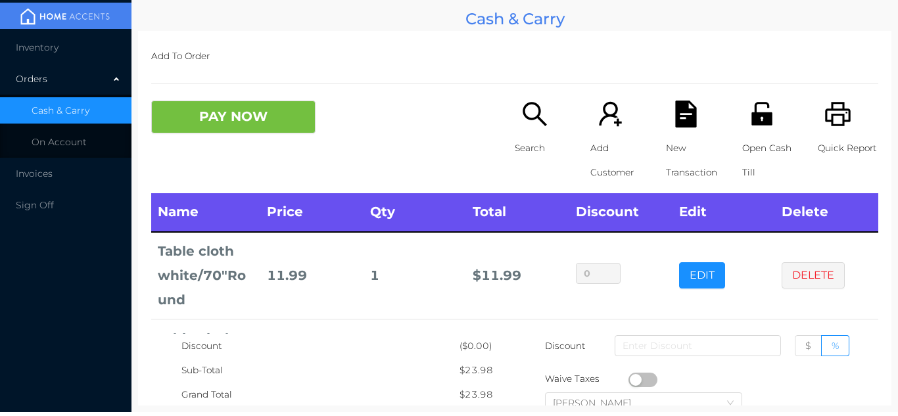
scroll to position [87, 0]
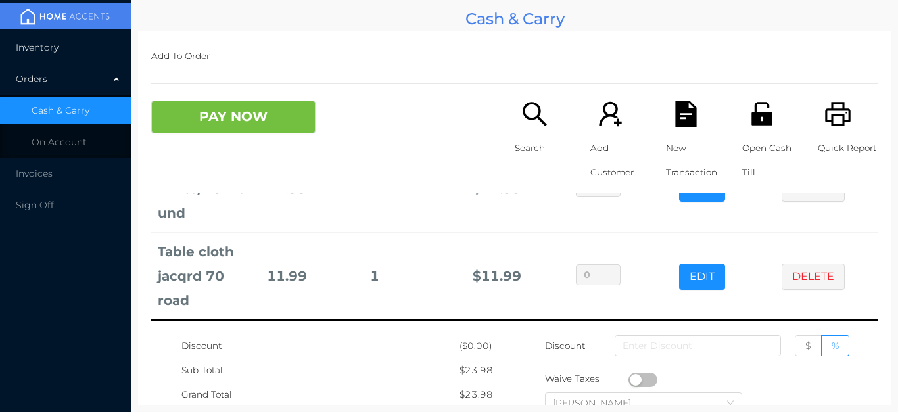
click at [62, 37] on li "Inventory" at bounding box center [65, 47] width 131 height 26
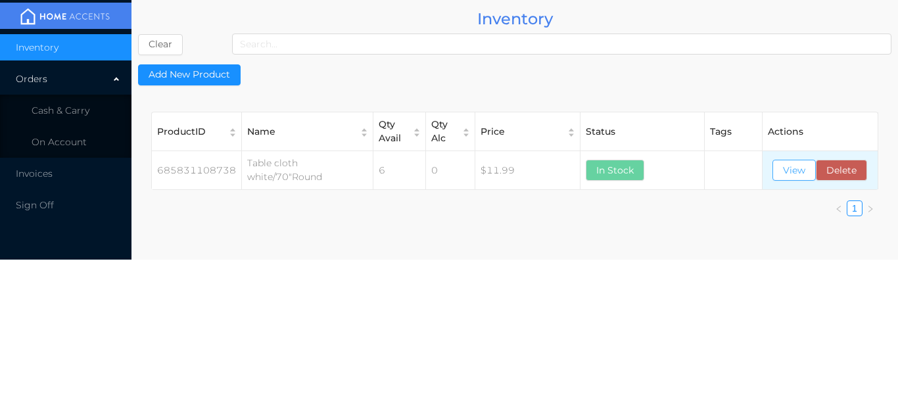
click at [802, 177] on button "View" at bounding box center [793, 170] width 43 height 21
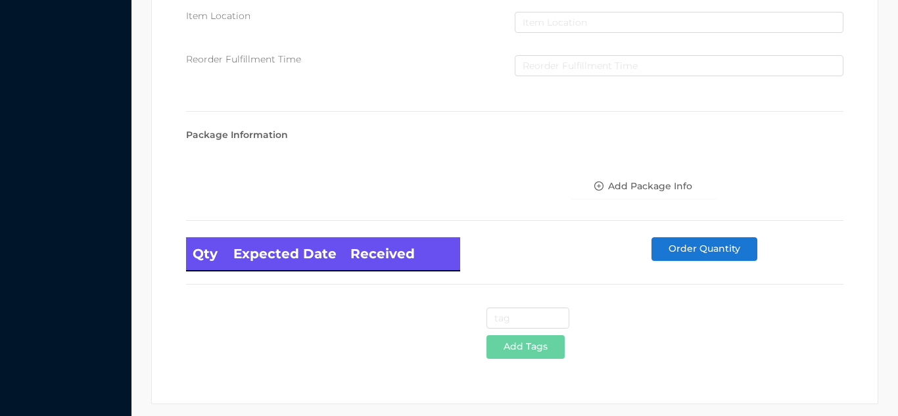
scroll to position [746, 0]
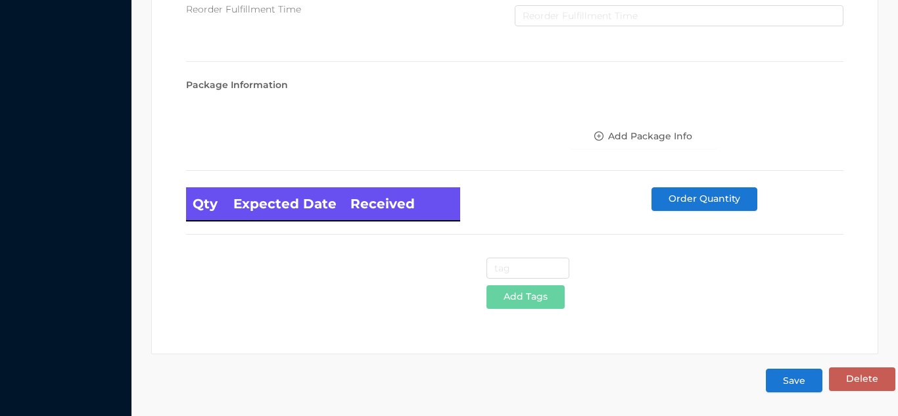
click at [788, 390] on button "Save" at bounding box center [794, 381] width 57 height 24
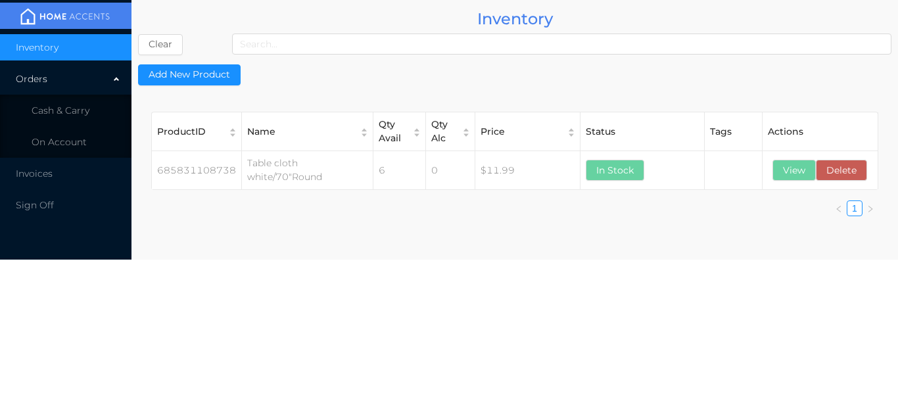
scroll to position [0, 0]
click at [788, 165] on button "View" at bounding box center [793, 166] width 43 height 21
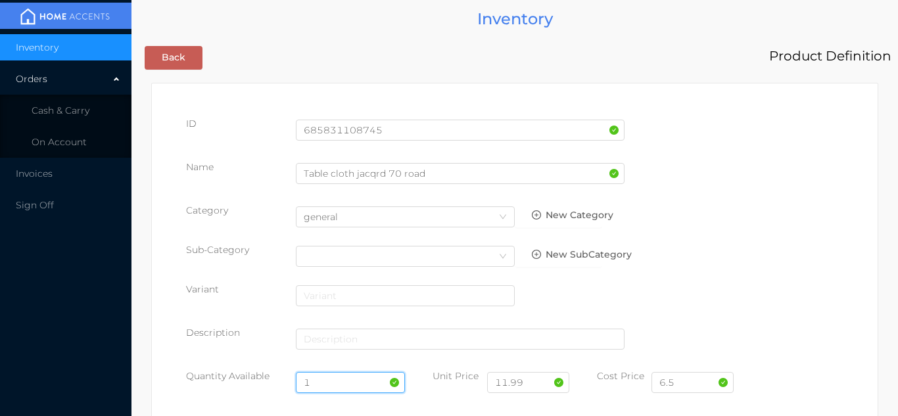
click at [344, 376] on input "1" at bounding box center [351, 382] width 110 height 21
click at [330, 385] on input "text" at bounding box center [351, 382] width 110 height 21
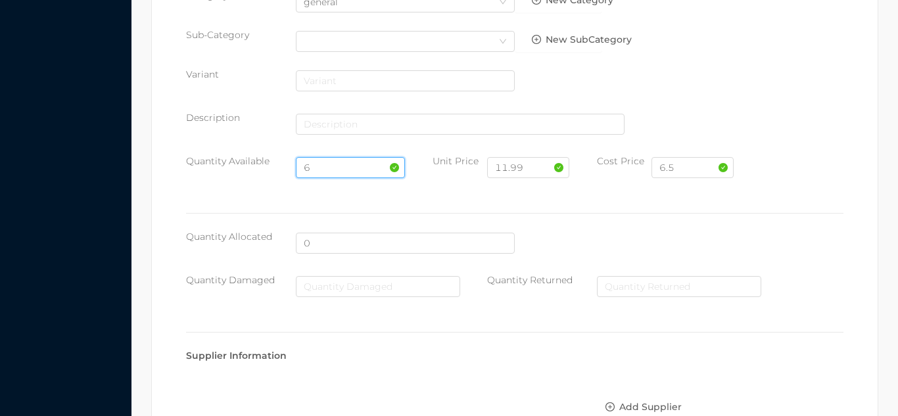
scroll to position [746, 0]
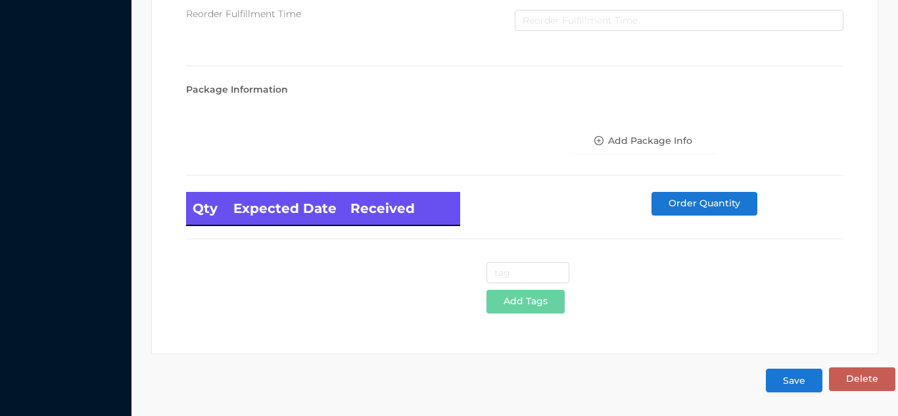
type input "6"
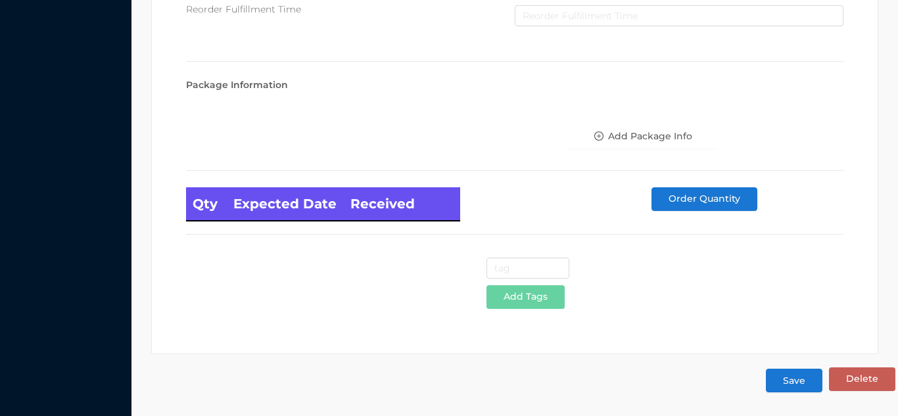
click at [778, 385] on button "Save" at bounding box center [794, 381] width 57 height 24
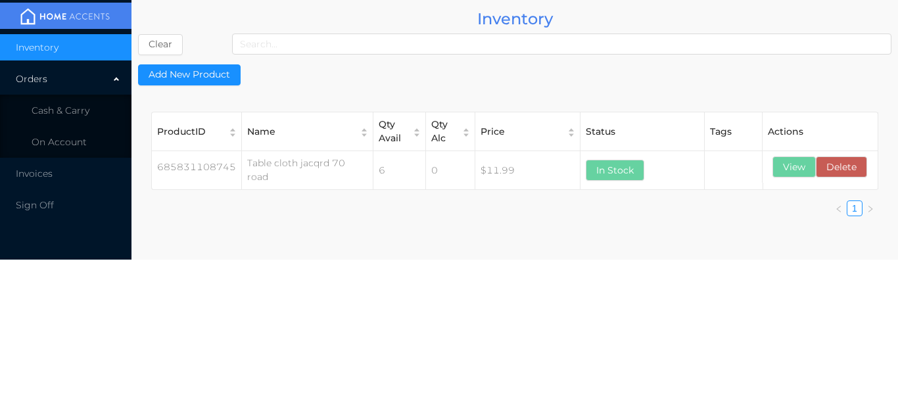
scroll to position [0, 0]
